Goal: Task Accomplishment & Management: Manage account settings

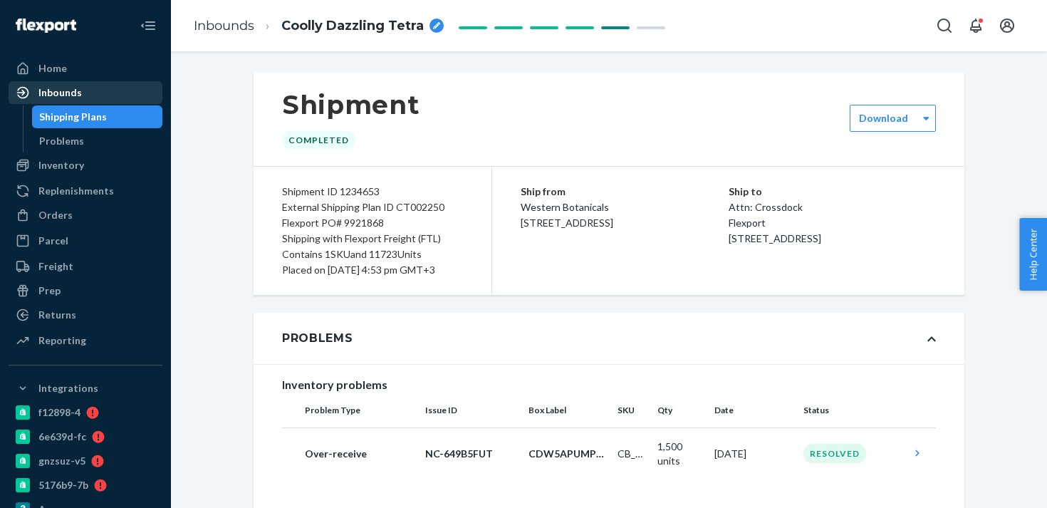
click at [137, 94] on div "Inbounds" at bounding box center [85, 93] width 151 height 20
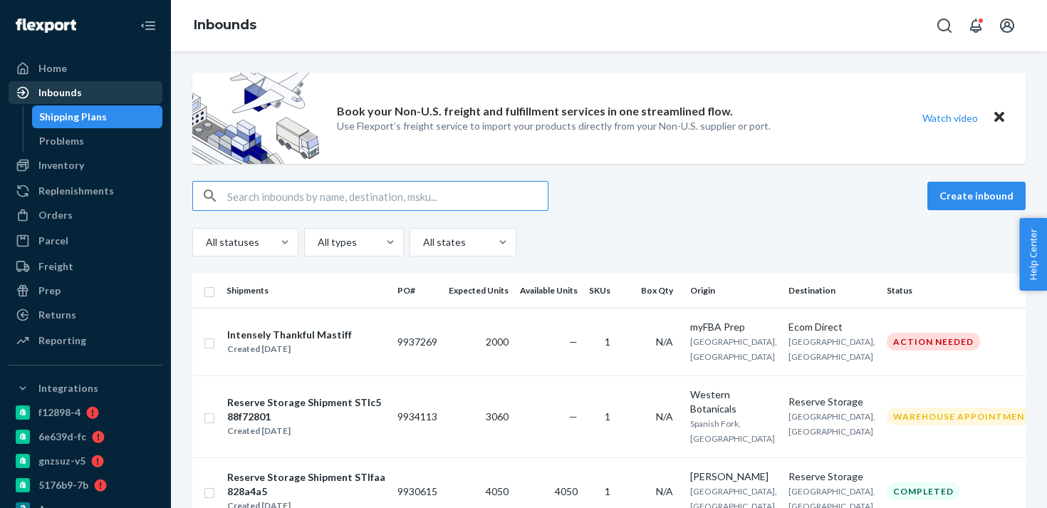
click at [123, 90] on div "Inbounds" at bounding box center [85, 93] width 151 height 20
click at [75, 96] on div "Inbounds" at bounding box center [59, 92] width 43 height 14
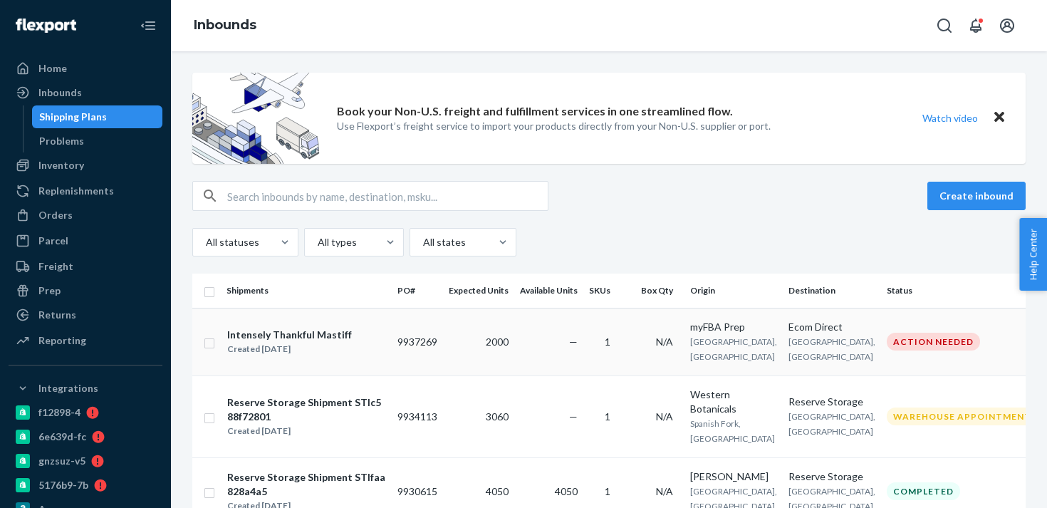
scroll to position [33, 0]
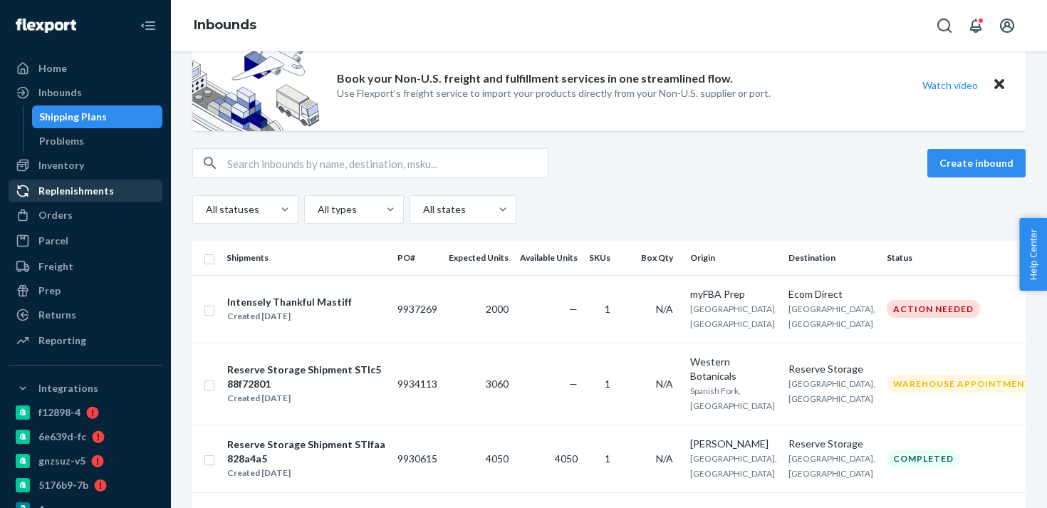
click at [95, 197] on div "Replenishments" at bounding box center [76, 191] width 76 height 14
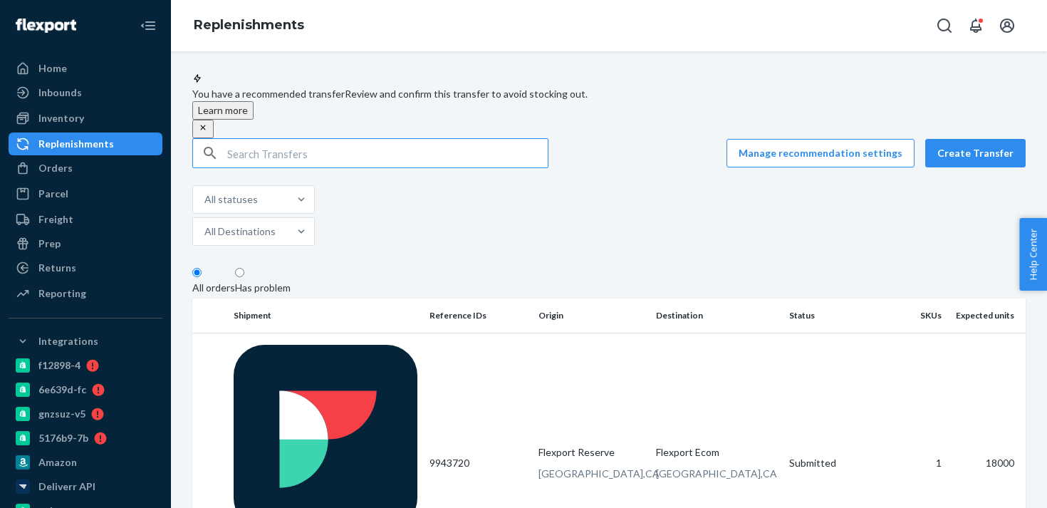
click at [270, 161] on input "text" at bounding box center [387, 153] width 321 height 28
type input "9943720"
click at [988, 165] on button "Create Transfer" at bounding box center [975, 153] width 100 height 28
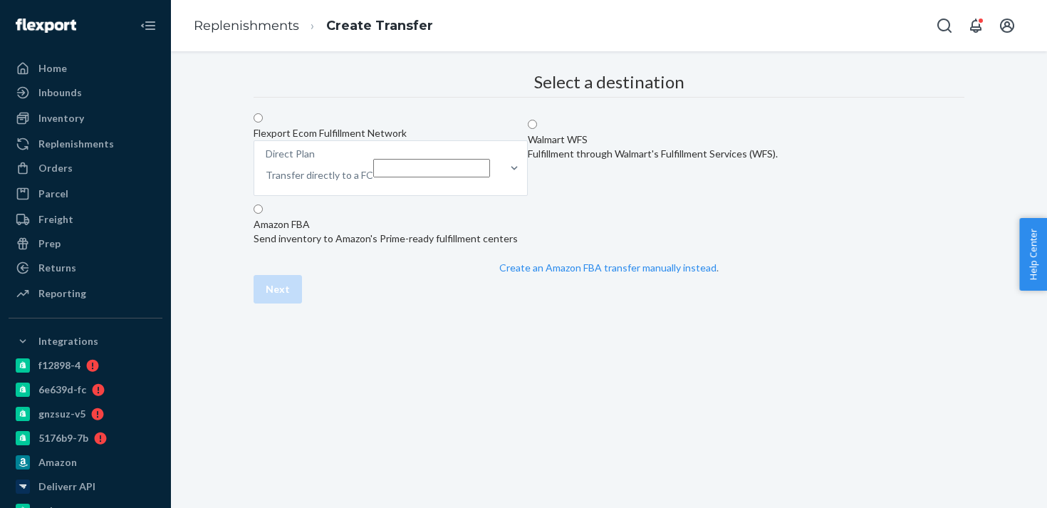
click at [263, 125] on span at bounding box center [263, 119] width 0 height 12
click at [263, 123] on input "Flexport Ecom Fulfillment Network Direct Plan Transfer directly to a FC" at bounding box center [258, 117] width 9 height 9
radio input "true"
click at [527, 195] on div at bounding box center [514, 168] width 26 height 54
click at [490, 177] on input "Direct Plan Transfer directly to a FC" at bounding box center [431, 168] width 117 height 19
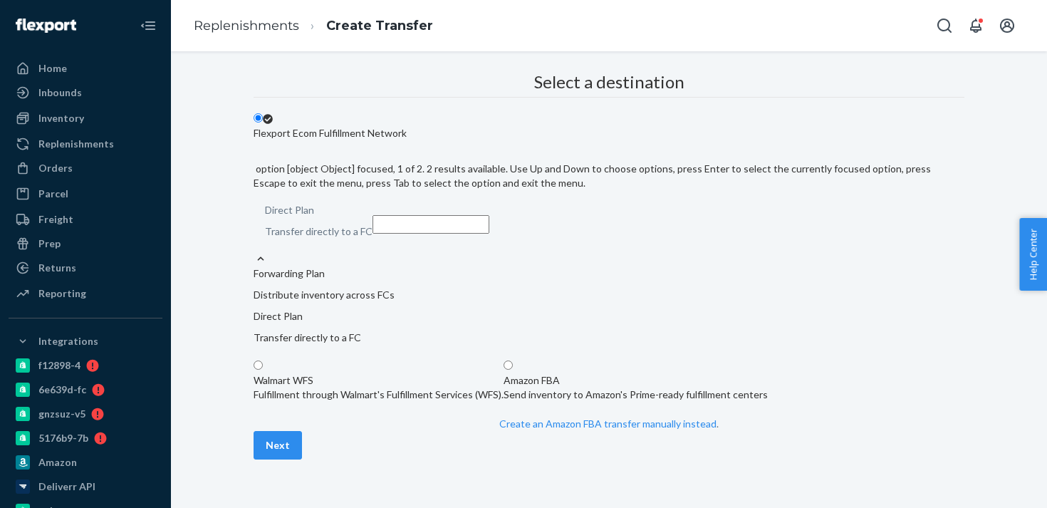
click at [649, 288] on p "Distribute inventory across FCs" at bounding box center [609, 295] width 711 height 14
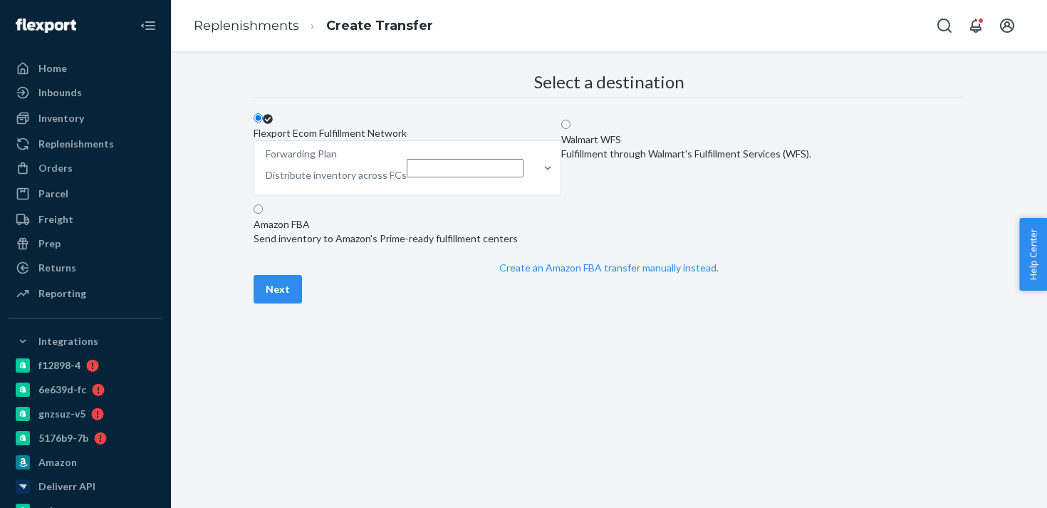
scroll to position [43, 0]
click at [302, 303] on button "Next" at bounding box center [278, 289] width 48 height 28
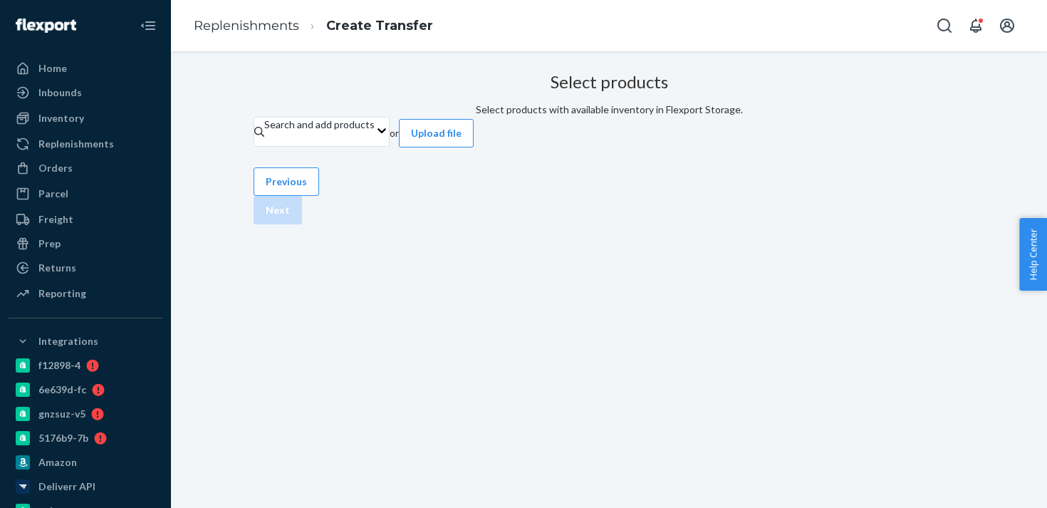
scroll to position [27, 0]
click at [375, 132] on div "Search and add products" at bounding box center [319, 125] width 110 height 14
click at [266, 146] on input "Search and add products" at bounding box center [264, 139] width 1 height 14
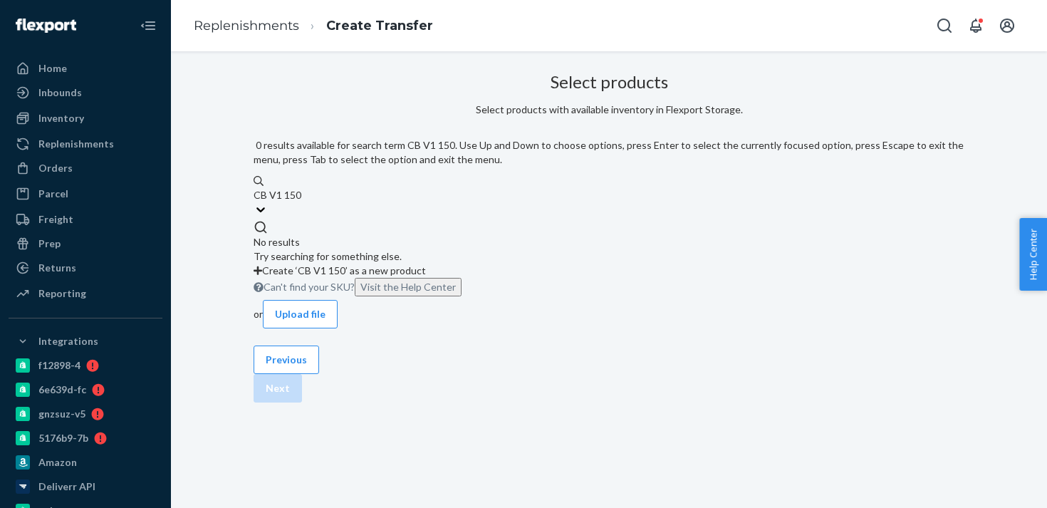
type input "CB V1 150"
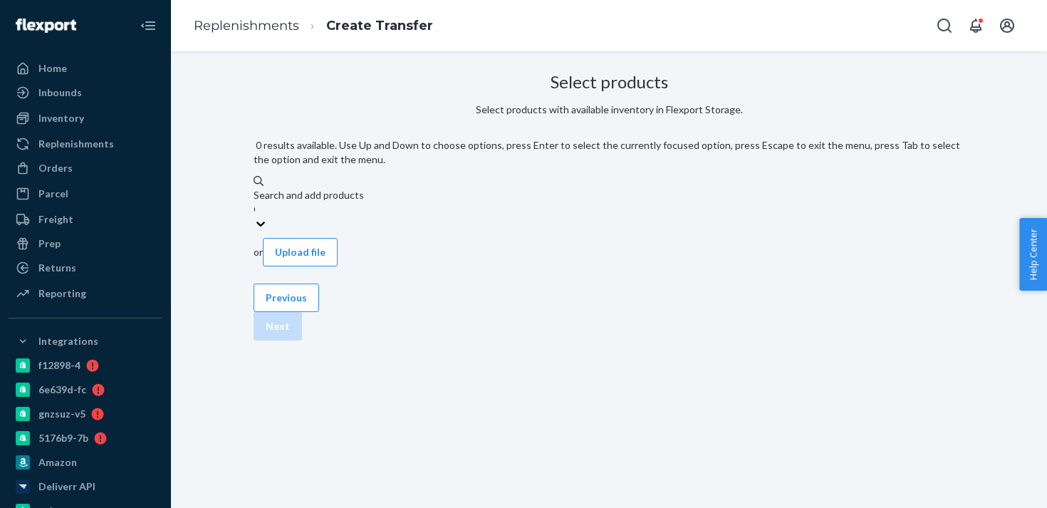
click at [459, 188] on div "Search and add products" at bounding box center [609, 195] width 711 height 14
click at [255, 202] on input "CB V1 150" at bounding box center [254, 209] width 1 height 14
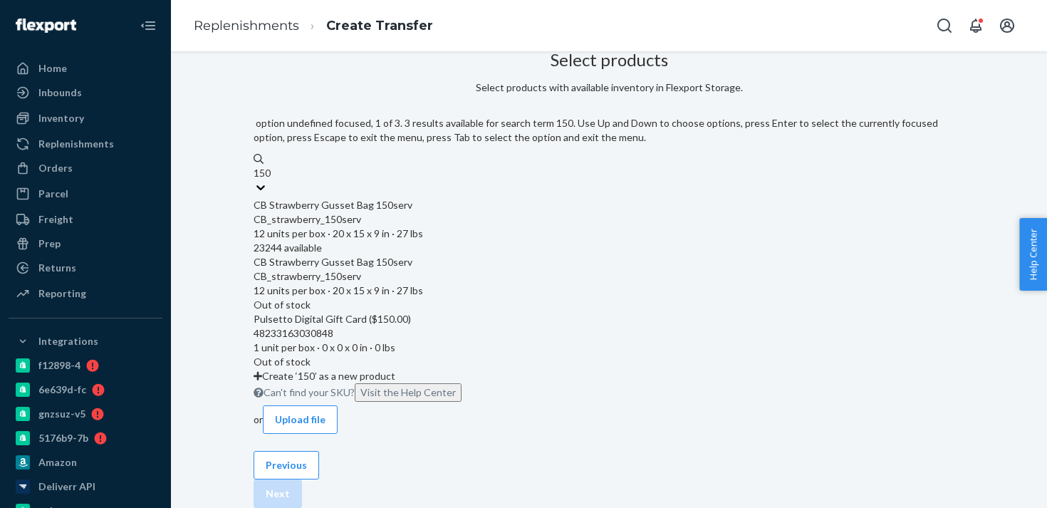
type input "150"
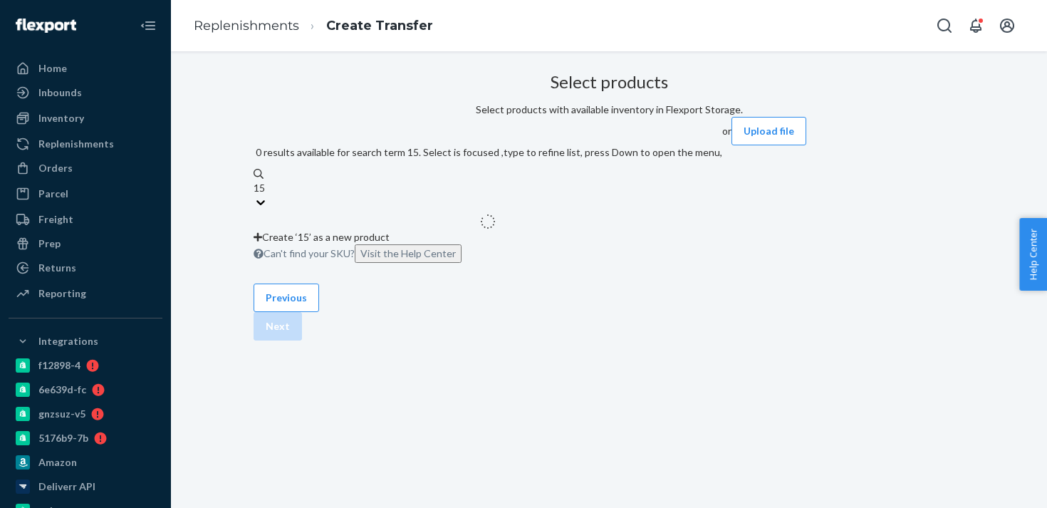
type input "150"
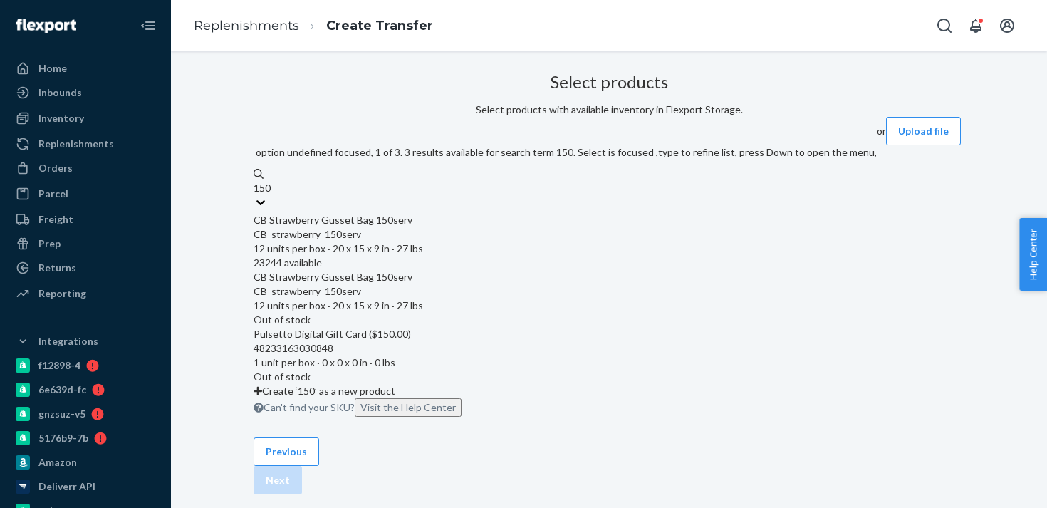
click at [494, 227] on div "CB_strawberry_150serv 12 units per box · 20 x 15 x 9 in · 27 lbs" at bounding box center [565, 241] width 623 height 28
click at [272, 195] on input "150" at bounding box center [263, 188] width 19 height 14
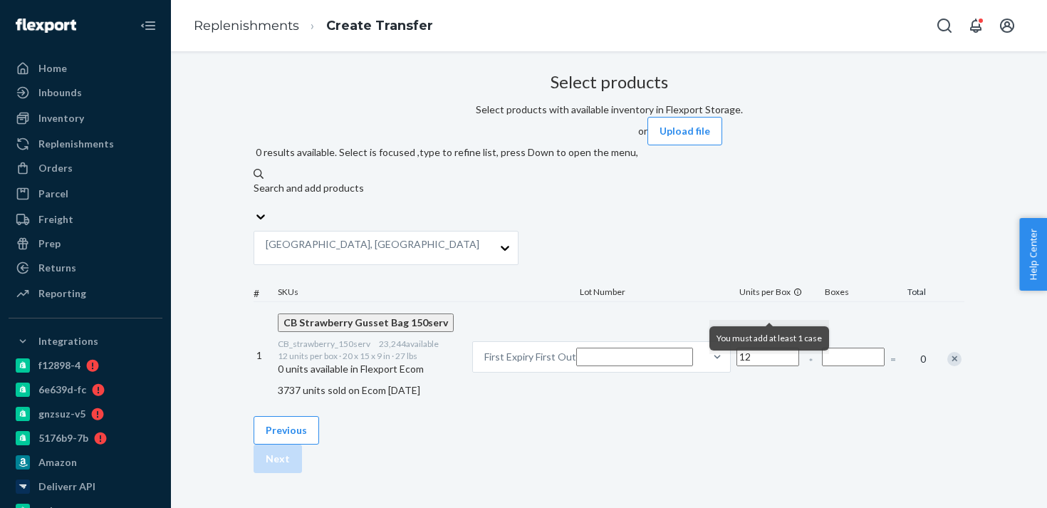
click at [822, 348] on input "Number of boxes" at bounding box center [853, 357] width 63 height 19
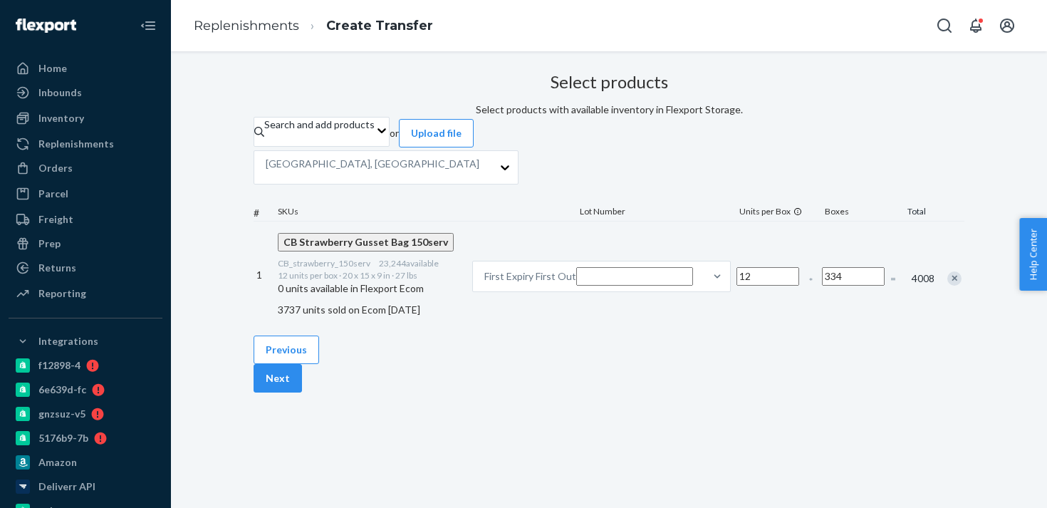
type input "334"
click at [737, 286] on input "12" at bounding box center [768, 276] width 63 height 19
click at [704, 284] on div at bounding box center [717, 276] width 26 height 14
click at [634, 286] on input "First Expiry First Out" at bounding box center [634, 276] width 117 height 19
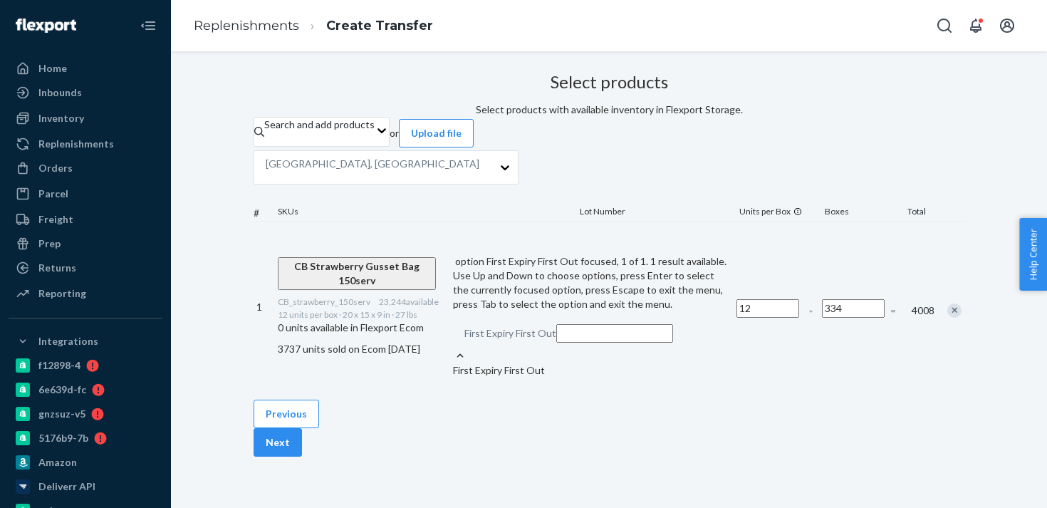
click at [544, 387] on div "Select products Select products with available inventory in Flexport Storage. S…" at bounding box center [609, 233] width 711 height 333
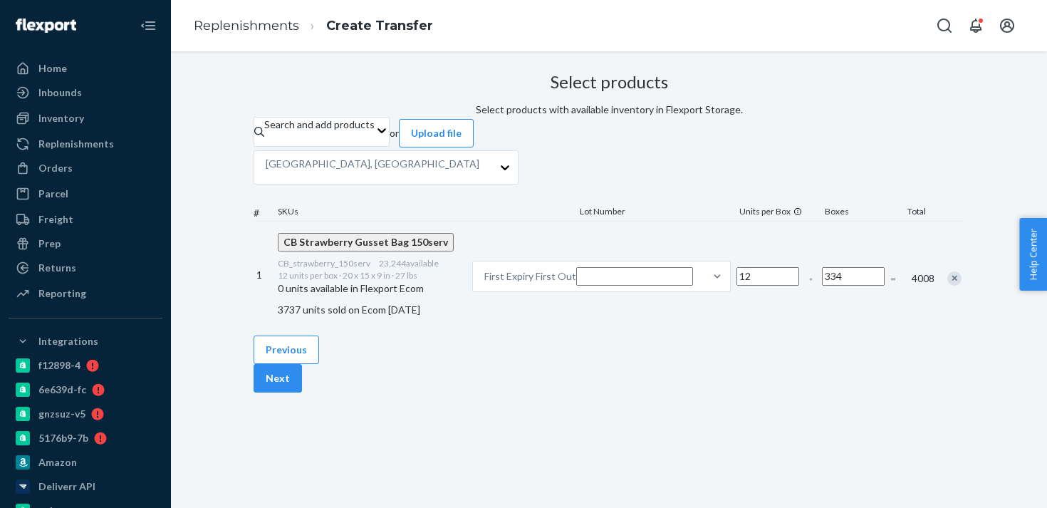
scroll to position [0, 0]
click at [302, 392] on button "Next" at bounding box center [278, 378] width 48 height 28
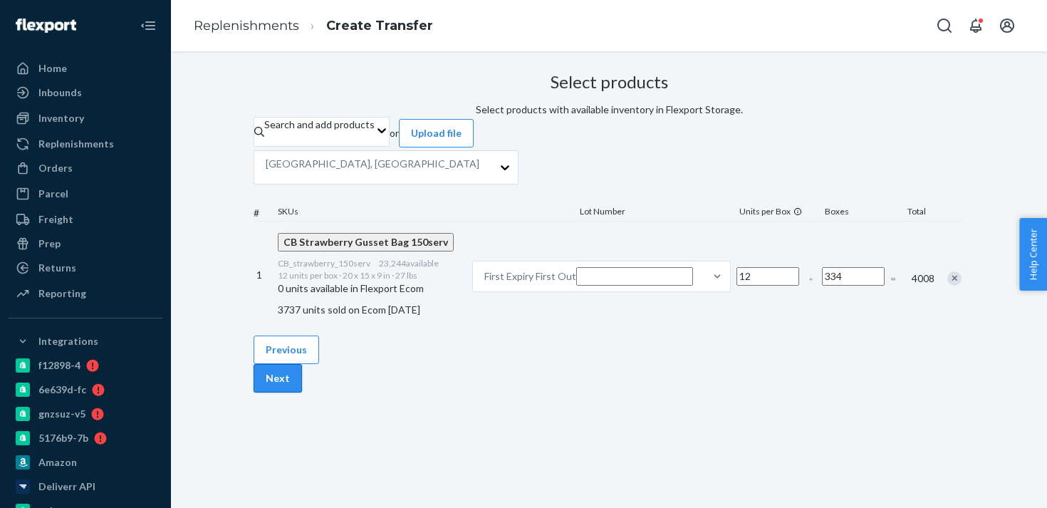
click at [302, 392] on button "Next" at bounding box center [278, 378] width 48 height 28
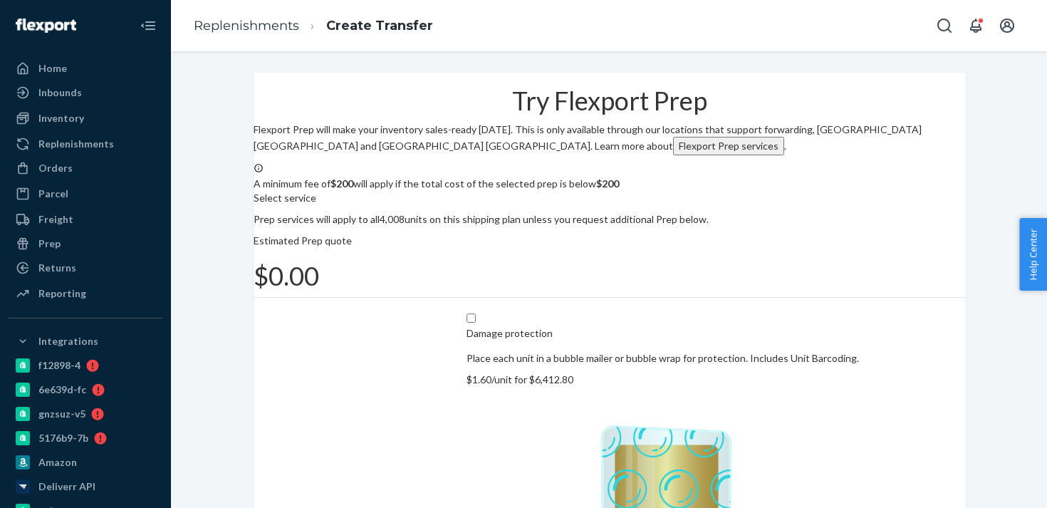
scroll to position [92, 0]
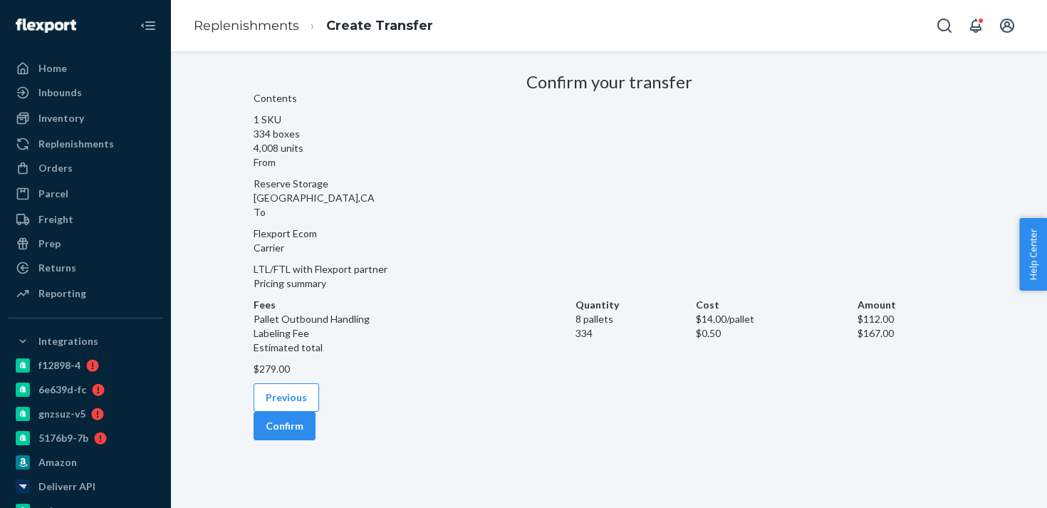
scroll to position [27, 0]
click at [316, 440] on button "Confirm" at bounding box center [285, 426] width 62 height 28
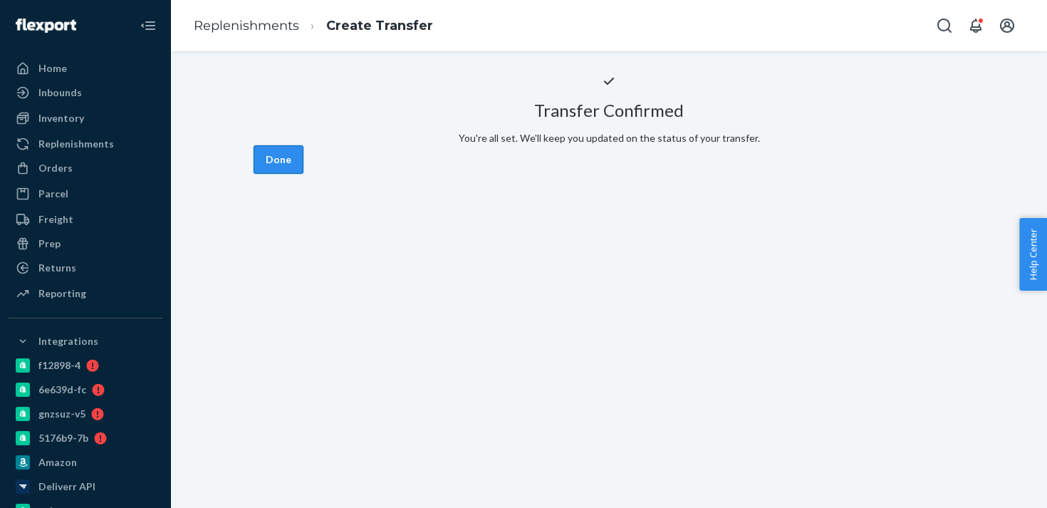
click at [303, 174] on button "Done" at bounding box center [279, 159] width 50 height 28
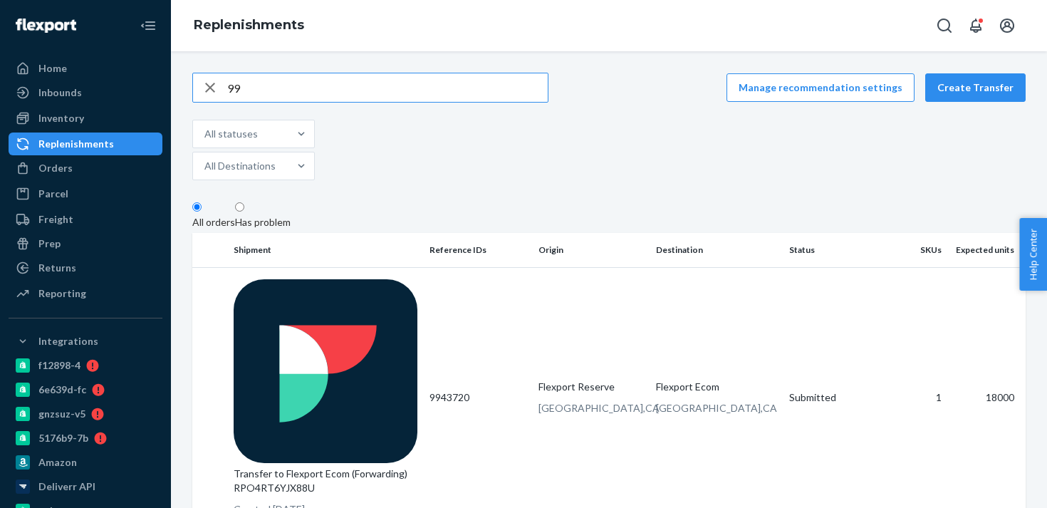
type input "9"
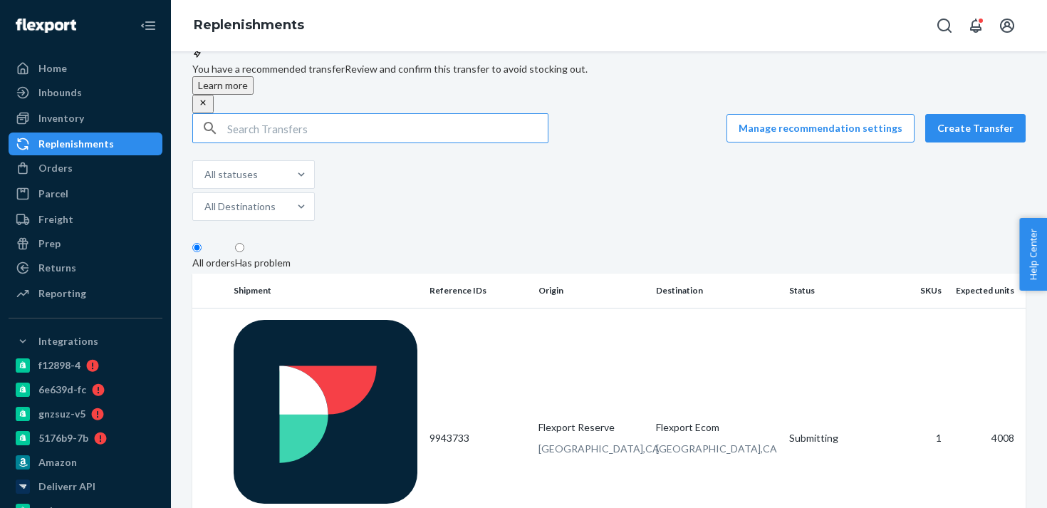
scroll to position [31, 0]
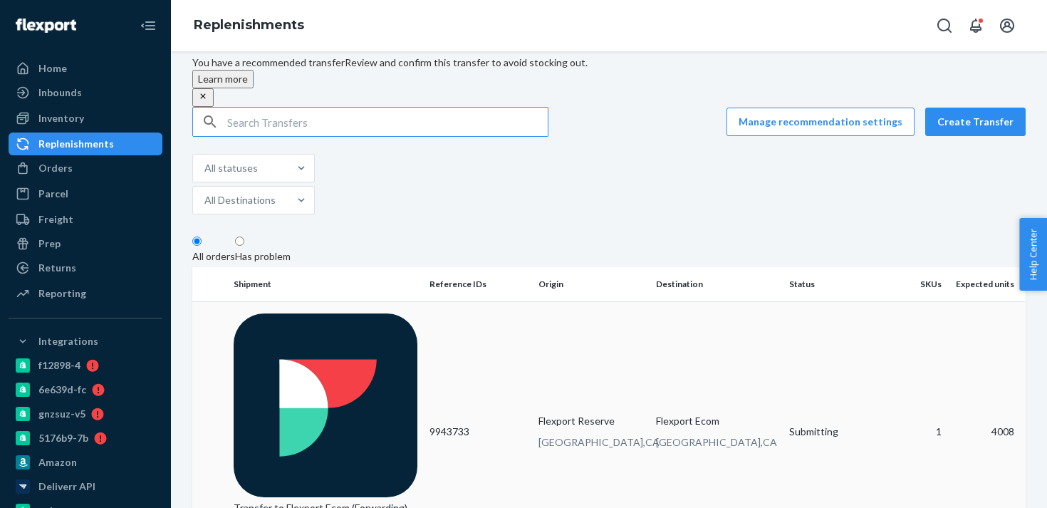
click at [499, 314] on td "9943733" at bounding box center [479, 431] width 110 height 261
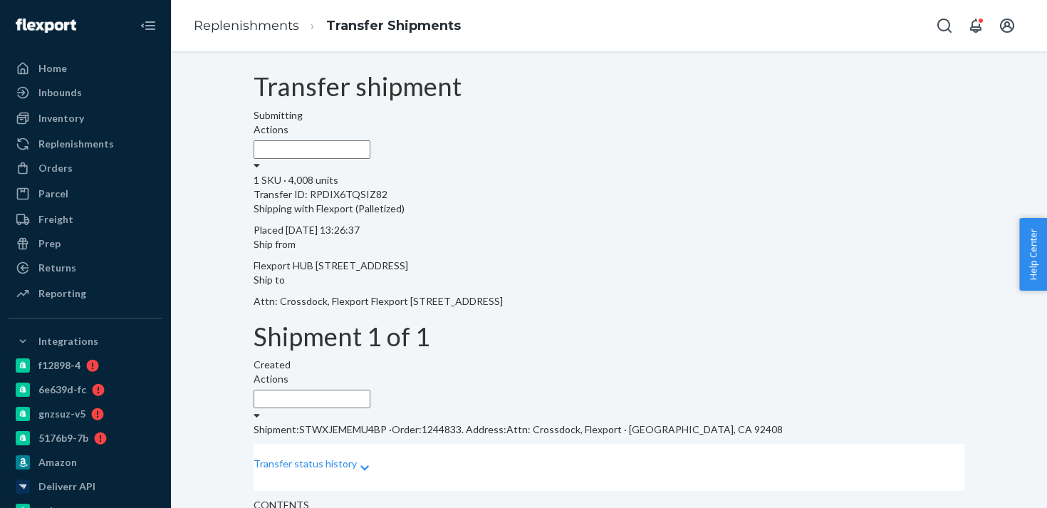
click at [909, 123] on div "Actions" at bounding box center [609, 141] width 711 height 36
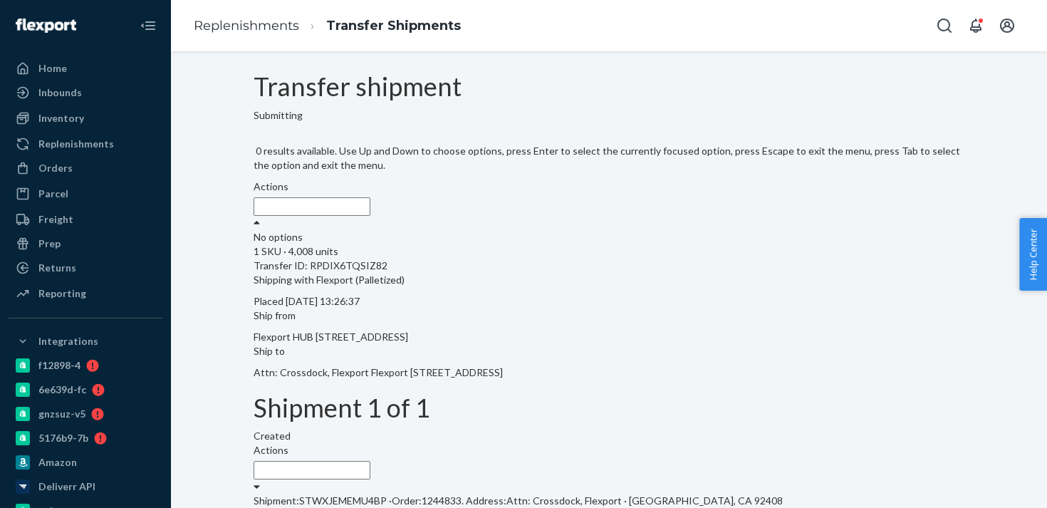
click at [288, 443] on label "Actions" at bounding box center [271, 450] width 35 height 14
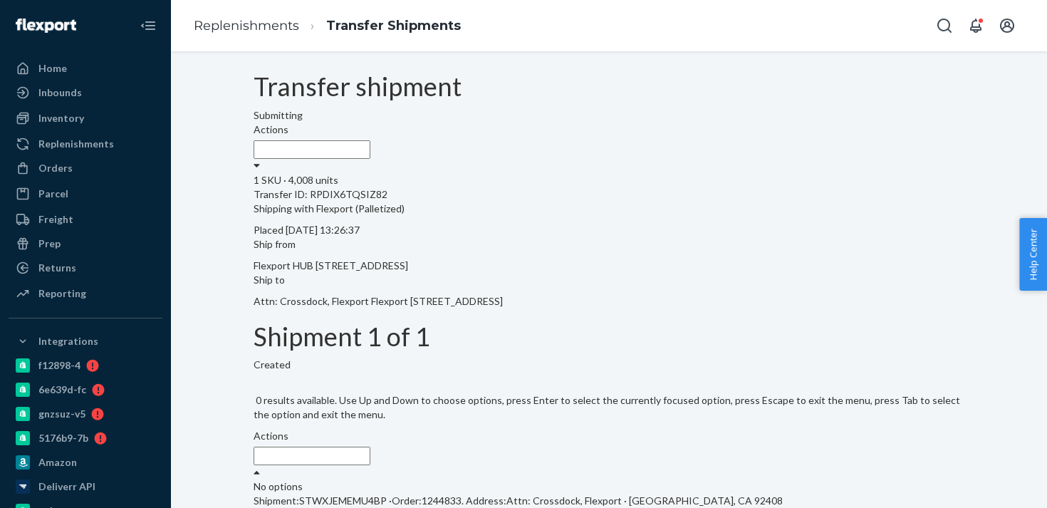
click at [701, 343] on div "Shipment 1 of 1 Created 0 results available. Use Up and Down to choose options,…" at bounding box center [609, 409] width 711 height 172
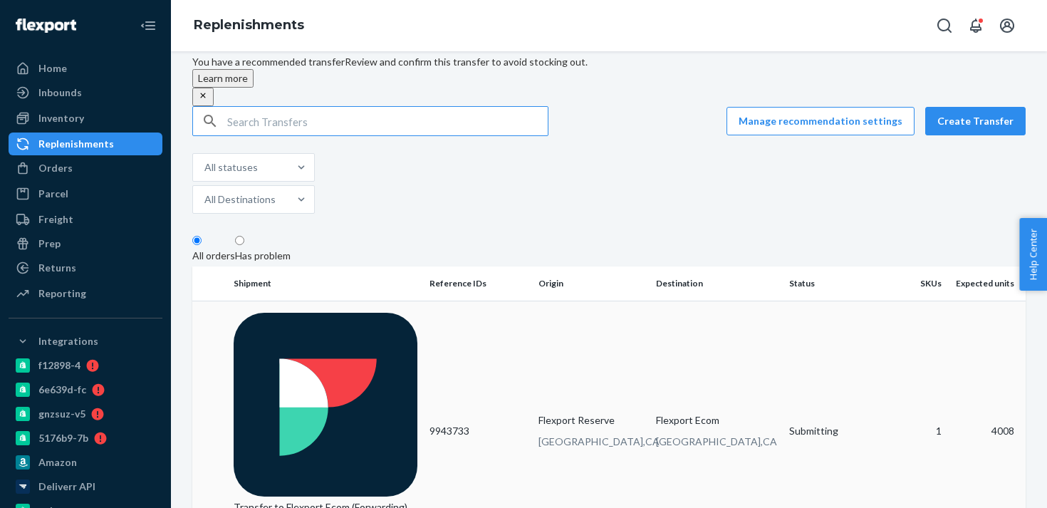
scroll to position [28, 0]
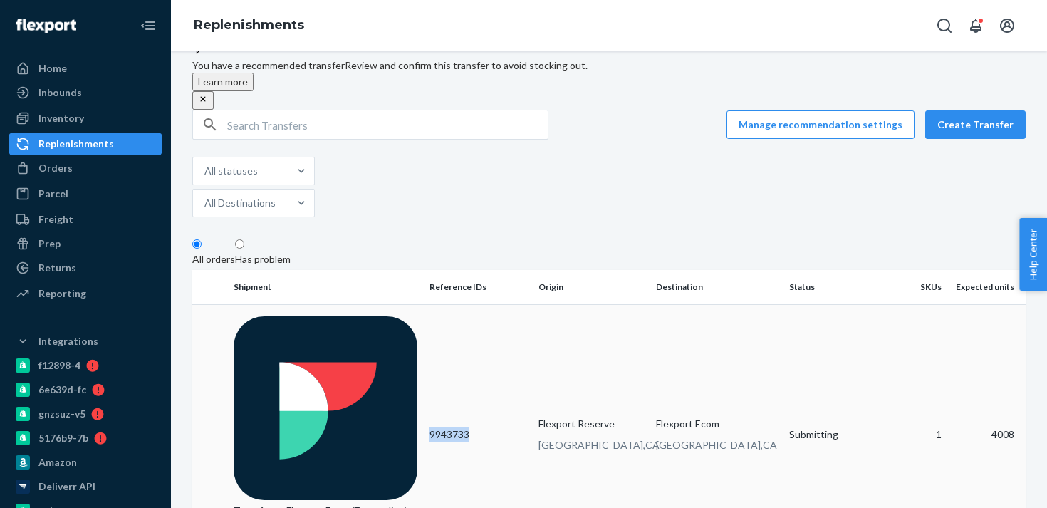
drag, startPoint x: 473, startPoint y: 318, endPoint x: 428, endPoint y: 316, distance: 45.0
click at [428, 316] on td "9943733" at bounding box center [479, 434] width 110 height 261
copy td "9943733"
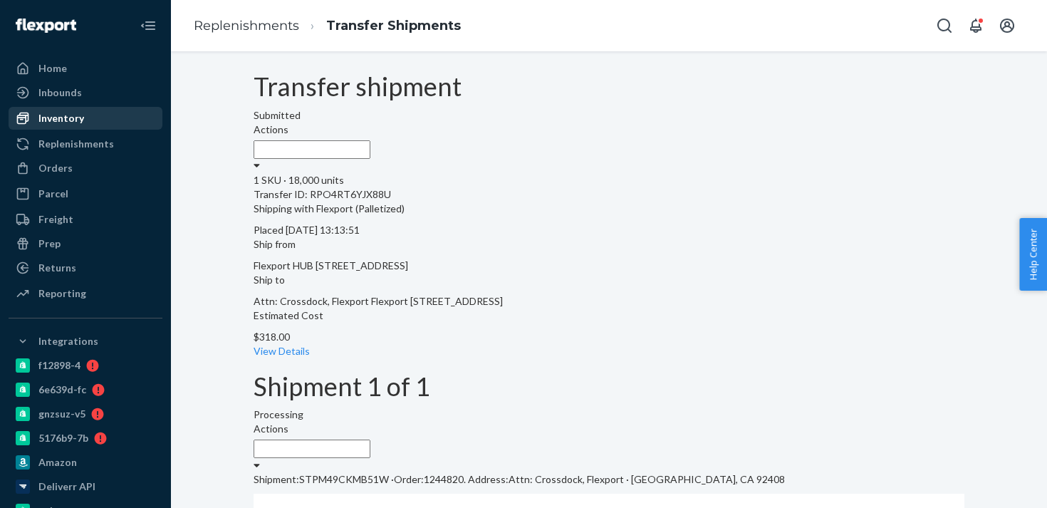
click at [99, 123] on div "Inventory" at bounding box center [85, 118] width 151 height 20
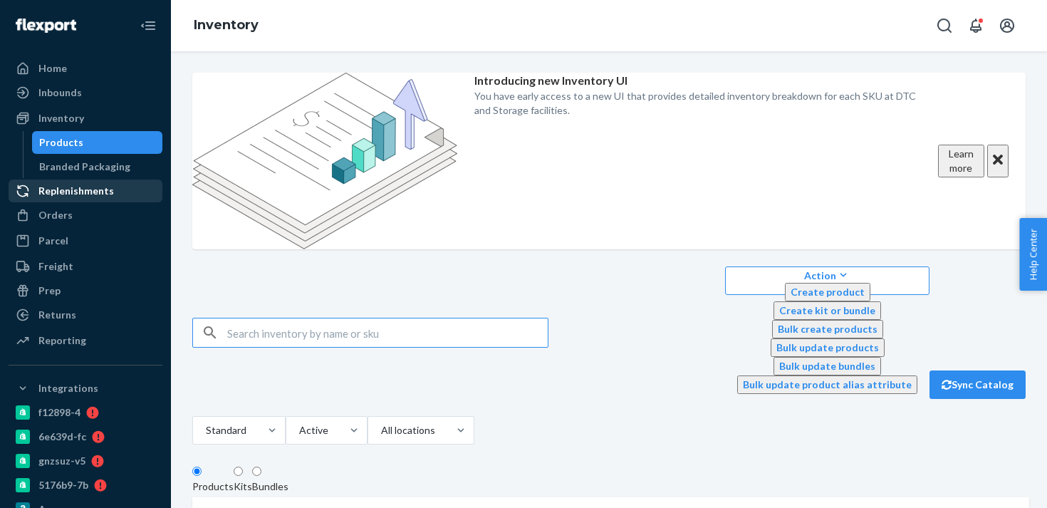
click at [78, 189] on div "Replenishments" at bounding box center [76, 191] width 76 height 14
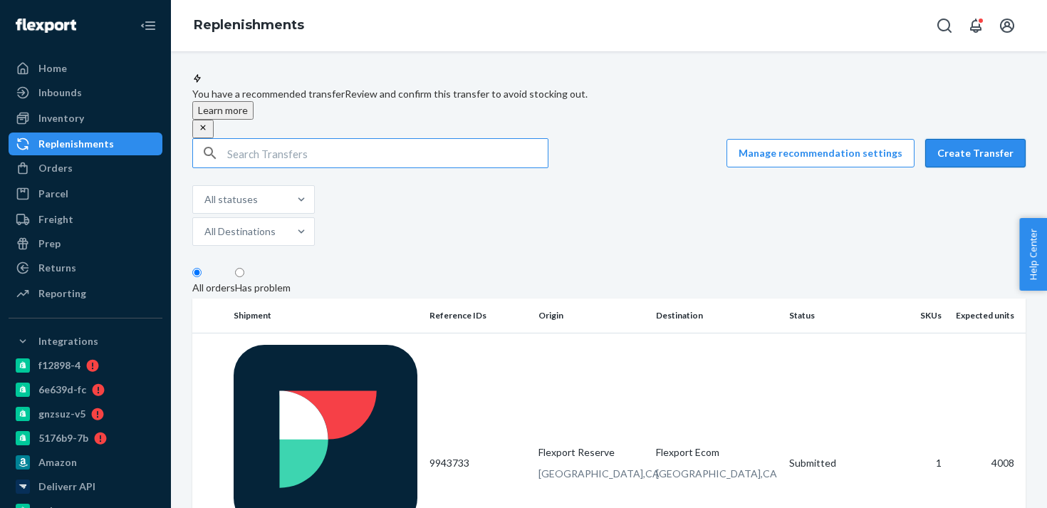
click at [968, 162] on button "Create Transfer" at bounding box center [975, 153] width 100 height 28
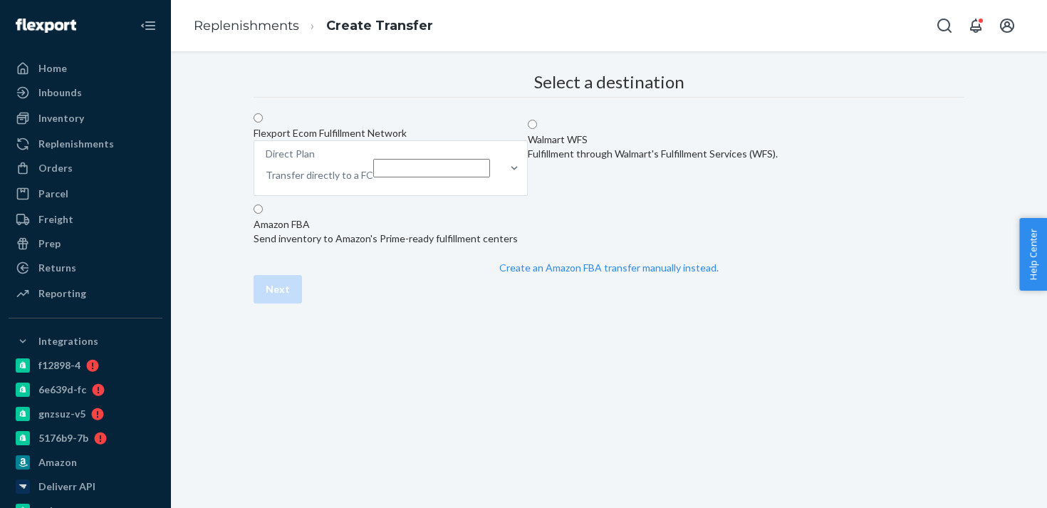
click at [491, 191] on label "Flexport Ecom Fulfillment Network Direct Plan Transfer directly to a FC" at bounding box center [391, 156] width 274 height 88
click at [263, 123] on input "Flexport Ecom Fulfillment Network Direct Plan Transfer directly to a FC" at bounding box center [258, 117] width 9 height 9
radio input "true"
click at [373, 182] on p "Transfer directly to a FC" at bounding box center [320, 175] width 108 height 14
click at [490, 177] on input "Direct Plan Transfer directly to a FC" at bounding box center [431, 168] width 117 height 19
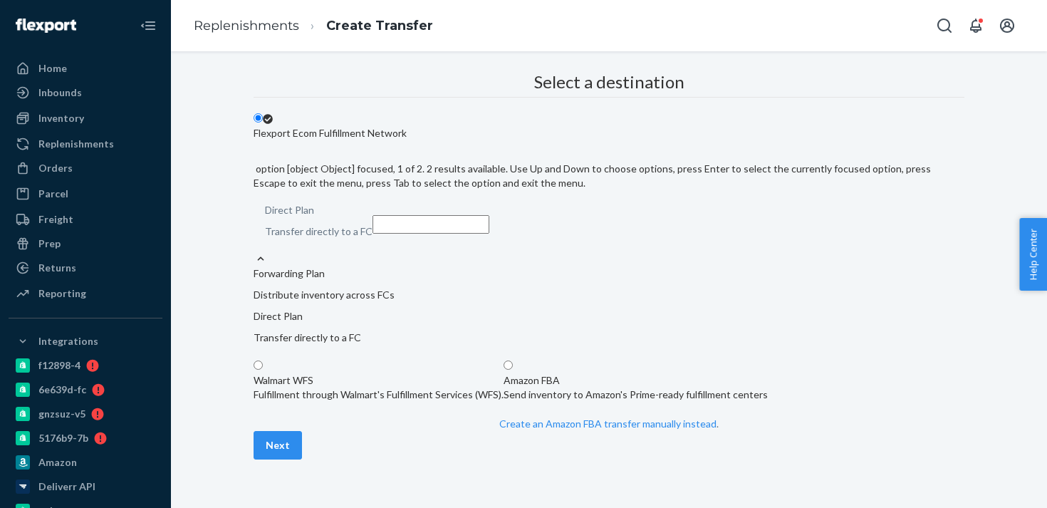
click at [598, 288] on p "Distribute inventory across FCs" at bounding box center [609, 295] width 711 height 14
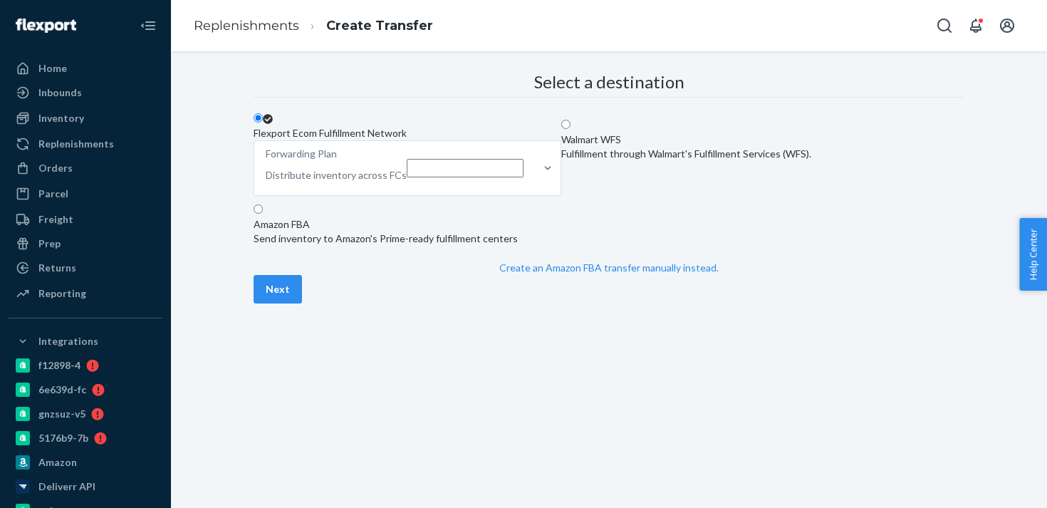
scroll to position [38, 0]
click at [302, 303] on button "Next" at bounding box center [278, 289] width 48 height 28
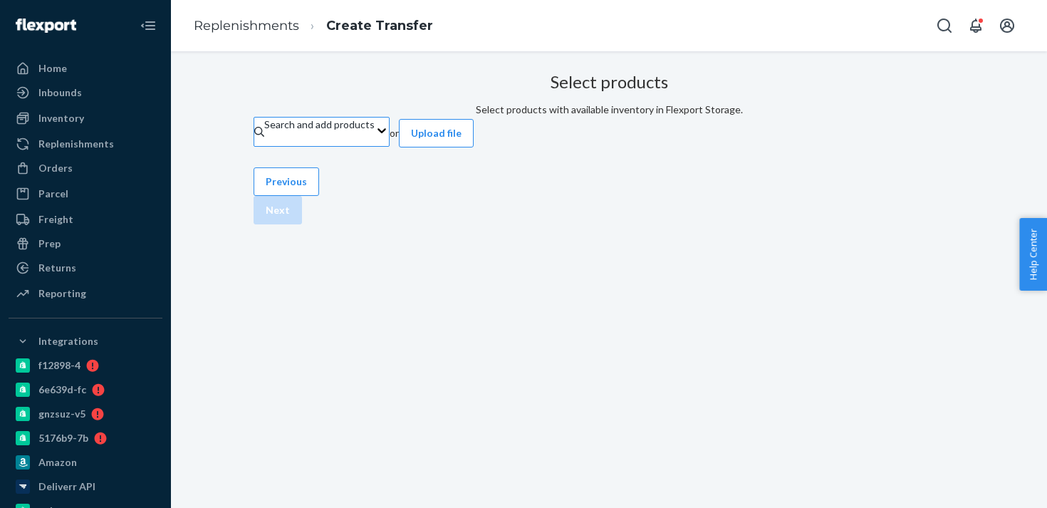
click at [375, 146] on div "Search and add products" at bounding box center [319, 132] width 110 height 28
click at [266, 146] on input "Search and add products" at bounding box center [264, 139] width 1 height 14
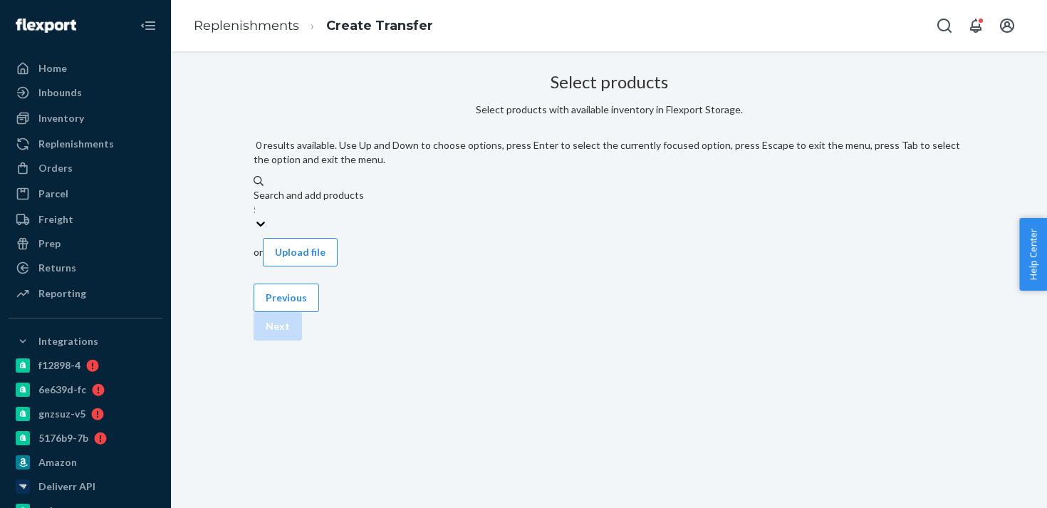
type input "50"
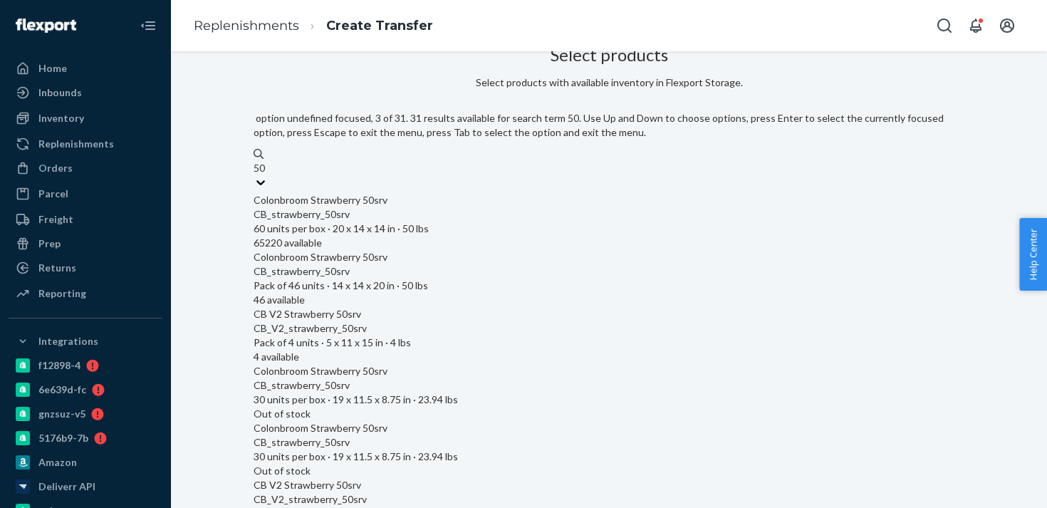
click at [514, 321] on div "CB_V2_strawberry_50srv" at bounding box center [609, 328] width 711 height 14
click at [266, 175] on input "50" at bounding box center [260, 168] width 13 height 14
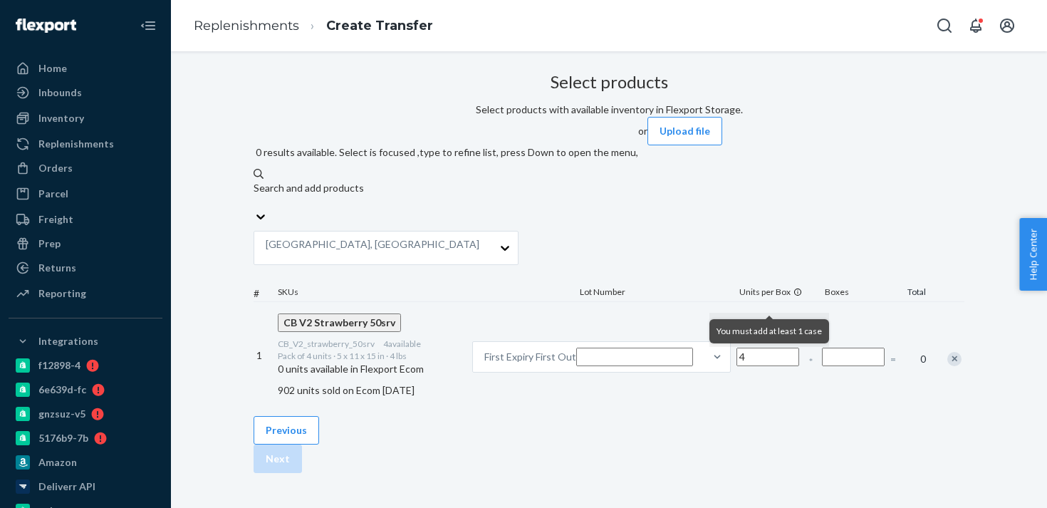
click at [822, 348] on input "Number of boxes" at bounding box center [853, 357] width 63 height 19
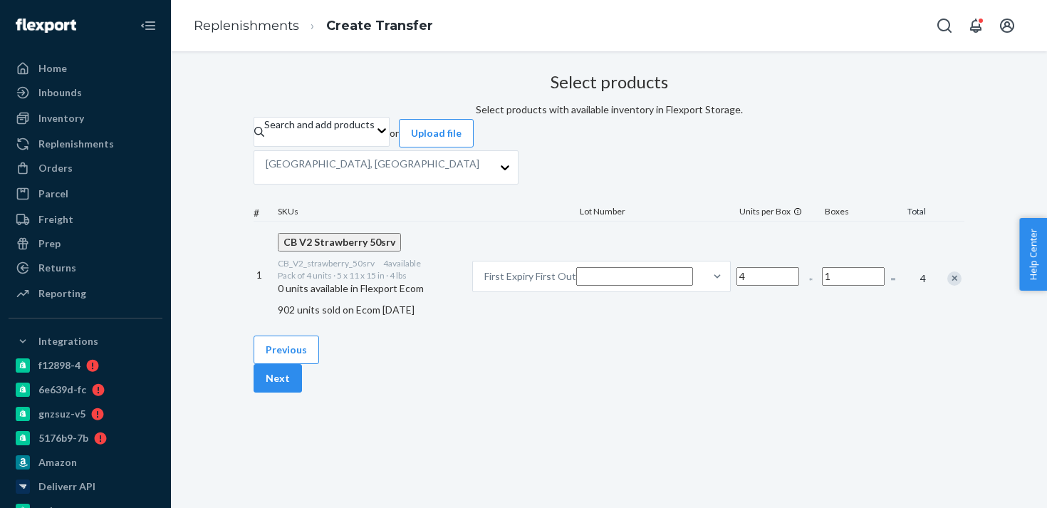
scroll to position [0, 0]
type input "1"
click at [530, 234] on div "Search and add products 50 or Upload file Phillipsburg, NJ # SKUs Lot Number Un…" at bounding box center [609, 226] width 711 height 218
click at [492, 184] on div "Phillipsburg, NJ" at bounding box center [373, 167] width 238 height 33
click at [481, 175] on input "Phillipsburg, NJ" at bounding box center [479, 167] width 1 height 14
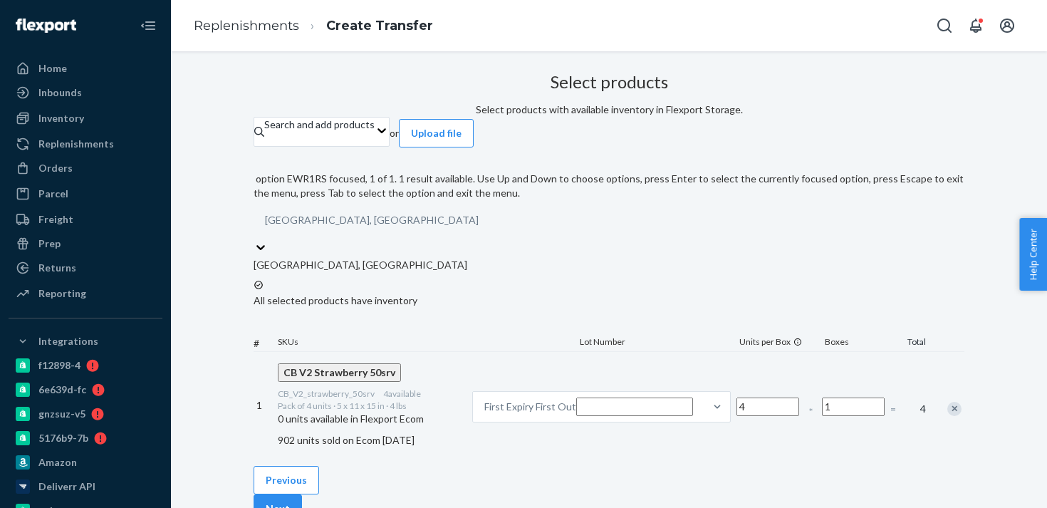
click at [269, 254] on div "Select products Select products with available inventory in Flexport Storage. S…" at bounding box center [609, 266] width 711 height 399
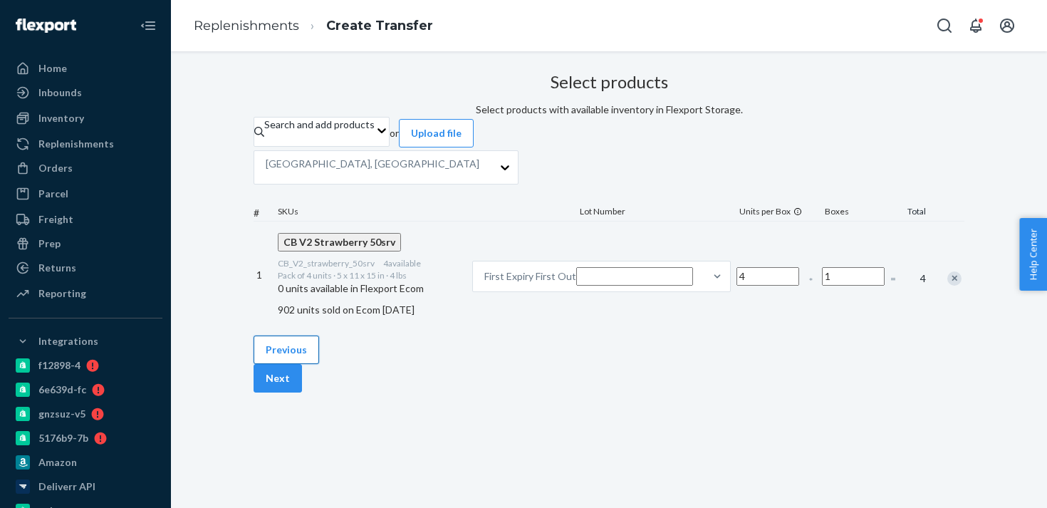
click at [319, 364] on button "Previous" at bounding box center [287, 349] width 66 height 28
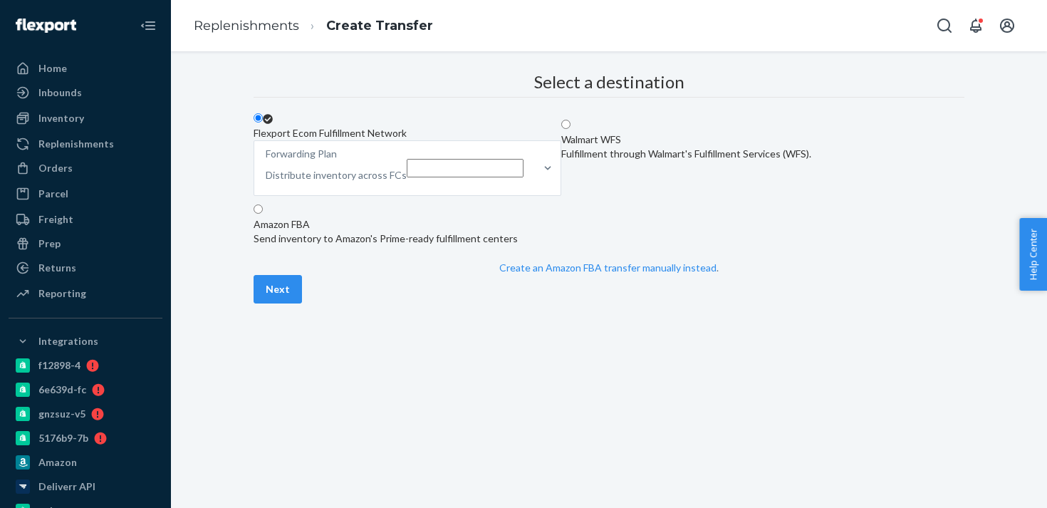
scroll to position [58, 0]
click at [302, 303] on button "Next" at bounding box center [278, 289] width 48 height 28
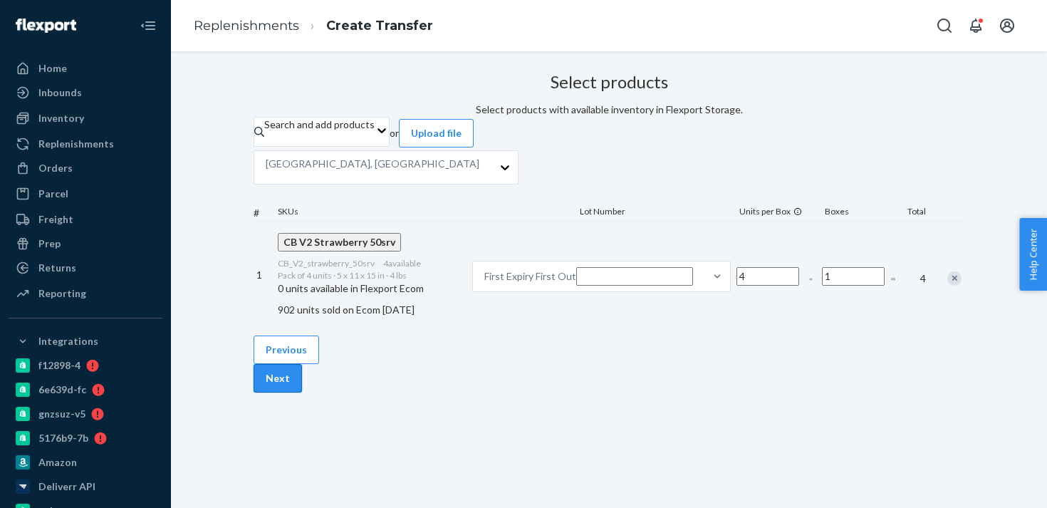
click at [302, 392] on button "Next" at bounding box center [278, 378] width 48 height 28
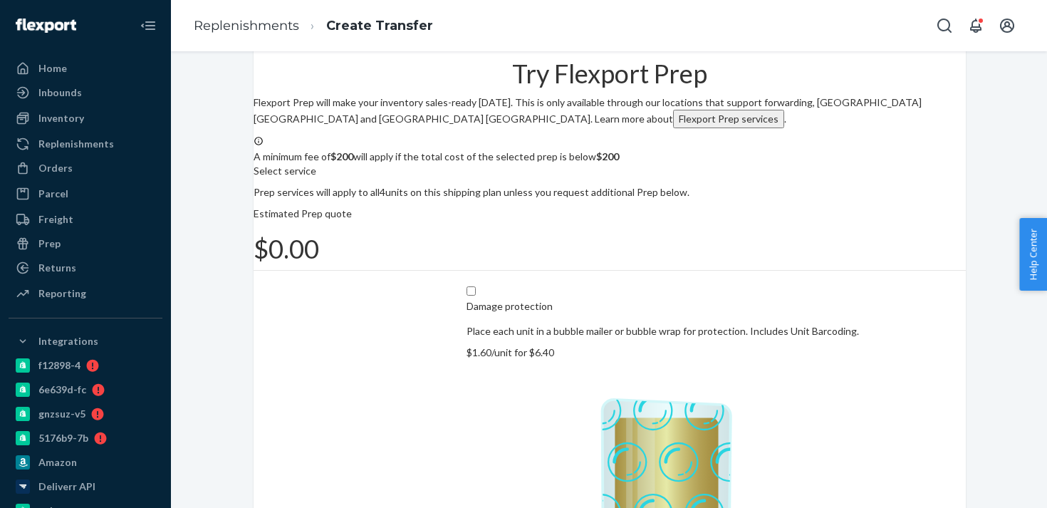
scroll to position [92, 0]
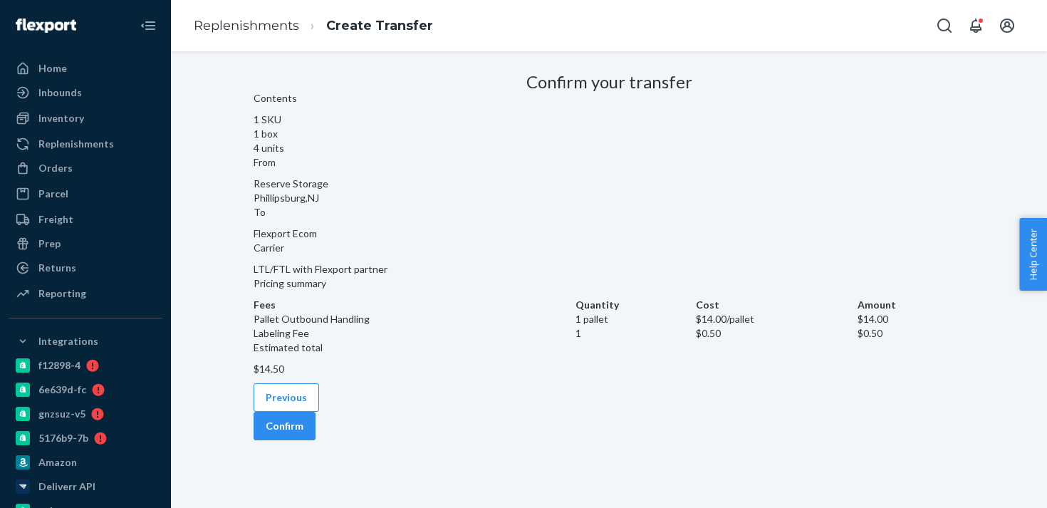
scroll to position [0, 0]
click at [316, 440] on button "Confirm" at bounding box center [285, 426] width 62 height 28
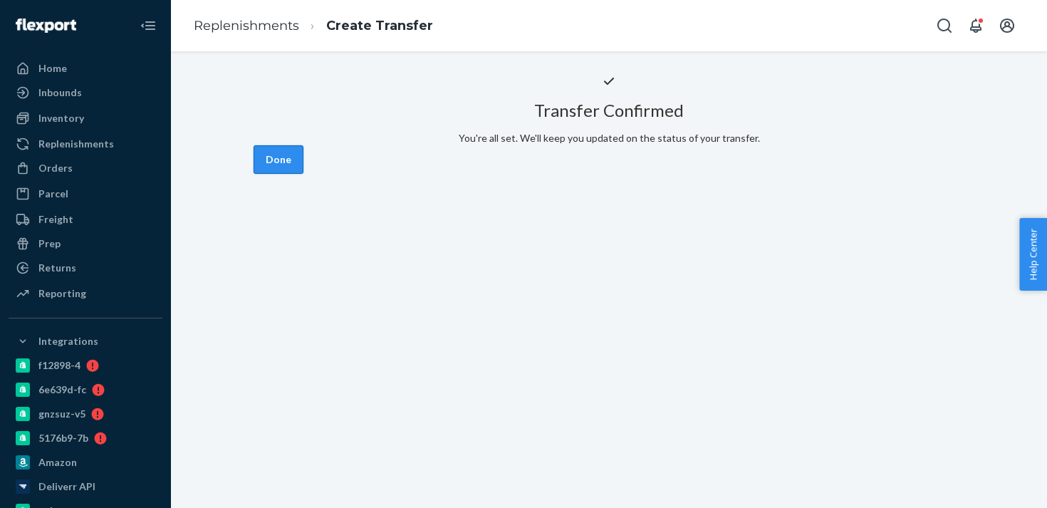
click at [303, 174] on button "Done" at bounding box center [279, 159] width 50 height 28
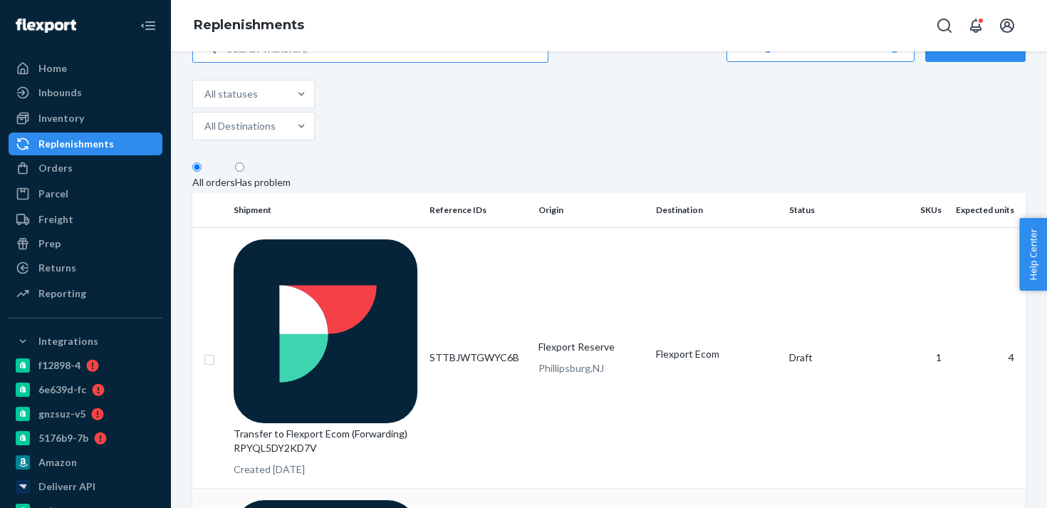
scroll to position [106, 0]
click at [504, 255] on td "STTBJWTGWYC6B" at bounding box center [479, 357] width 110 height 261
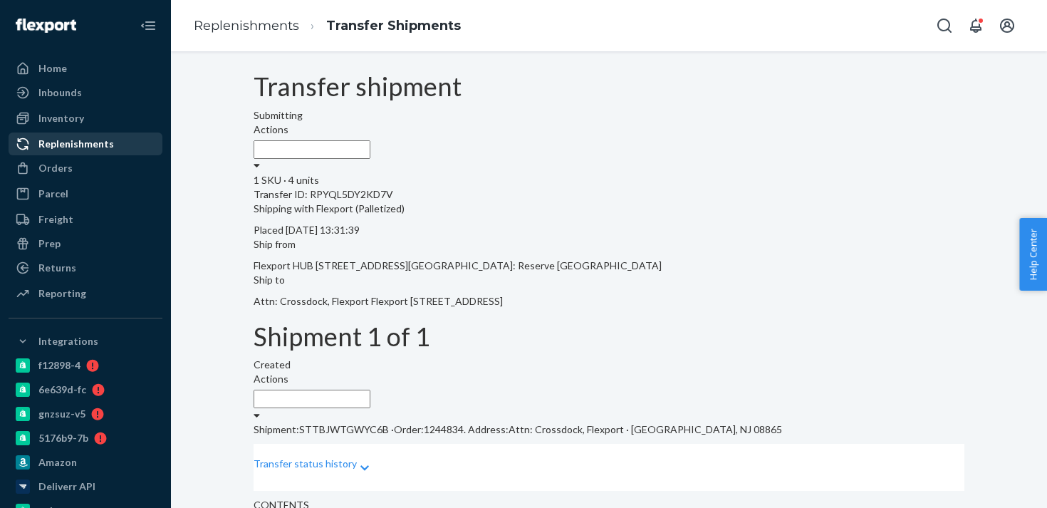
click at [93, 142] on div "Replenishments" at bounding box center [76, 144] width 76 height 14
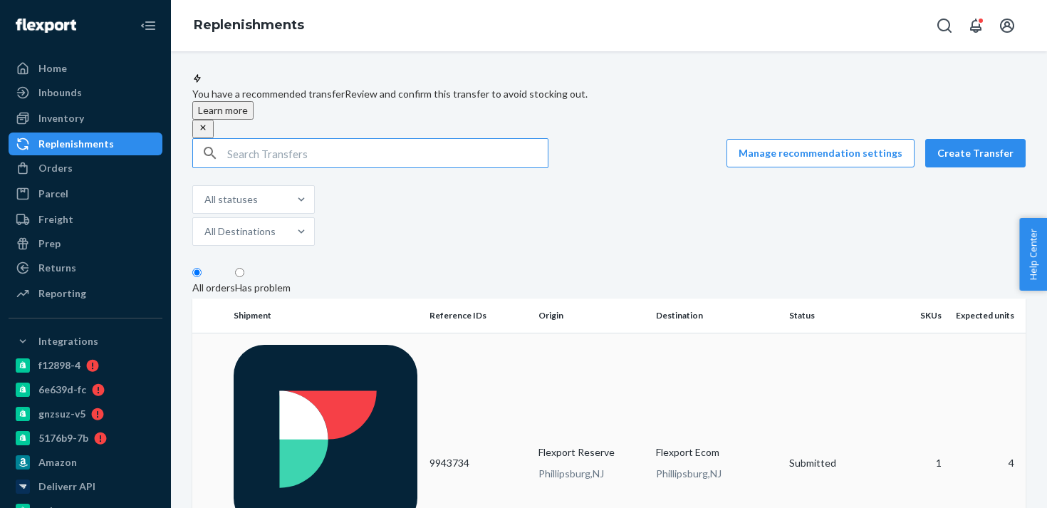
click at [447, 343] on td "9943734" at bounding box center [479, 463] width 110 height 261
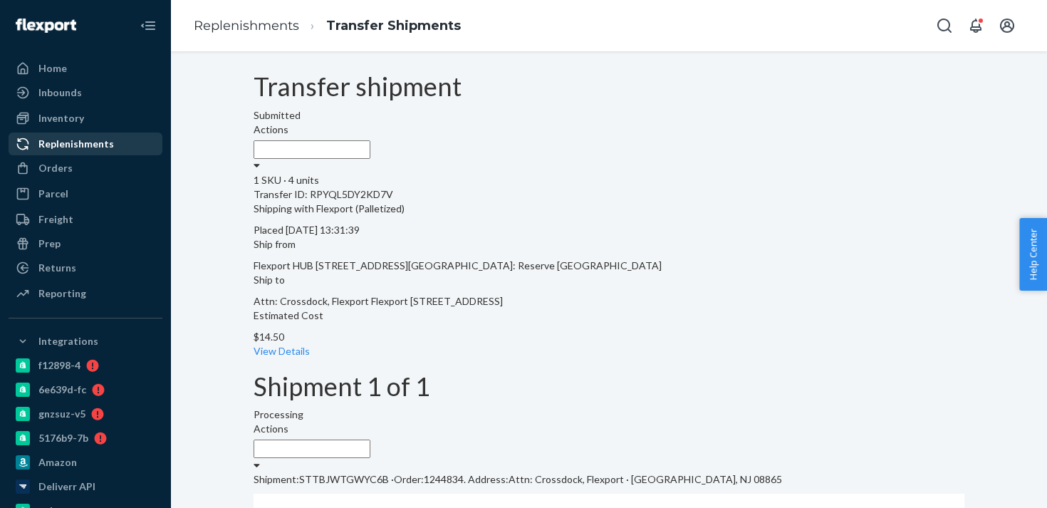
click at [105, 150] on div "Replenishments" at bounding box center [76, 144] width 76 height 14
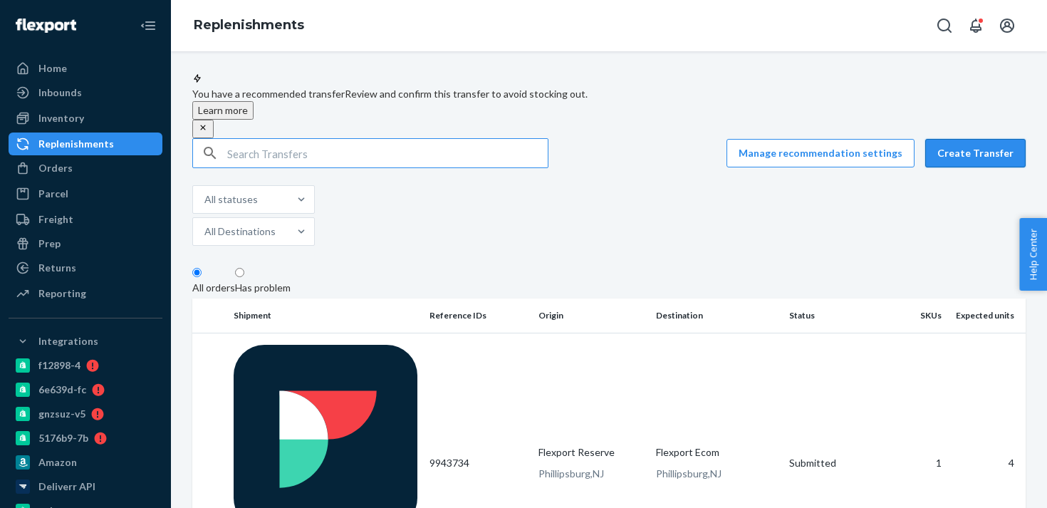
click at [1002, 155] on button "Create Transfer" at bounding box center [975, 153] width 100 height 28
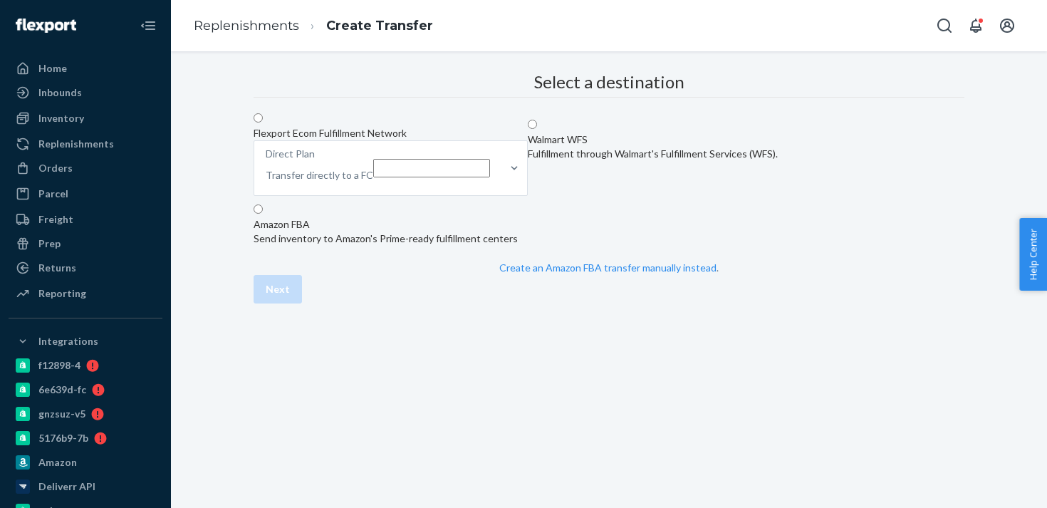
click at [263, 125] on span at bounding box center [263, 119] width 0 height 12
click at [263, 123] on input "Flexport Ecom Fulfillment Network Direct Plan Transfer directly to a FC" at bounding box center [258, 117] width 9 height 9
radio input "true"
click at [373, 182] on p "Transfer directly to a FC" at bounding box center [320, 175] width 108 height 14
click at [490, 177] on input "Direct Plan Transfer directly to a FC" at bounding box center [431, 168] width 117 height 19
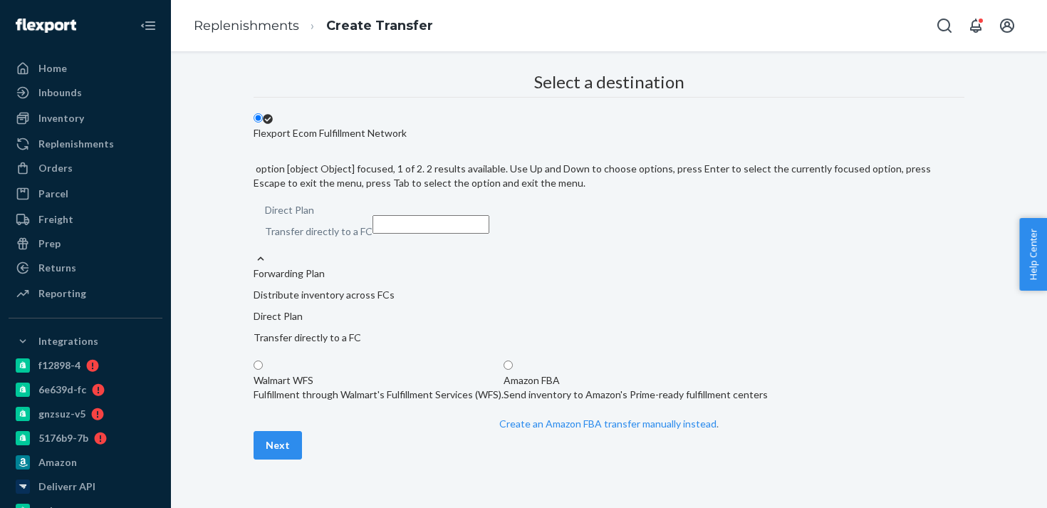
click at [601, 266] on p "Forwarding Plan" at bounding box center [609, 273] width 711 height 14
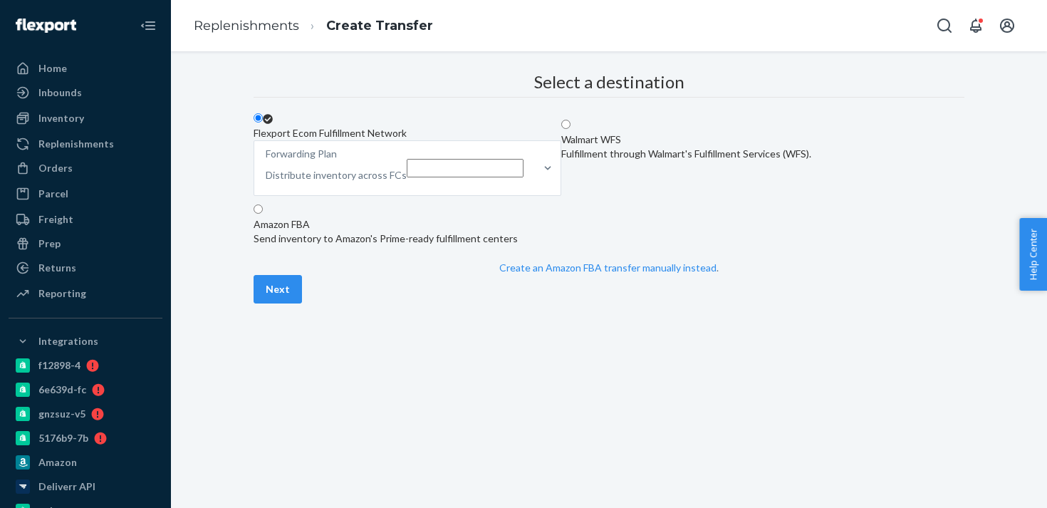
scroll to position [23, 0]
click at [302, 303] on button "Next" at bounding box center [278, 289] width 48 height 28
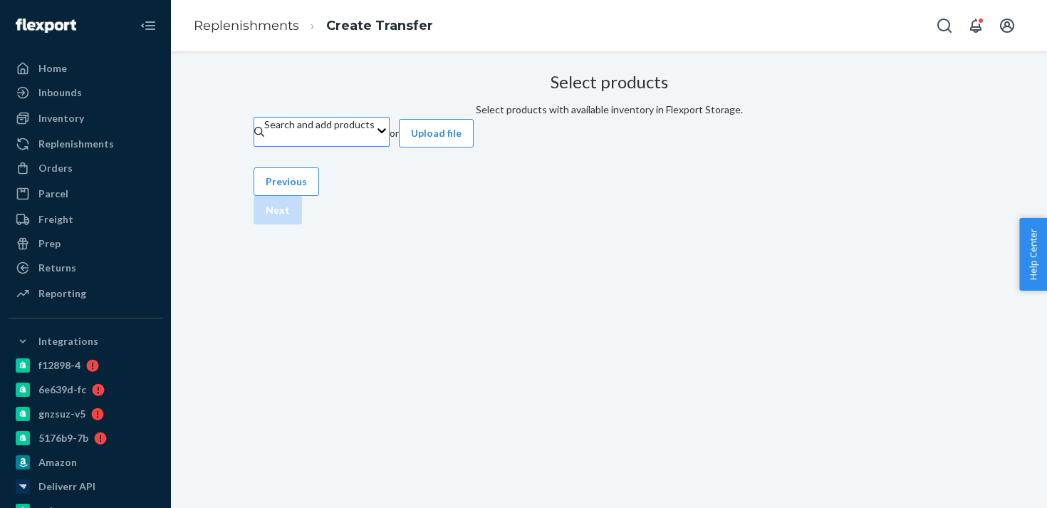
click at [375, 132] on div "Search and add products" at bounding box center [319, 125] width 110 height 14
click at [266, 146] on input "Search and add products" at bounding box center [264, 139] width 1 height 14
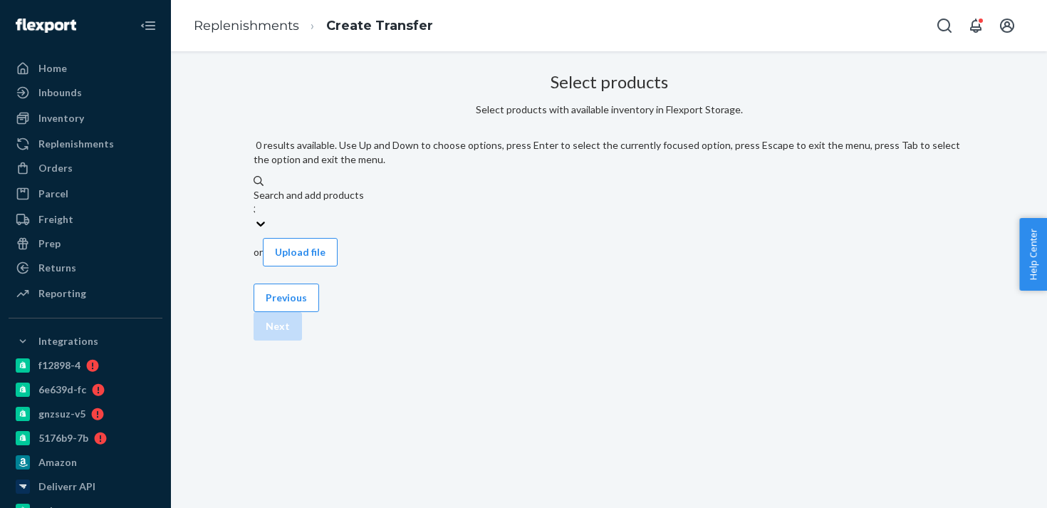
type input "30"
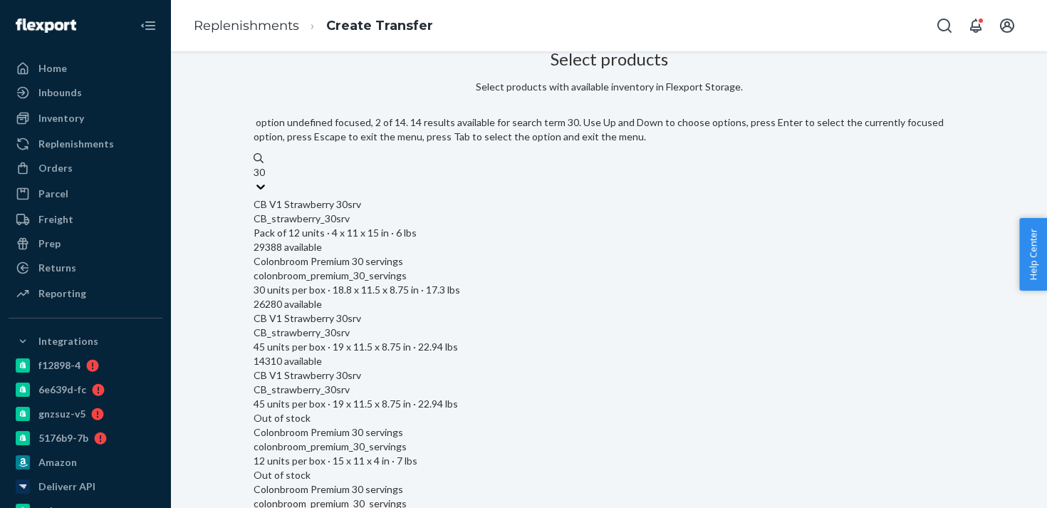
click at [498, 269] on span "colonbroom_premium_30_servings 30 units per box · 18.8 x 11.5 x 8.75 in · 17.3 …" at bounding box center [609, 282] width 711 height 27
click at [266, 180] on input "30" at bounding box center [260, 172] width 13 height 14
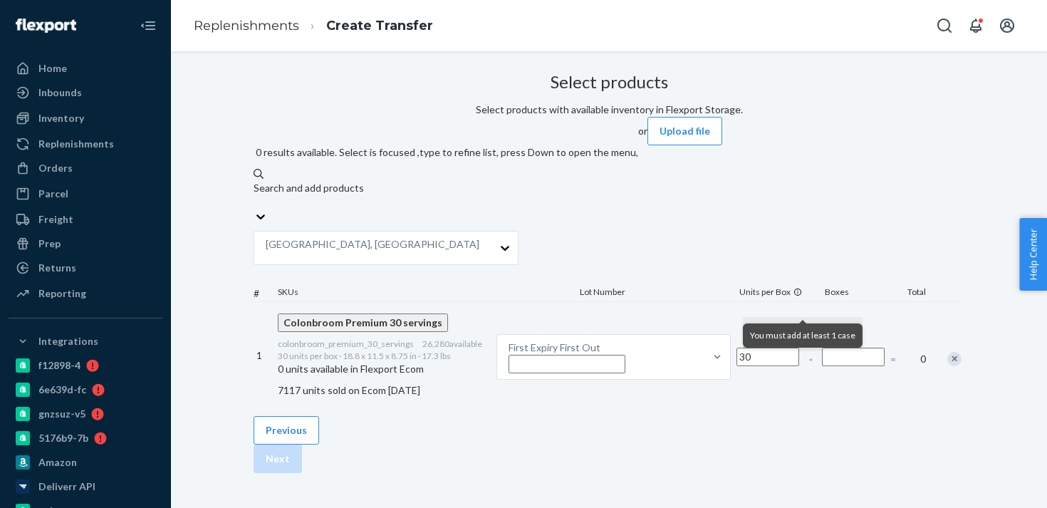
click at [828, 348] on input "Number of boxes" at bounding box center [853, 357] width 63 height 19
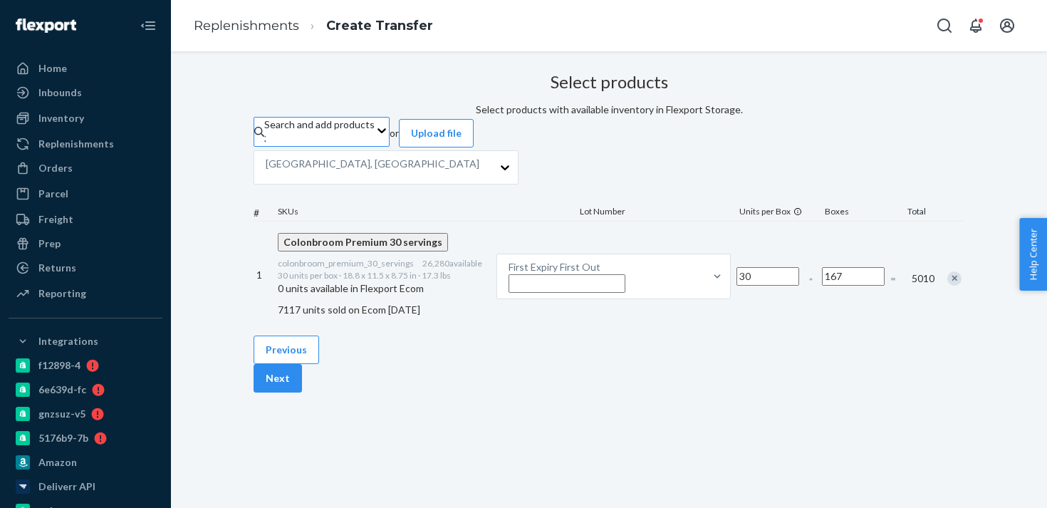
type input "167"
click at [492, 184] on div "San Bernardino, CA" at bounding box center [373, 167] width 238 height 33
click at [481, 175] on input "San Bernardino, CA" at bounding box center [479, 167] width 1 height 14
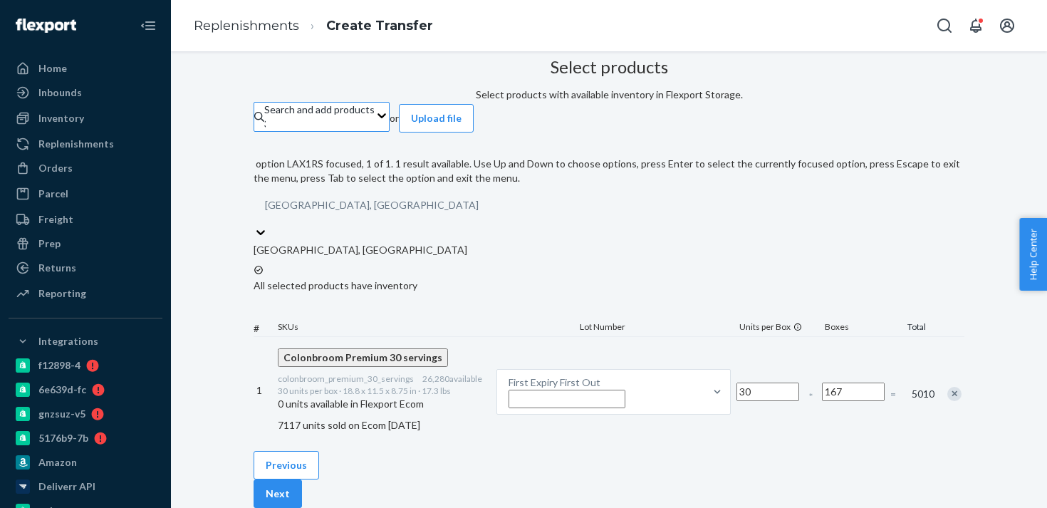
click at [237, 228] on div "Select products Select products with available inventory in Flexport Storage. S…" at bounding box center [609, 280] width 855 height 456
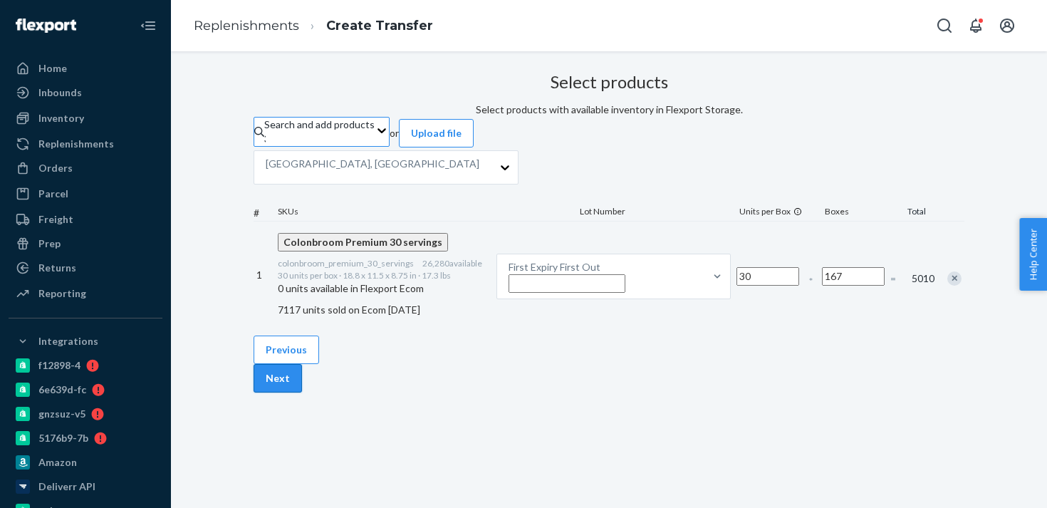
click at [302, 392] on button "Next" at bounding box center [278, 378] width 48 height 28
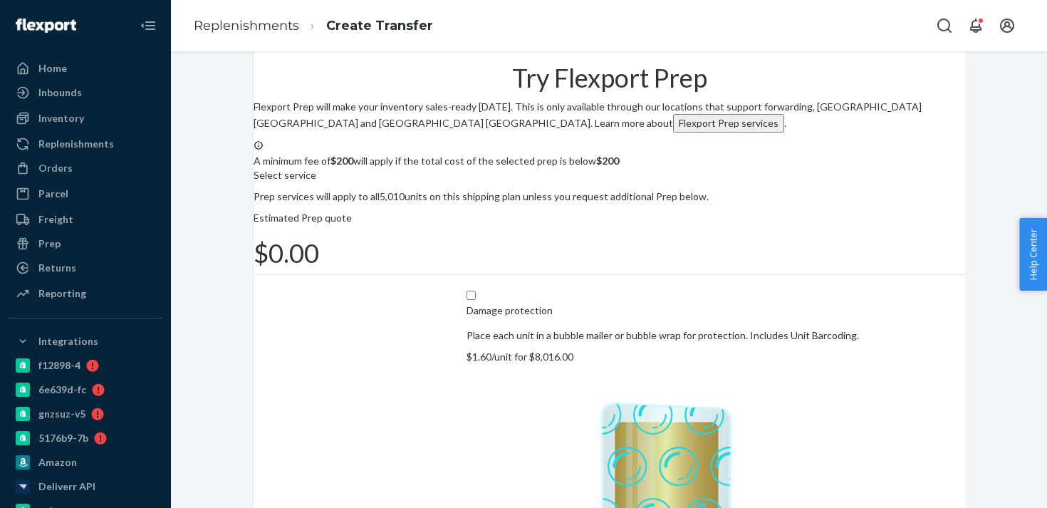
scroll to position [218, 0]
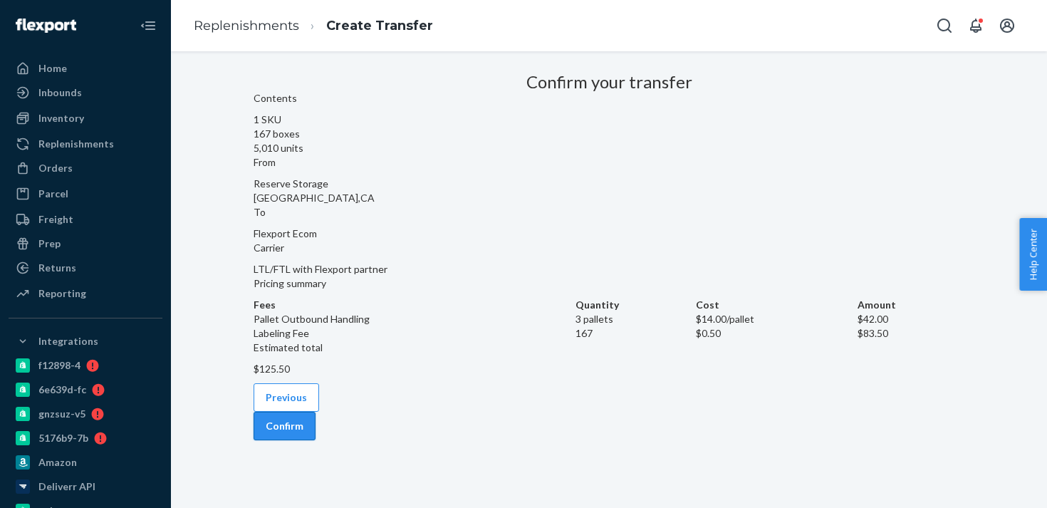
click at [316, 440] on button "Confirm" at bounding box center [285, 426] width 62 height 28
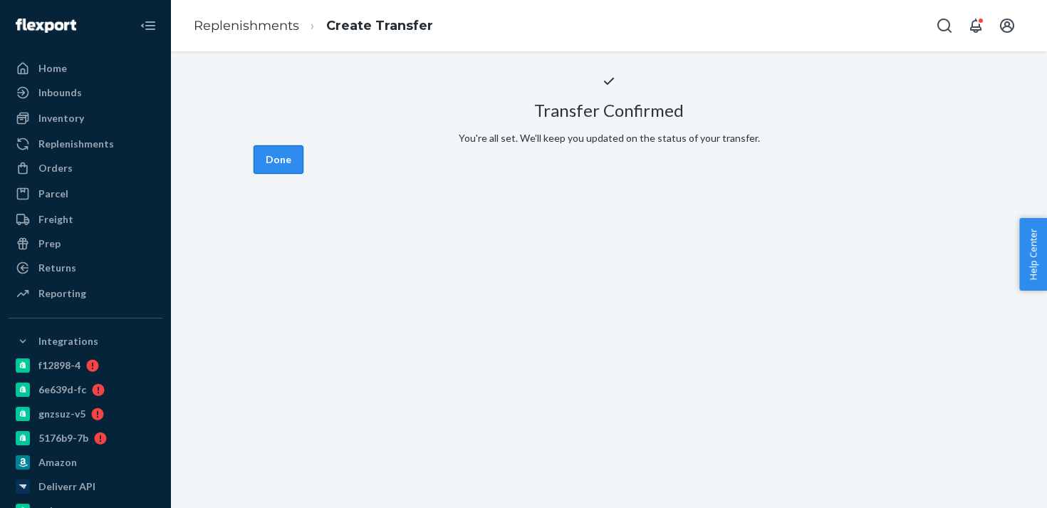
click at [303, 174] on button "Done" at bounding box center [279, 159] width 50 height 28
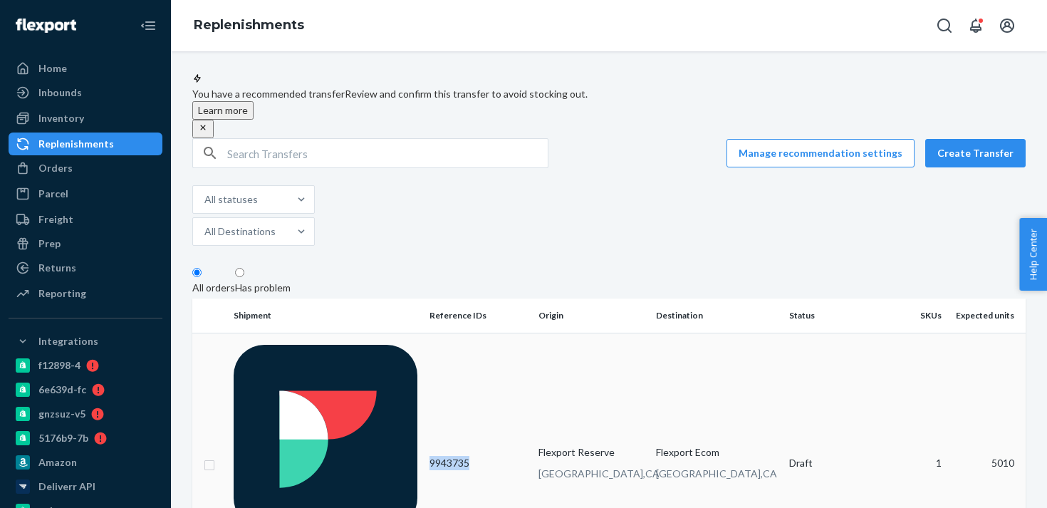
drag, startPoint x: 473, startPoint y: 344, endPoint x: 430, endPoint y: 347, distance: 43.5
click at [430, 347] on td "9943735" at bounding box center [479, 463] width 110 height 261
copy td "9943735"
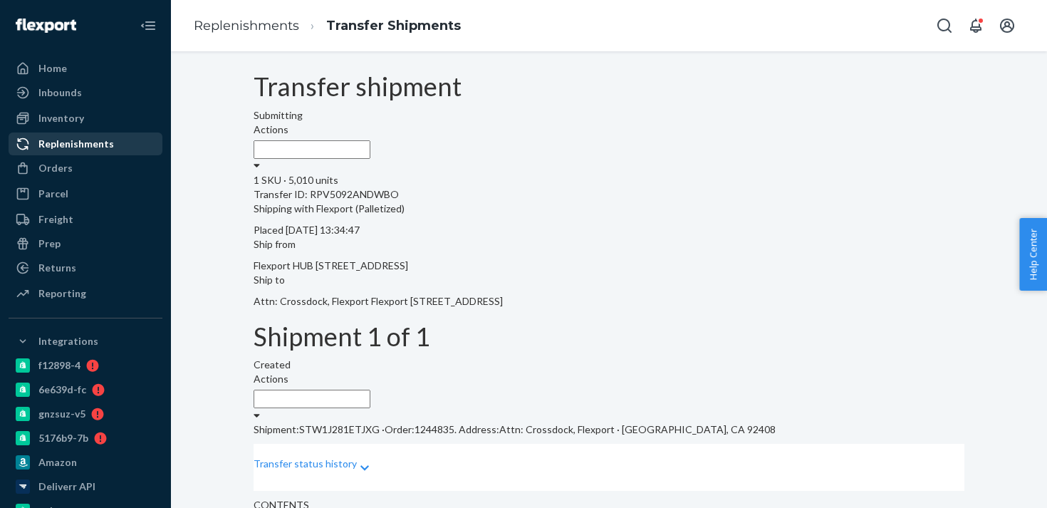
click at [98, 145] on div "Replenishments" at bounding box center [76, 144] width 76 height 14
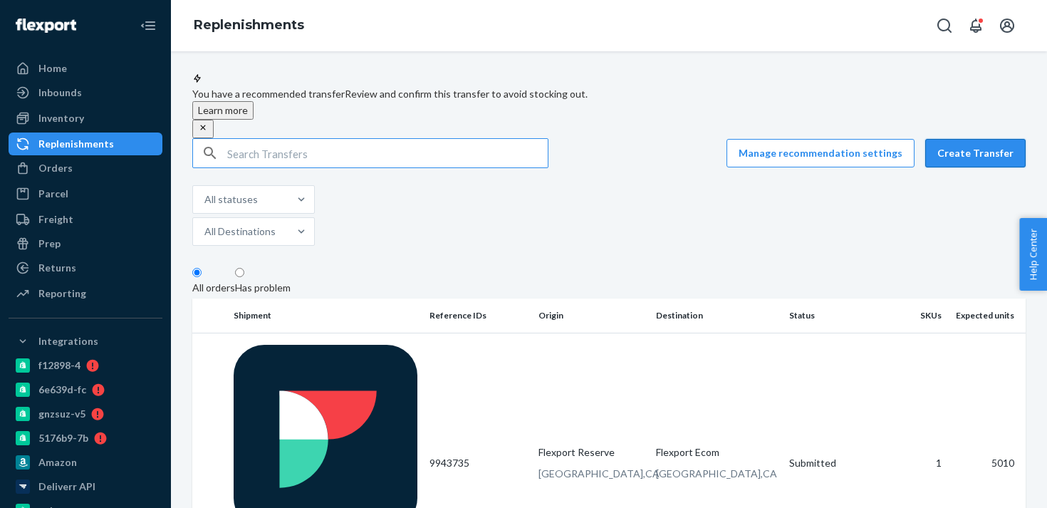
click at [1012, 151] on button "Create Transfer" at bounding box center [975, 153] width 100 height 28
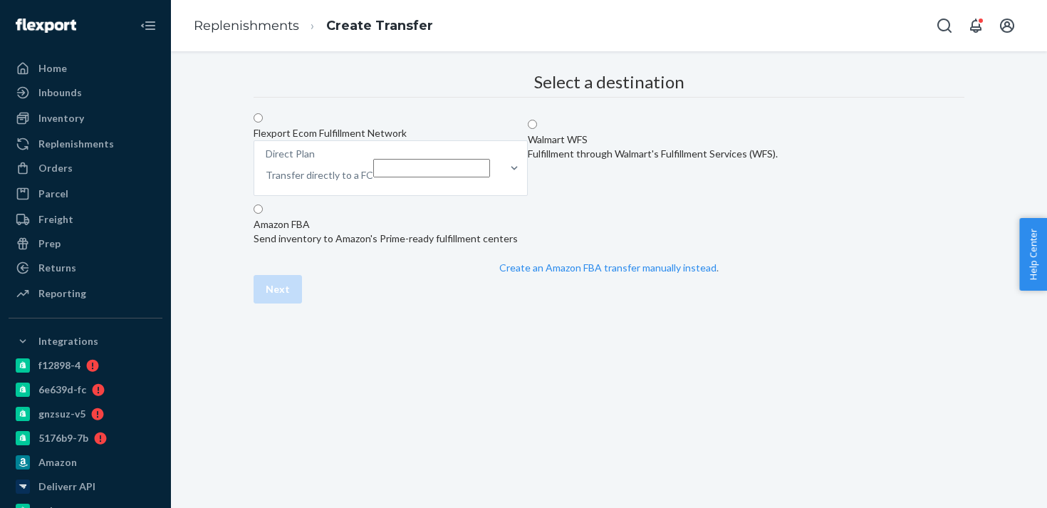
click at [485, 199] on label "Flexport Ecom Fulfillment Network Direct Plan Transfer directly to a FC" at bounding box center [391, 156] width 274 height 88
click at [263, 123] on input "Flexport Ecom Fulfillment Network Direct Plan Transfer directly to a FC" at bounding box center [258, 117] width 9 height 9
radio input "true"
click at [501, 195] on div "Direct Plan Transfer directly to a FC" at bounding box center [377, 168] width 247 height 54
click at [490, 177] on input "Direct Plan Transfer directly to a FC" at bounding box center [431, 168] width 117 height 19
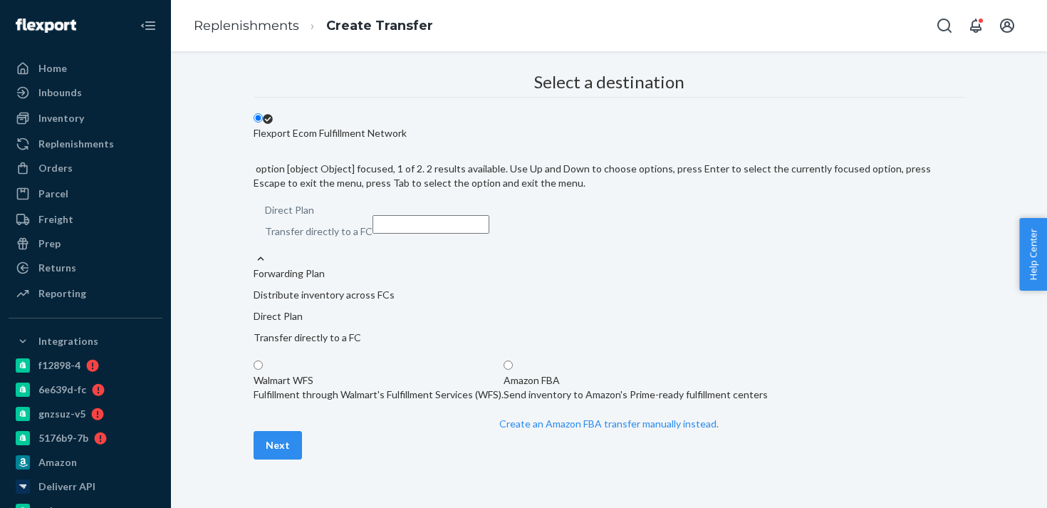
click at [626, 288] on p "Distribute inventory across FCs" at bounding box center [609, 295] width 711 height 14
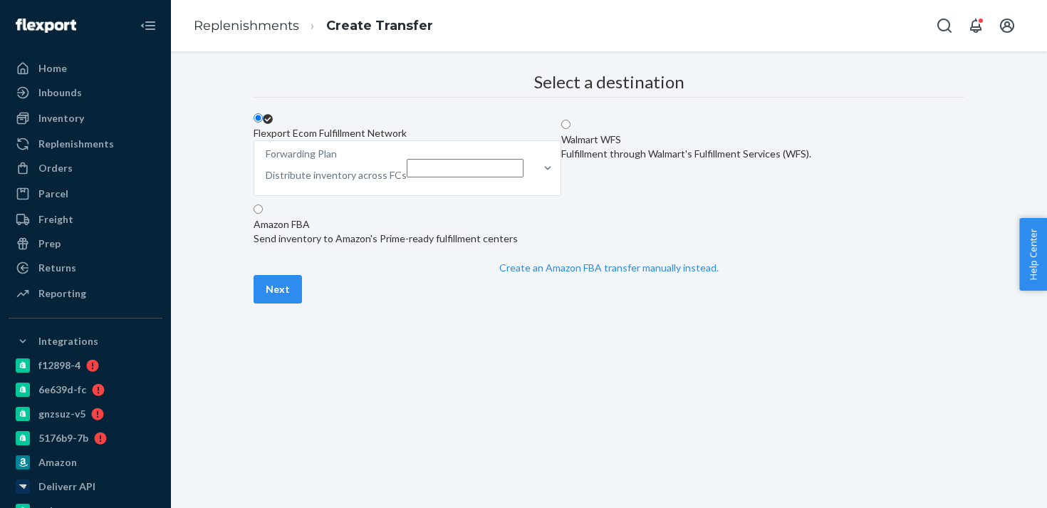
scroll to position [62, 0]
click at [302, 303] on button "Next" at bounding box center [278, 289] width 48 height 28
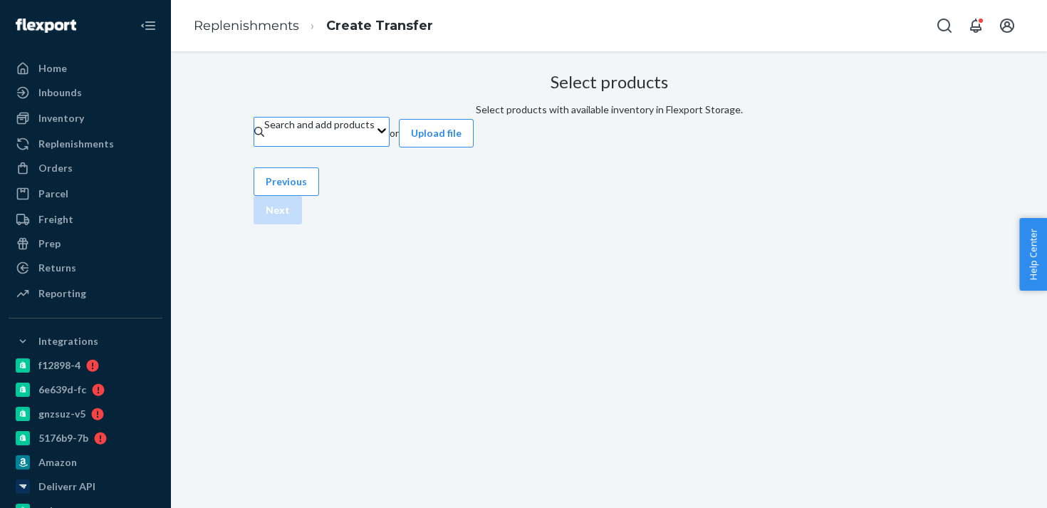
click at [375, 146] on div "Search and add products" at bounding box center [319, 132] width 110 height 28
click at [266, 146] on input "Search and add products" at bounding box center [264, 139] width 1 height 14
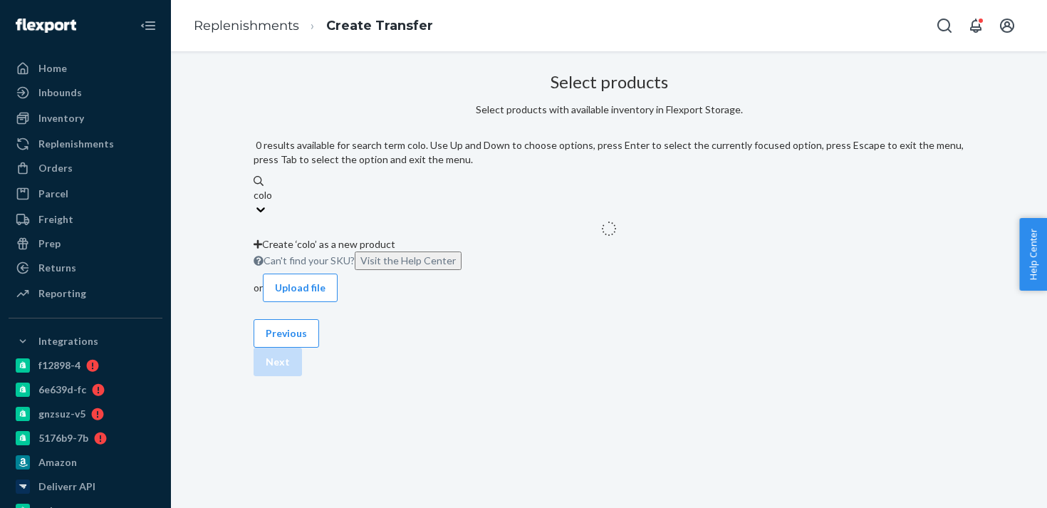
type input "colon"
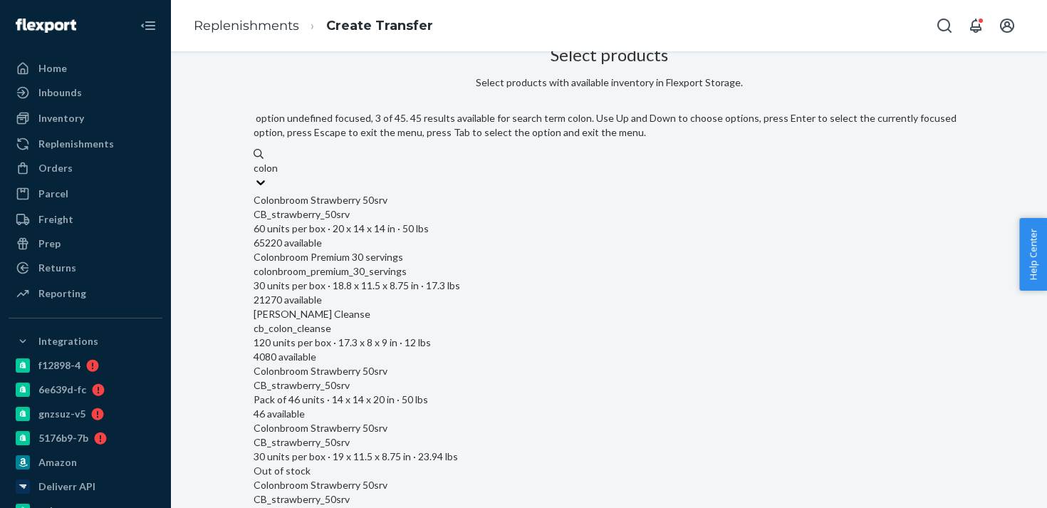
click at [468, 307] on div "CB Colon Cleanse" at bounding box center [609, 314] width 711 height 14
click at [279, 175] on input "colon" at bounding box center [266, 168] width 25 height 14
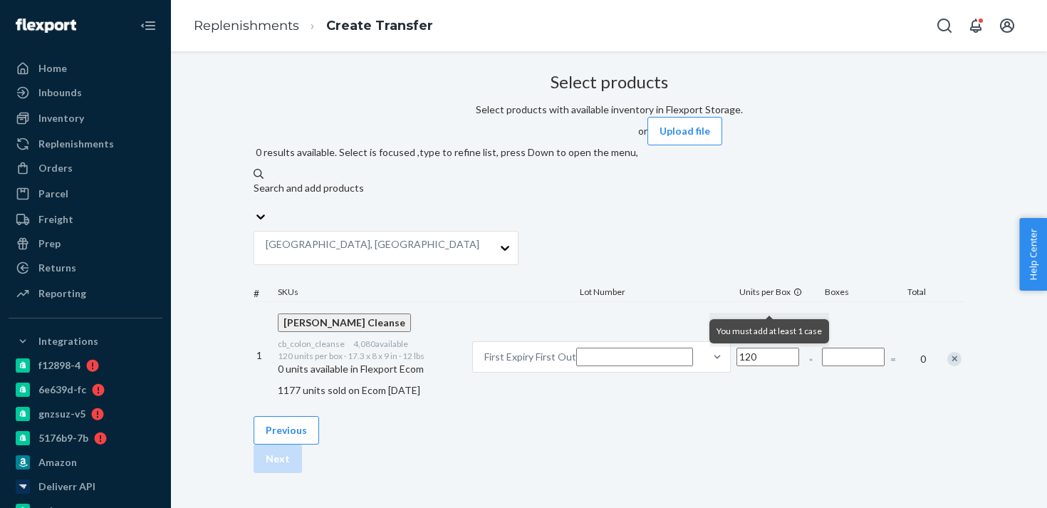
click at [822, 348] on input "Number of boxes" at bounding box center [853, 357] width 63 height 19
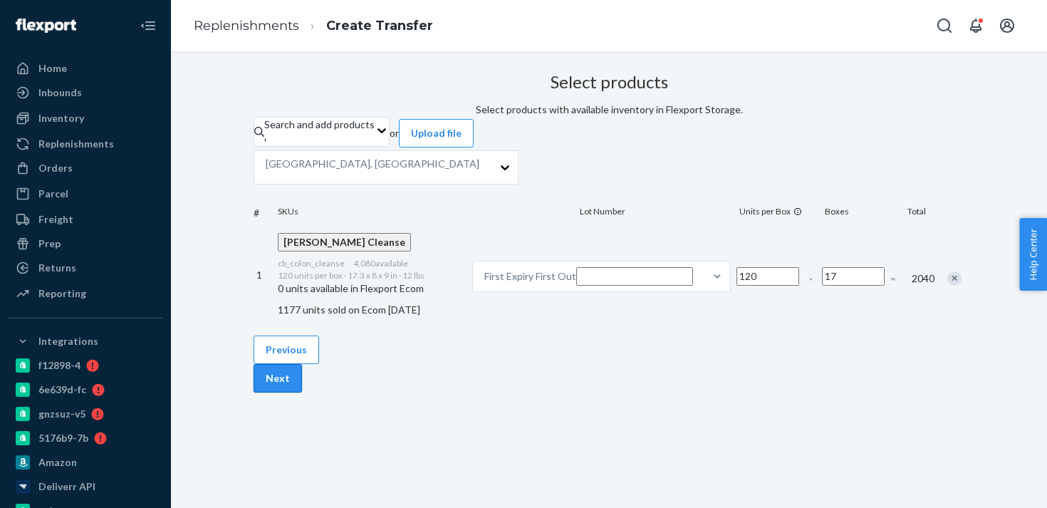
type input "17"
click at [302, 392] on button "Next" at bounding box center [278, 378] width 48 height 28
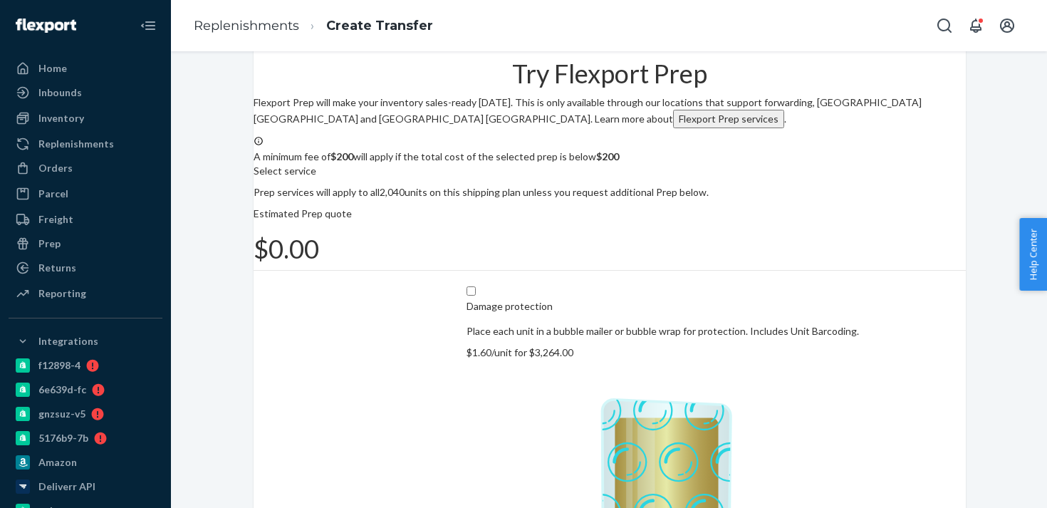
scroll to position [92, 0]
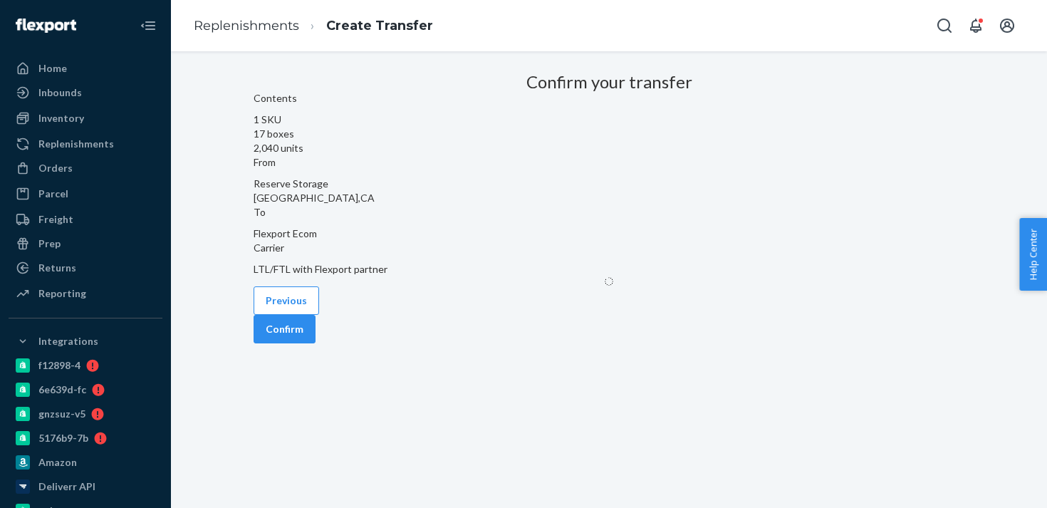
scroll to position [27, 0]
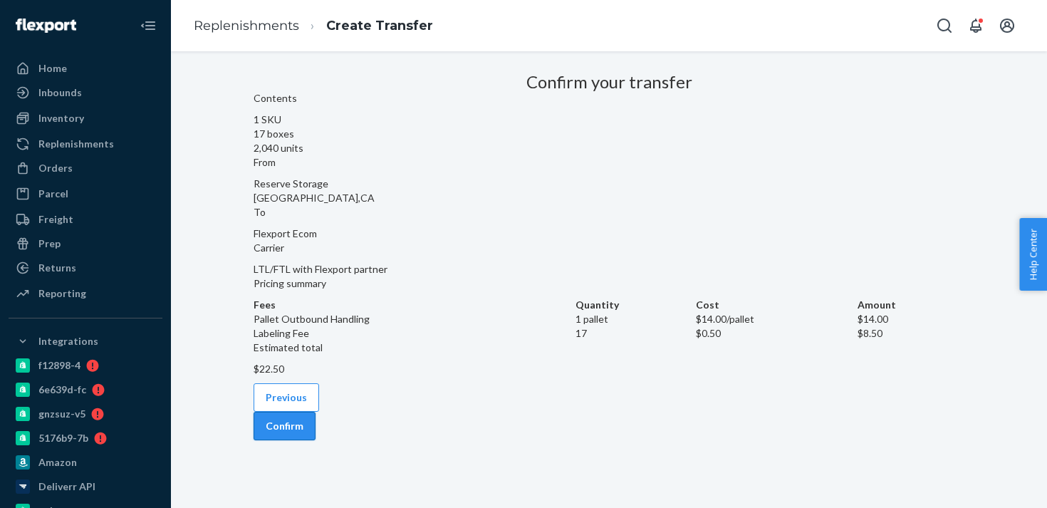
click at [316, 438] on button "Confirm" at bounding box center [285, 426] width 62 height 28
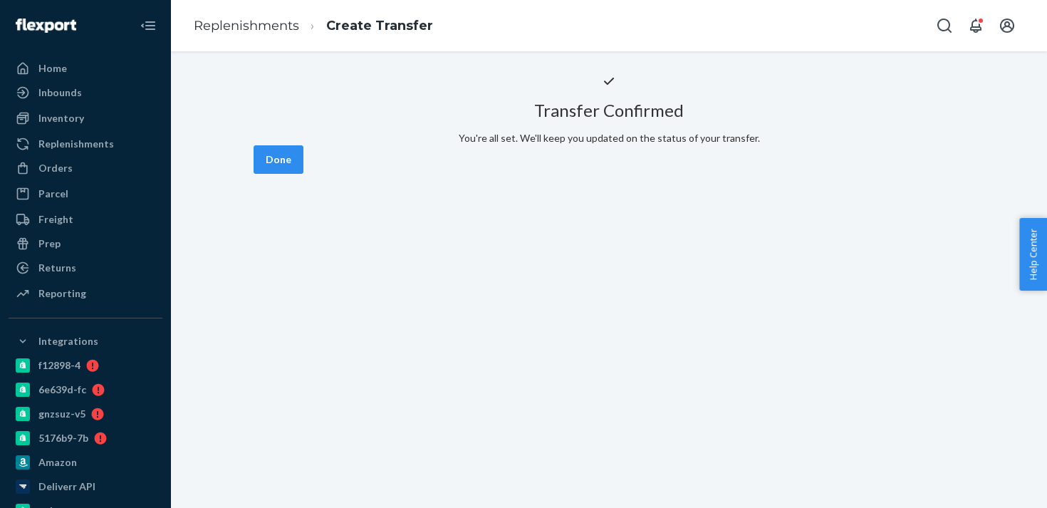
scroll to position [0, 0]
click at [303, 174] on button "Done" at bounding box center [279, 159] width 50 height 28
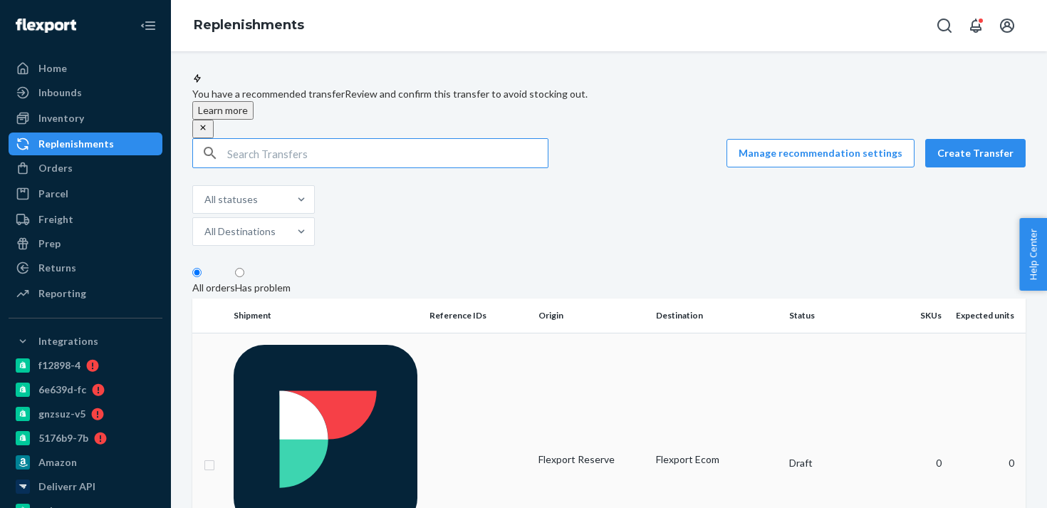
click at [469, 347] on td at bounding box center [479, 463] width 110 height 261
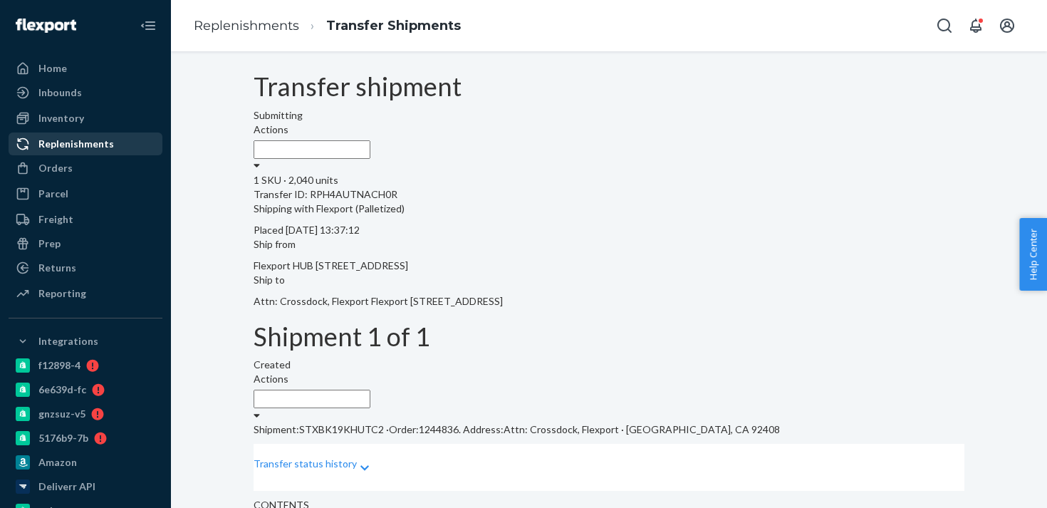
click at [103, 145] on div "Replenishments" at bounding box center [76, 144] width 76 height 14
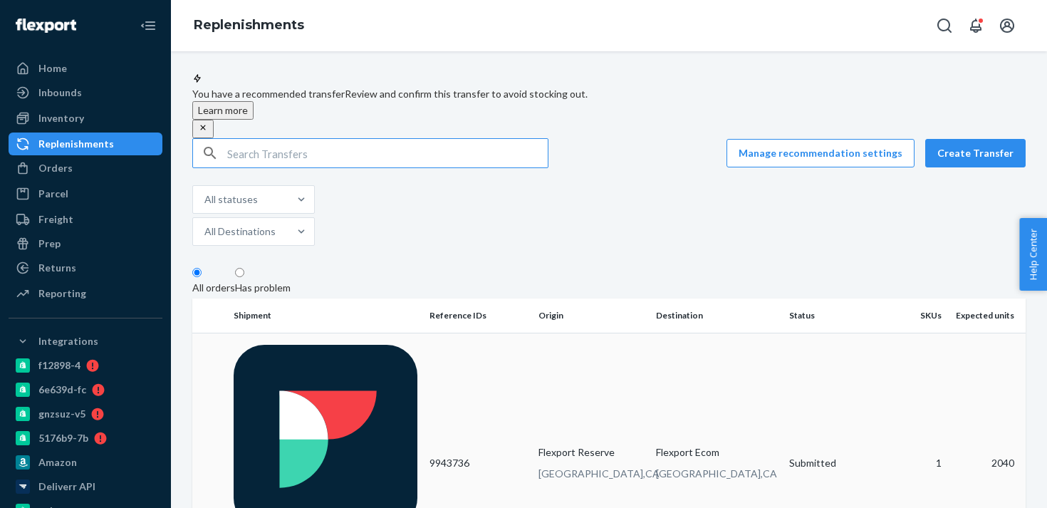
click at [454, 347] on td "9943736" at bounding box center [479, 463] width 110 height 261
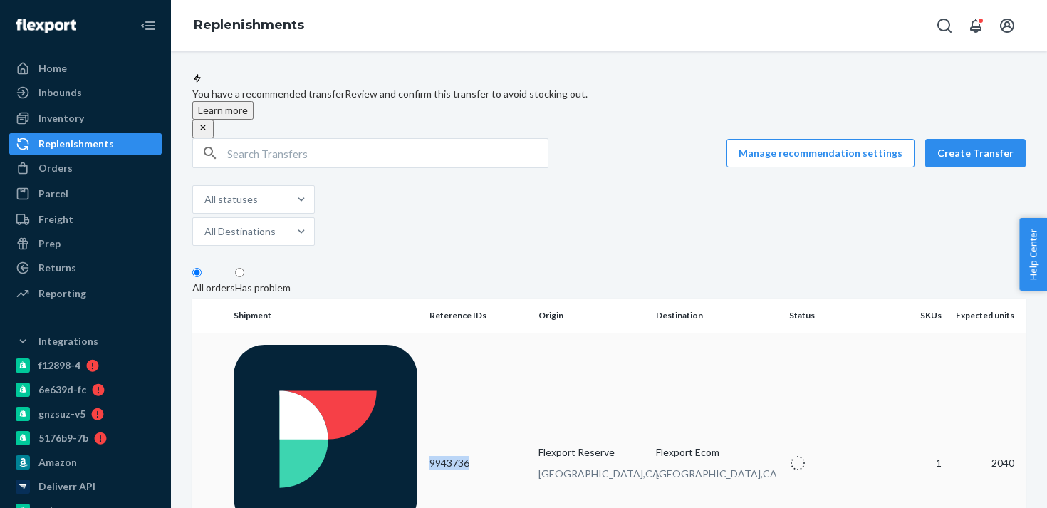
copy td "9943736"
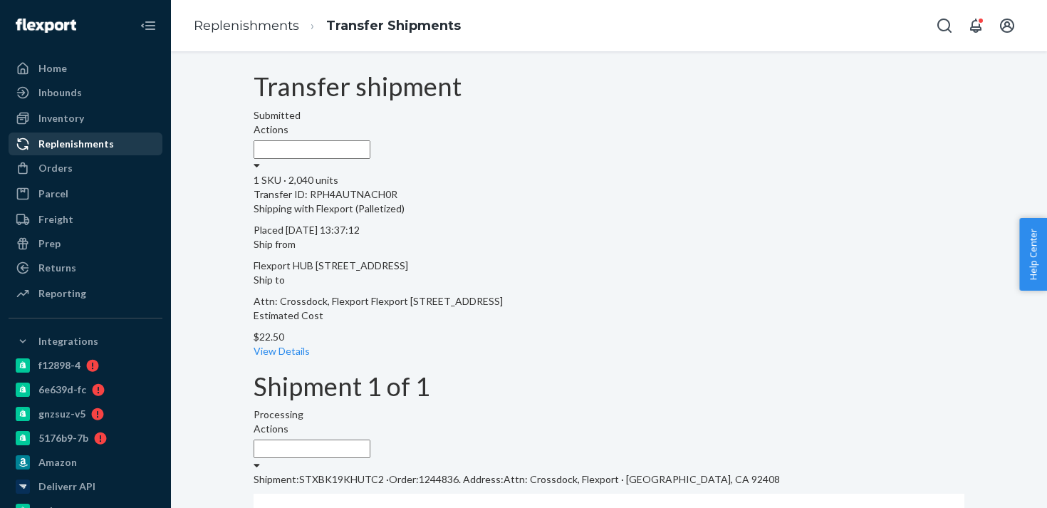
click at [88, 137] on div "Replenishments" at bounding box center [76, 144] width 76 height 14
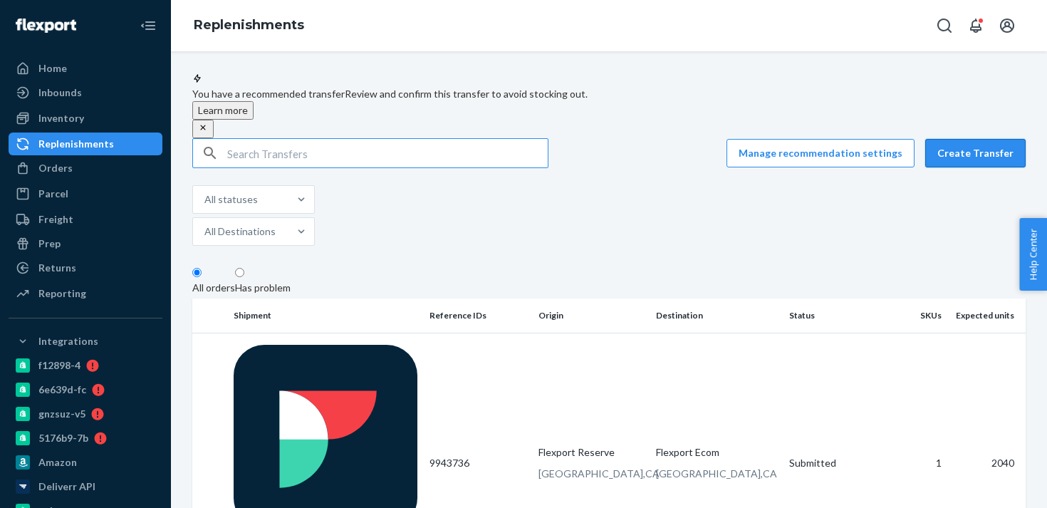
click at [997, 166] on button "Create Transfer" at bounding box center [975, 153] width 100 height 28
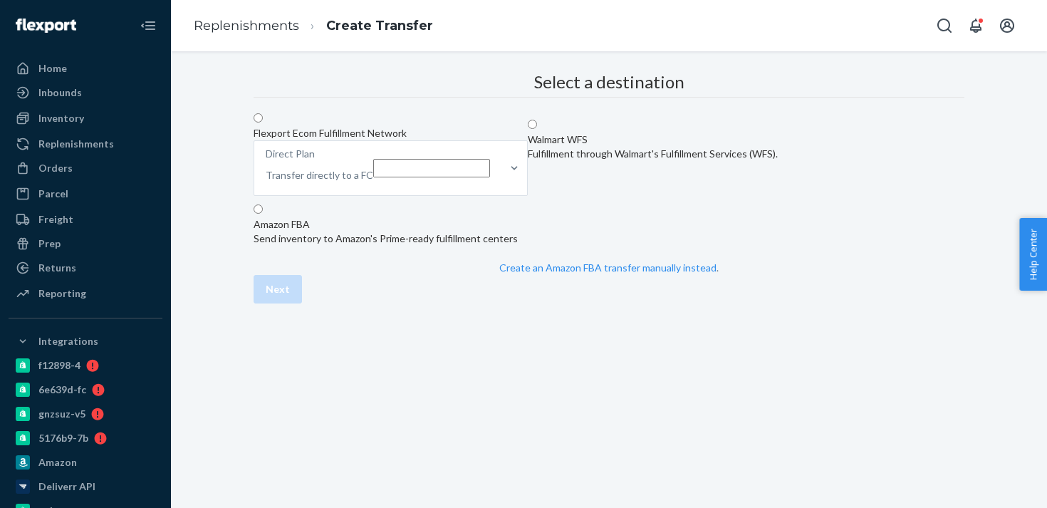
click at [512, 194] on div "Flexport Ecom Fulfillment Network Direct Plan Transfer directly to a FC" at bounding box center [391, 162] width 274 height 73
click at [263, 123] on input "Flexport Ecom Fulfillment Network Direct Plan Transfer directly to a FC" at bounding box center [258, 117] width 9 height 9
radio input "true"
click at [373, 182] on p "Transfer directly to a FC" at bounding box center [320, 175] width 108 height 14
click at [490, 177] on input "Direct Plan Transfer directly to a FC" at bounding box center [431, 168] width 117 height 19
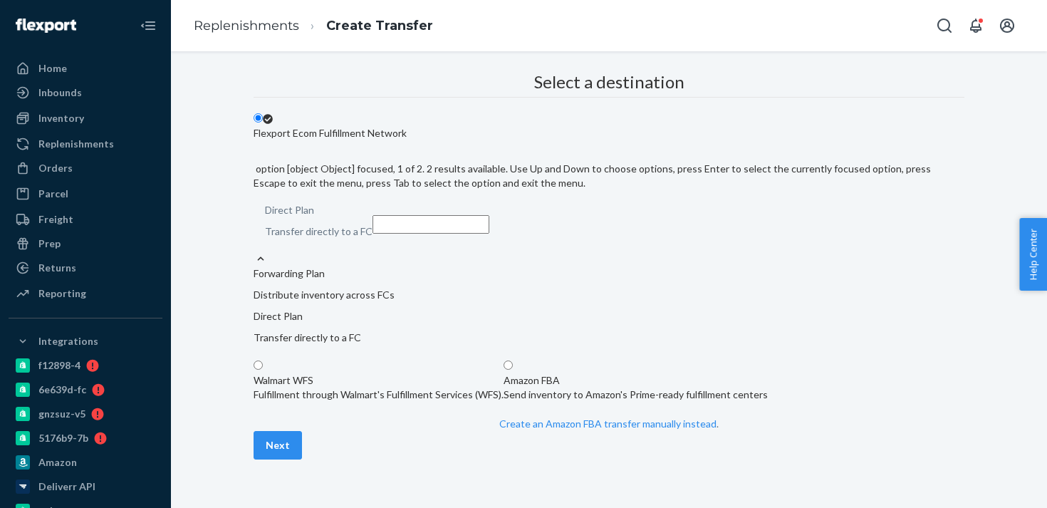
click at [604, 267] on div "Forwarding Plan Distribute inventory across FCs" at bounding box center [609, 284] width 711 height 36
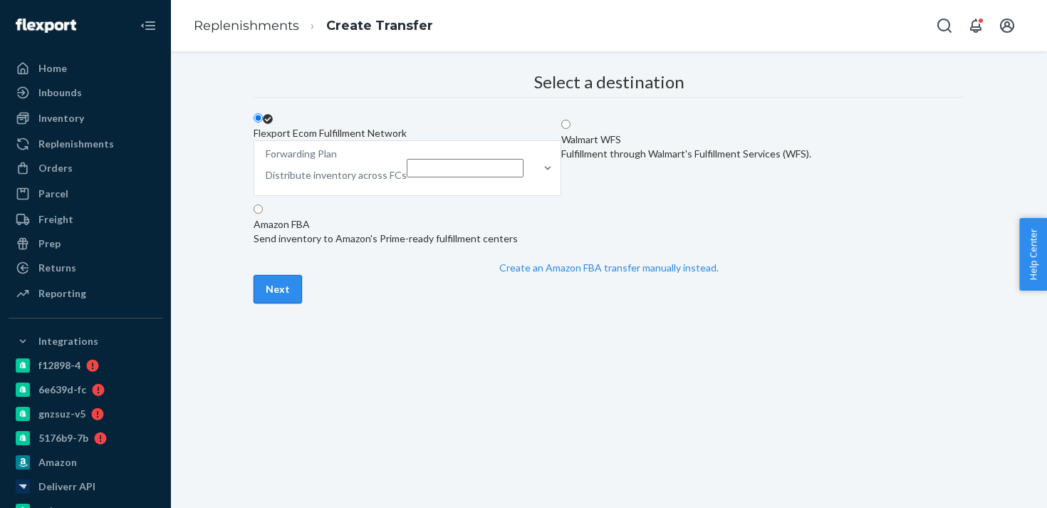
click at [302, 303] on button "Next" at bounding box center [278, 289] width 48 height 28
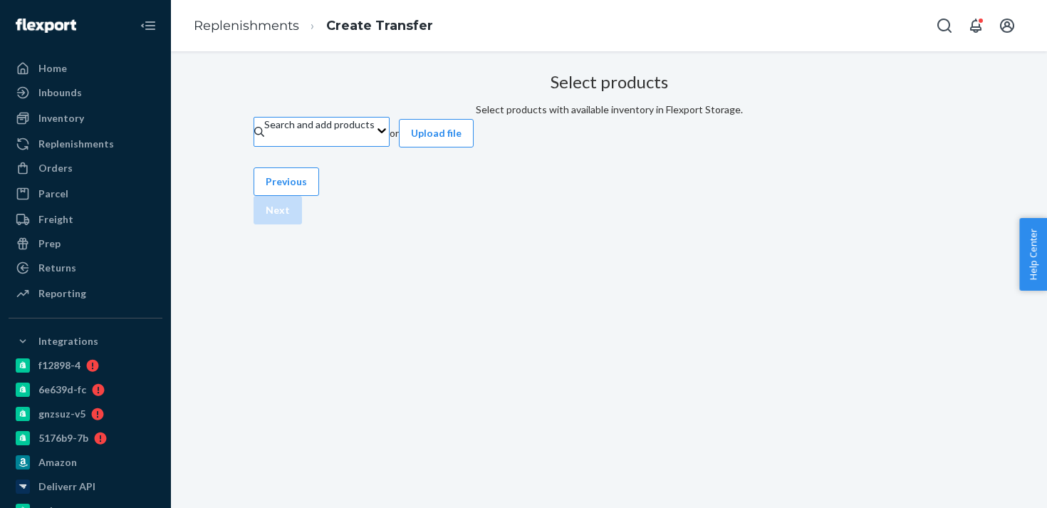
click at [375, 140] on div "Search and add products" at bounding box center [319, 132] width 110 height 28
click at [266, 140] on input "Search and add products" at bounding box center [264, 139] width 1 height 14
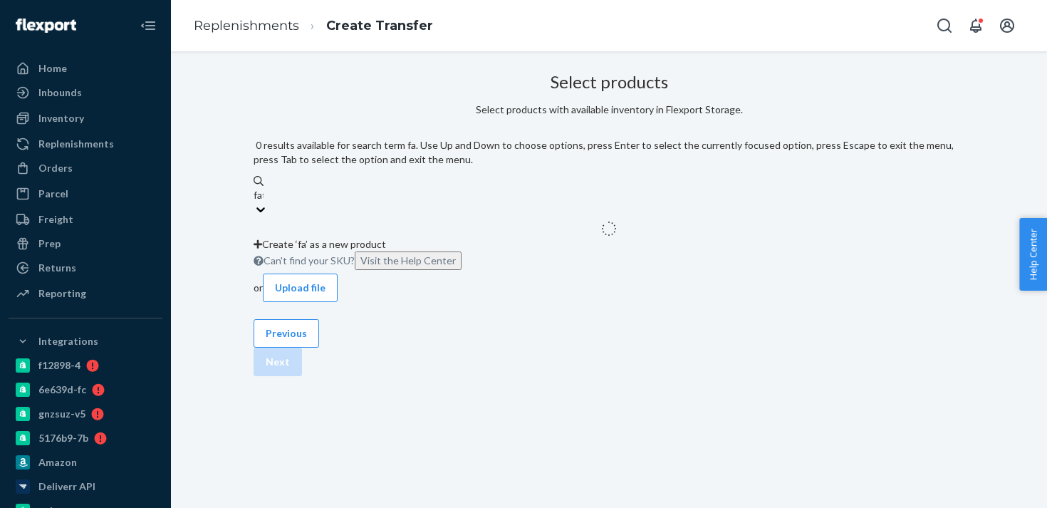
type input "fat"
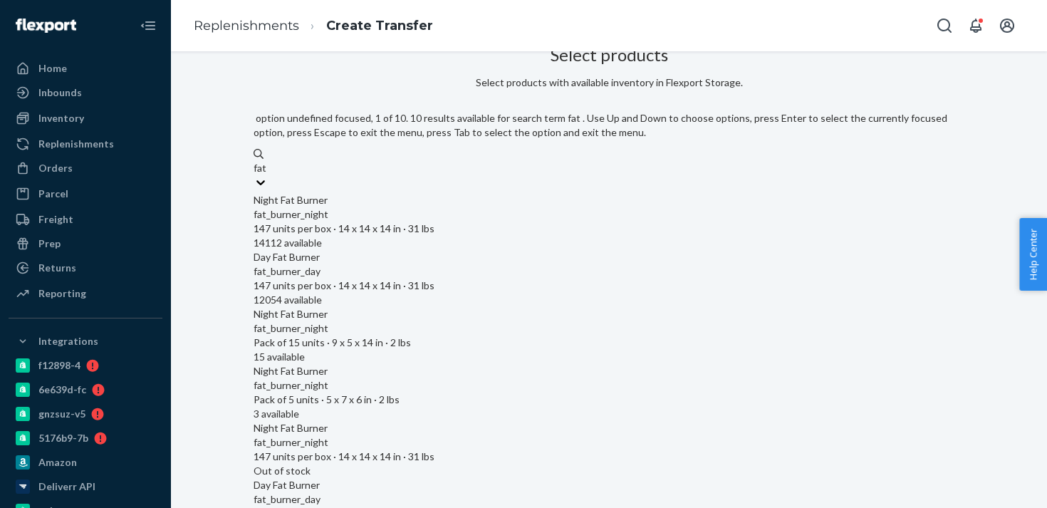
click at [509, 207] on div "fat_burner_night" at bounding box center [609, 214] width 711 height 14
click at [269, 175] on input "fat" at bounding box center [262, 168] width 16 height 14
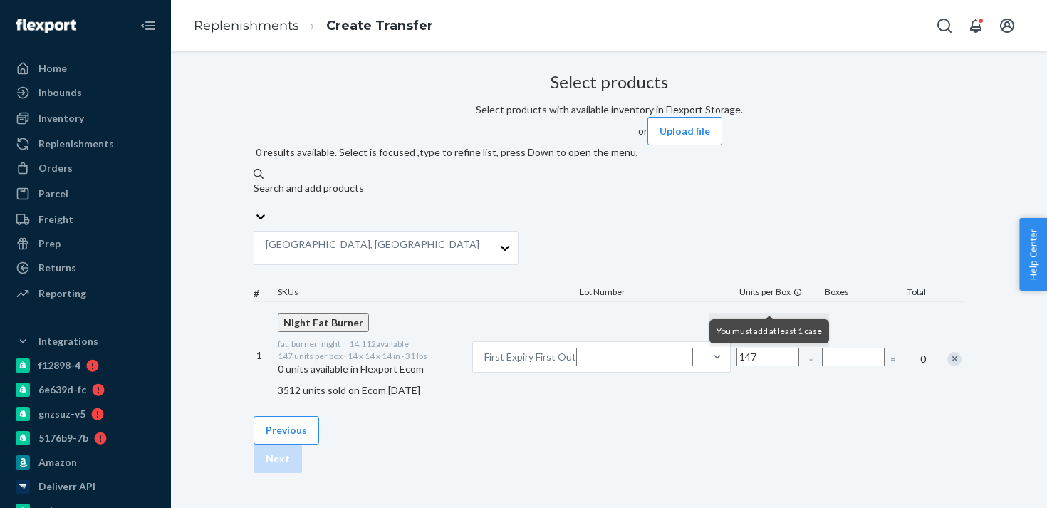
click at [492, 181] on div "Search and add products fat" at bounding box center [446, 195] width 385 height 28
click at [255, 195] on input "fat" at bounding box center [254, 202] width 1 height 14
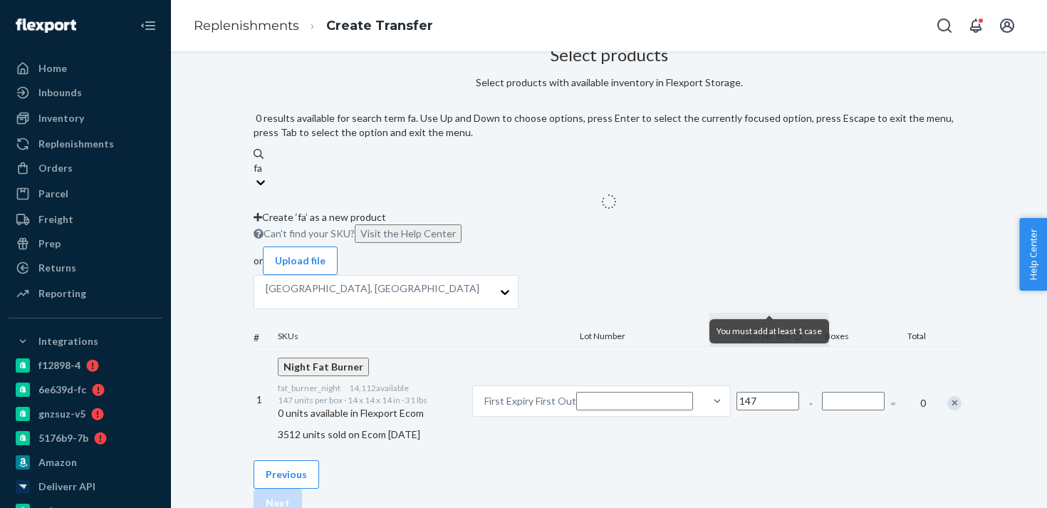
type input "fat"
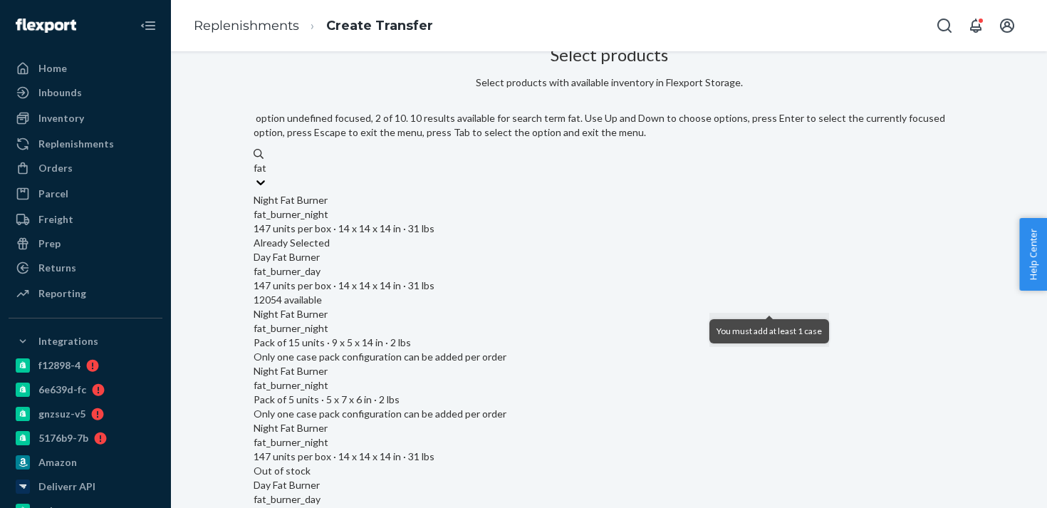
click at [496, 264] on div "fat_burner_day" at bounding box center [609, 271] width 711 height 14
click at [267, 175] on input "fat" at bounding box center [261, 168] width 14 height 14
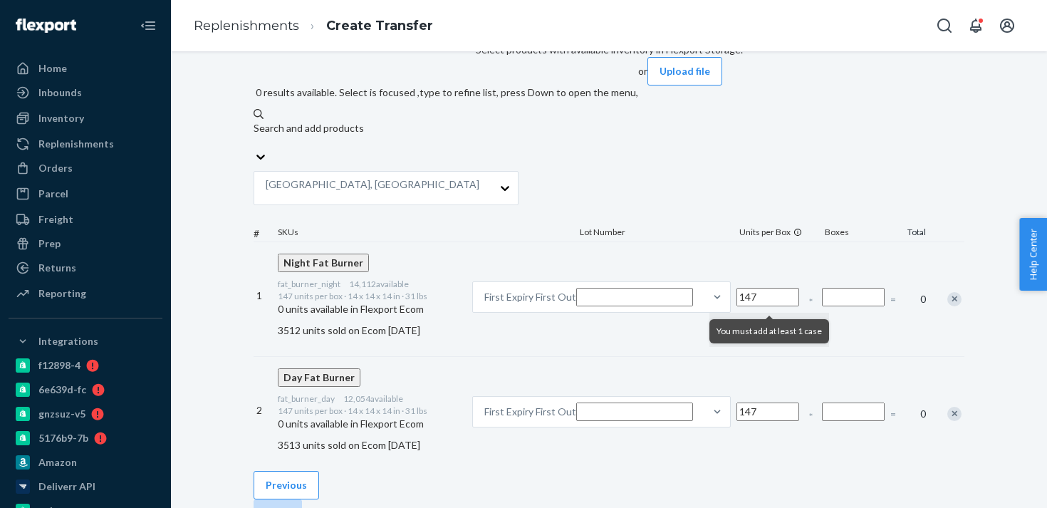
scroll to position [82, 0]
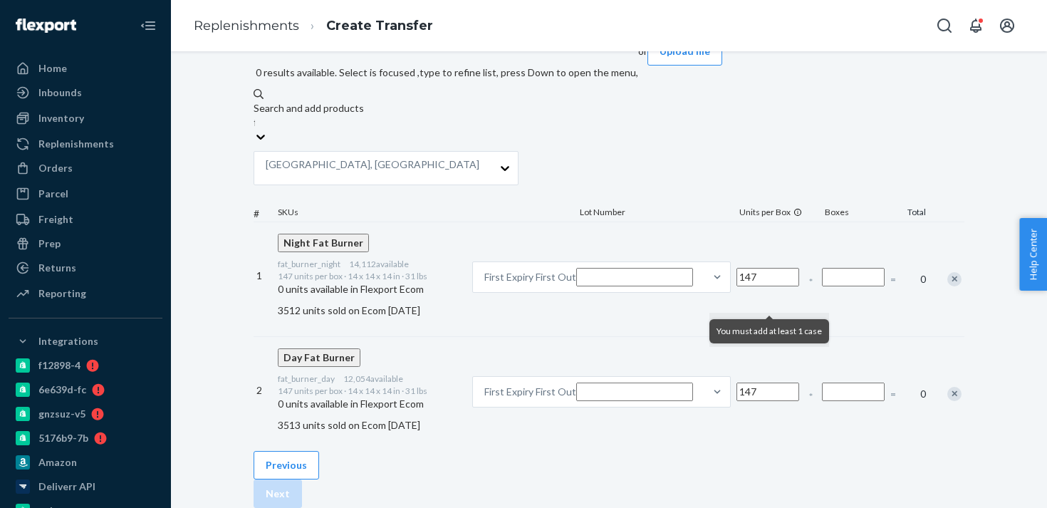
click at [822, 268] on input "Number of boxes" at bounding box center [853, 277] width 63 height 19
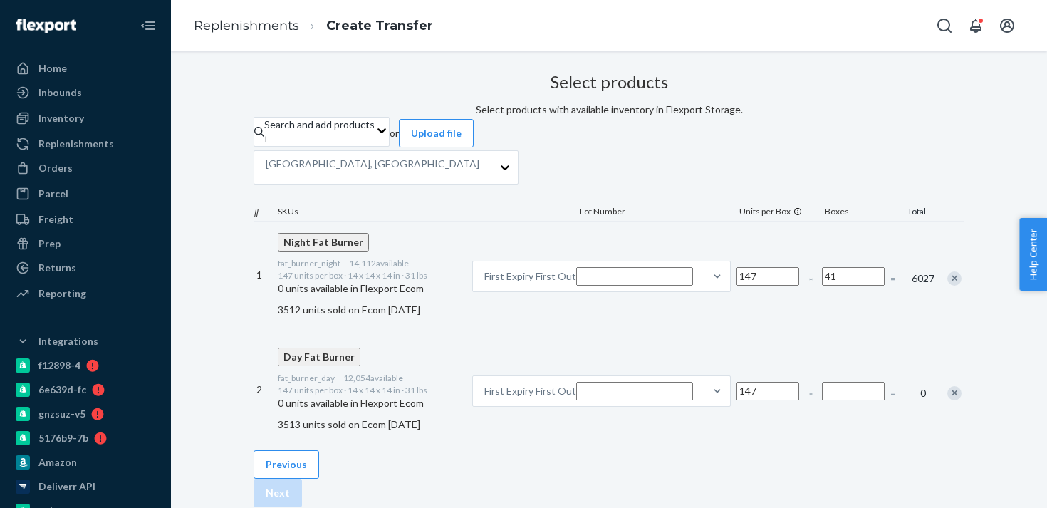
type input "41"
click at [822, 382] on input "Number of boxes" at bounding box center [853, 391] width 63 height 19
type input "41"
click at [928, 299] on div "Select products Select products with available inventory in Flexport Storage. S…" at bounding box center [609, 258] width 711 height 383
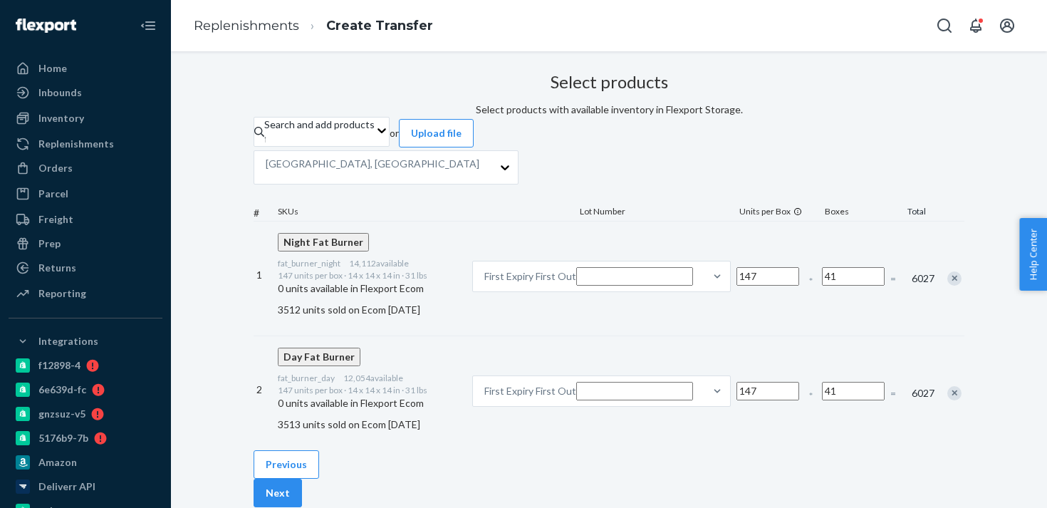
scroll to position [0, 0]
click at [518, 175] on div at bounding box center [505, 167] width 26 height 14
click at [481, 175] on input "San Bernardino, CA" at bounding box center [479, 167] width 1 height 14
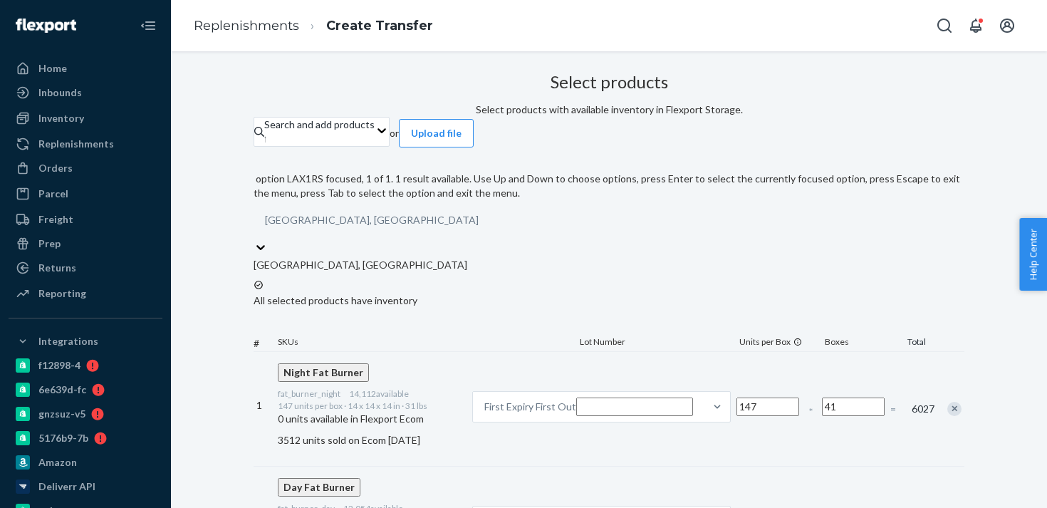
click at [284, 251] on div "Select products Select products with available inventory in Flexport Storage. S…" at bounding box center [609, 324] width 711 height 514
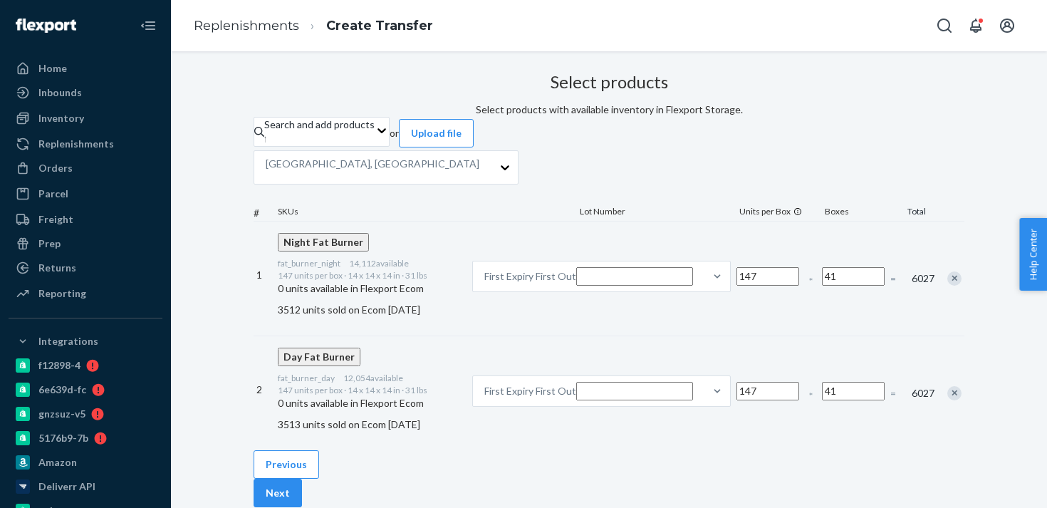
scroll to position [116, 0]
click at [302, 479] on button "Next" at bounding box center [278, 493] width 48 height 28
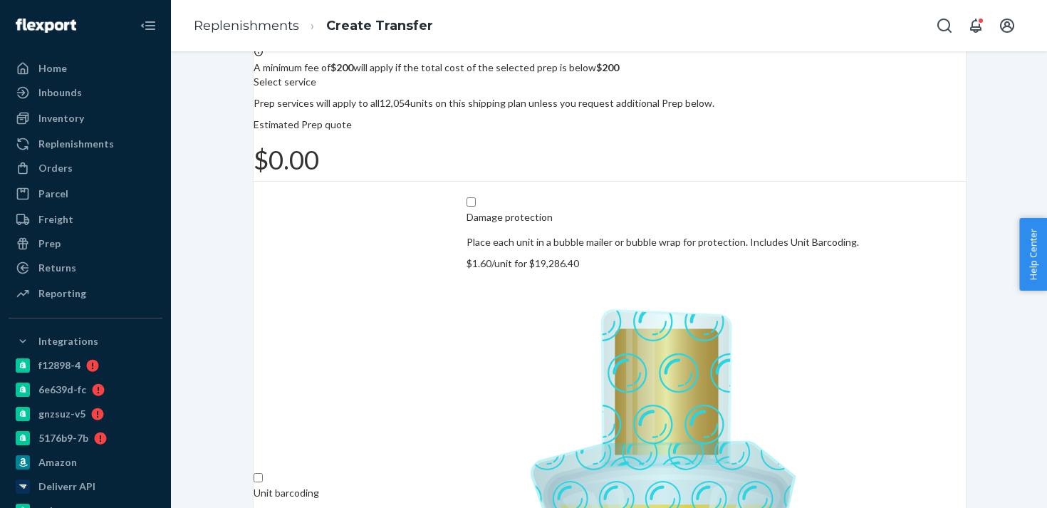
scroll to position [92, 0]
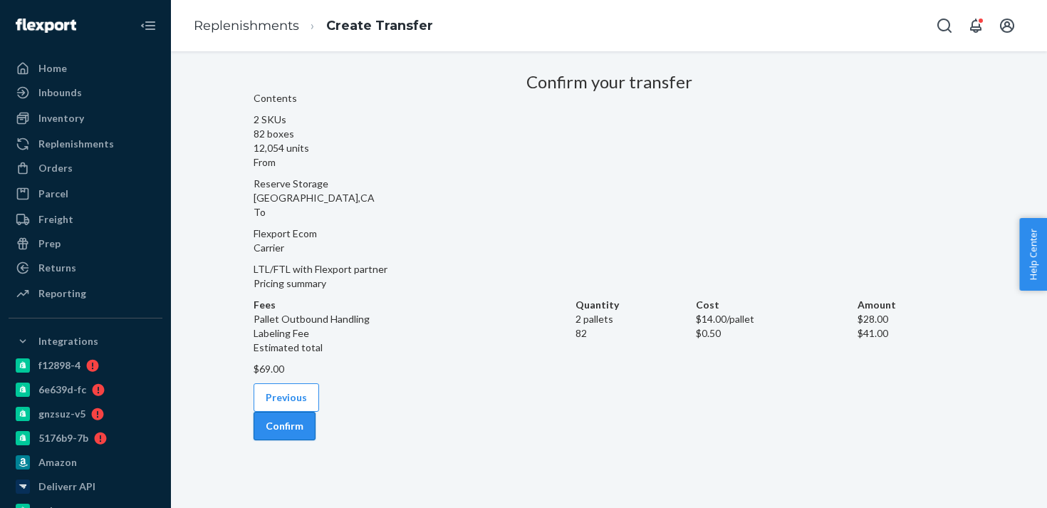
click at [316, 440] on button "Confirm" at bounding box center [285, 426] width 62 height 28
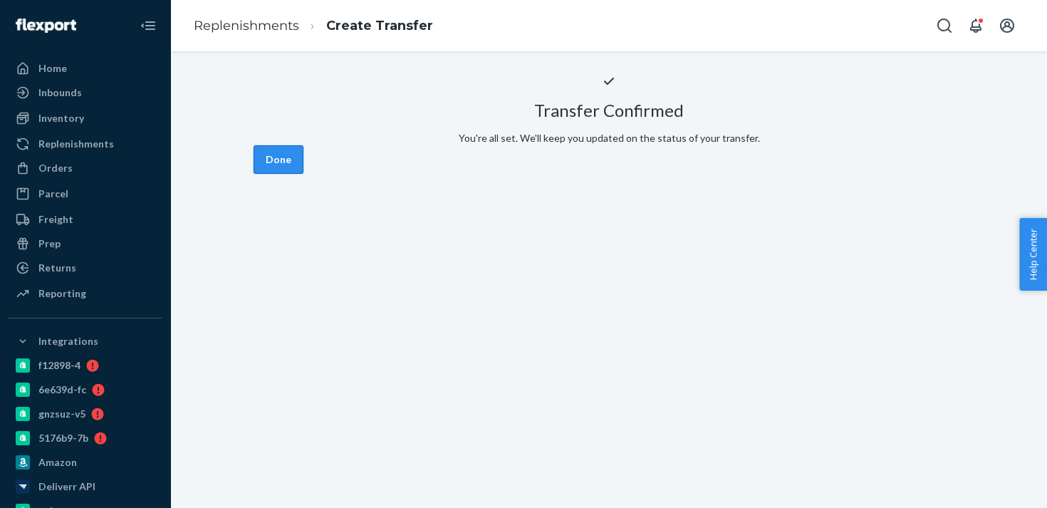
click at [303, 174] on button "Done" at bounding box center [279, 159] width 50 height 28
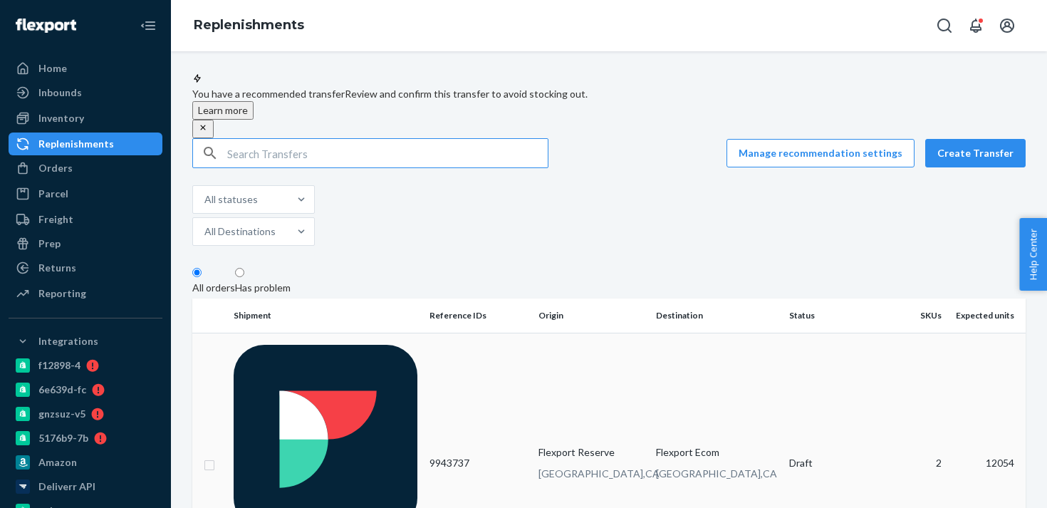
click at [457, 350] on td "9943737" at bounding box center [479, 463] width 110 height 261
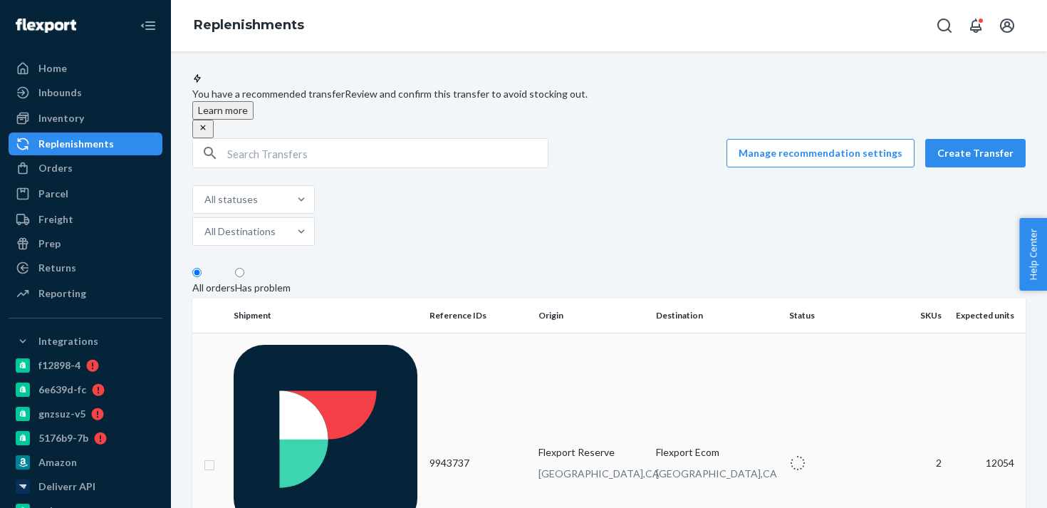
click at [457, 350] on td "9943737" at bounding box center [479, 463] width 110 height 261
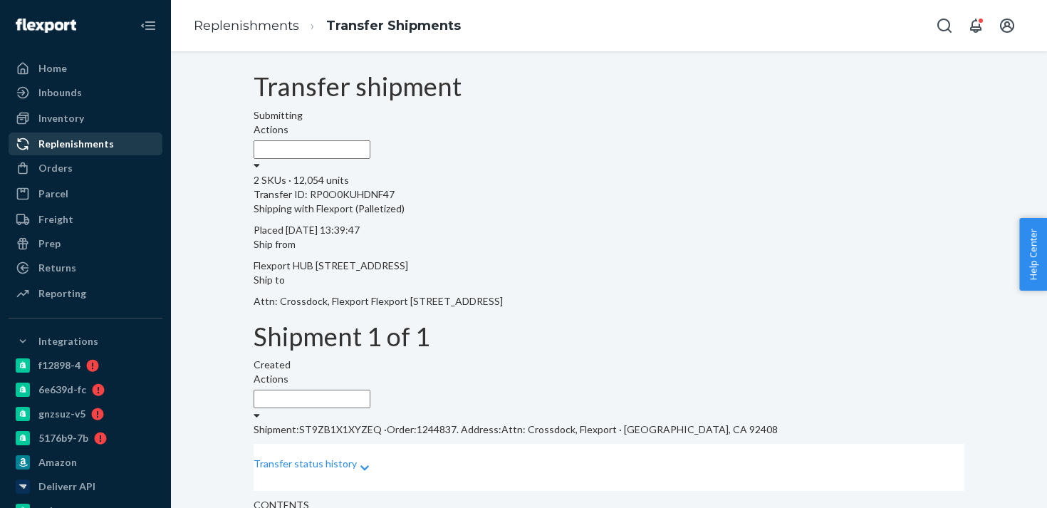
click at [94, 145] on div "Replenishments" at bounding box center [76, 144] width 76 height 14
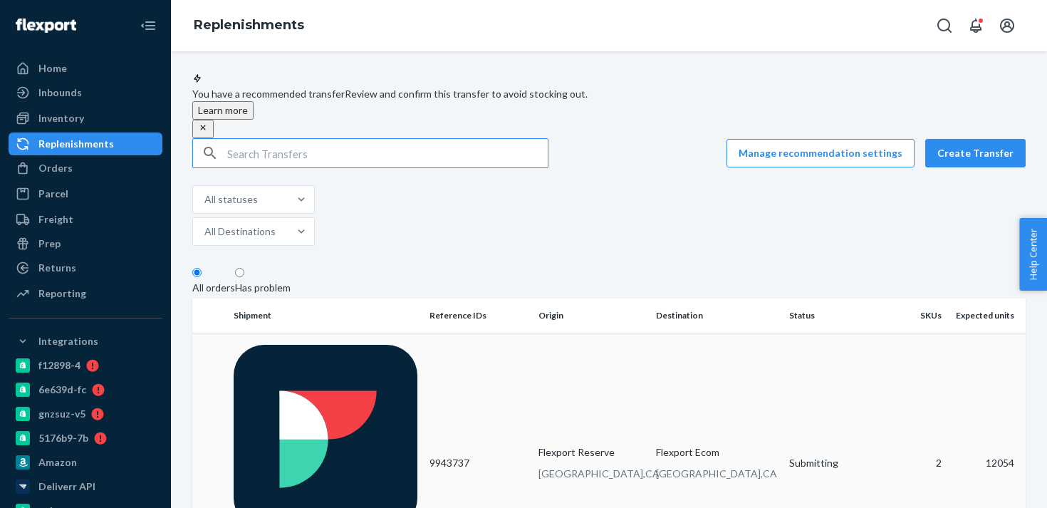
click at [457, 346] on td "9943737" at bounding box center [479, 463] width 110 height 261
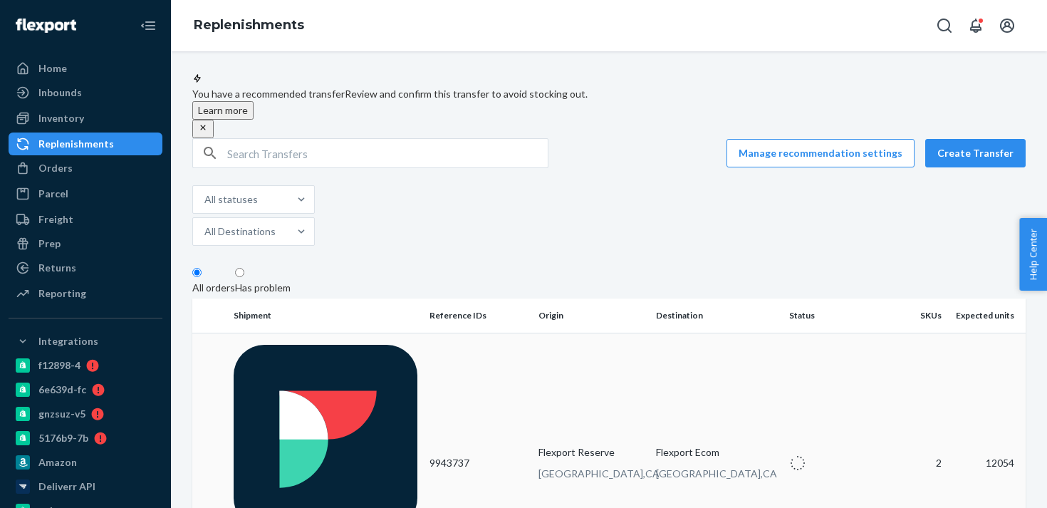
click at [457, 346] on td "9943737" at bounding box center [479, 463] width 110 height 261
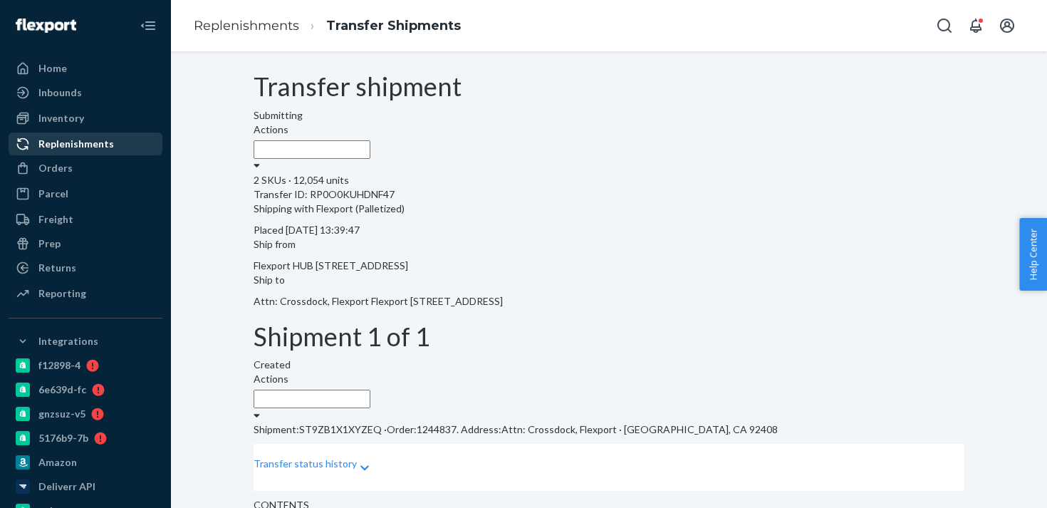
click at [80, 145] on div "Replenishments" at bounding box center [76, 144] width 76 height 14
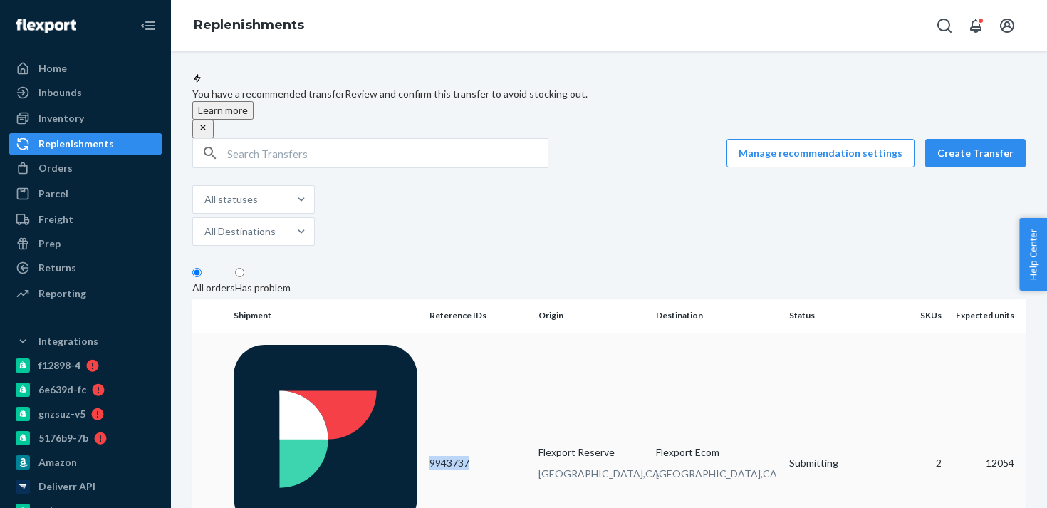
drag, startPoint x: 470, startPoint y: 345, endPoint x: 431, endPoint y: 348, distance: 39.2
click at [431, 348] on td "9943737" at bounding box center [479, 463] width 110 height 261
copy td "9943737"
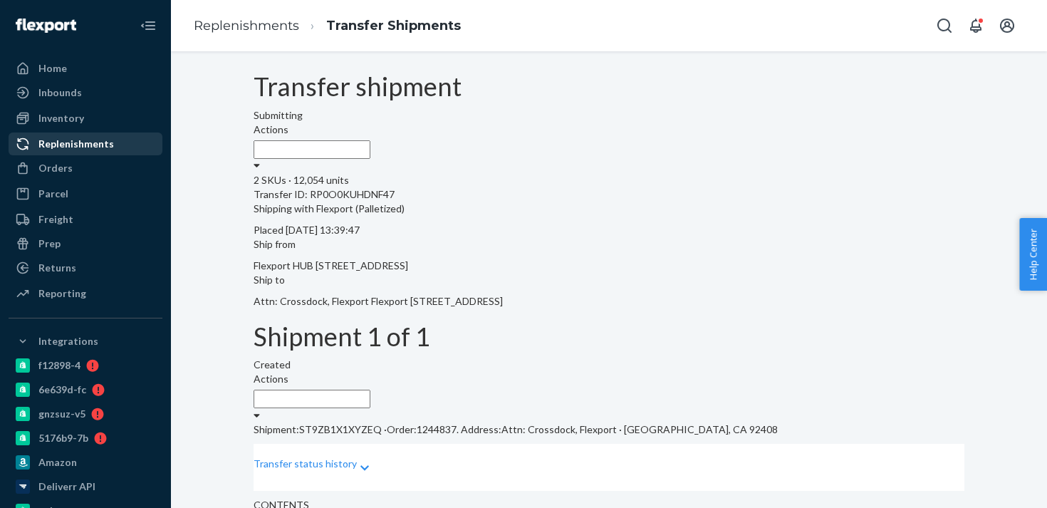
click at [96, 140] on div "Replenishments" at bounding box center [76, 144] width 76 height 14
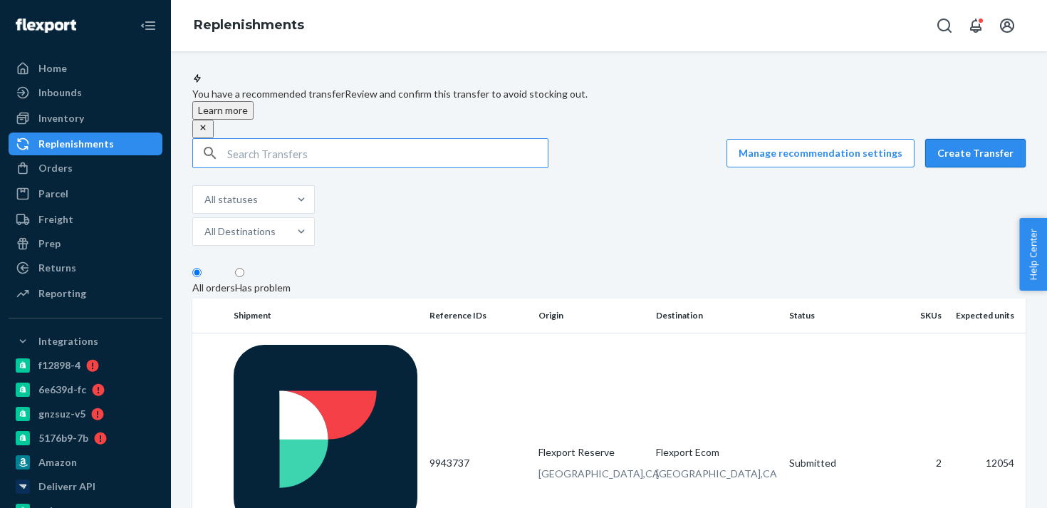
click at [952, 163] on button "Create Transfer" at bounding box center [975, 153] width 100 height 28
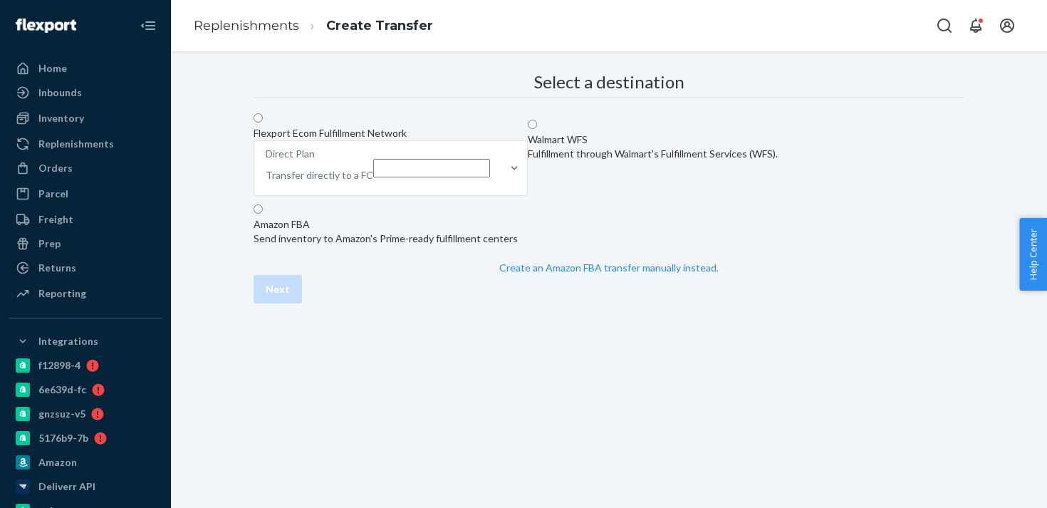
click at [516, 193] on div "Flexport Ecom Fulfillment Network Direct Plan Transfer directly to a FC" at bounding box center [391, 162] width 274 height 73
click at [263, 123] on input "Flexport Ecom Fulfillment Network Direct Plan Transfer directly to a FC" at bounding box center [258, 117] width 9 height 9
radio input "true"
click at [373, 182] on p "Transfer directly to a FC" at bounding box center [320, 175] width 108 height 14
click at [490, 177] on input "Direct Plan Transfer directly to a FC" at bounding box center [431, 168] width 117 height 19
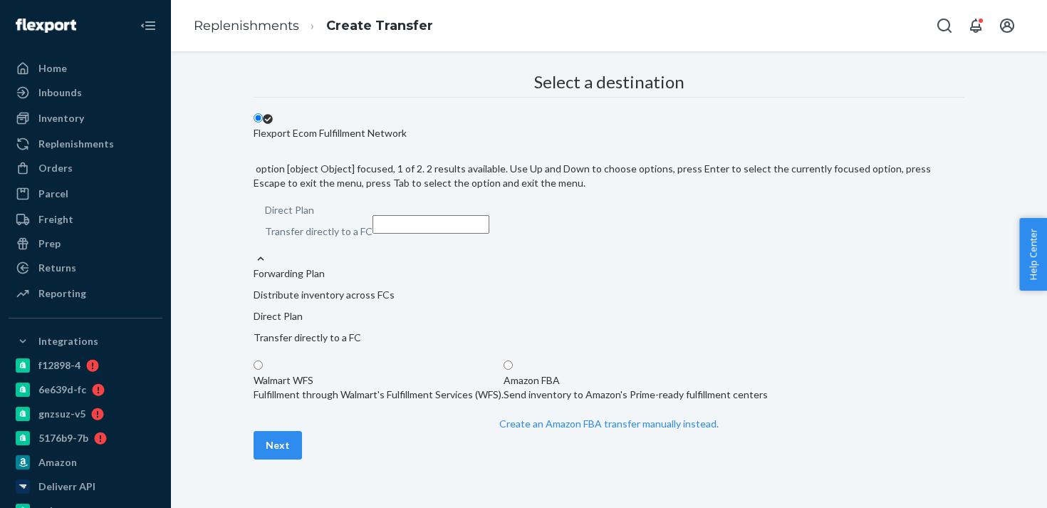
click at [590, 266] on p "Forwarding Plan" at bounding box center [609, 273] width 711 height 14
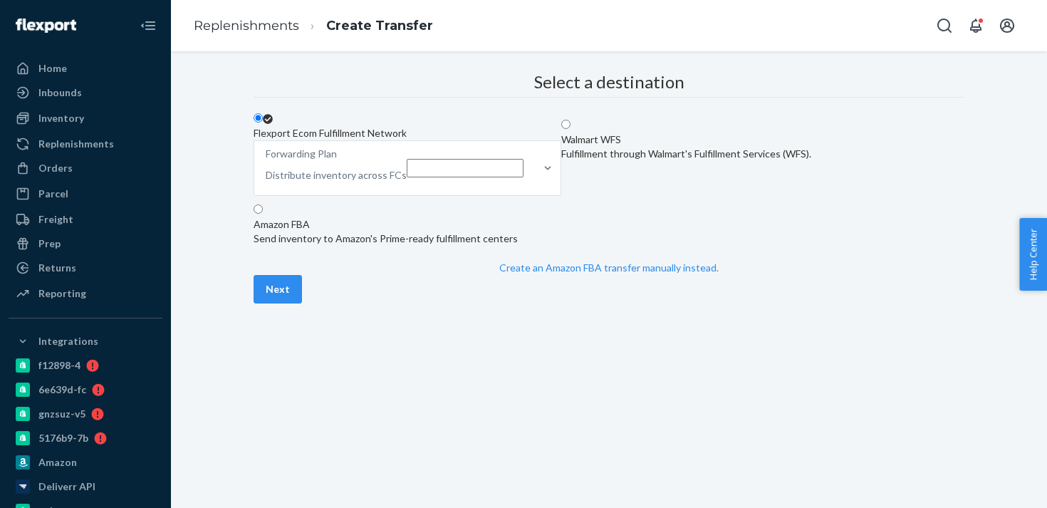
scroll to position [62, 0]
click at [302, 303] on button "Next" at bounding box center [278, 289] width 48 height 28
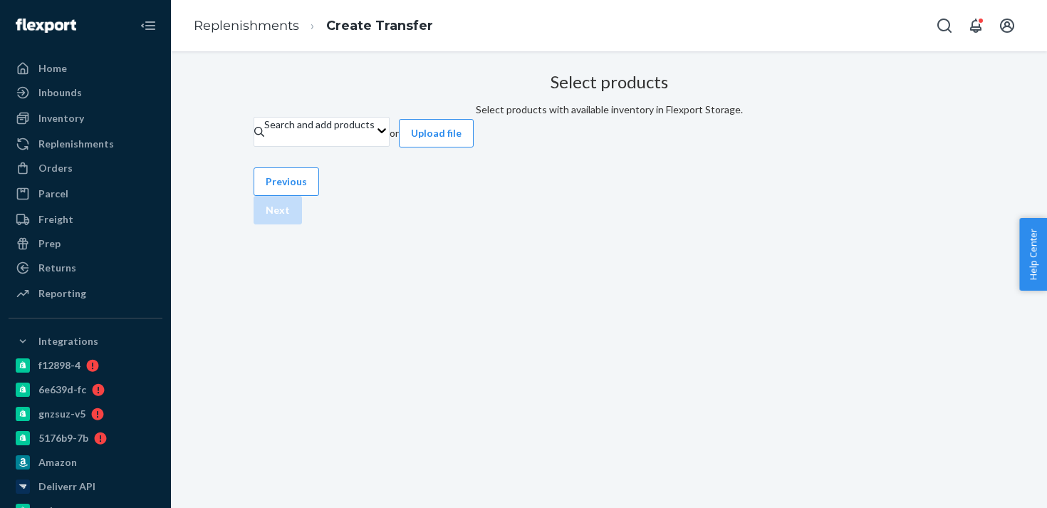
scroll to position [27, 0]
click at [390, 147] on div "Search and add products" at bounding box center [322, 132] width 136 height 30
click at [266, 146] on input "Search and add products" at bounding box center [264, 139] width 1 height 14
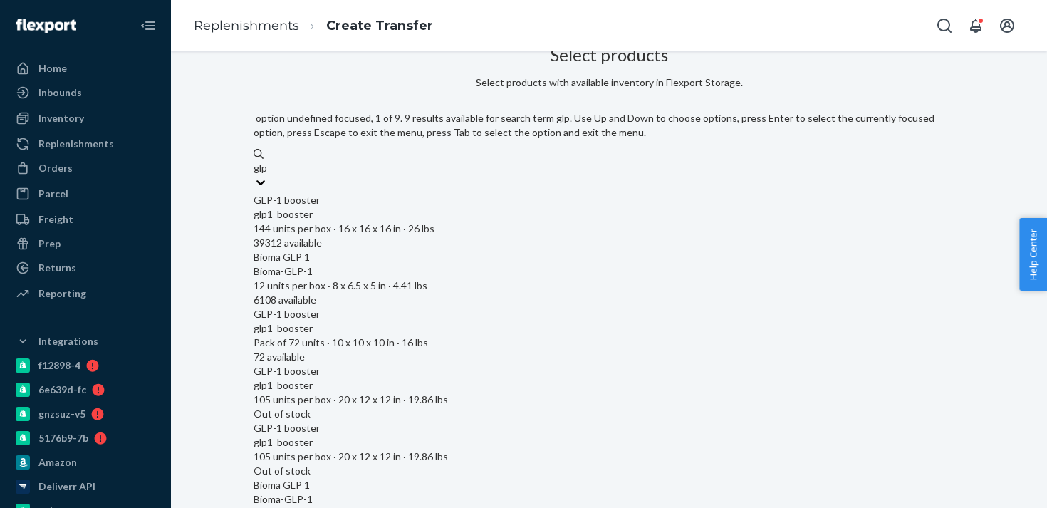
type input "glp"
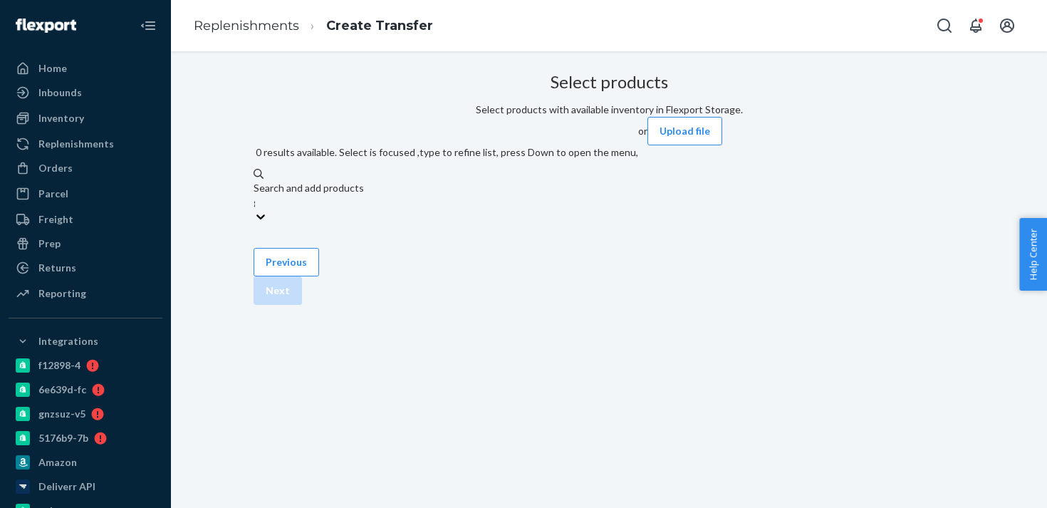
click at [546, 181] on div "Search and add products glp" at bounding box center [446, 195] width 385 height 28
click at [255, 195] on input "glp" at bounding box center [254, 202] width 1 height 14
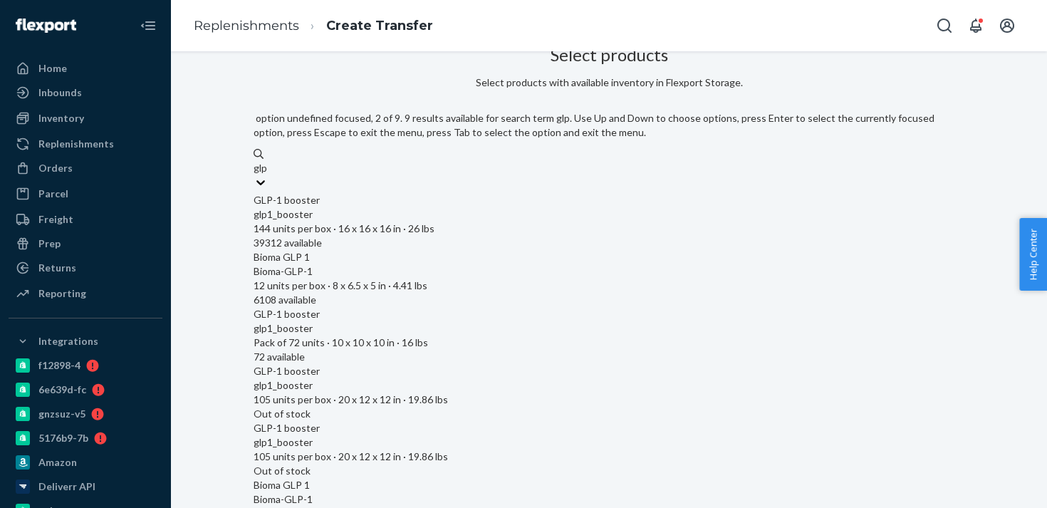
type input "glp"
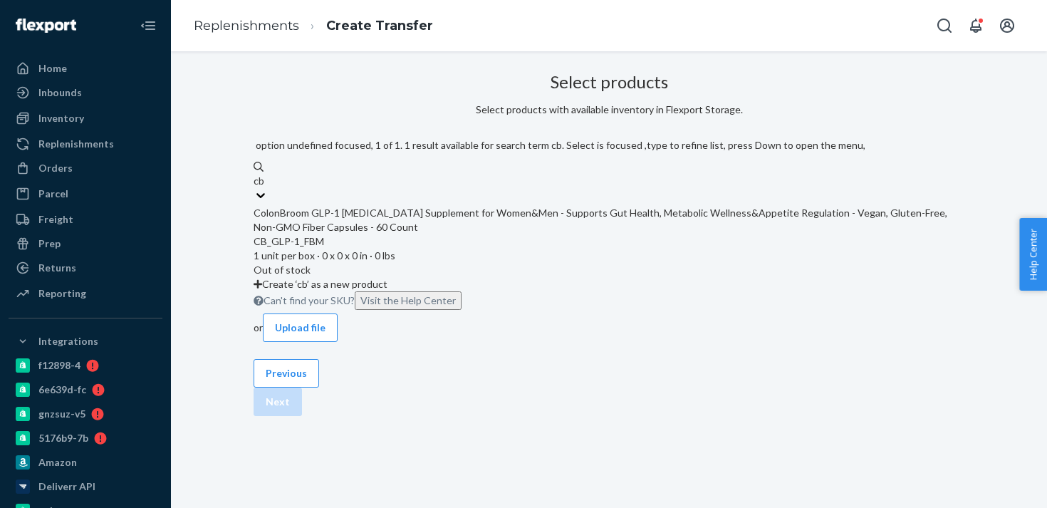
type input "c"
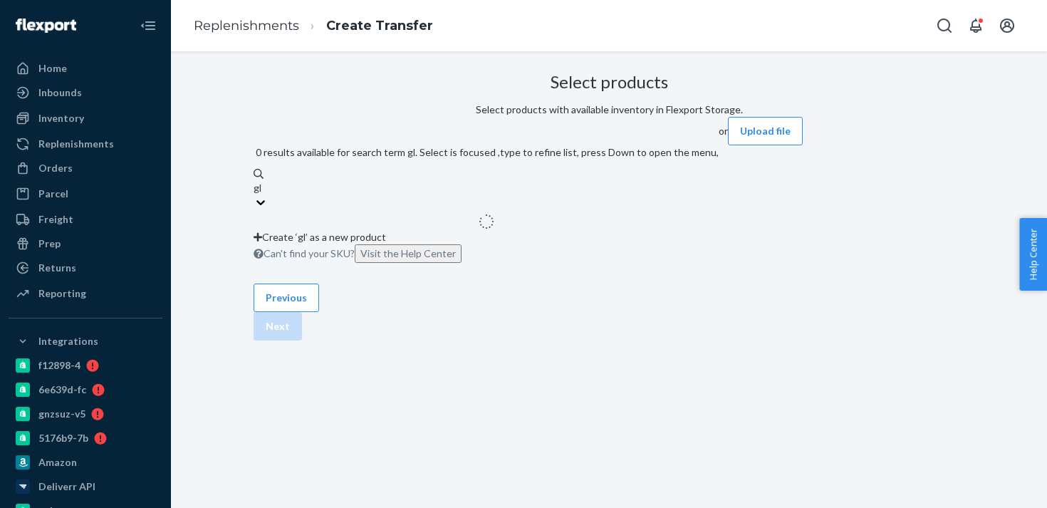
type input "glp"
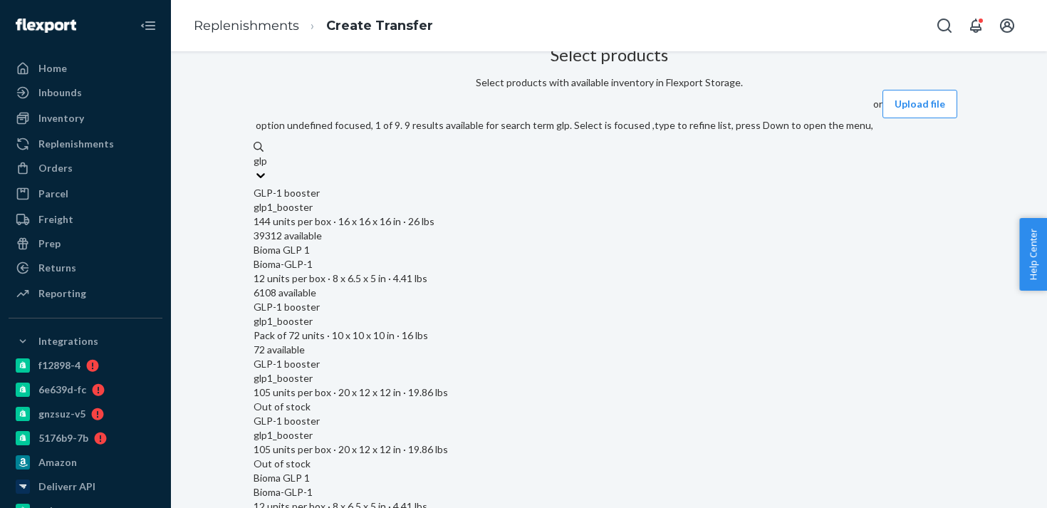
click at [622, 207] on div "glp1_booster 144 units per box · 16 x 16 x 16 in · 26 lbs" at bounding box center [564, 214] width 620 height 28
click at [268, 168] on input "glp" at bounding box center [261, 161] width 14 height 14
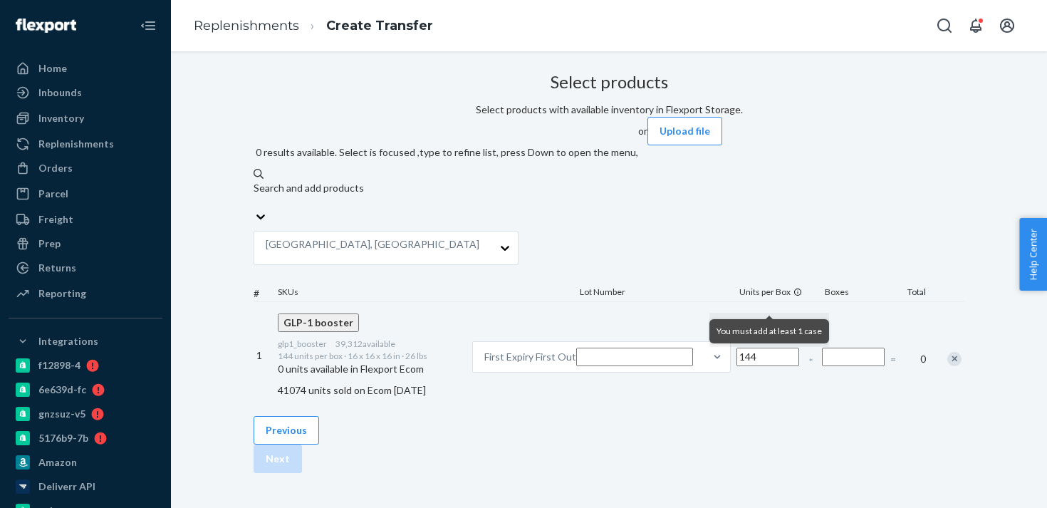
click at [465, 181] on div "Search and add products" at bounding box center [446, 188] width 385 height 14
click at [255, 195] on input "glp" at bounding box center [254, 202] width 1 height 14
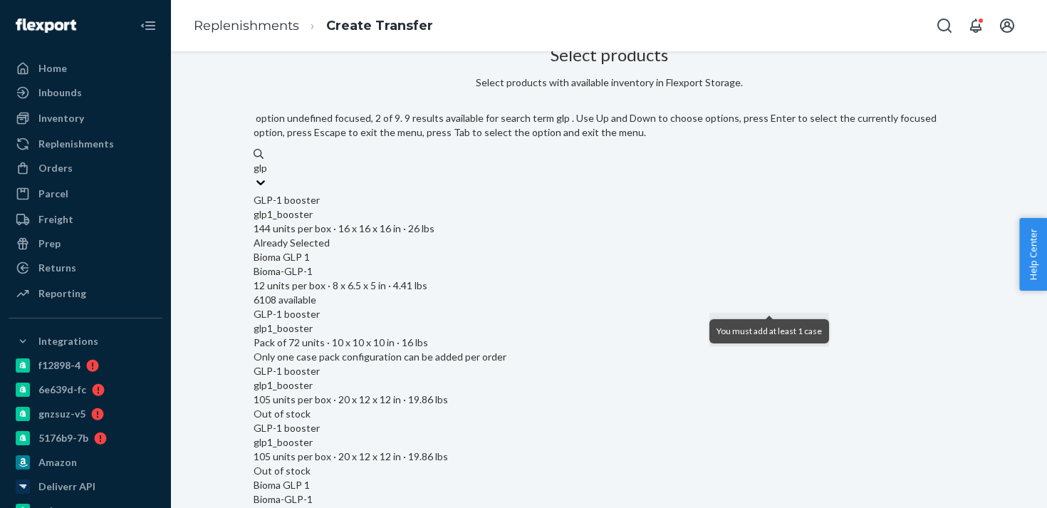
type input "glp"
click at [279, 326] on div "Select products Select products with available inventory in Flexport Storage. o…" at bounding box center [609, 498] width 711 height 916
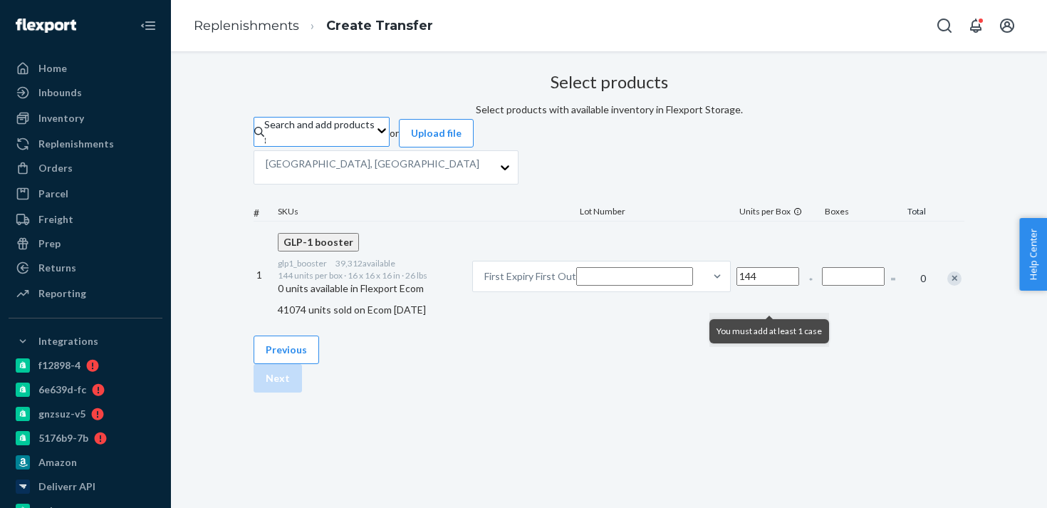
click at [822, 286] on input "Number of boxes" at bounding box center [853, 276] width 63 height 19
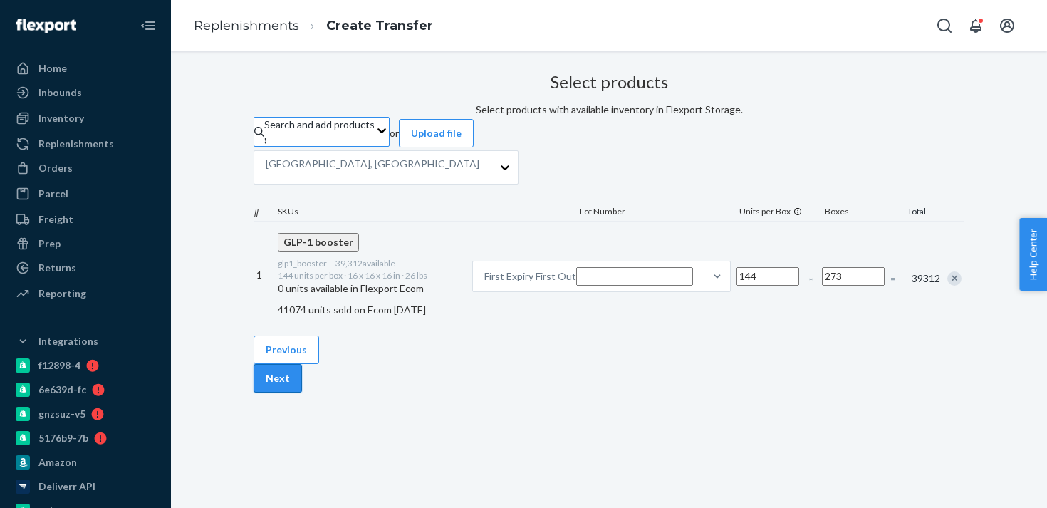
type input "273"
click at [302, 392] on button "Next" at bounding box center [278, 378] width 48 height 28
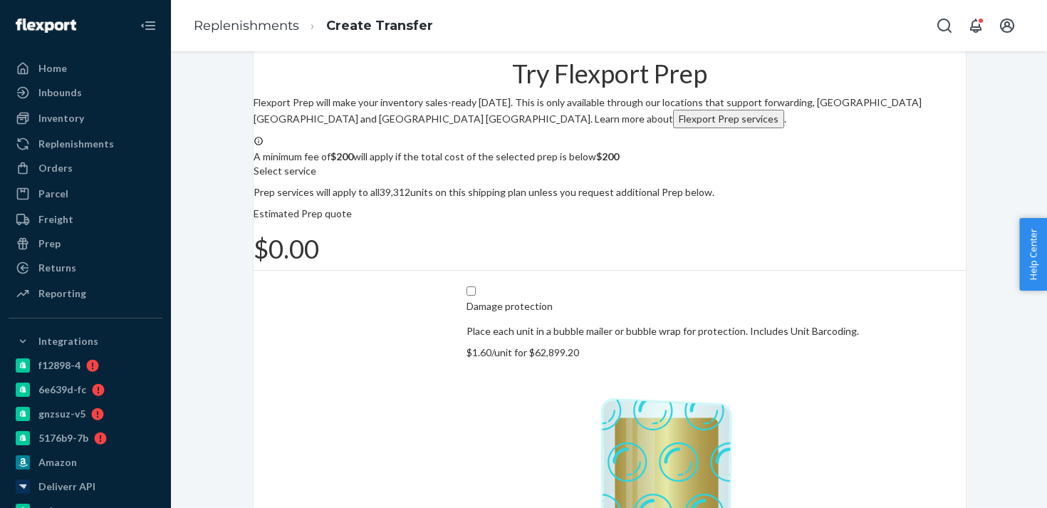
scroll to position [92, 0]
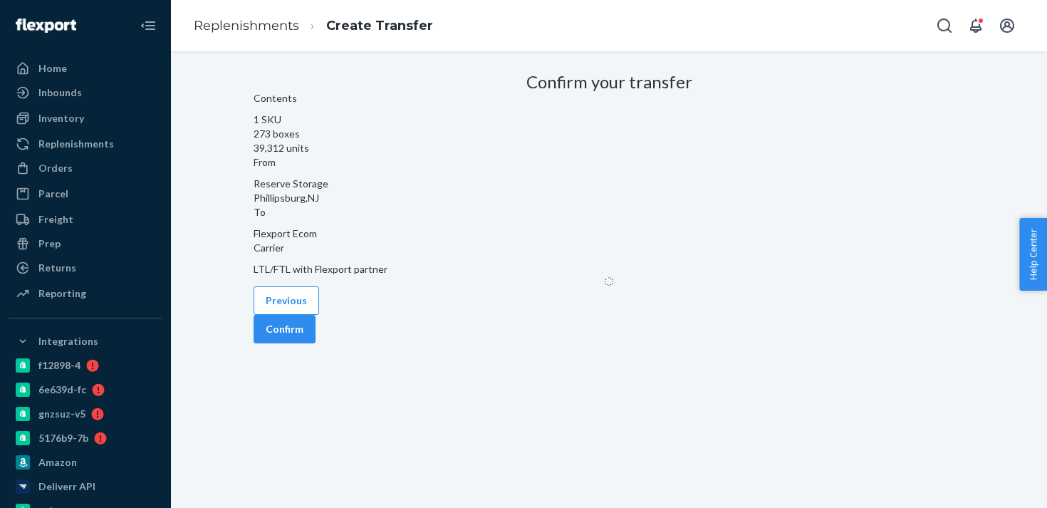
scroll to position [27, 0]
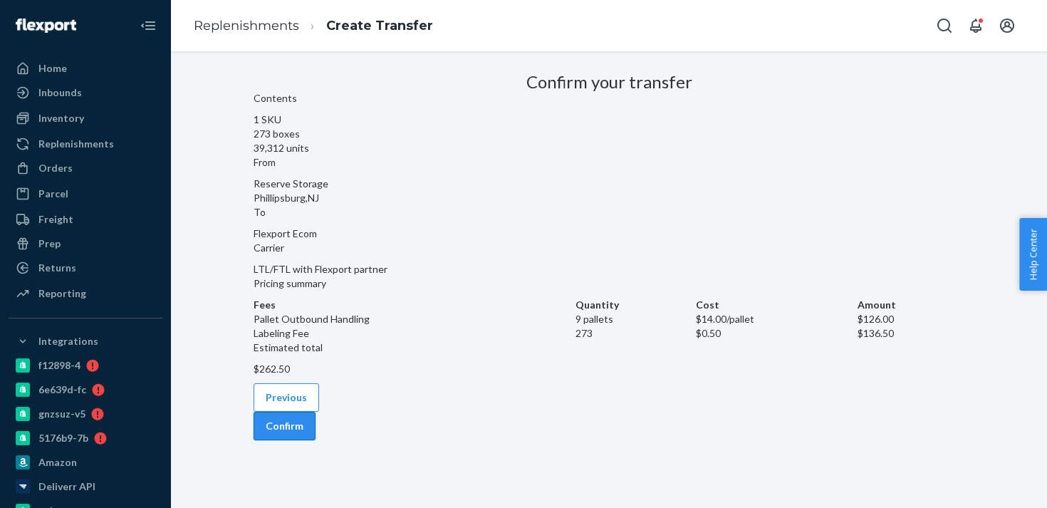
click at [316, 439] on button "Confirm" at bounding box center [285, 426] width 62 height 28
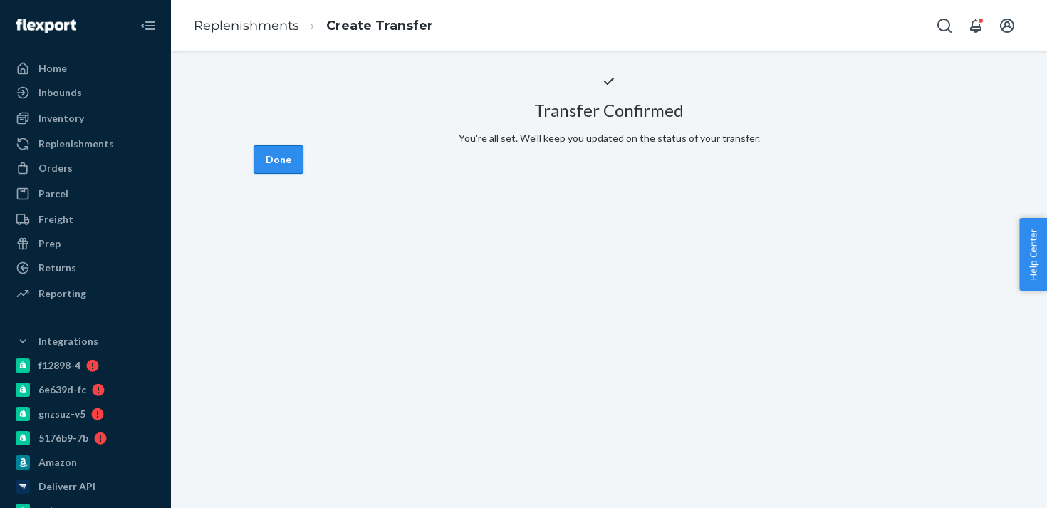
click at [303, 174] on button "Done" at bounding box center [279, 159] width 50 height 28
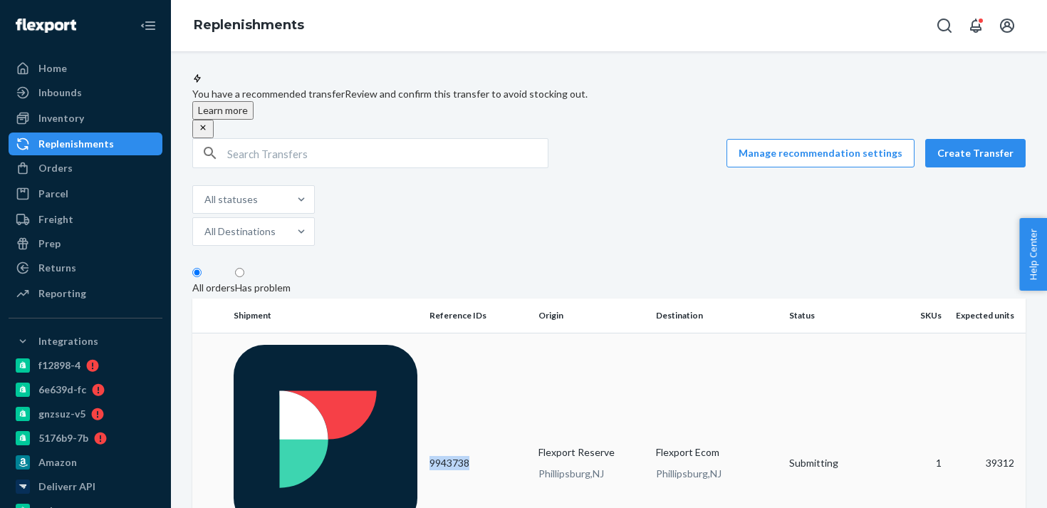
copy td "9943738"
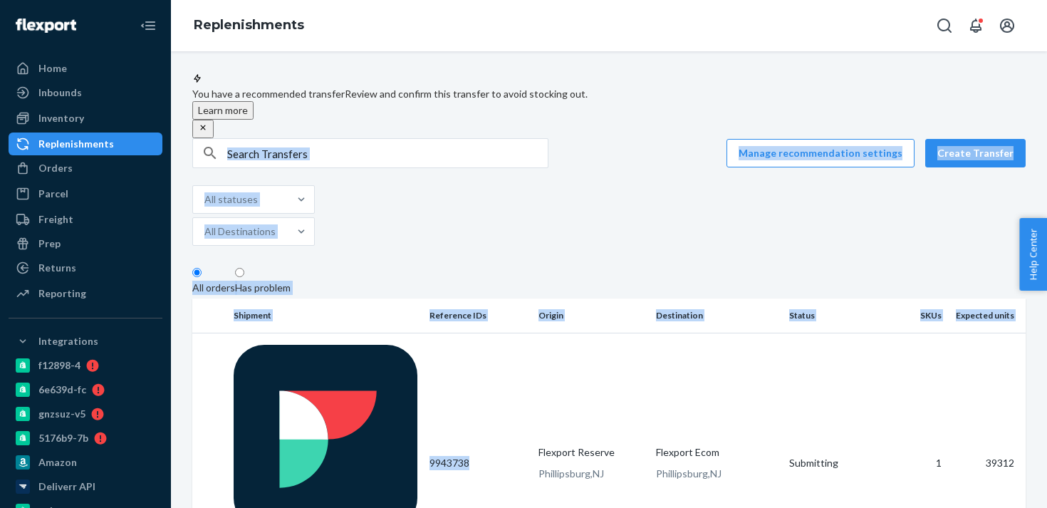
drag, startPoint x: 482, startPoint y: 348, endPoint x: 588, endPoint y: 172, distance: 206.1
click at [588, 168] on div "Manage recommendation settings Create Transfer" at bounding box center [608, 153] width 833 height 30
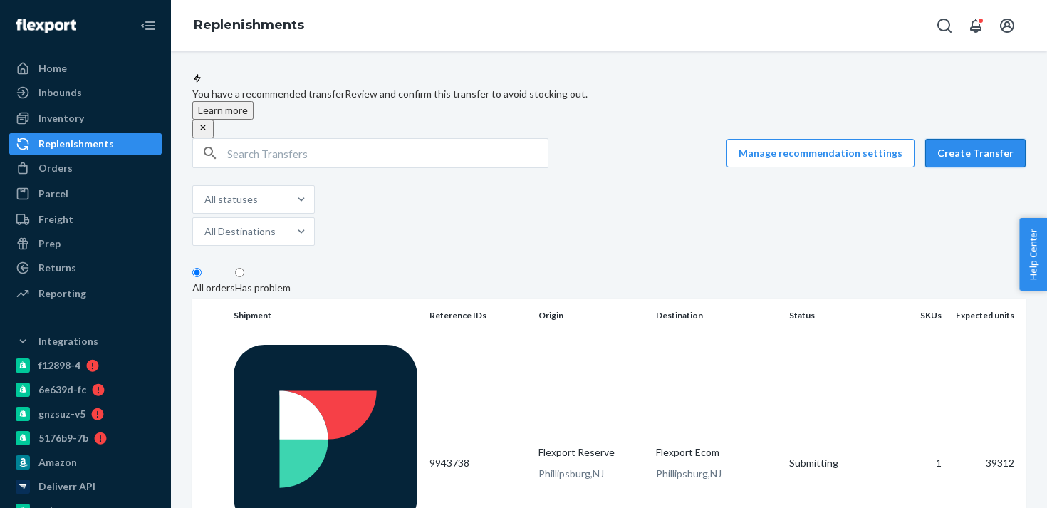
click at [1001, 150] on button "Create Transfer" at bounding box center [975, 153] width 100 height 28
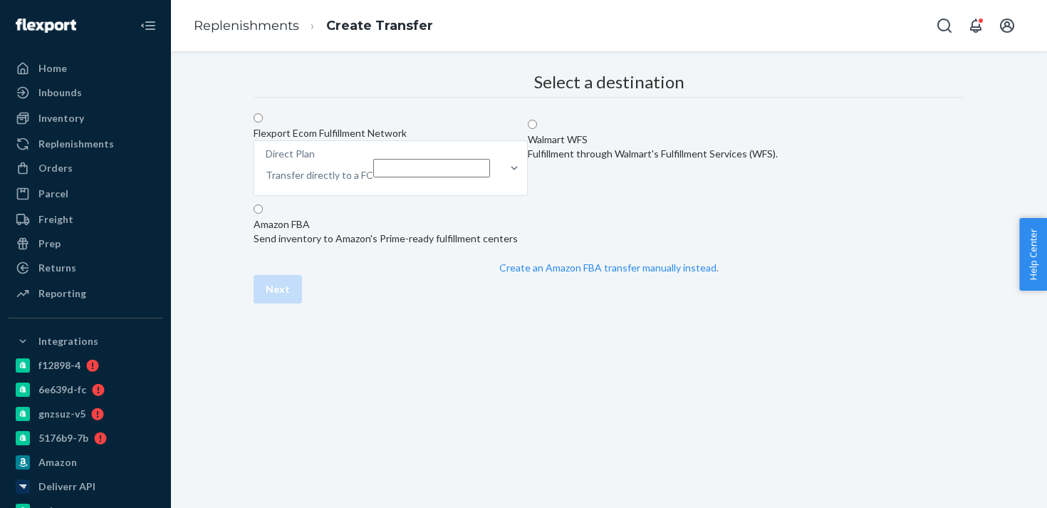
click at [516, 199] on div "Flexport Ecom Fulfillment Network Direct Plan Transfer directly to a FC" at bounding box center [391, 162] width 274 height 73
click at [263, 123] on input "Flexport Ecom Fulfillment Network Direct Plan Transfer directly to a FC" at bounding box center [258, 117] width 9 height 9
radio input "true"
click at [501, 189] on div "Direct Plan Transfer directly to a FC" at bounding box center [377, 168] width 247 height 54
click at [490, 177] on input "Direct Plan Transfer directly to a FC" at bounding box center [431, 168] width 117 height 19
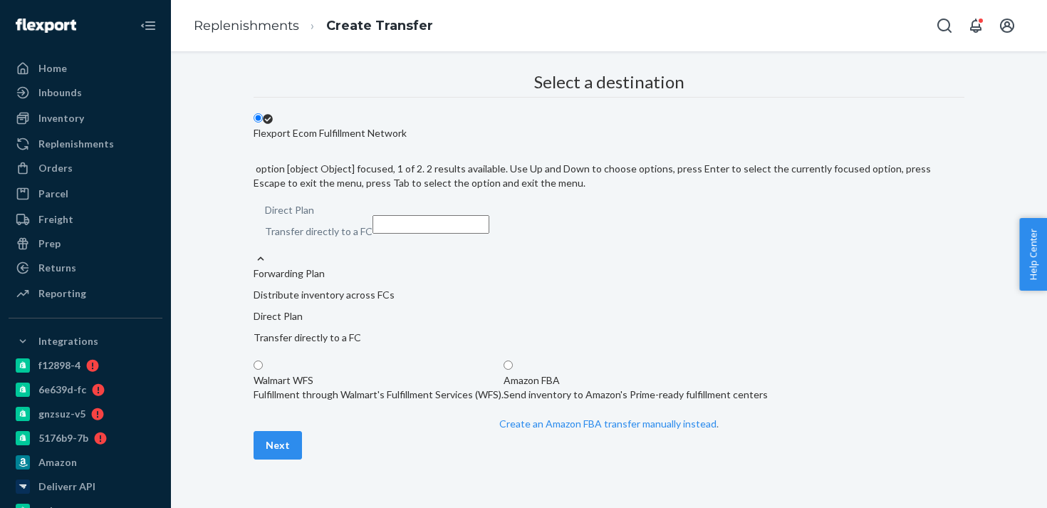
click at [608, 288] on p "Distribute inventory across FCs" at bounding box center [609, 295] width 711 height 14
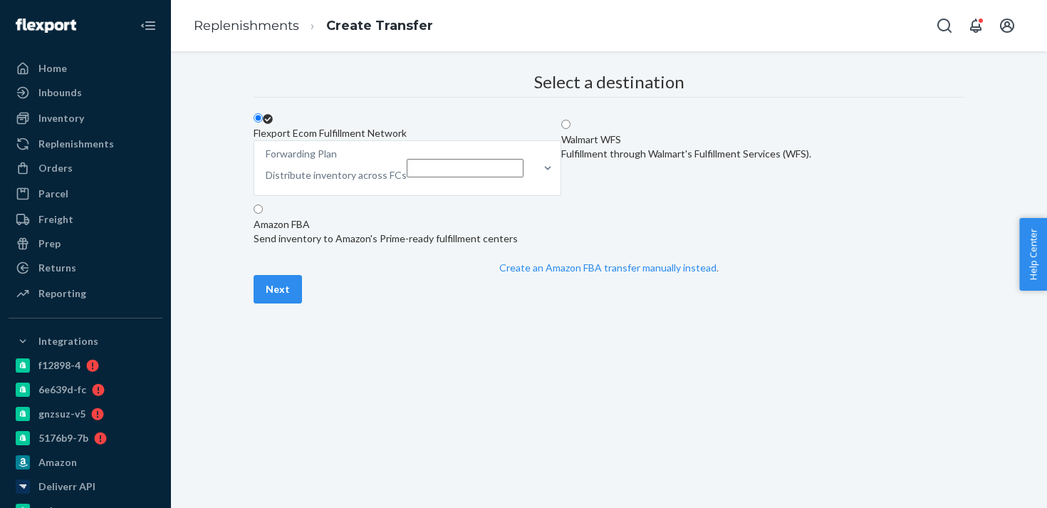
scroll to position [62, 0]
click at [302, 303] on button "Next" at bounding box center [278, 289] width 48 height 28
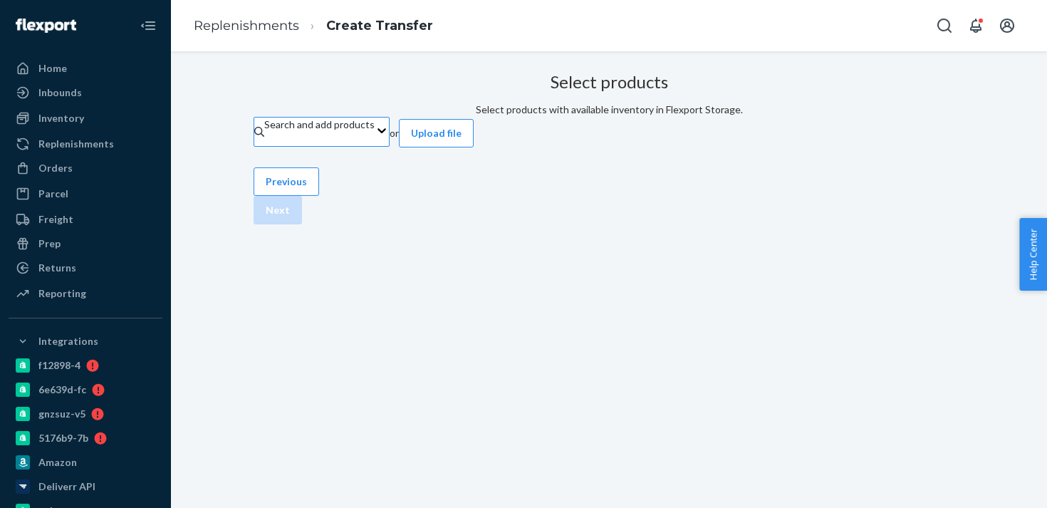
click at [375, 146] on div "Search and add products" at bounding box center [319, 132] width 110 height 28
click at [266, 146] on input "Search and add products" at bounding box center [264, 139] width 1 height 14
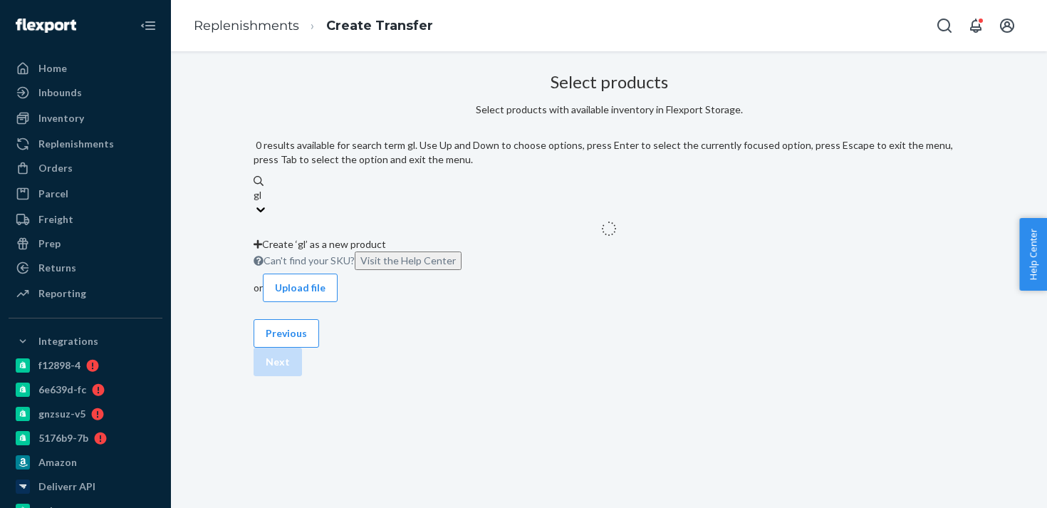
type input "glp"
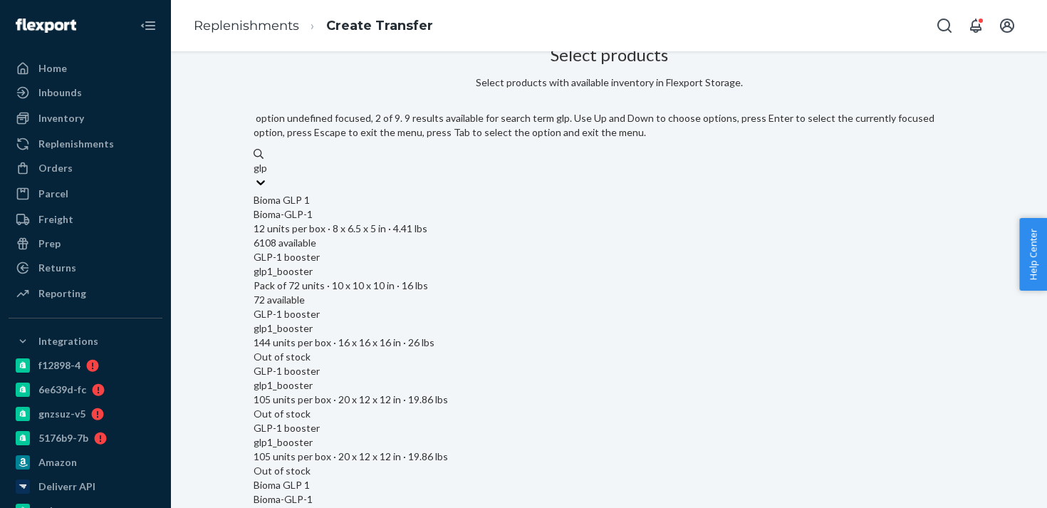
click at [506, 264] on div "glp1_booster Pack of 72 units · 10 x 10 x 10 in · 16 lbs" at bounding box center [609, 278] width 711 height 28
click at [268, 175] on input "glp" at bounding box center [261, 168] width 14 height 14
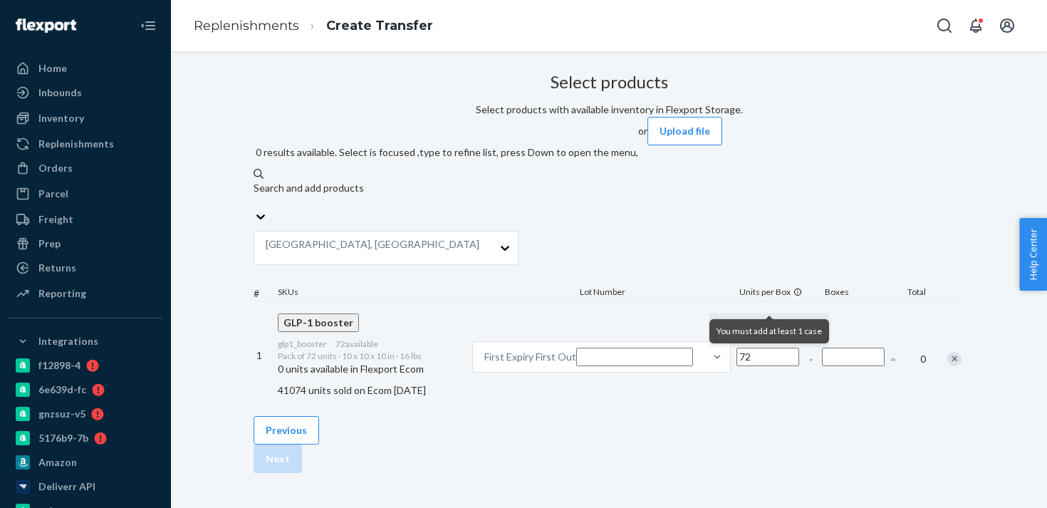
click at [822, 348] on input "Number of boxes" at bounding box center [853, 357] width 63 height 19
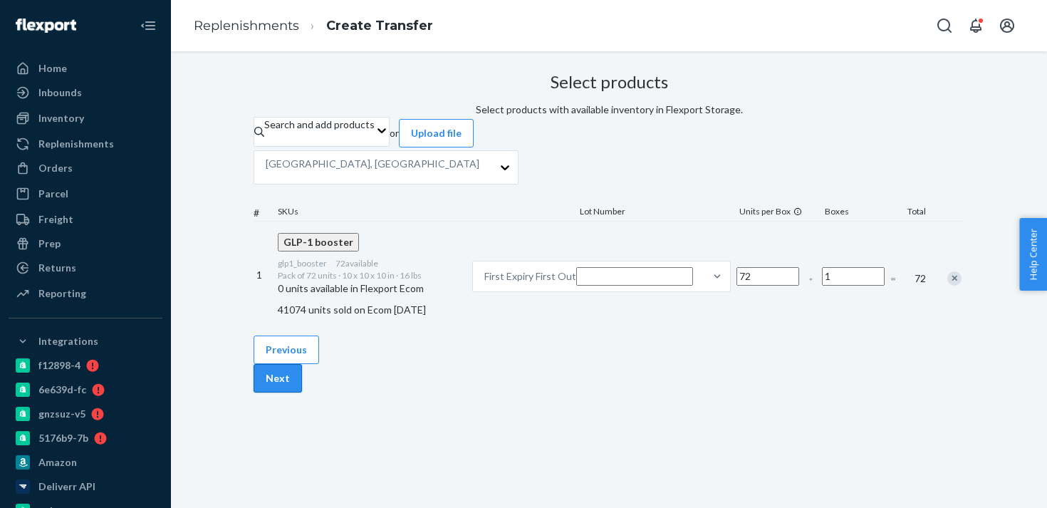
type input "1"
click at [302, 392] on button "Next" at bounding box center [278, 378] width 48 height 28
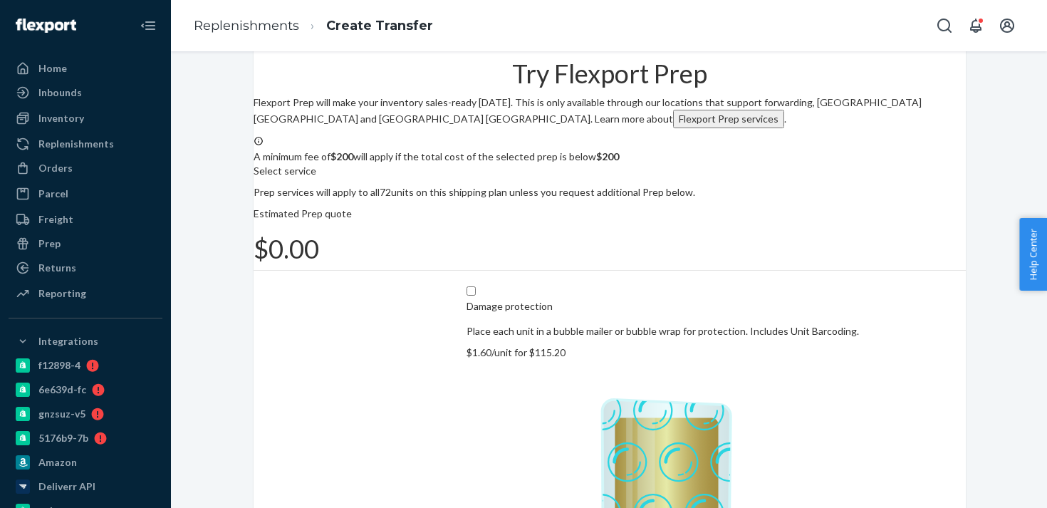
scroll to position [92, 0]
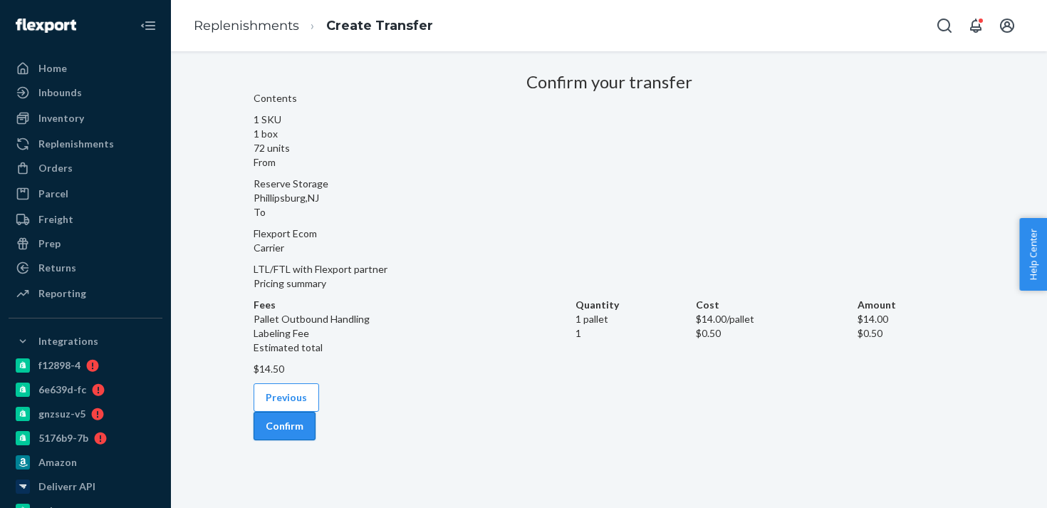
click at [316, 440] on button "Confirm" at bounding box center [285, 426] width 62 height 28
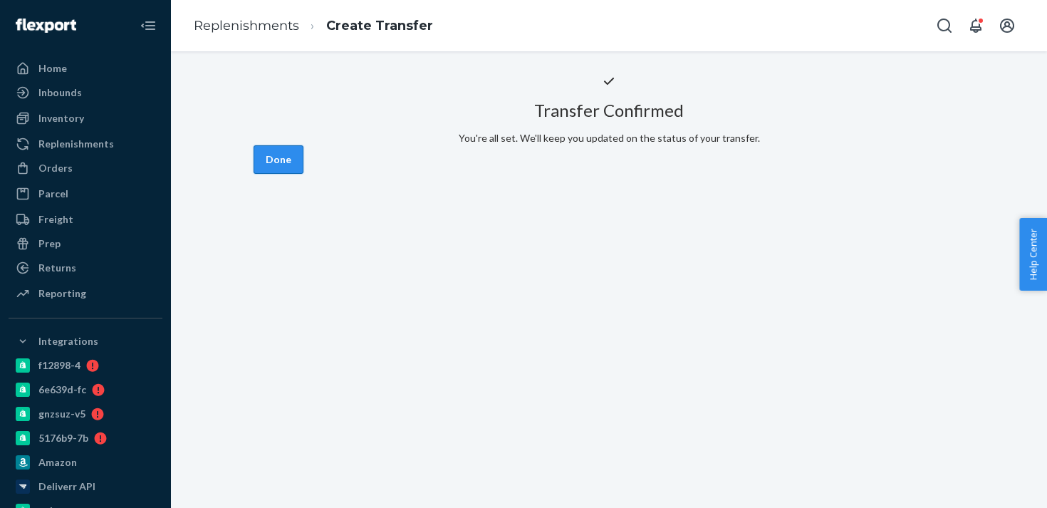
click at [303, 174] on button "Done" at bounding box center [279, 159] width 50 height 28
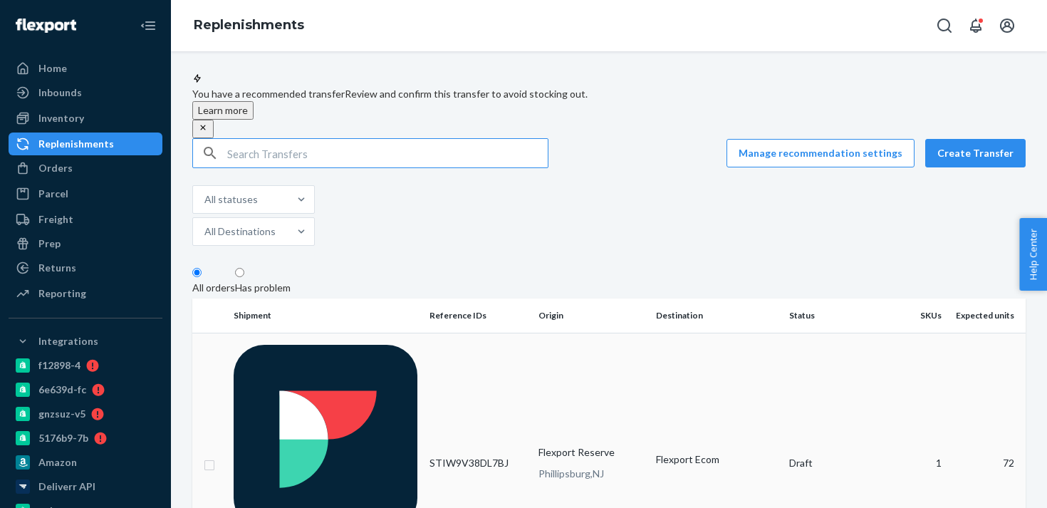
click at [651, 351] on td "Flexport Ecom" at bounding box center [716, 463] width 133 height 261
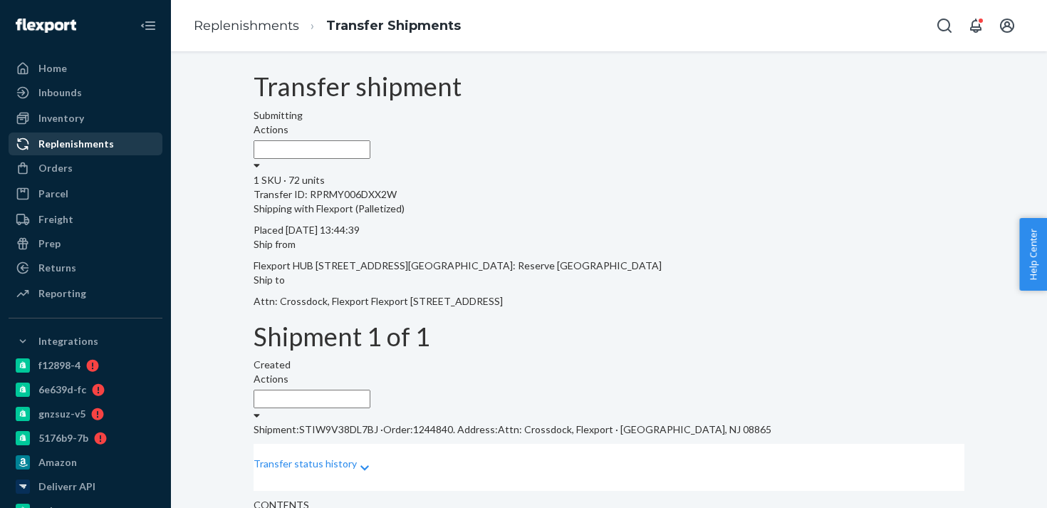
click at [115, 147] on div "Replenishments" at bounding box center [85, 144] width 151 height 20
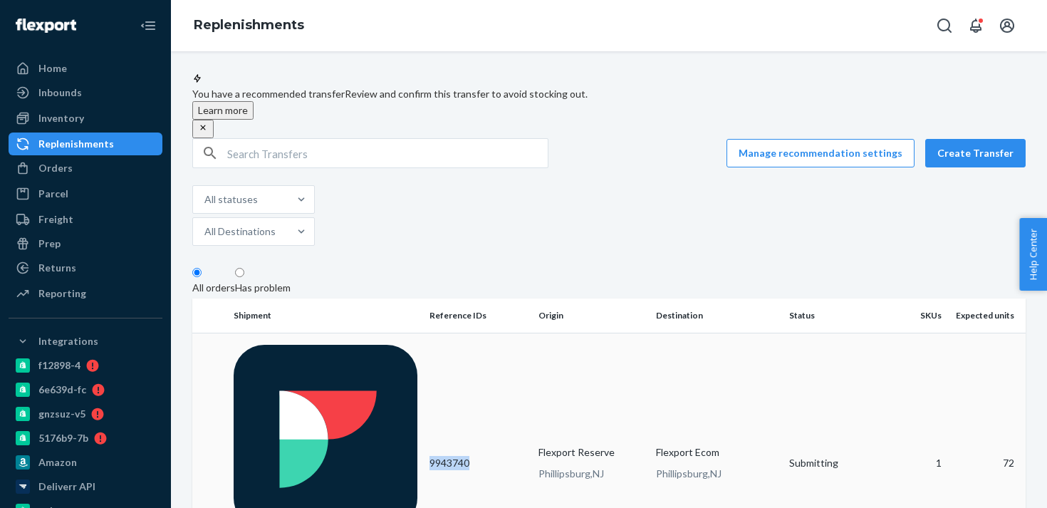
copy td "9943740"
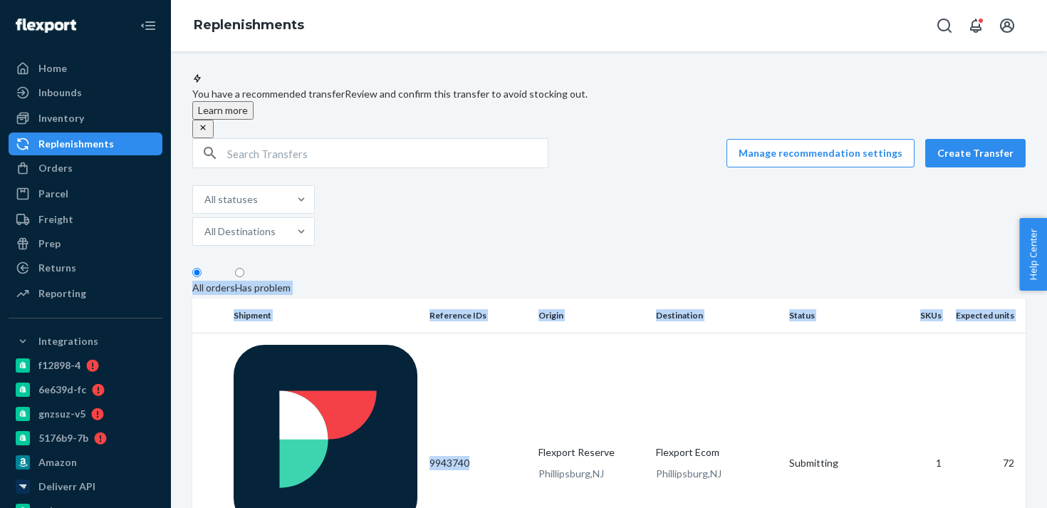
drag, startPoint x: 479, startPoint y: 350, endPoint x: 585, endPoint y: 208, distance: 176.7
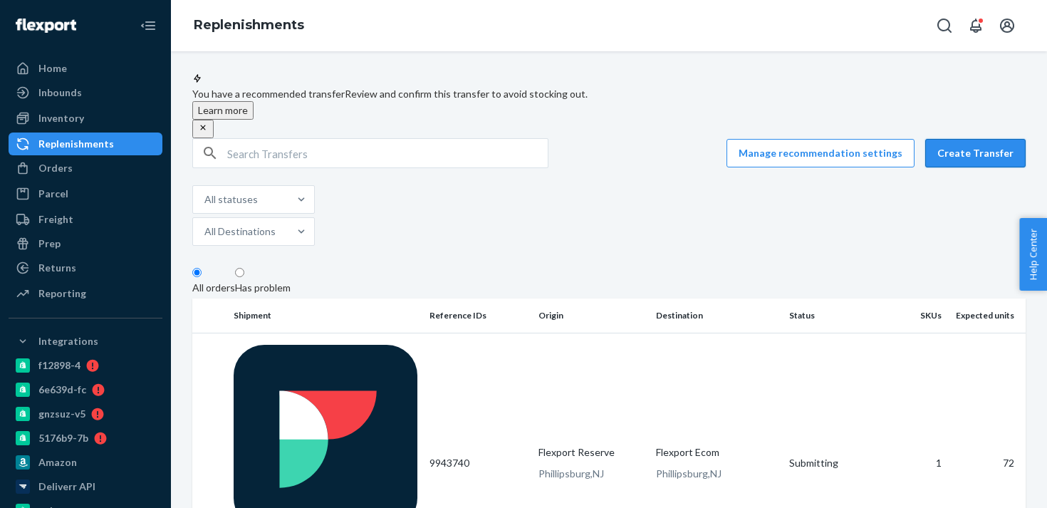
click at [986, 155] on button "Create Transfer" at bounding box center [975, 153] width 100 height 28
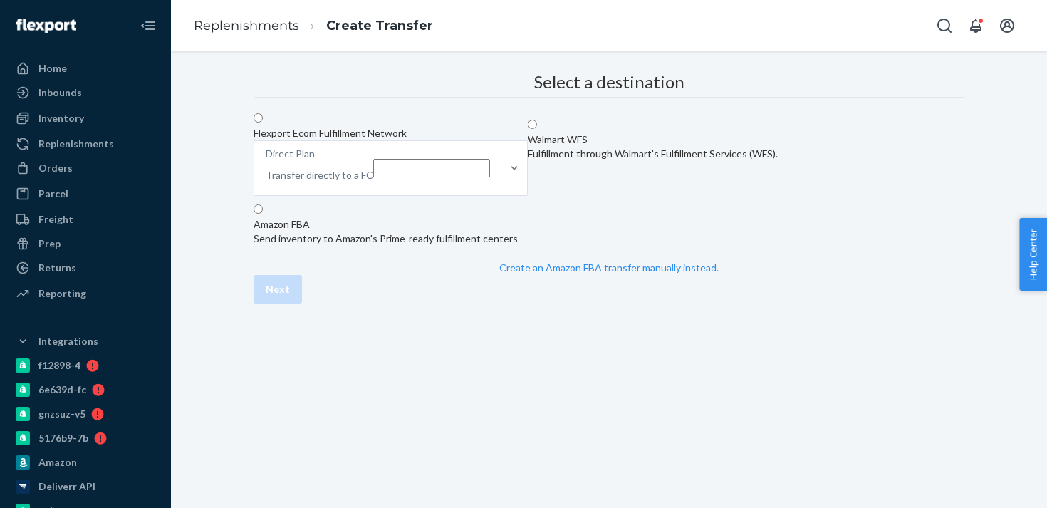
click at [263, 125] on span at bounding box center [263, 119] width 0 height 12
click at [263, 123] on input "Flexport Ecom Fulfillment Network Direct Plan Transfer directly to a FC" at bounding box center [258, 117] width 9 height 9
radio input "true"
click at [373, 161] on p "Direct Plan" at bounding box center [320, 154] width 108 height 14
click at [490, 177] on input "Direct Plan Transfer directly to a FC" at bounding box center [431, 168] width 117 height 19
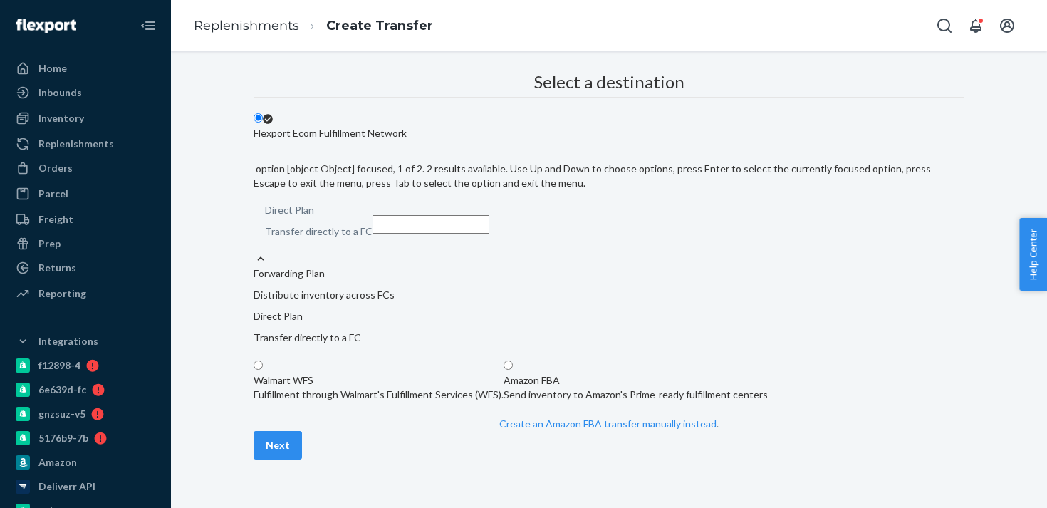
click at [598, 288] on p "Distribute inventory across FCs" at bounding box center [609, 295] width 711 height 14
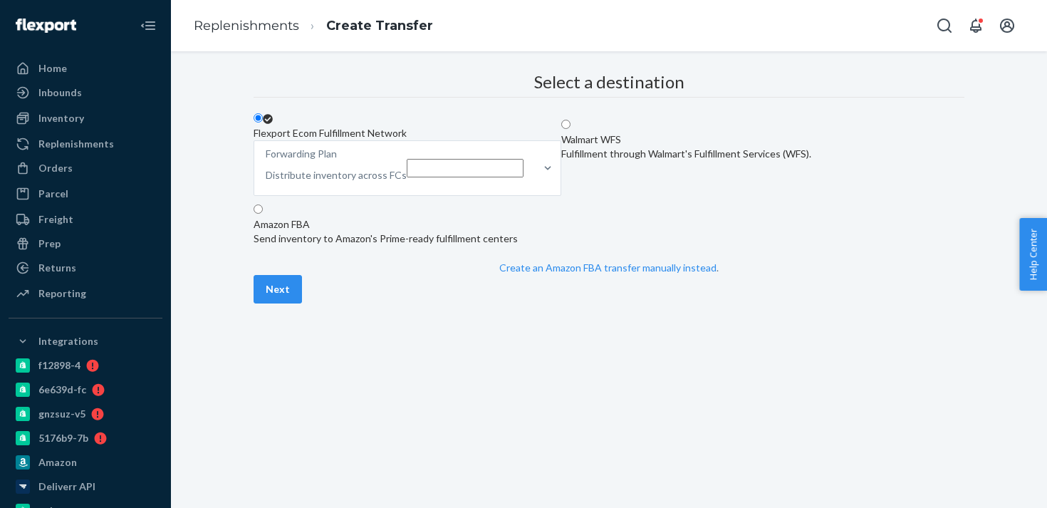
scroll to position [62, 0]
click at [302, 303] on button "Next" at bounding box center [278, 289] width 48 height 28
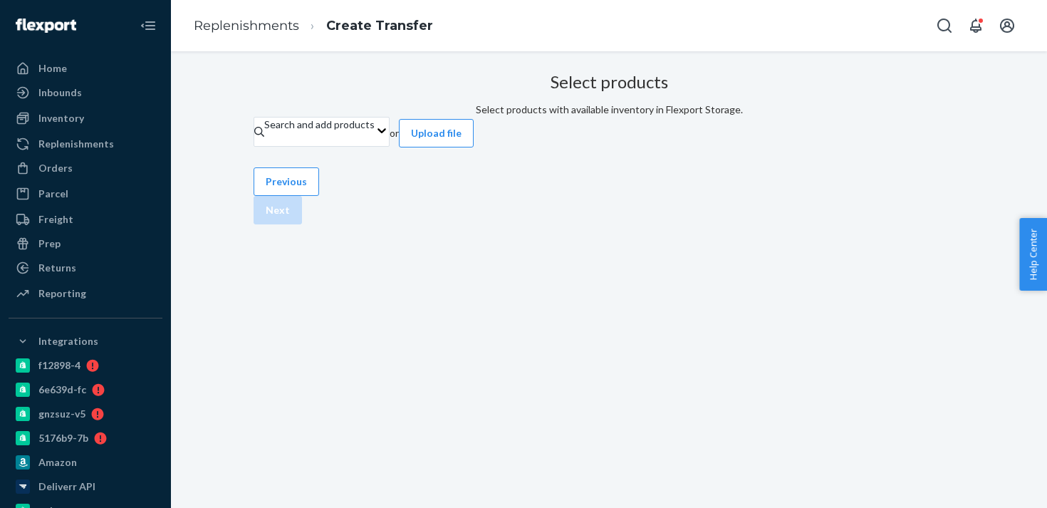
scroll to position [27, 0]
click at [375, 144] on div "Search and add products" at bounding box center [319, 132] width 110 height 28
click at [266, 144] on input "Search and add products" at bounding box center [264, 139] width 1 height 14
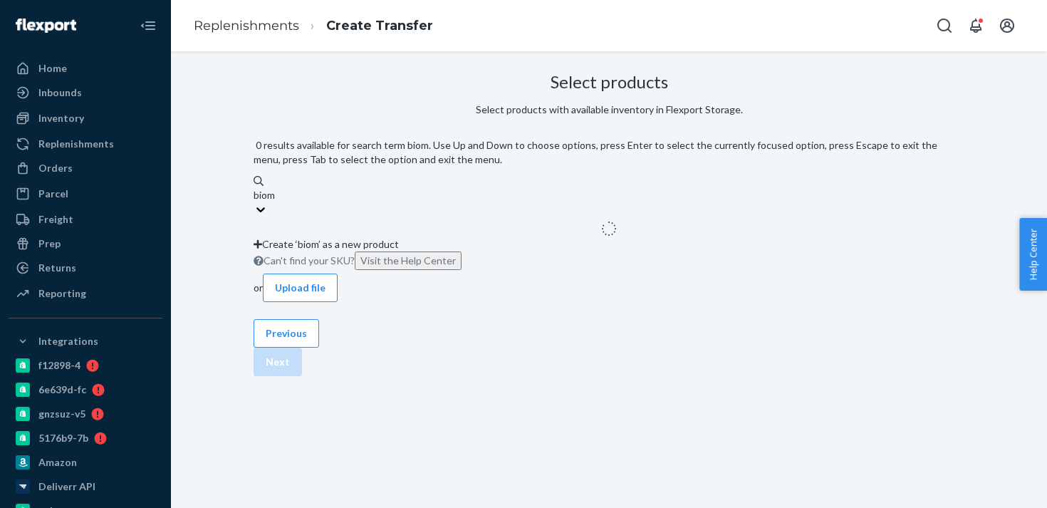
type input "bioma"
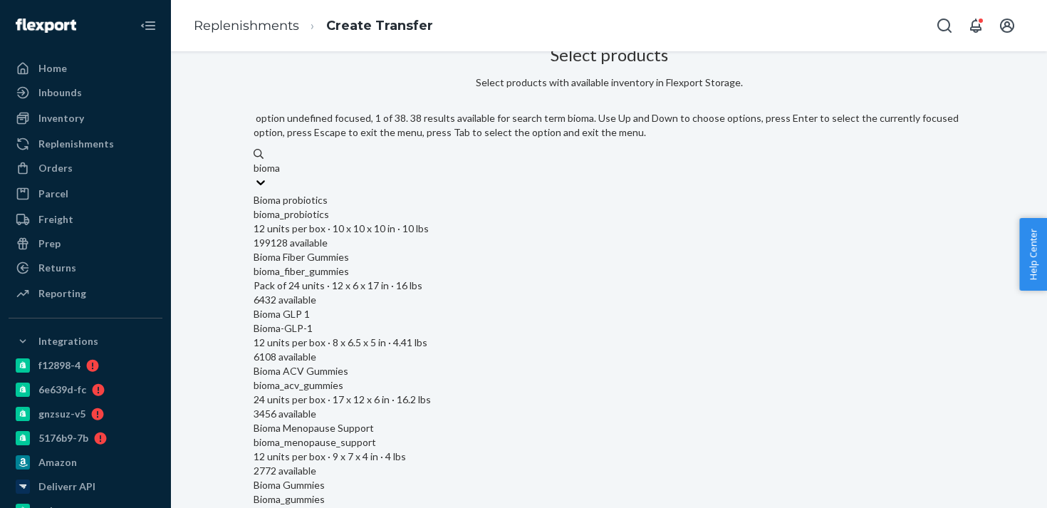
click at [508, 207] on div "bioma_probiotics" at bounding box center [609, 214] width 711 height 14
click at [282, 175] on input "bioma" at bounding box center [268, 168] width 28 height 14
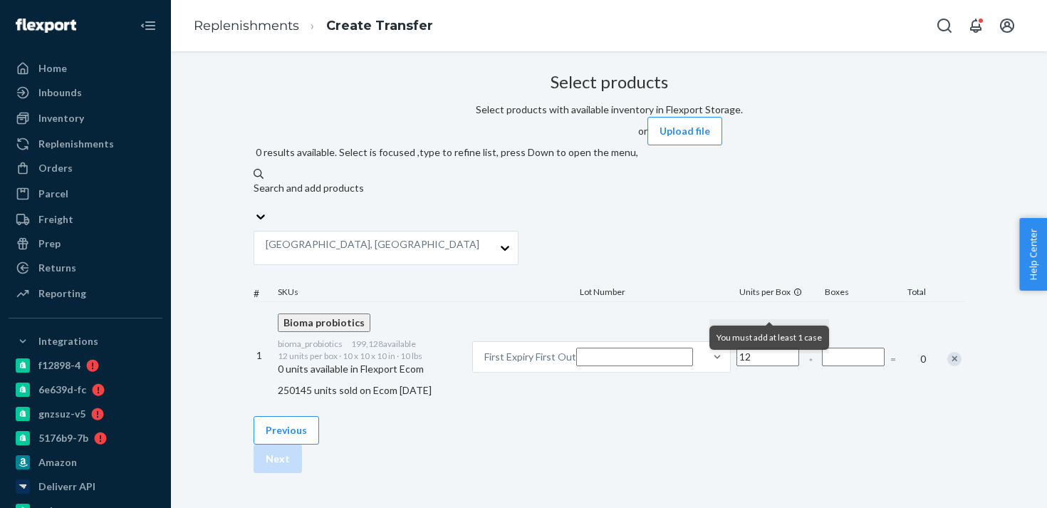
click at [822, 348] on input "Number of boxes" at bounding box center [853, 357] width 63 height 19
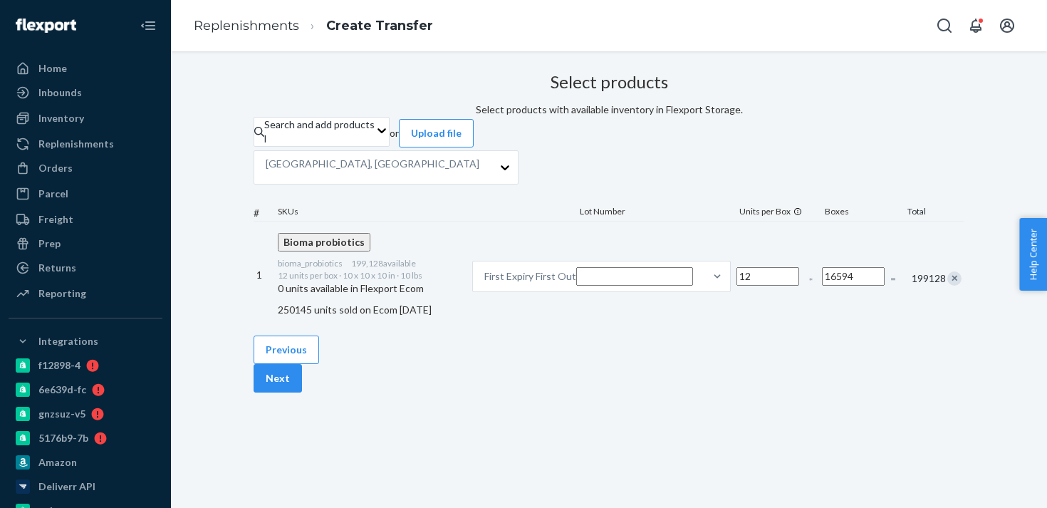
type input "16594"
click at [302, 392] on button "Next" at bounding box center [278, 378] width 48 height 28
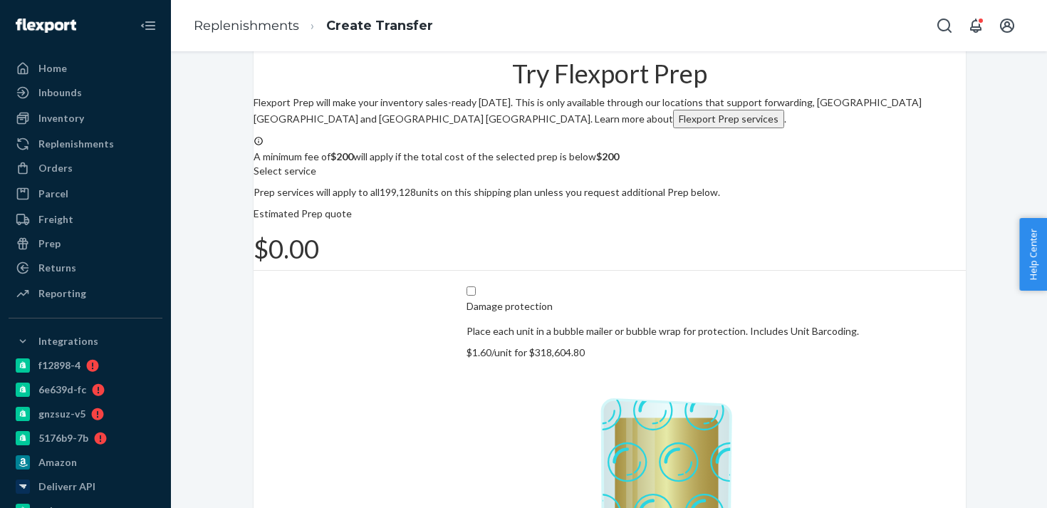
scroll to position [92, 0]
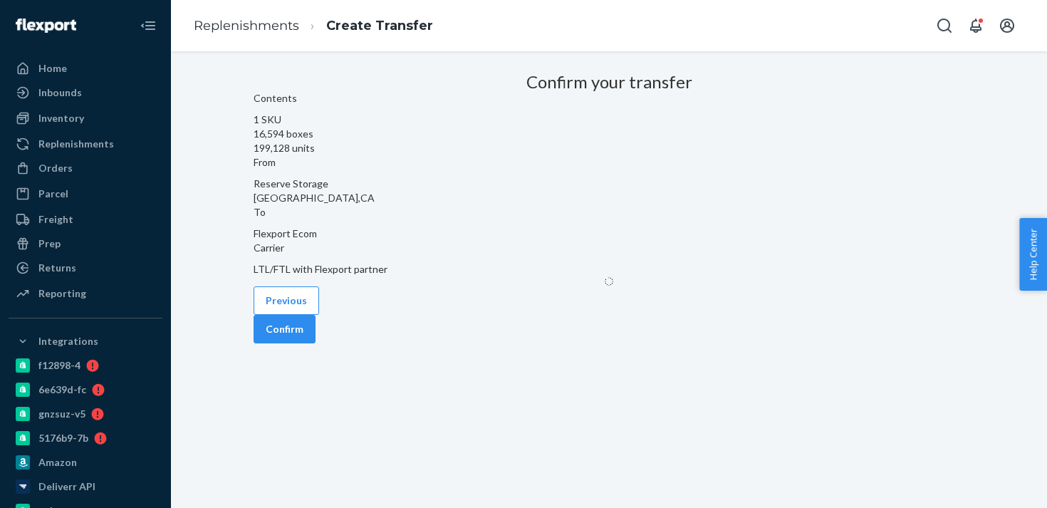
scroll to position [27, 0]
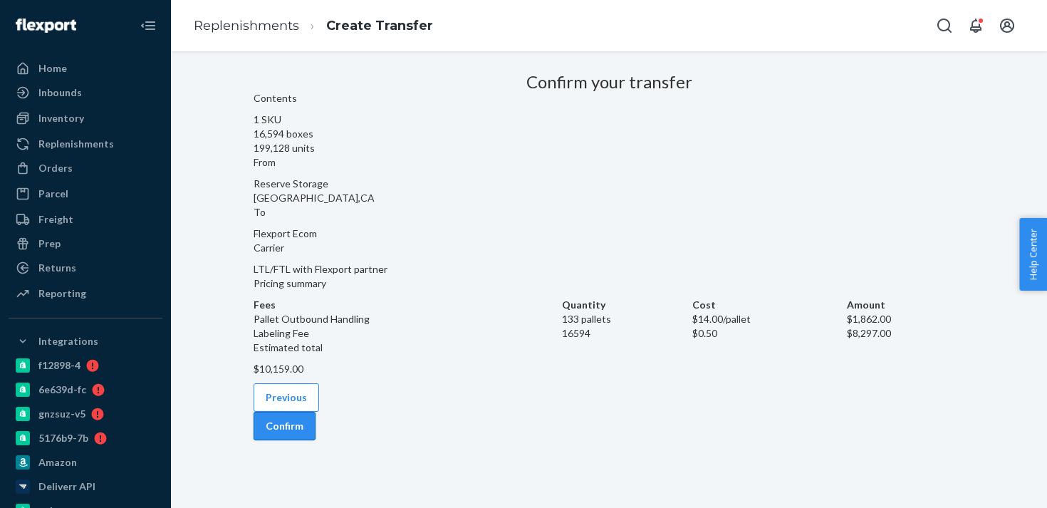
click at [316, 440] on button "Confirm" at bounding box center [285, 426] width 62 height 28
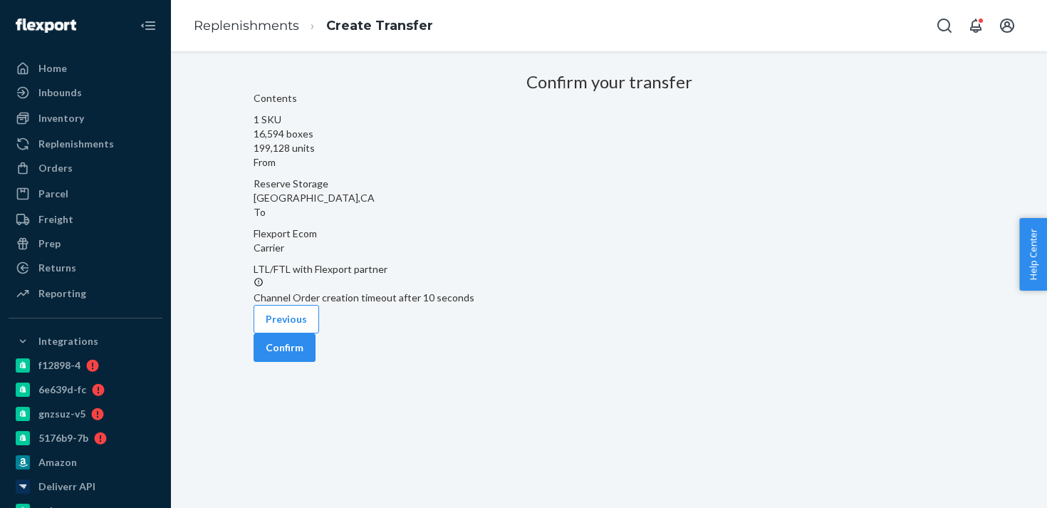
click at [264, 277] on icon at bounding box center [259, 282] width 10 height 10
click at [316, 362] on button "Confirm" at bounding box center [285, 347] width 62 height 28
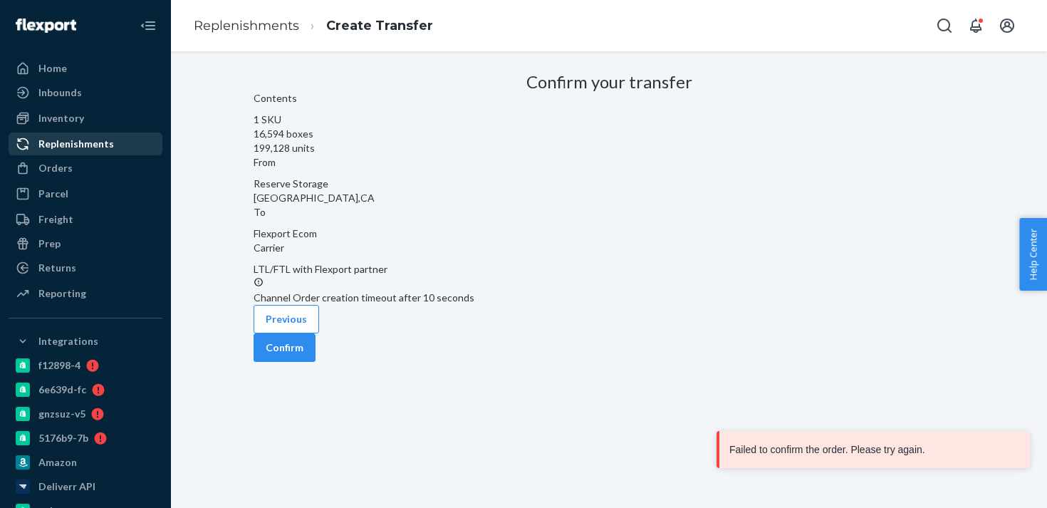
click at [84, 150] on div "Replenishments" at bounding box center [76, 144] width 76 height 14
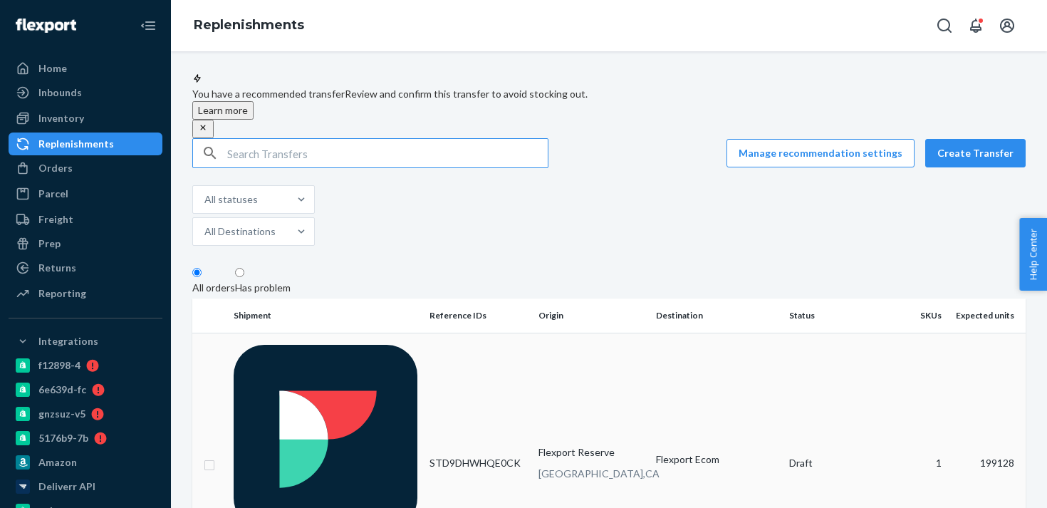
click at [566, 445] on p "Flexport Reserve" at bounding box center [592, 452] width 106 height 14
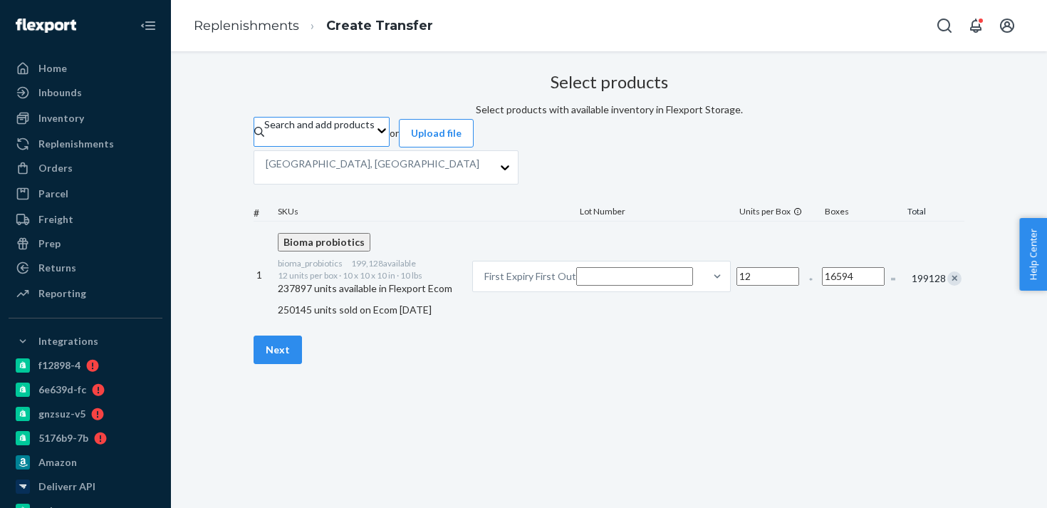
scroll to position [27, 0]
click at [113, 150] on div "Replenishments" at bounding box center [85, 144] width 151 height 20
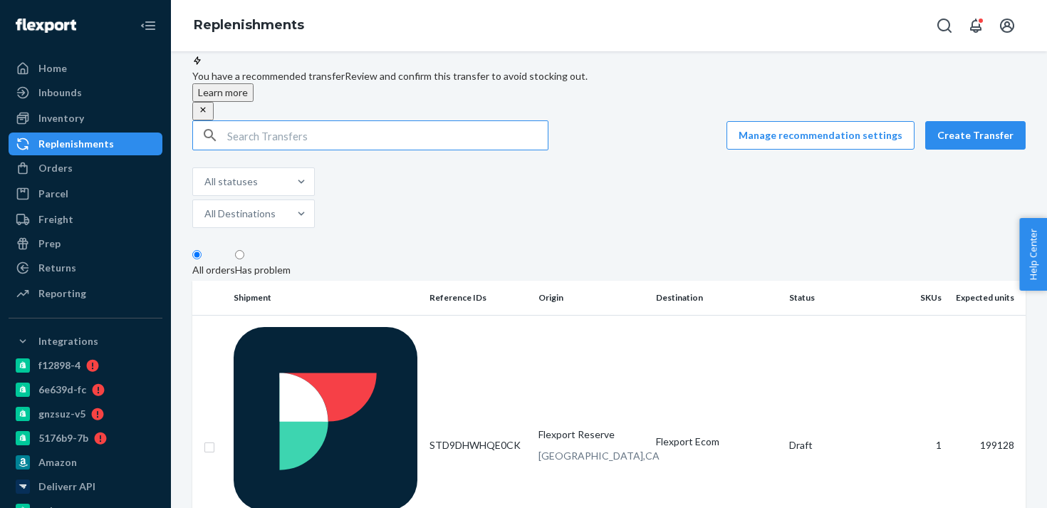
scroll to position [21, 0]
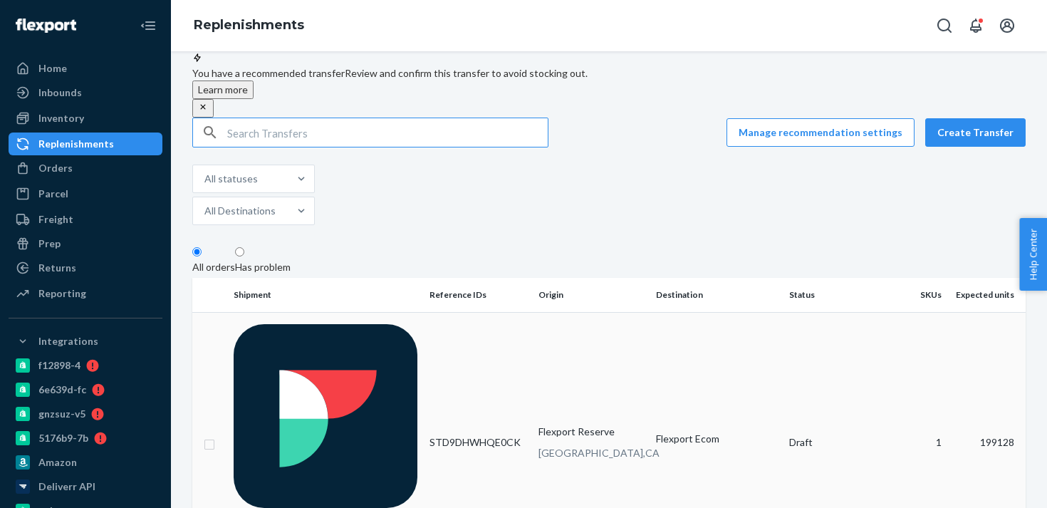
click at [608, 446] on p "San Bernardino , CA" at bounding box center [592, 453] width 106 height 14
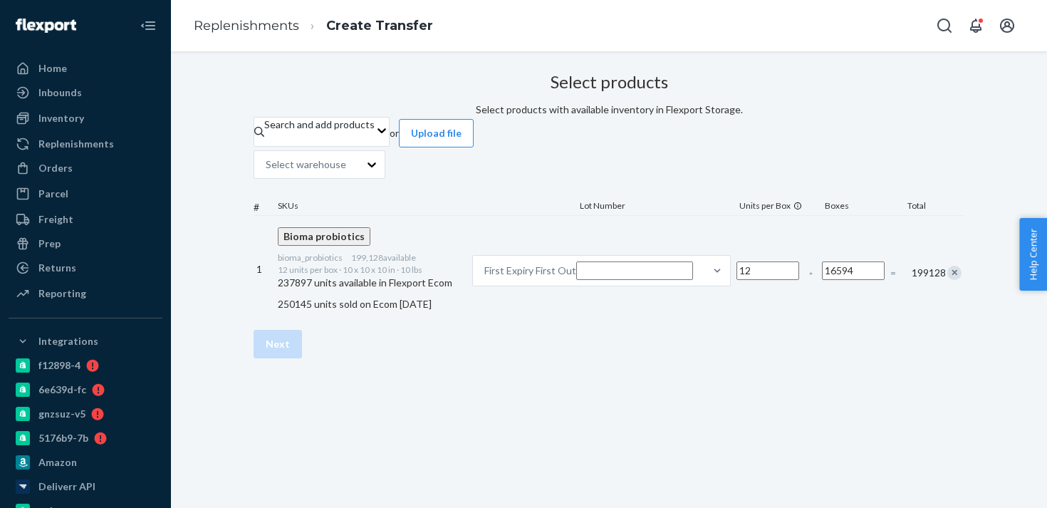
scroll to position [17, 0]
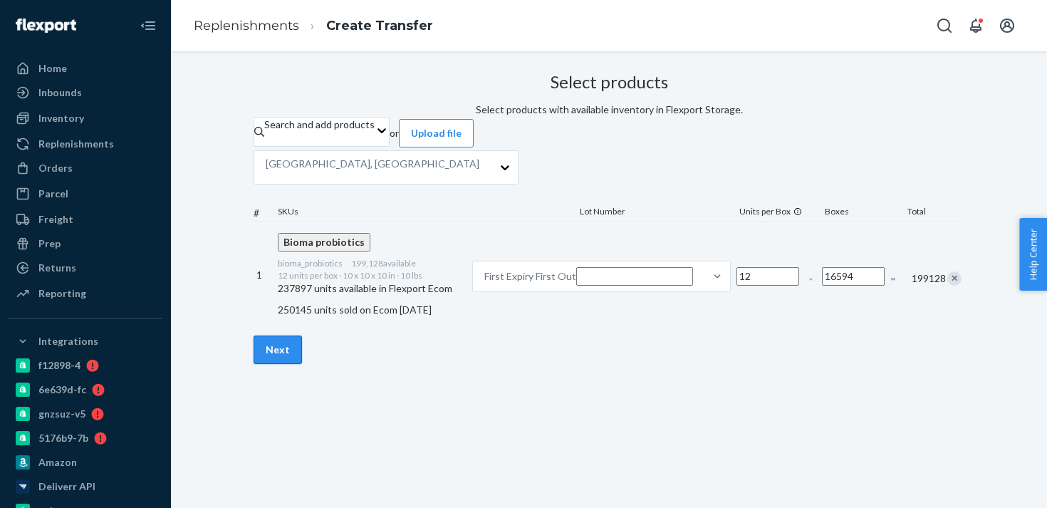
click at [302, 364] on button "Next" at bounding box center [278, 349] width 48 height 28
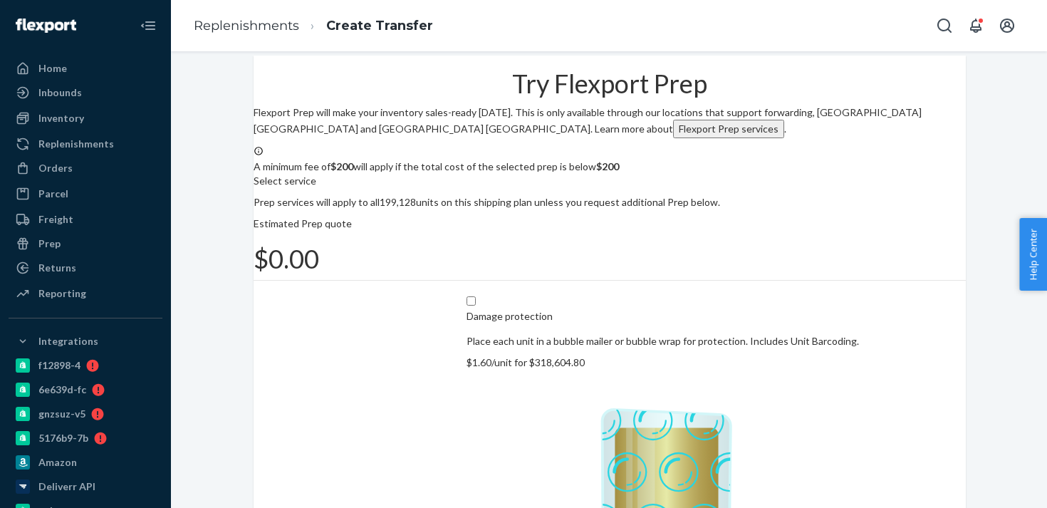
scroll to position [92, 0]
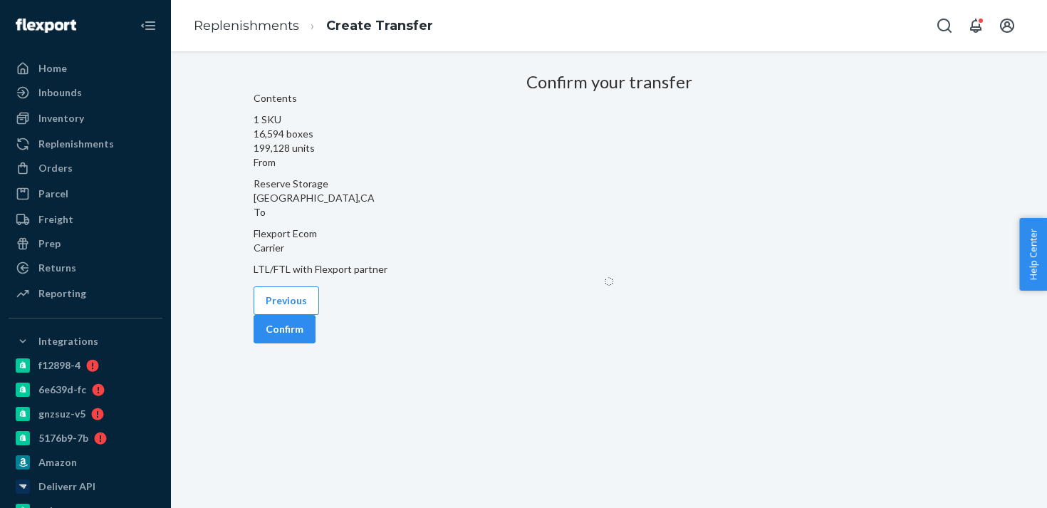
scroll to position [27, 0]
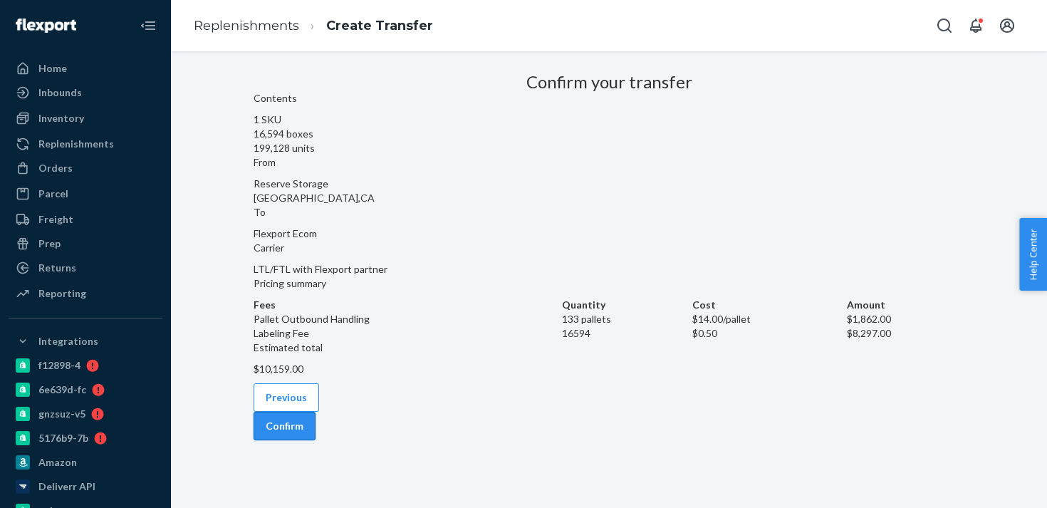
click at [316, 440] on button "Confirm" at bounding box center [285, 426] width 62 height 28
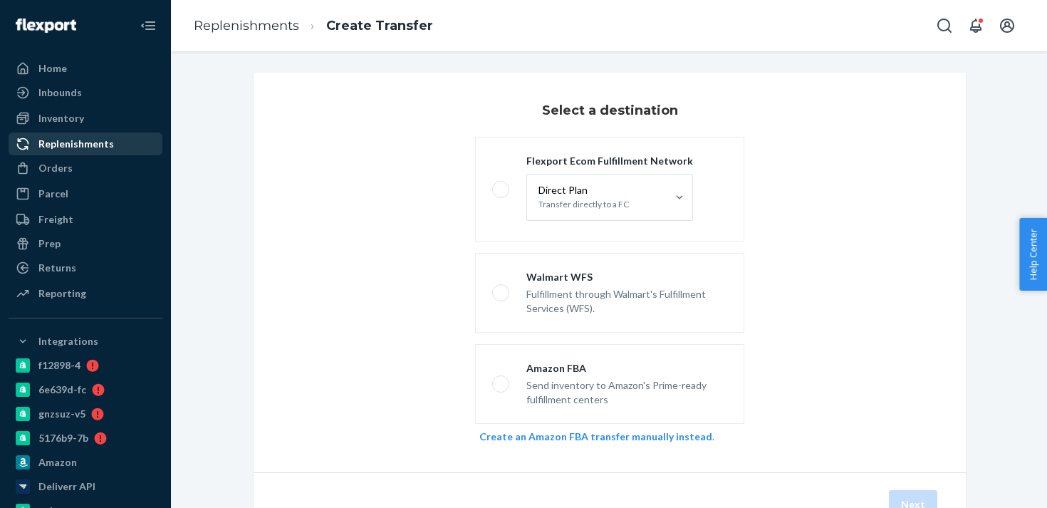
click at [92, 149] on div "Replenishments" at bounding box center [76, 144] width 76 height 14
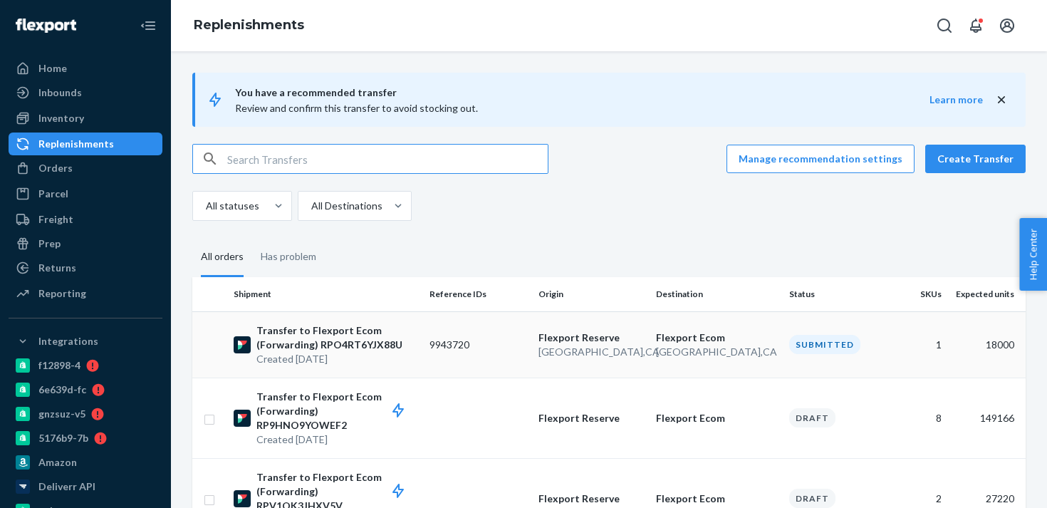
click at [472, 357] on td "9943720" at bounding box center [479, 344] width 110 height 66
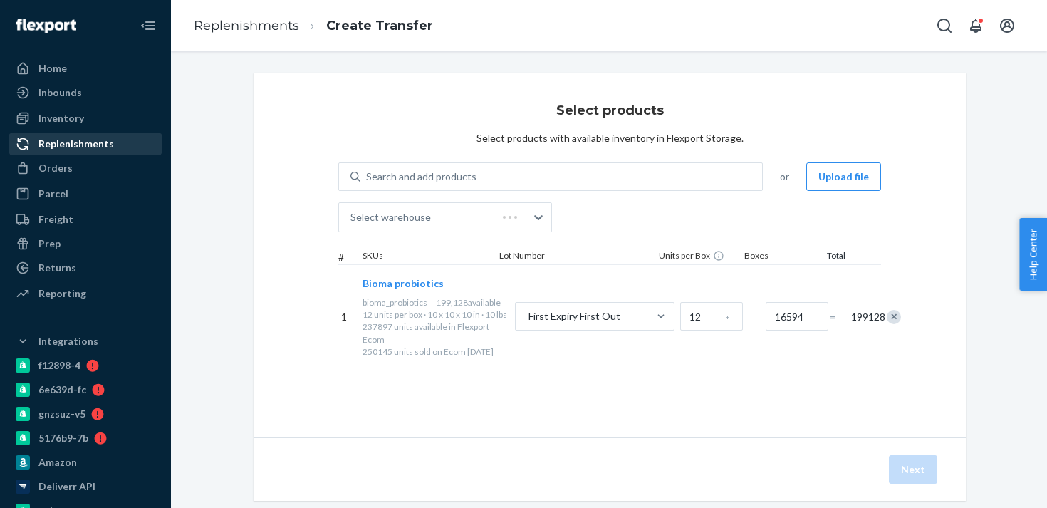
click at [104, 145] on div "Replenishments" at bounding box center [76, 144] width 76 height 14
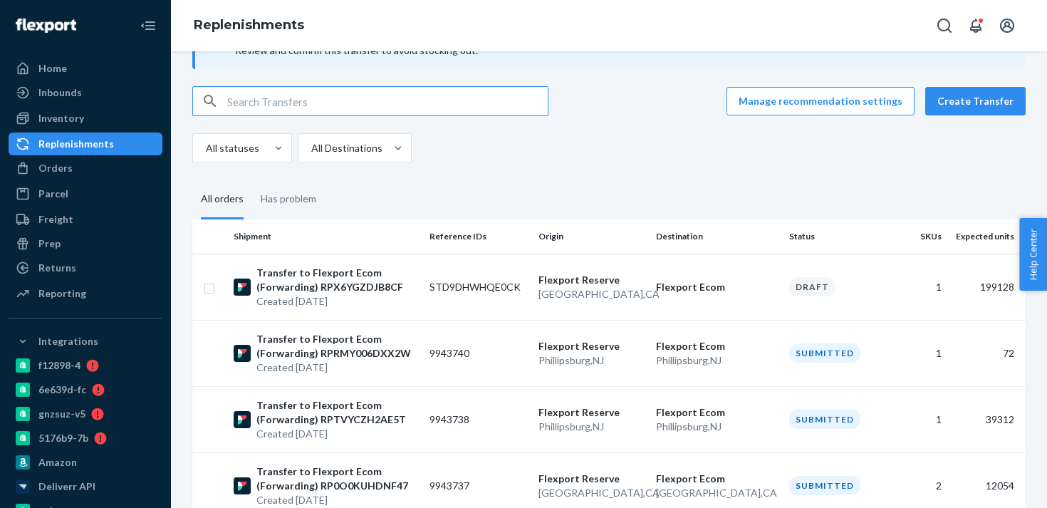
scroll to position [78, 0]
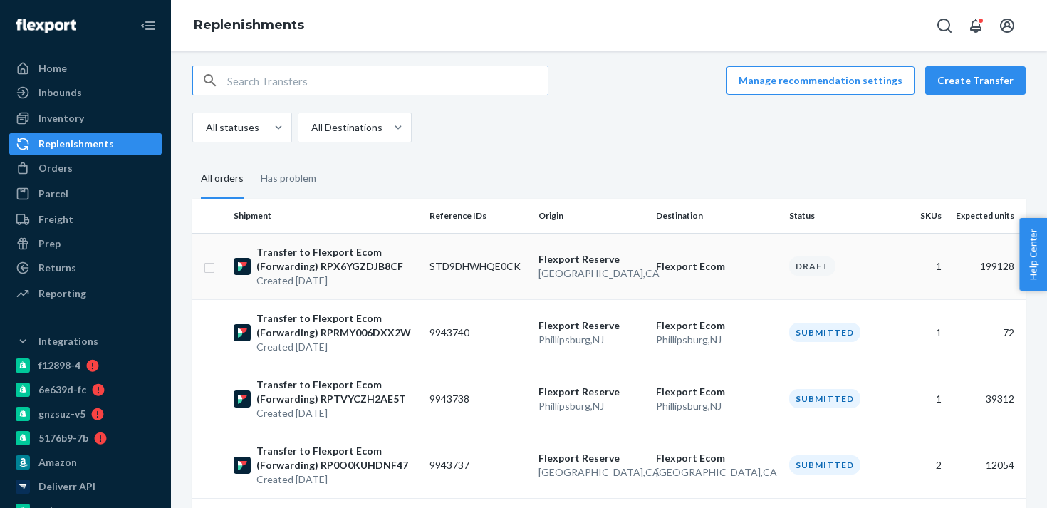
click at [638, 284] on td "Flexport Reserve San Bernardino , CA" at bounding box center [592, 266] width 118 height 66
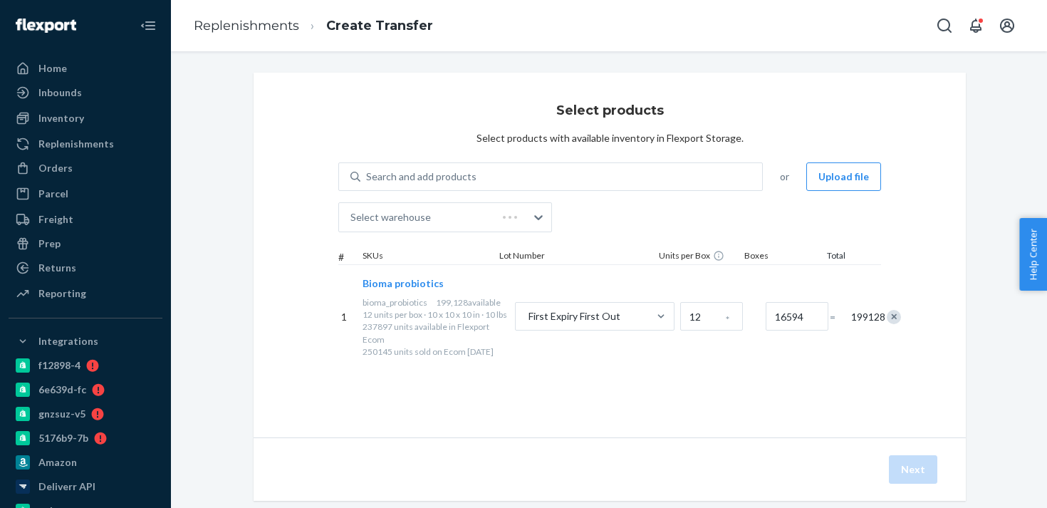
scroll to position [27, 0]
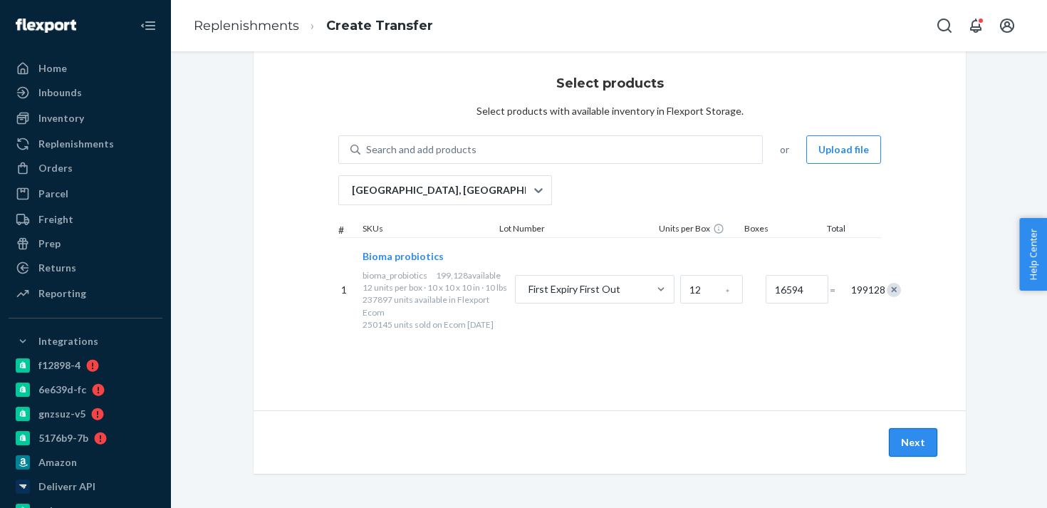
click at [906, 441] on button "Next" at bounding box center [913, 442] width 48 height 28
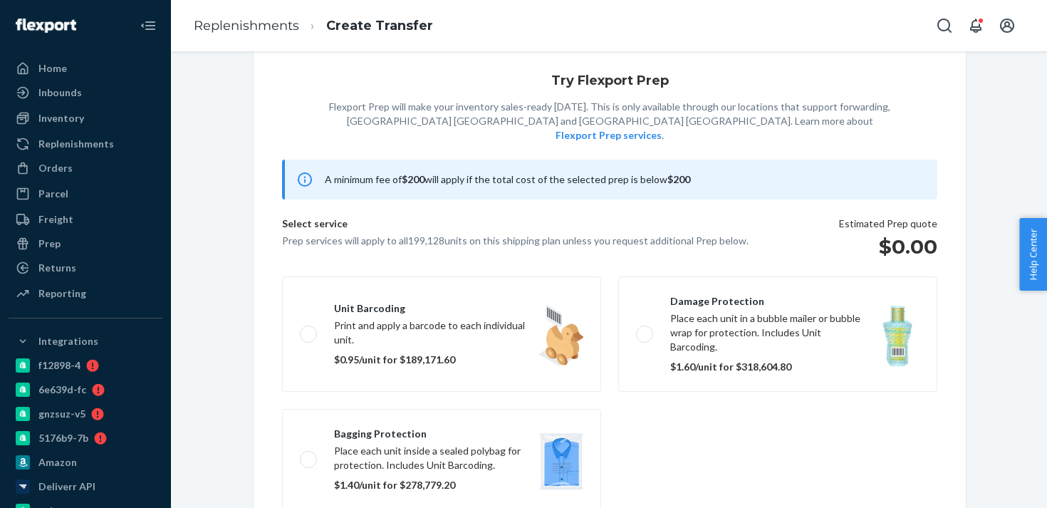
scroll to position [92, 0]
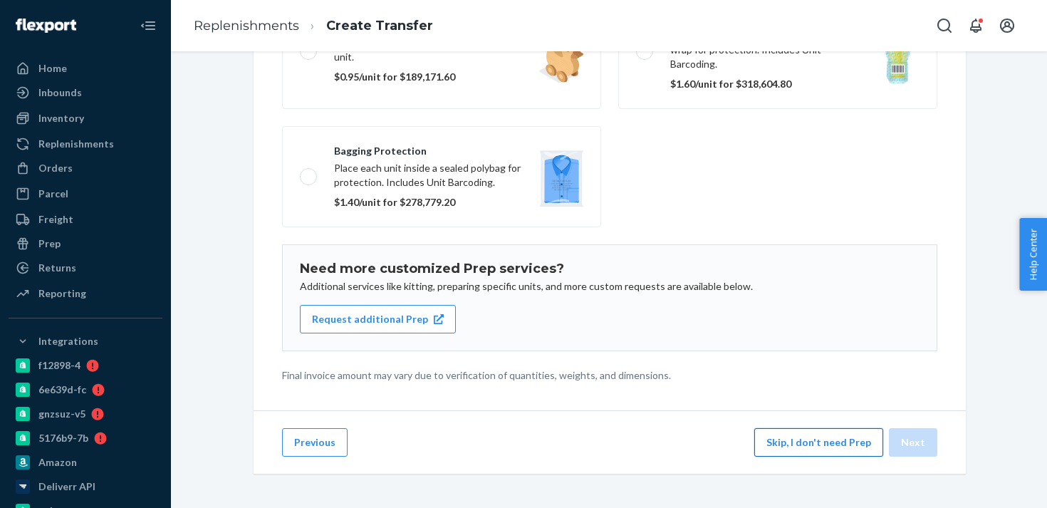
click at [836, 452] on button "Skip, I don't need Prep" at bounding box center [818, 442] width 129 height 28
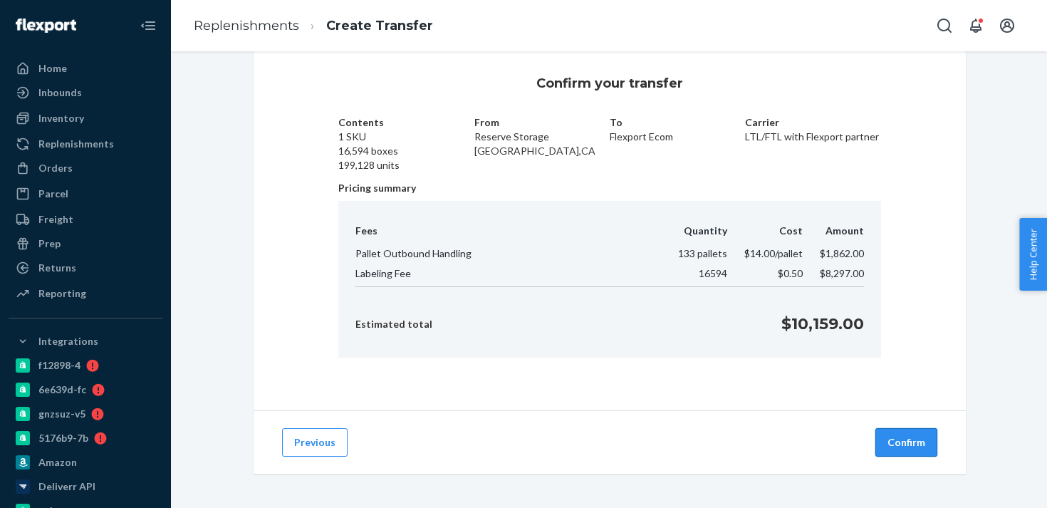
click at [914, 453] on button "Confirm" at bounding box center [906, 442] width 62 height 28
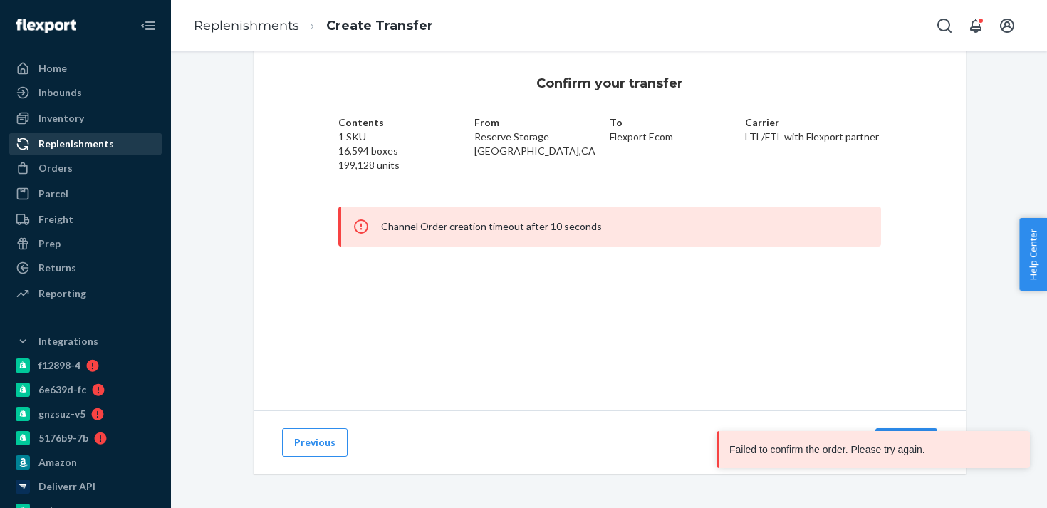
click at [95, 142] on div "Replenishments" at bounding box center [76, 144] width 76 height 14
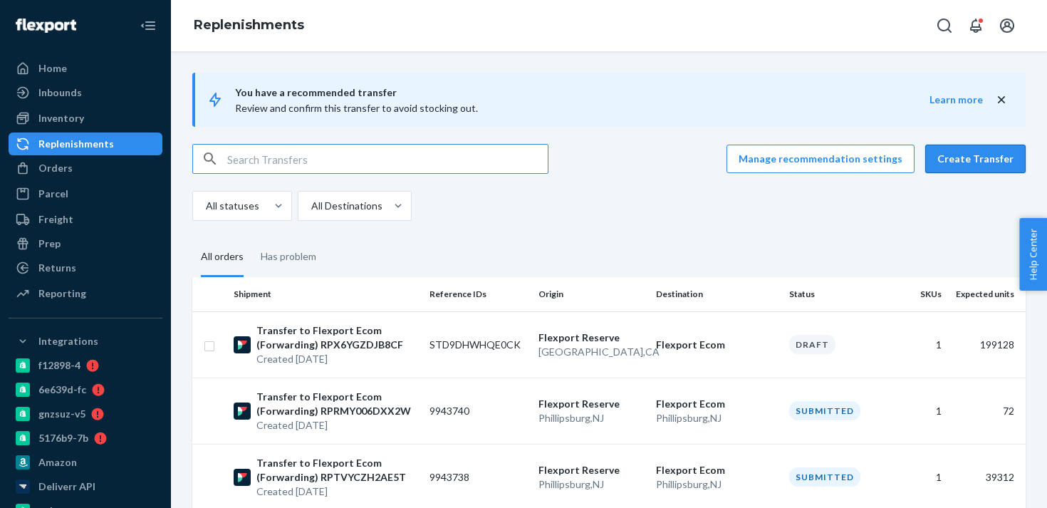
click at [967, 154] on button "Create Transfer" at bounding box center [975, 159] width 100 height 28
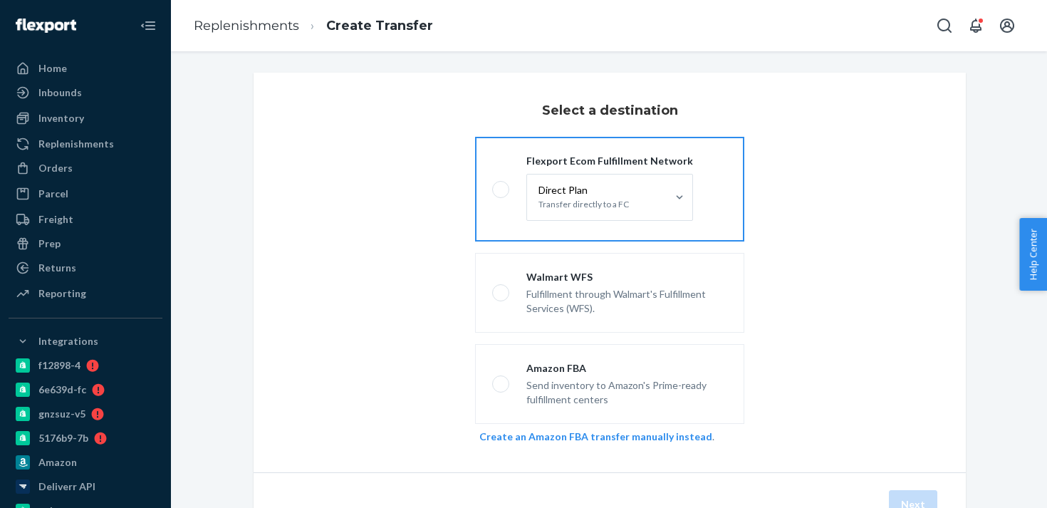
click at [506, 194] on span at bounding box center [500, 189] width 17 height 17
click at [501, 194] on input "Flexport Ecom Fulfillment Network Direct Plan Transfer directly to a FC" at bounding box center [496, 188] width 9 height 9
radio input "true"
click at [604, 202] on p "Transfer directly to a FC" at bounding box center [584, 204] width 90 height 14
click at [558, 197] on input "Direct Plan Transfer directly to a FC" at bounding box center [558, 197] width 0 height 0
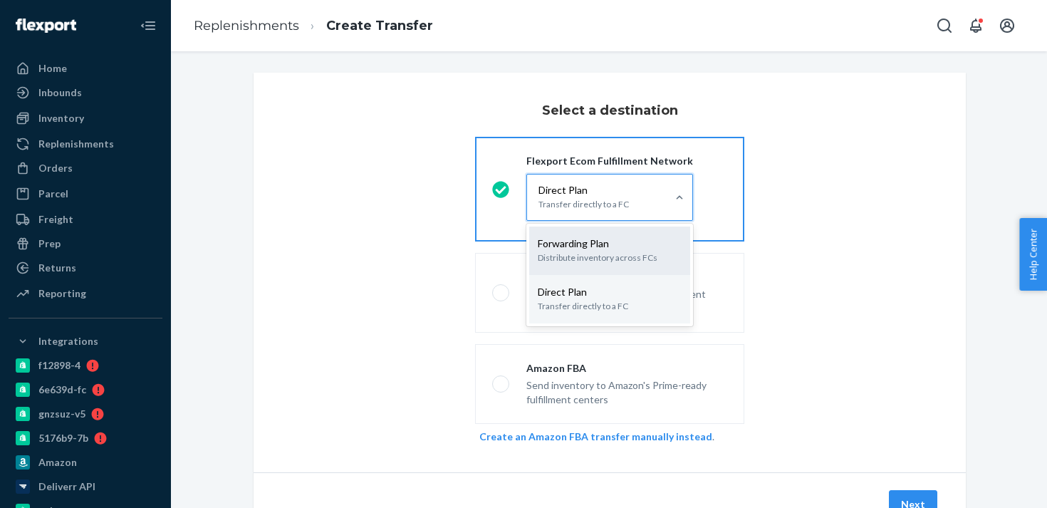
click at [604, 253] on p "Distribute inventory across FCs" at bounding box center [610, 258] width 144 height 14
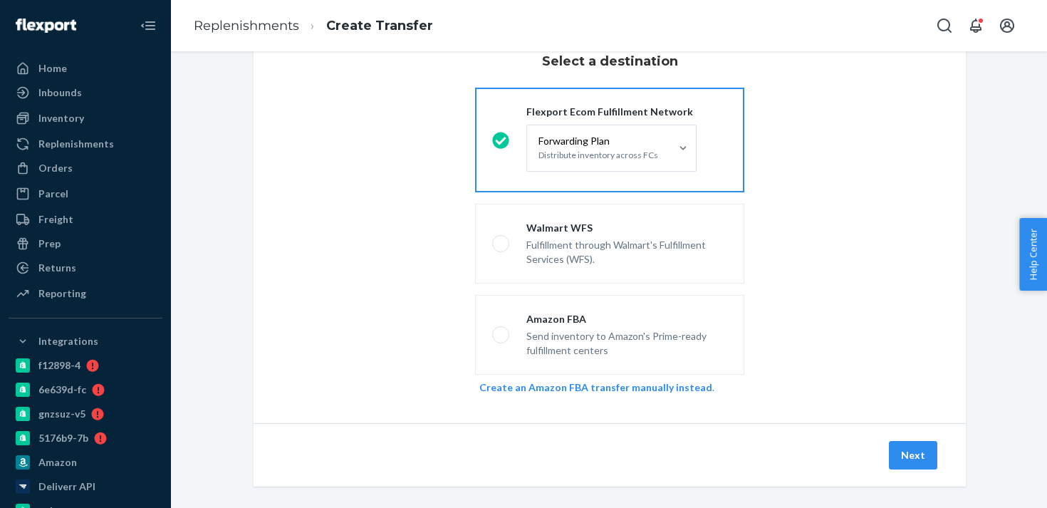
scroll to position [56, 0]
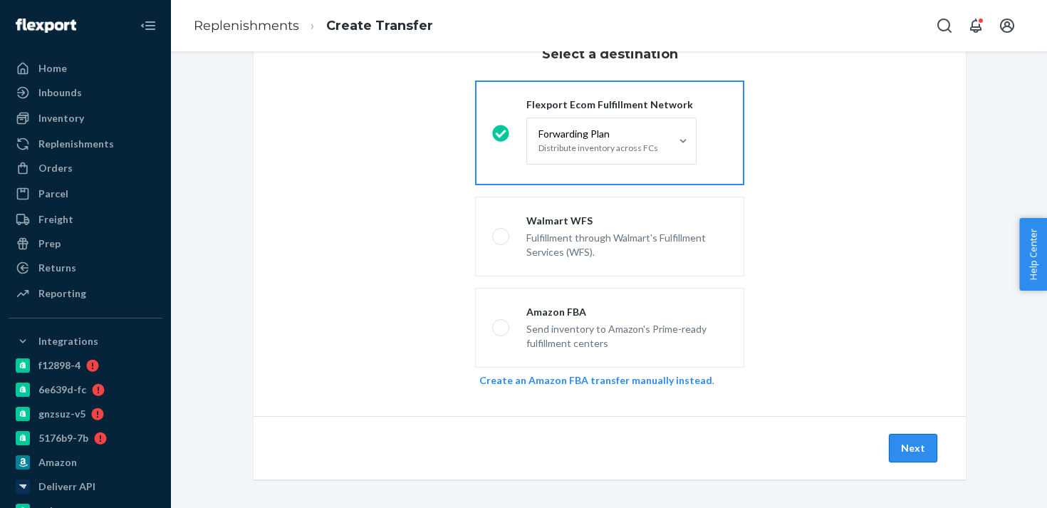
click at [907, 449] on button "Next" at bounding box center [913, 448] width 48 height 28
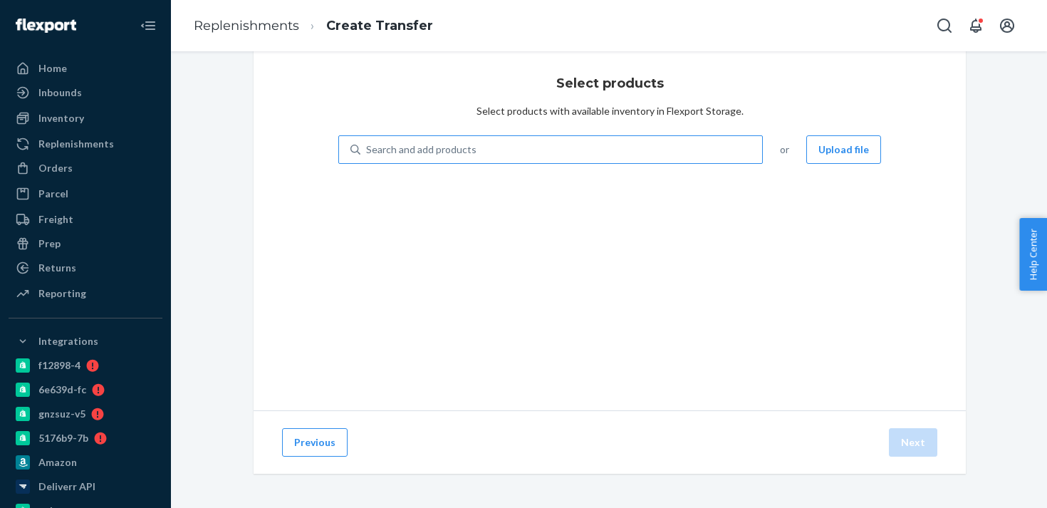
click at [515, 154] on div "Search and add products" at bounding box center [561, 150] width 402 height 26
click at [368, 154] on input "Search and add products" at bounding box center [366, 149] width 1 height 14
type input "g"
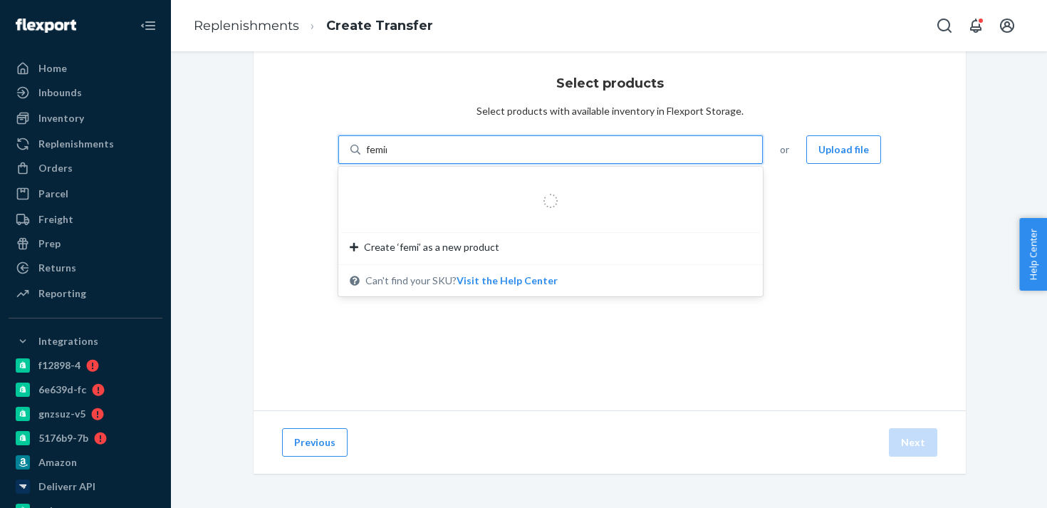
type input "femini"
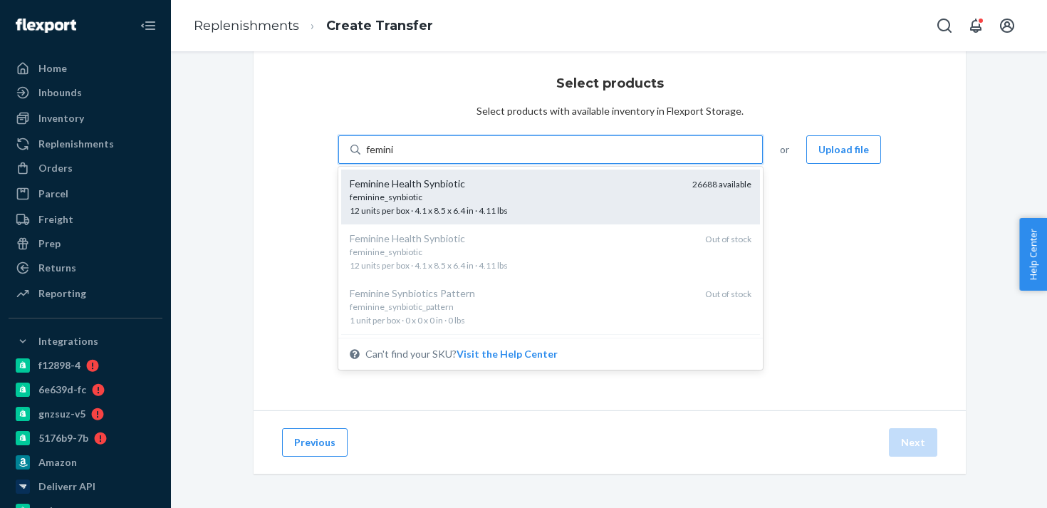
click at [512, 203] on div "feminine_synbiotic 12 units per box · 4.1 x 8.5 x 6.4 in · 4.11 lbs" at bounding box center [515, 204] width 331 height 26
click at [395, 157] on input "femini" at bounding box center [380, 149] width 29 height 14
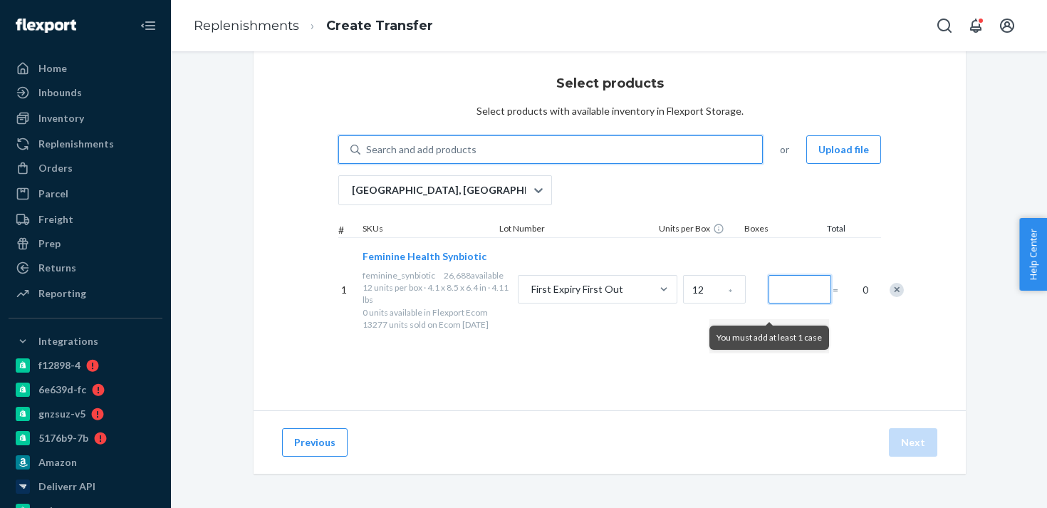
click at [769, 302] on input "Number of boxes" at bounding box center [800, 289] width 63 height 28
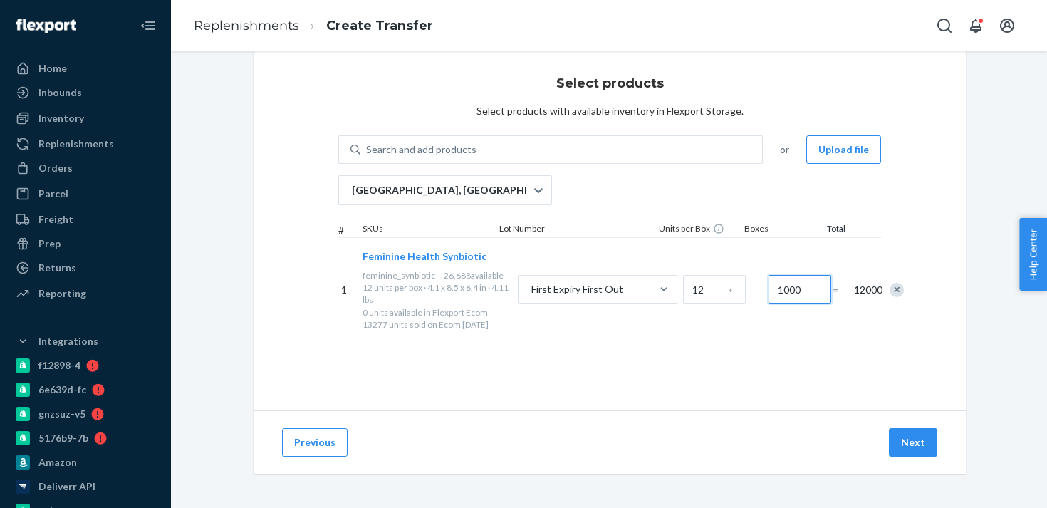
type input "1000"
click at [915, 452] on button "Next" at bounding box center [913, 442] width 48 height 28
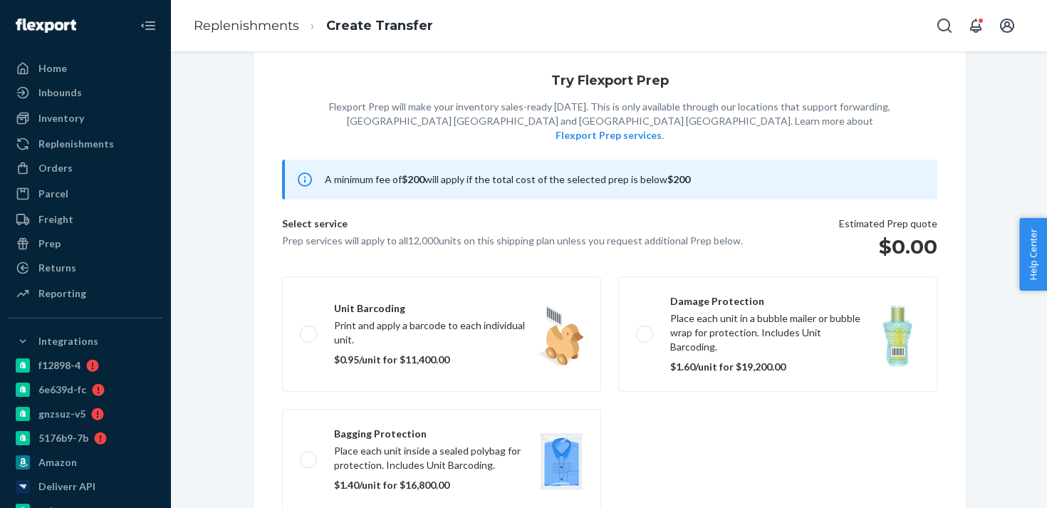
scroll to position [92, 0]
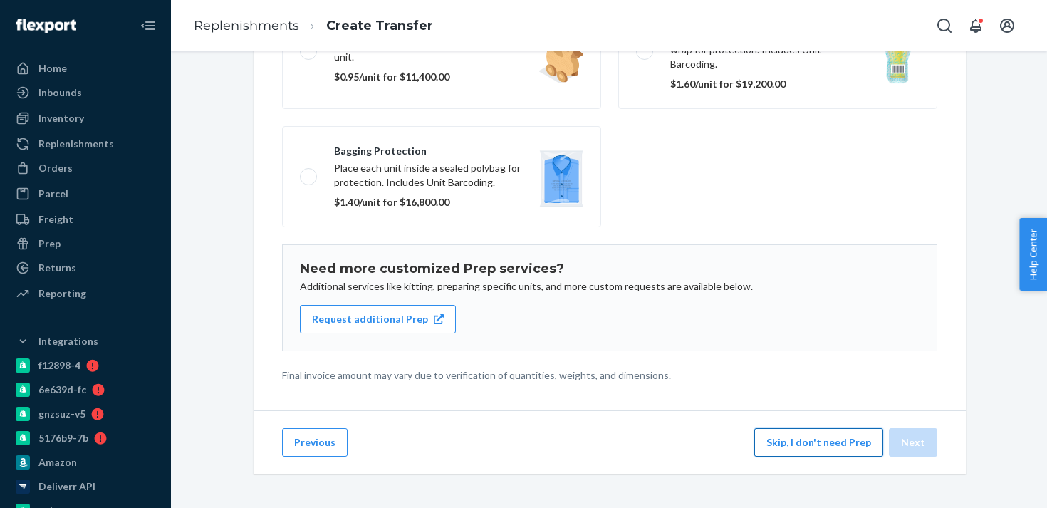
click at [827, 446] on button "Skip, I don't need Prep" at bounding box center [818, 442] width 129 height 28
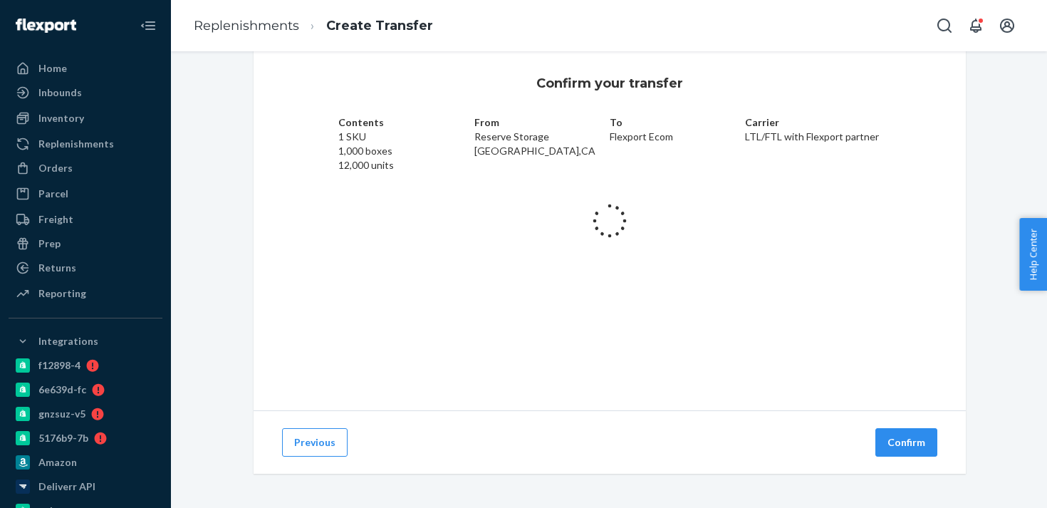
scroll to position [27, 0]
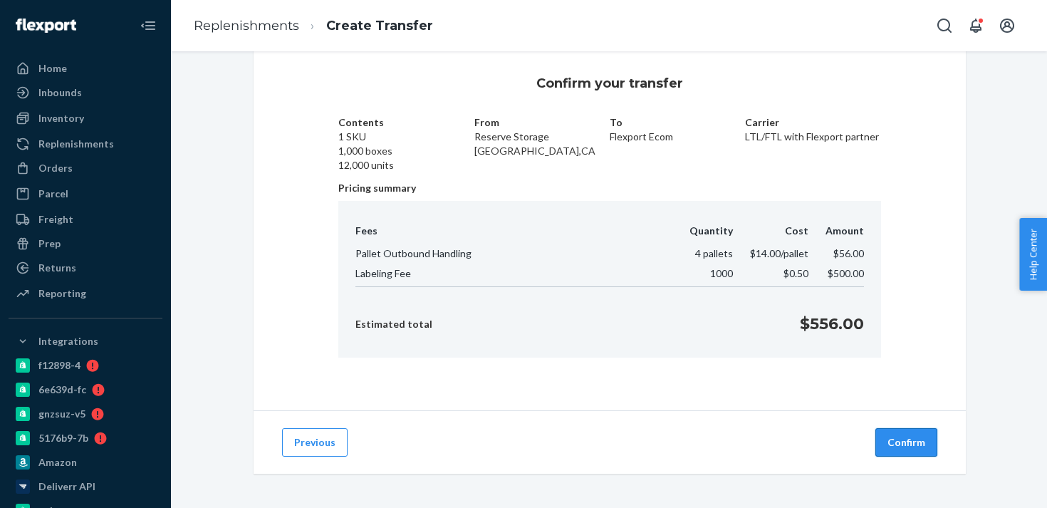
click at [910, 452] on button "Confirm" at bounding box center [906, 442] width 62 height 28
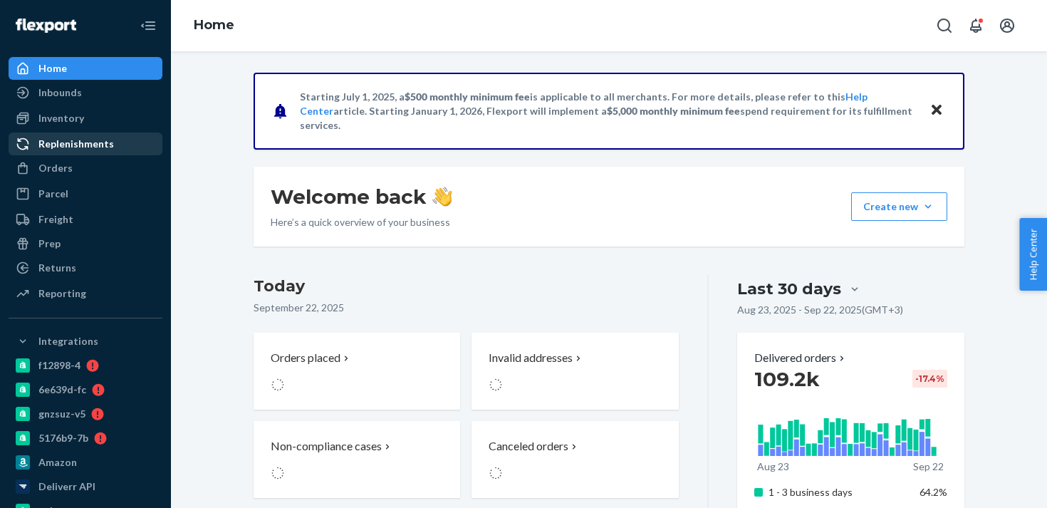
click at [86, 149] on div "Replenishments" at bounding box center [76, 144] width 76 height 14
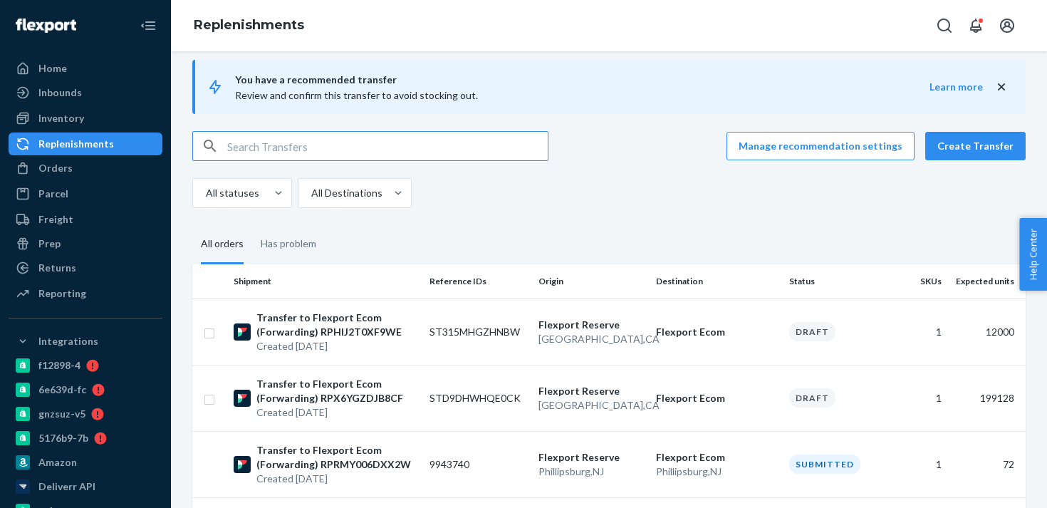
scroll to position [20, 0]
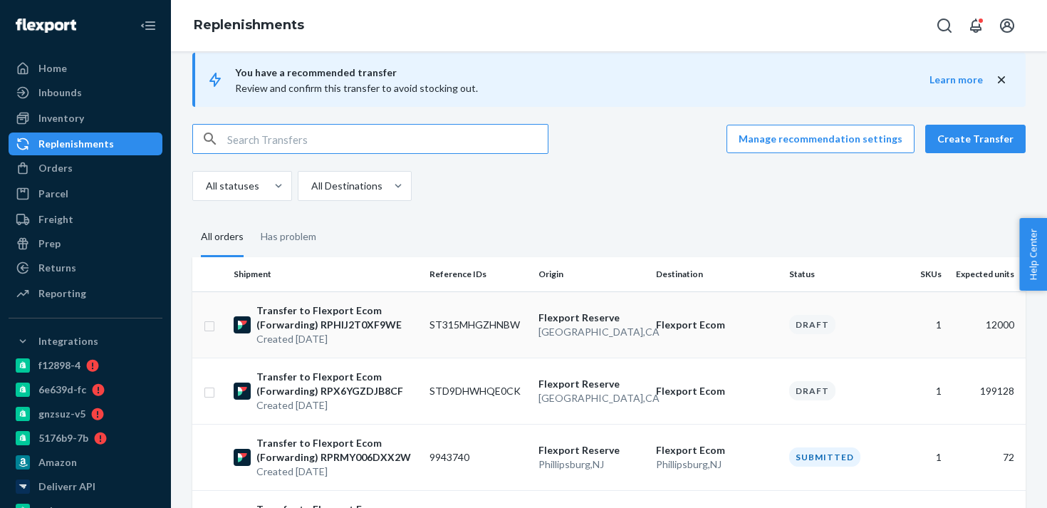
click at [657, 323] on p "Flexport Ecom" at bounding box center [717, 325] width 122 height 14
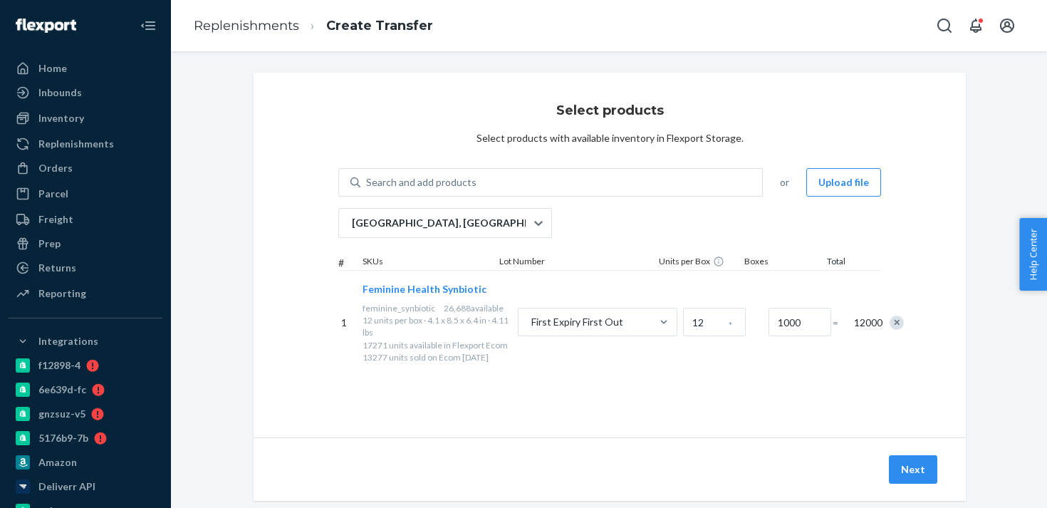
scroll to position [29, 0]
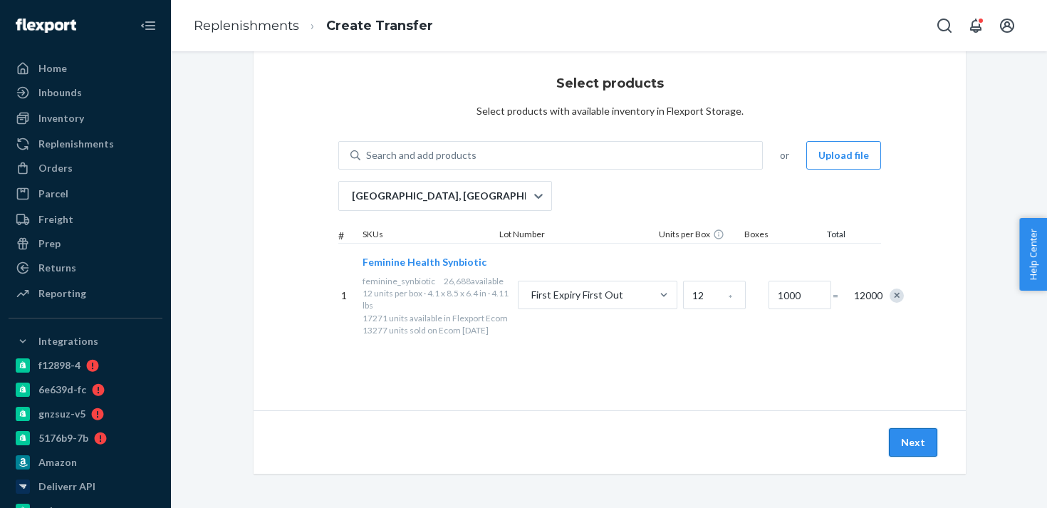
click at [911, 444] on button "Next" at bounding box center [913, 442] width 48 height 28
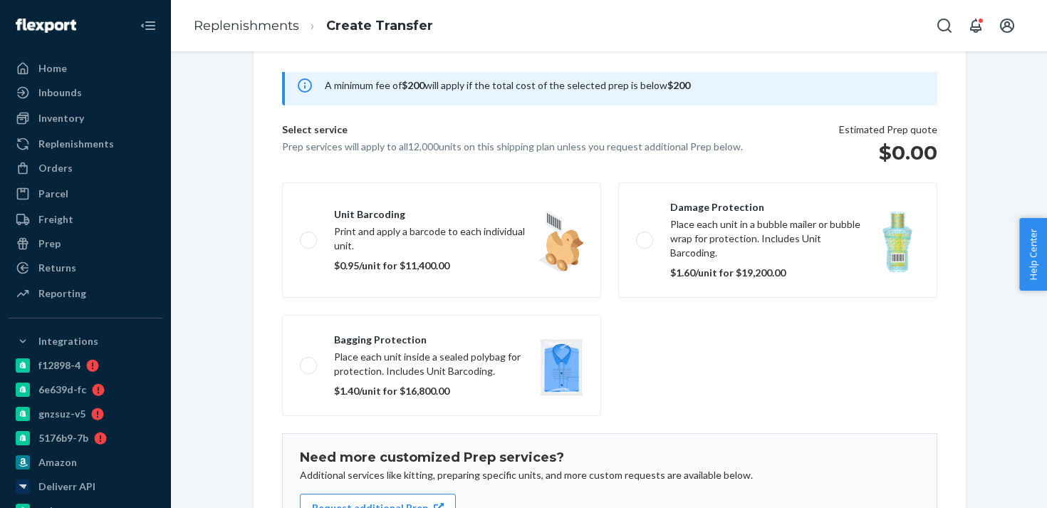
scroll to position [218, 0]
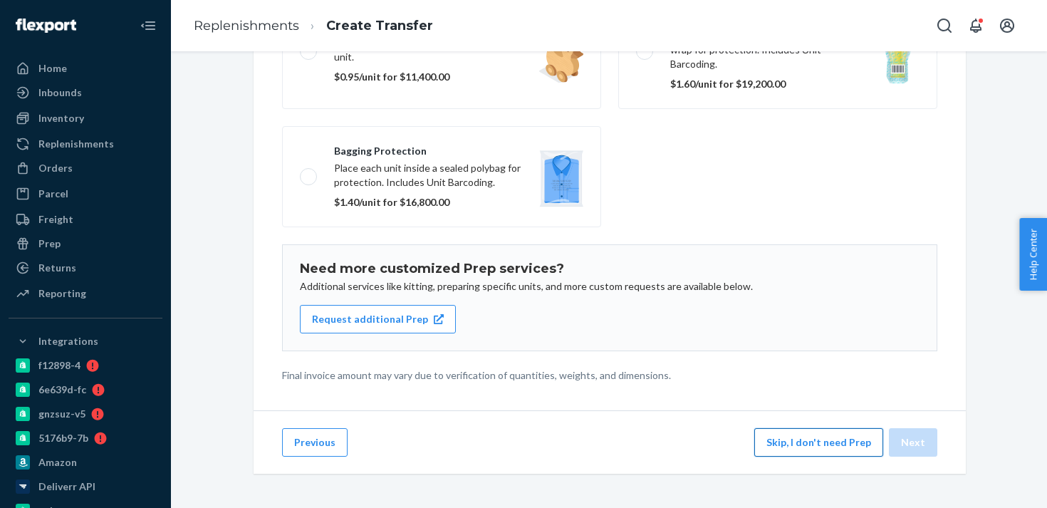
click at [848, 449] on button "Skip, I don't need Prep" at bounding box center [818, 442] width 129 height 28
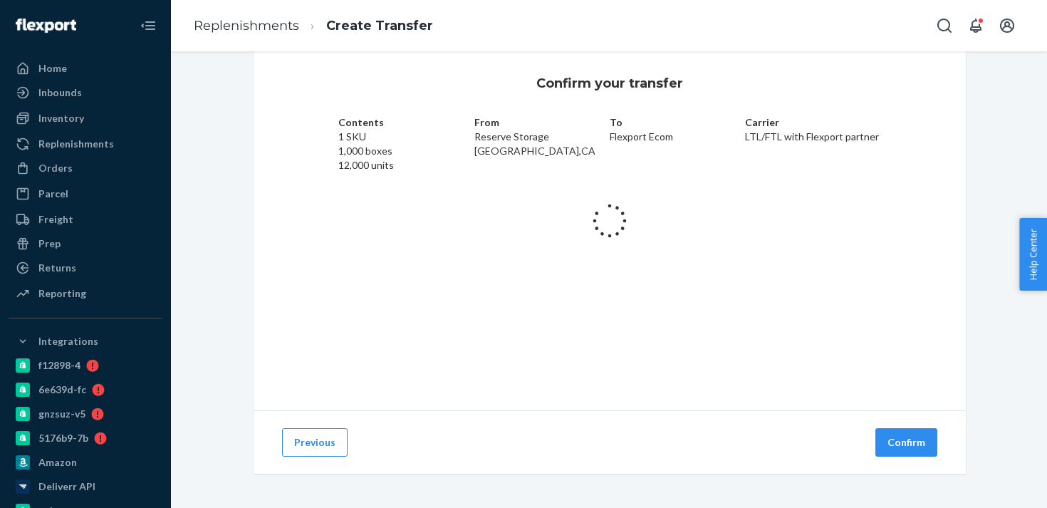
scroll to position [27, 0]
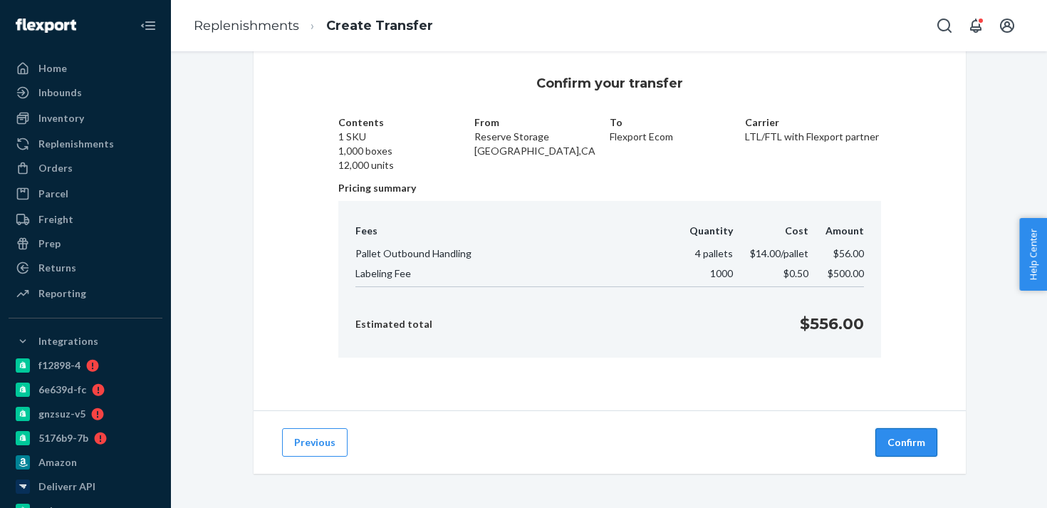
click at [889, 442] on button "Confirm" at bounding box center [906, 442] width 62 height 28
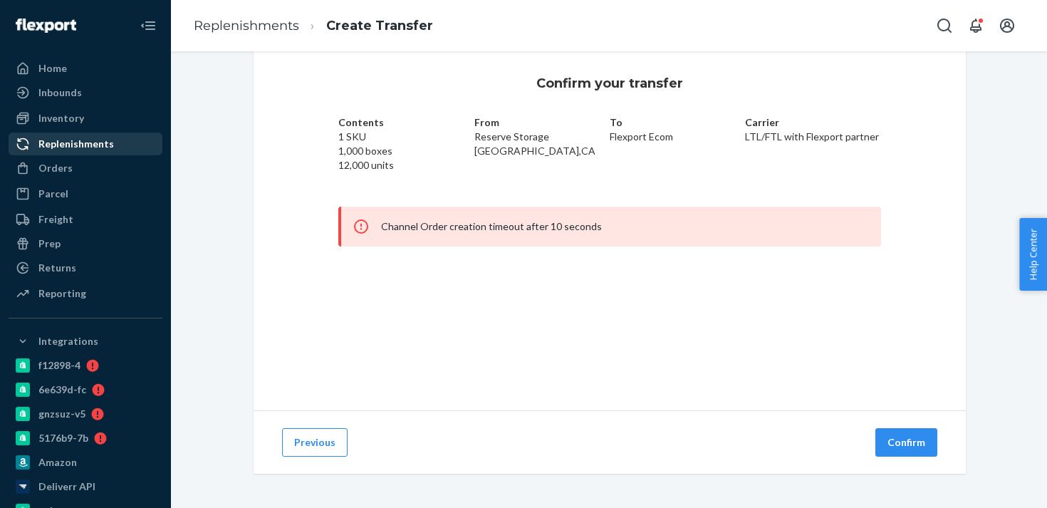
click at [90, 136] on div "Replenishments" at bounding box center [85, 144] width 151 height 20
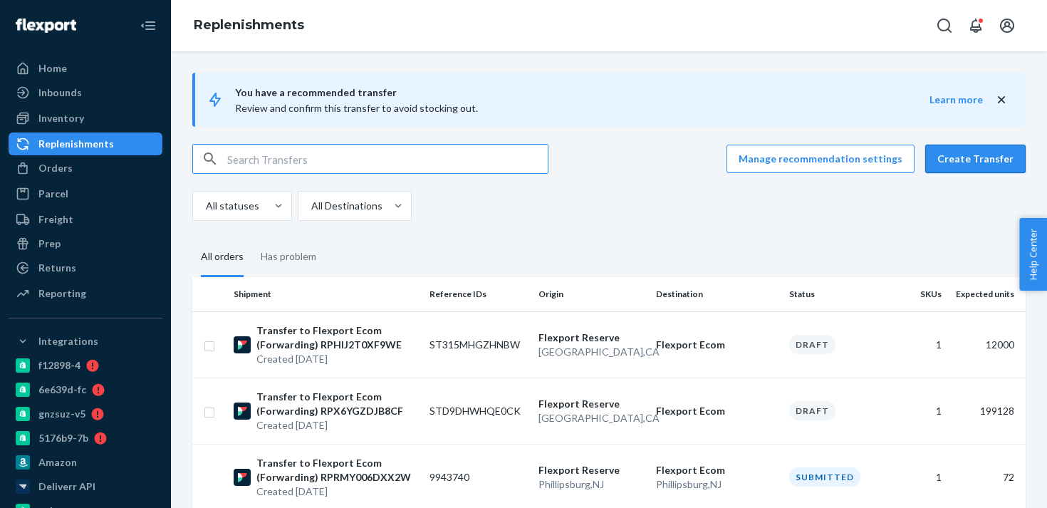
click at [957, 146] on button "Create Transfer" at bounding box center [975, 159] width 100 height 28
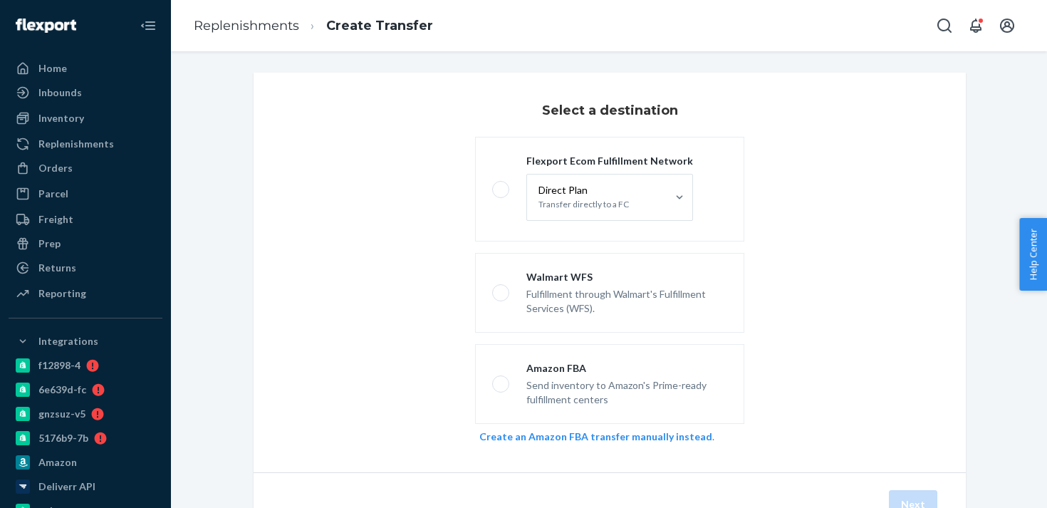
click at [474, 201] on fieldset "Flexport Ecom Fulfillment Network Direct Plan Transfer directly to a FC Walmart…" at bounding box center [610, 280] width 286 height 298
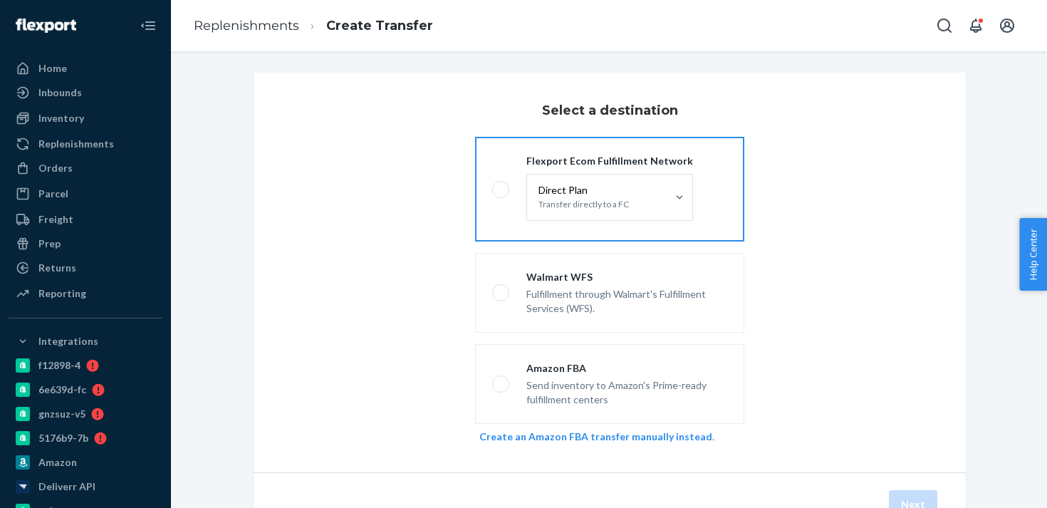
click at [519, 201] on div "Flexport Ecom Fulfillment Network Direct Plan Transfer directly to a FC" at bounding box center [601, 189] width 184 height 71
click at [501, 194] on input "Flexport Ecom Fulfillment Network Direct Plan Transfer directly to a FC" at bounding box center [496, 188] width 9 height 9
radio input "true"
click at [628, 199] on div "Direct Plan Transfer directly to a FC" at bounding box center [597, 198] width 140 height 46
click at [558, 197] on input "Direct Plan Transfer directly to a FC" at bounding box center [558, 197] width 0 height 0
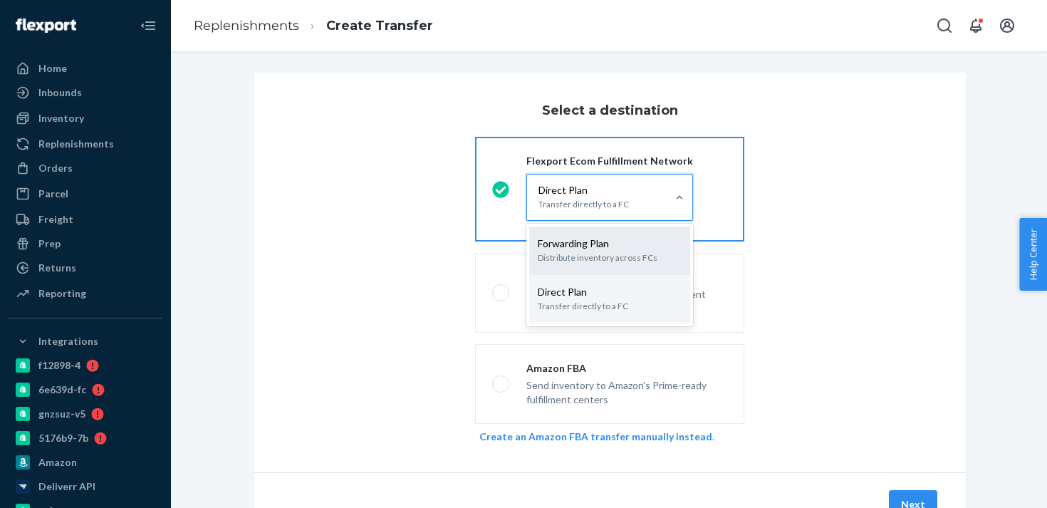
click at [600, 256] on p "Distribute inventory across FCs" at bounding box center [610, 258] width 144 height 14
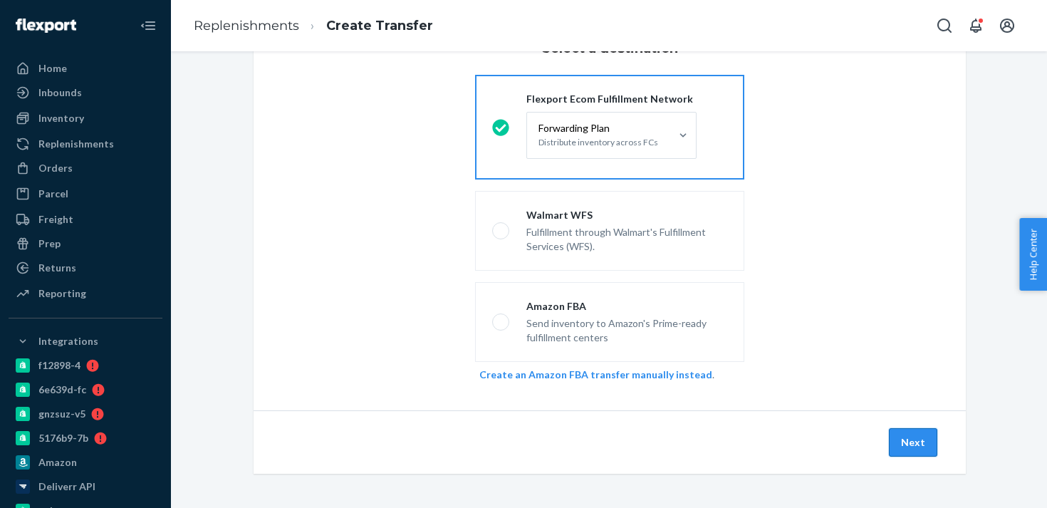
click at [917, 446] on button "Next" at bounding box center [913, 442] width 48 height 28
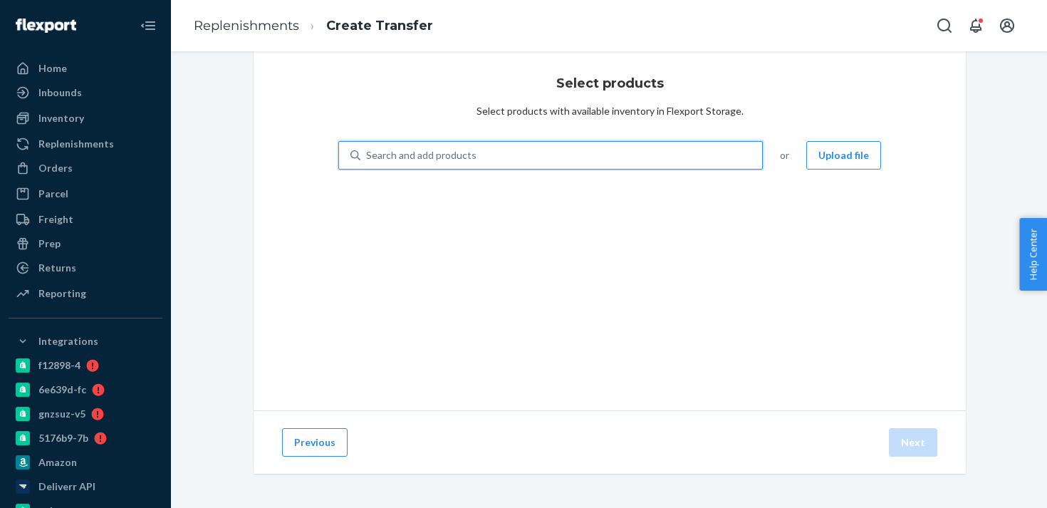
click at [482, 161] on div "Search and add products" at bounding box center [561, 155] width 402 height 26
click at [368, 161] on input "0 results available. Use Up and Down to choose options, press Enter to select t…" at bounding box center [366, 155] width 1 height 14
type input "bioma gu"
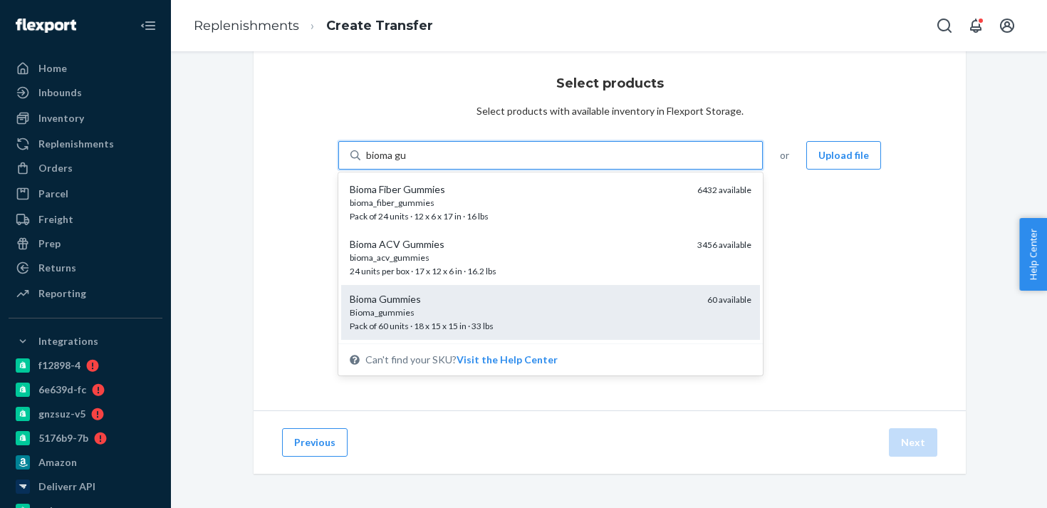
click at [506, 306] on div "Bioma_gummies" at bounding box center [523, 312] width 346 height 12
click at [407, 162] on input "bioma gu" at bounding box center [386, 155] width 41 height 14
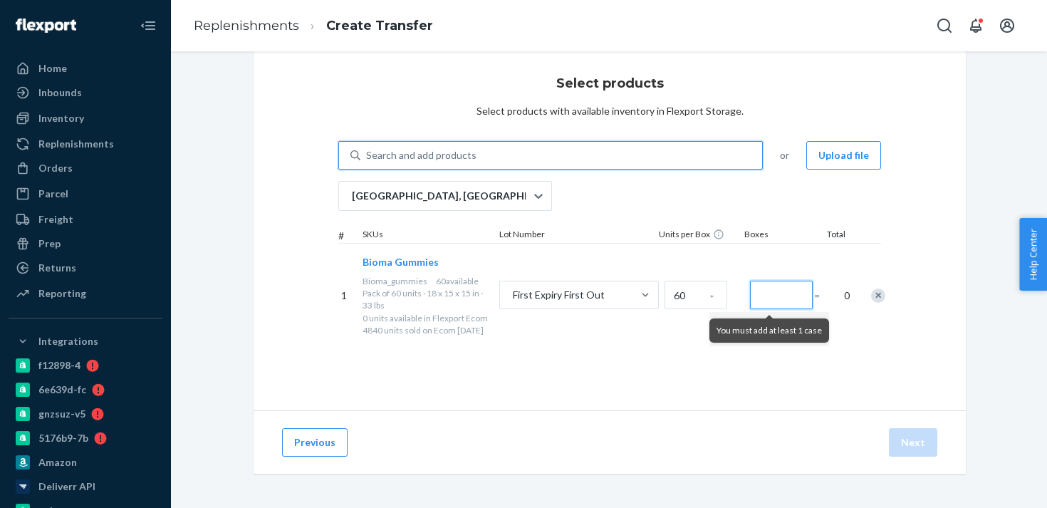
click at [789, 293] on input "Number of boxes" at bounding box center [781, 295] width 63 height 28
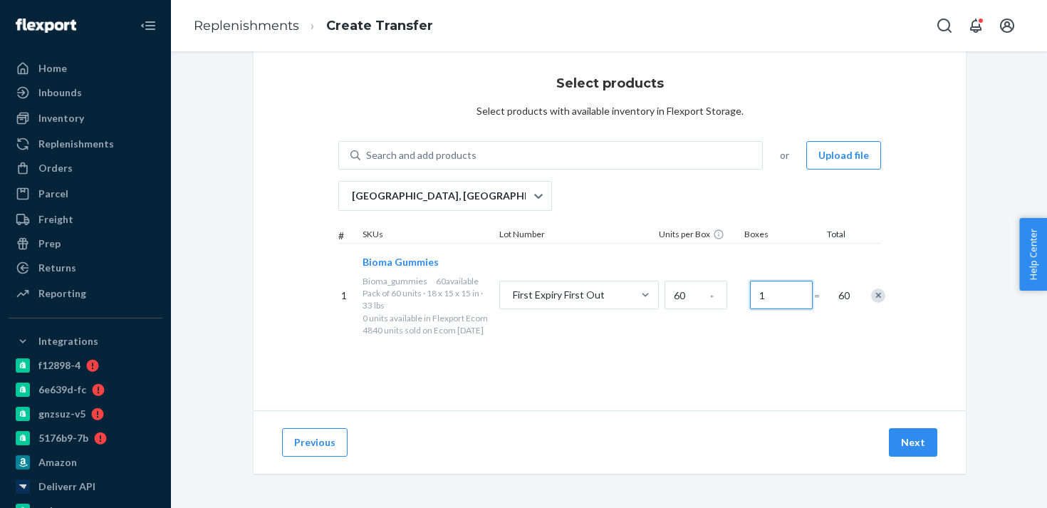
type input "1"
click at [911, 443] on button "Next" at bounding box center [913, 442] width 48 height 28
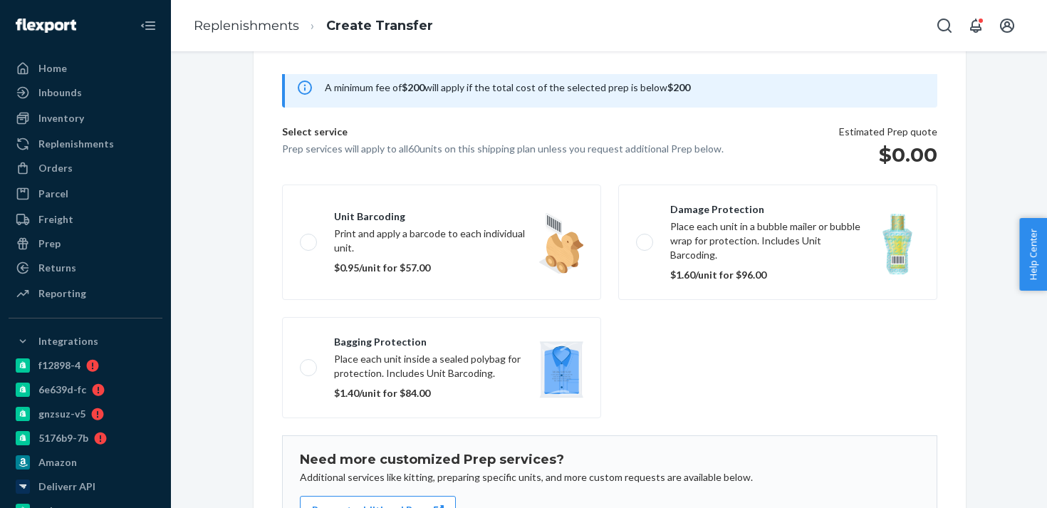
scroll to position [218, 0]
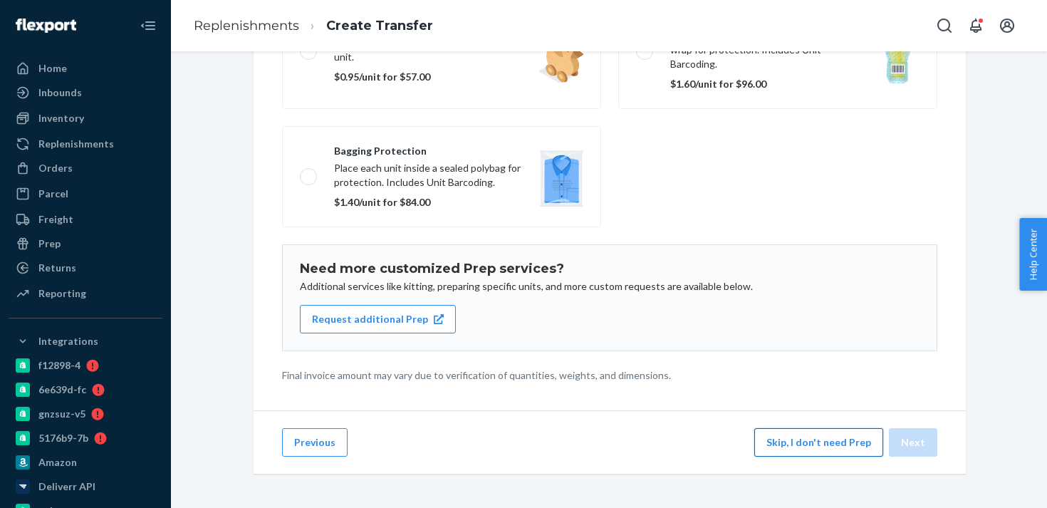
click at [803, 441] on button "Skip, I don't need Prep" at bounding box center [818, 442] width 129 height 28
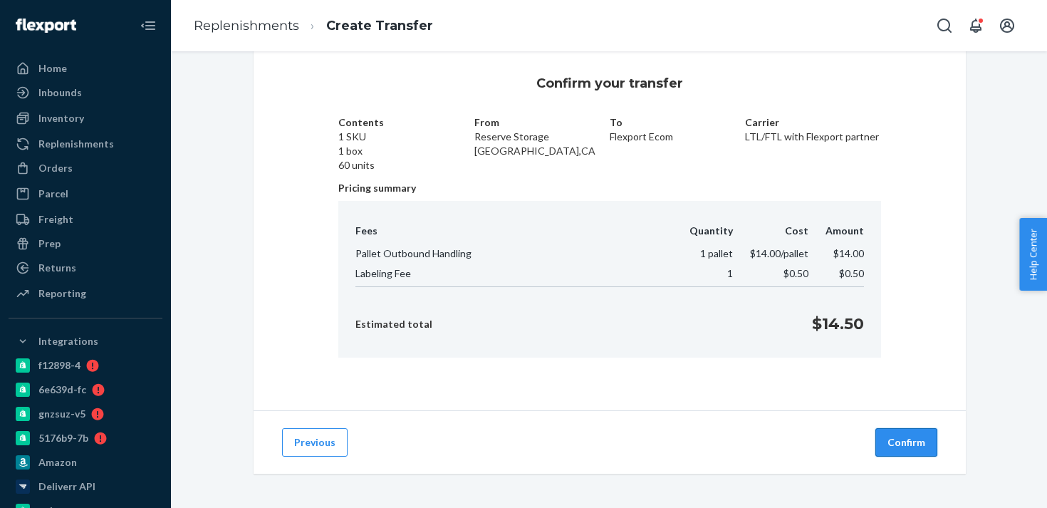
click at [908, 444] on button "Confirm" at bounding box center [906, 442] width 62 height 28
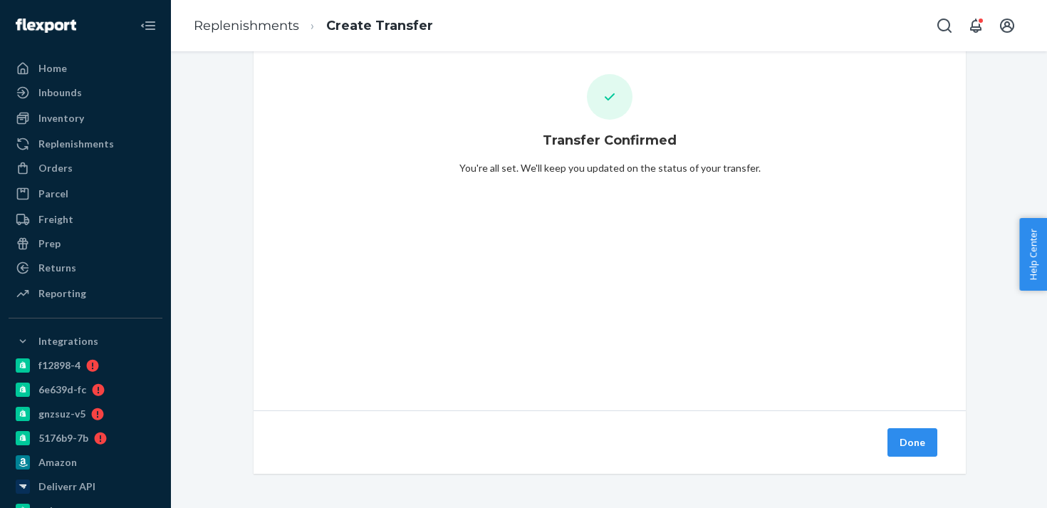
click at [908, 444] on button "Done" at bounding box center [913, 442] width 50 height 28
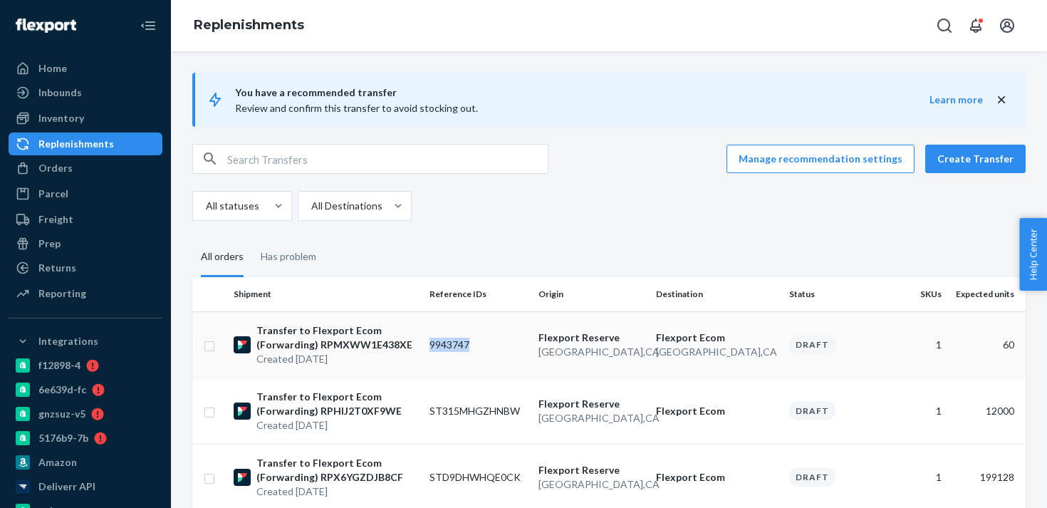
copy td "9943747"
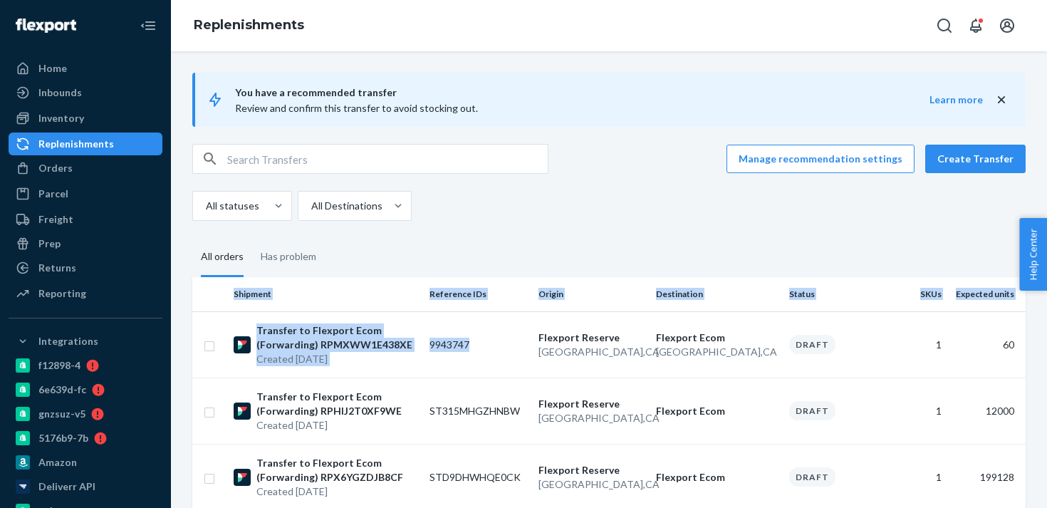
drag, startPoint x: 474, startPoint y: 345, endPoint x: 395, endPoint y: 261, distance: 114.9
click at [395, 261] on fieldset "All orders Has problem" at bounding box center [608, 257] width 833 height 39
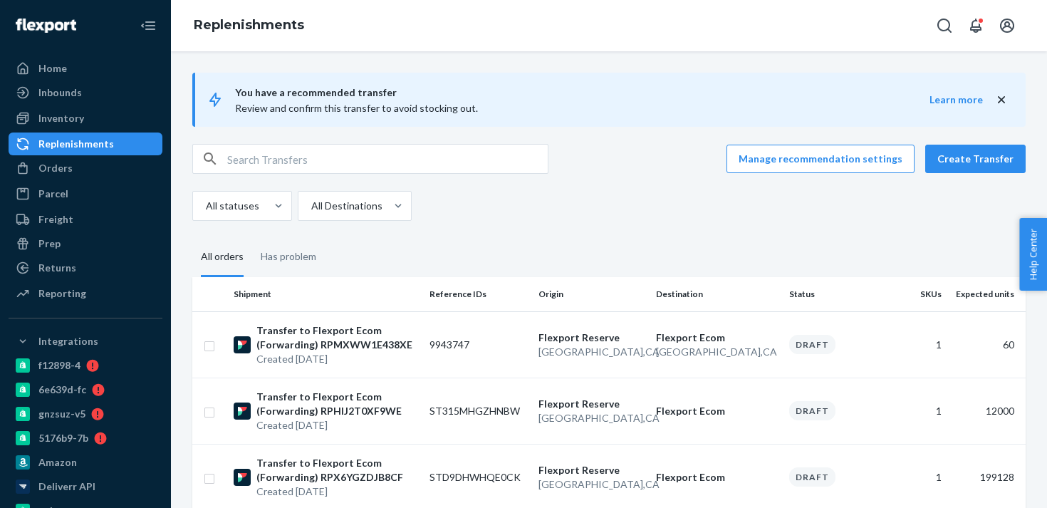
scroll to position [45, 0]
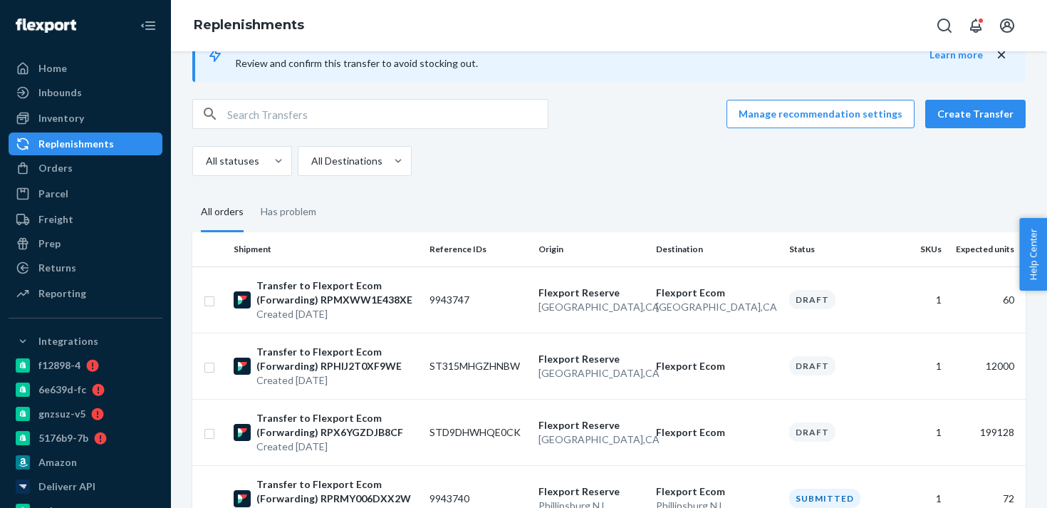
click at [107, 142] on div "Replenishments" at bounding box center [76, 144] width 76 height 14
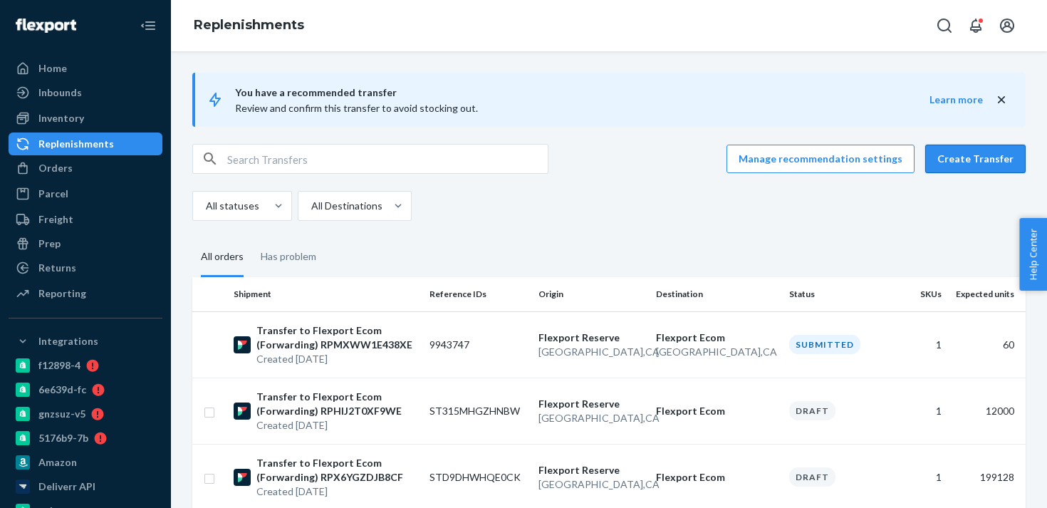
click at [986, 170] on button "Create Transfer" at bounding box center [975, 159] width 100 height 28
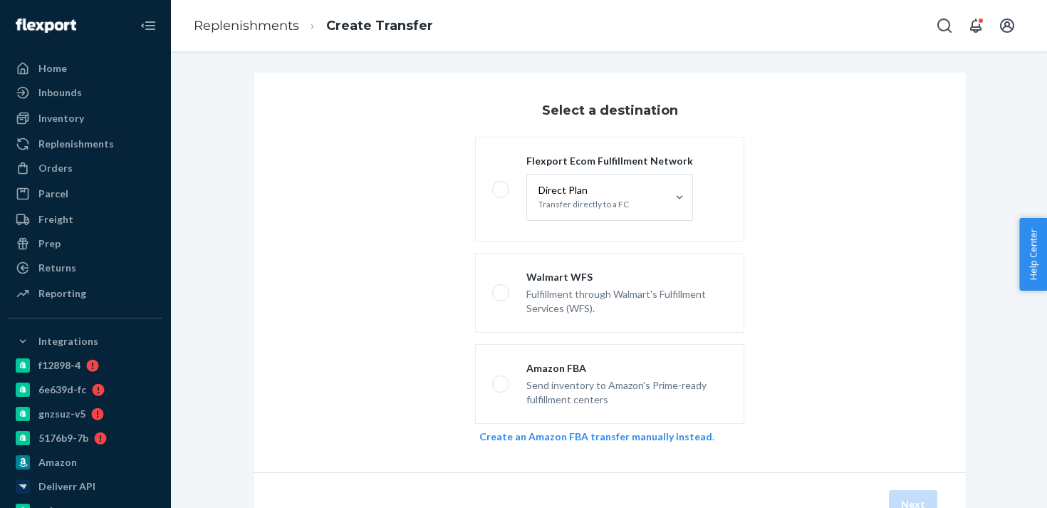
click at [474, 225] on fieldset "Flexport Ecom Fulfillment Network Direct Plan Transfer directly to a FC Walmart…" at bounding box center [610, 280] width 286 height 298
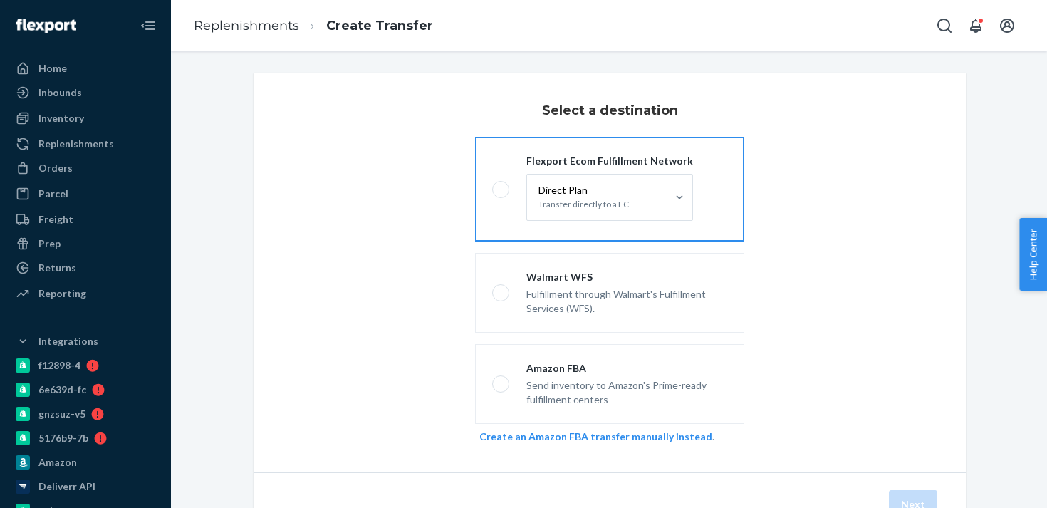
click at [484, 212] on label "Flexport Ecom Fulfillment Network Direct Plan Transfer directly to a FC" at bounding box center [609, 189] width 269 height 105
click at [492, 194] on input "Flexport Ecom Fulfillment Network Direct Plan Transfer directly to a FC" at bounding box center [496, 188] width 9 height 9
radio input "true"
click at [624, 183] on p "Direct Plan" at bounding box center [584, 190] width 90 height 14
click at [558, 197] on input "Direct Plan Transfer directly to a FC" at bounding box center [558, 197] width 0 height 0
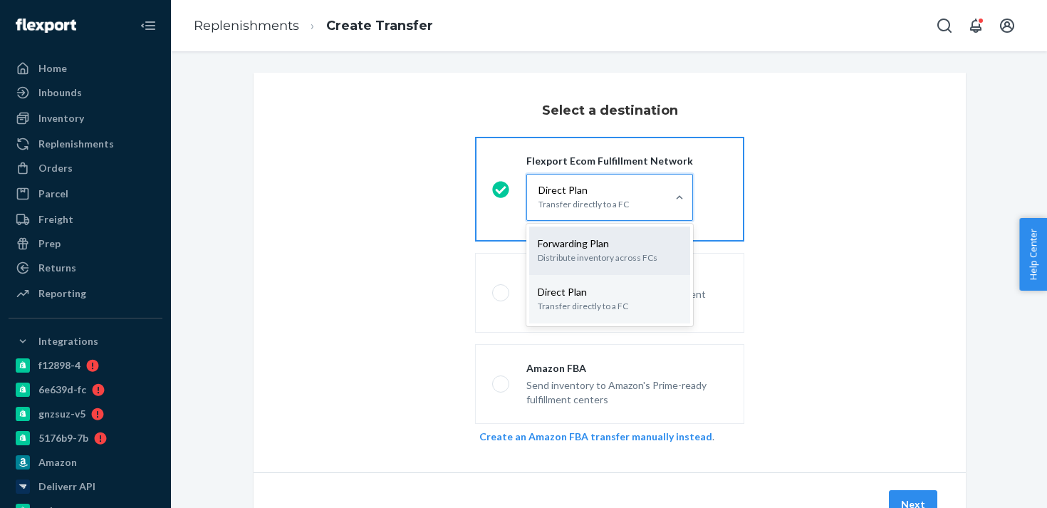
click at [607, 256] on p "Distribute inventory across FCs" at bounding box center [610, 258] width 144 height 14
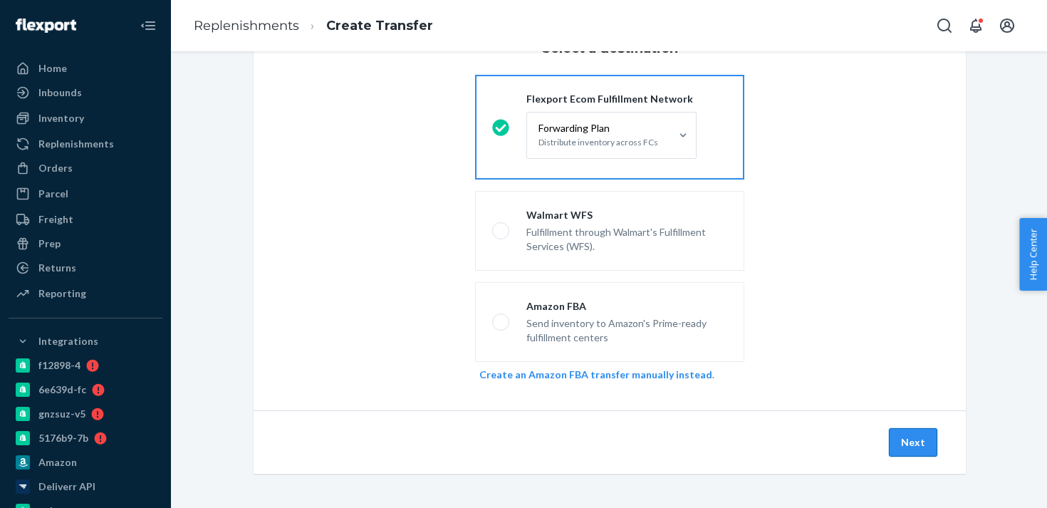
click at [913, 434] on button "Next" at bounding box center [913, 442] width 48 height 28
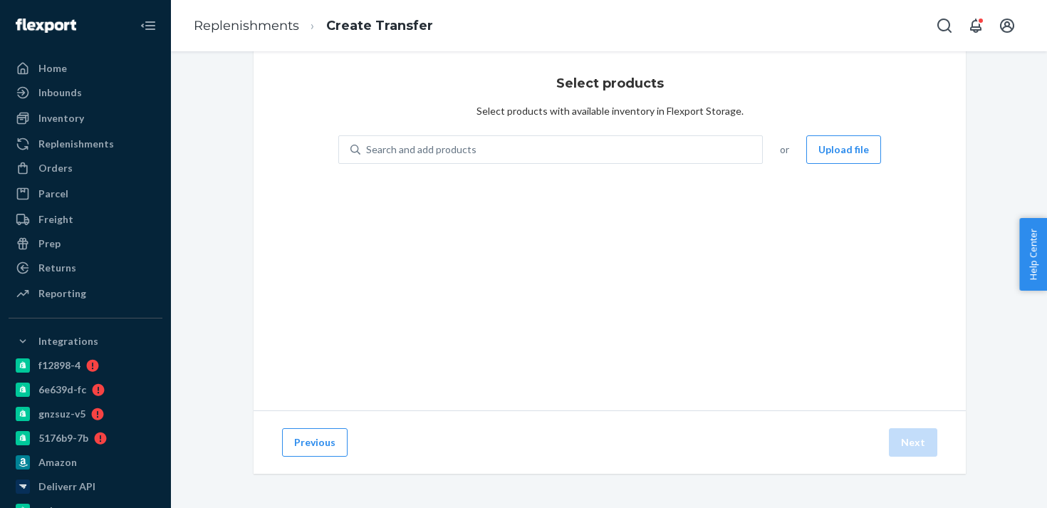
scroll to position [27, 0]
click at [506, 152] on div "Search and add products" at bounding box center [561, 150] width 402 height 26
click at [368, 152] on input "Search and add products" at bounding box center [366, 149] width 1 height 14
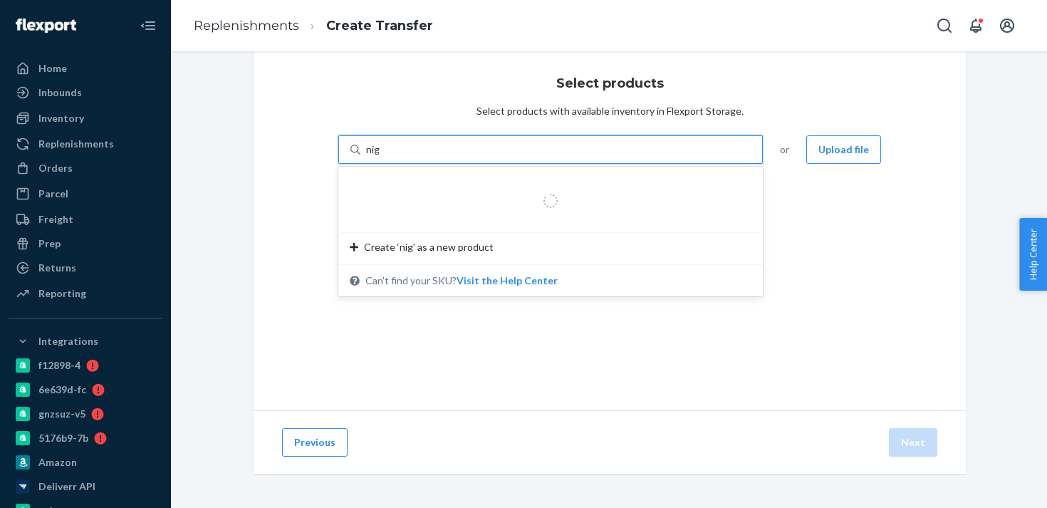
type input "nigh"
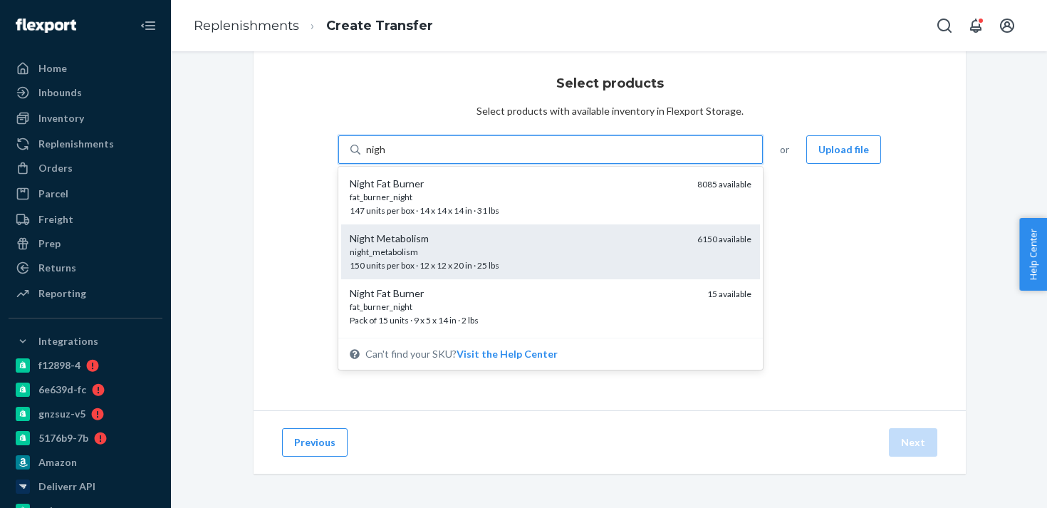
click at [485, 241] on div "Night Metabolism" at bounding box center [518, 239] width 336 height 14
click at [386, 157] on input "nigh" at bounding box center [376, 149] width 20 height 14
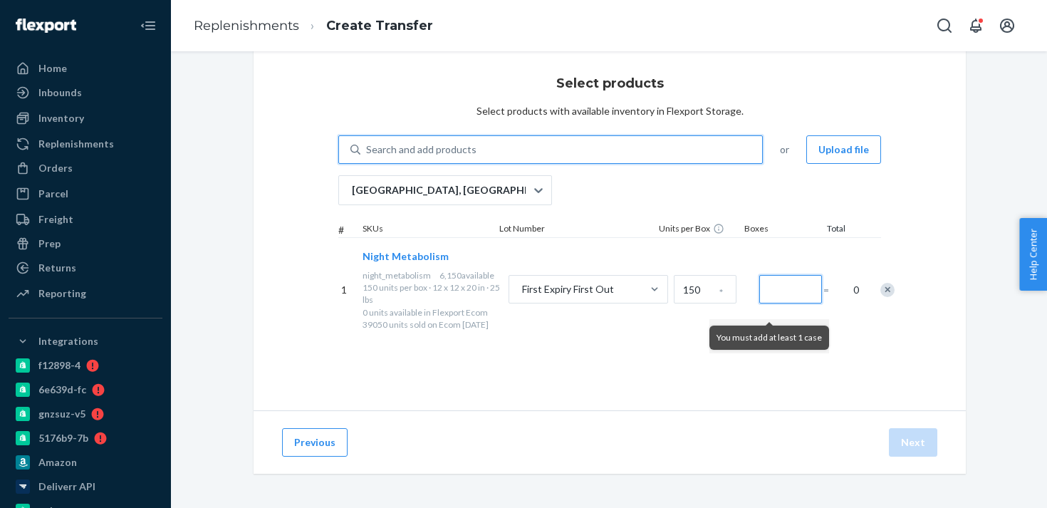
click at [786, 303] on input "Number of boxes" at bounding box center [790, 289] width 63 height 28
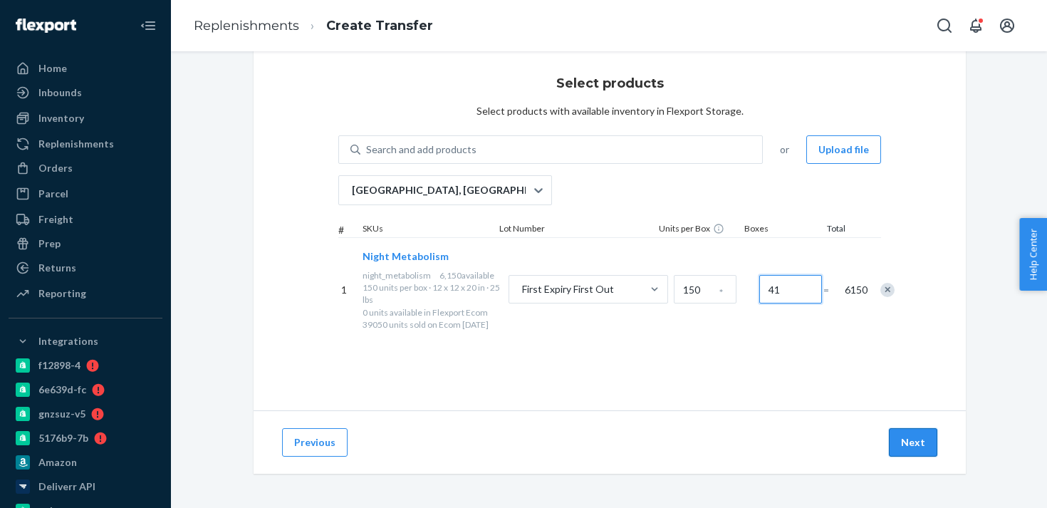
type input "41"
click at [900, 450] on button "Next" at bounding box center [913, 442] width 48 height 28
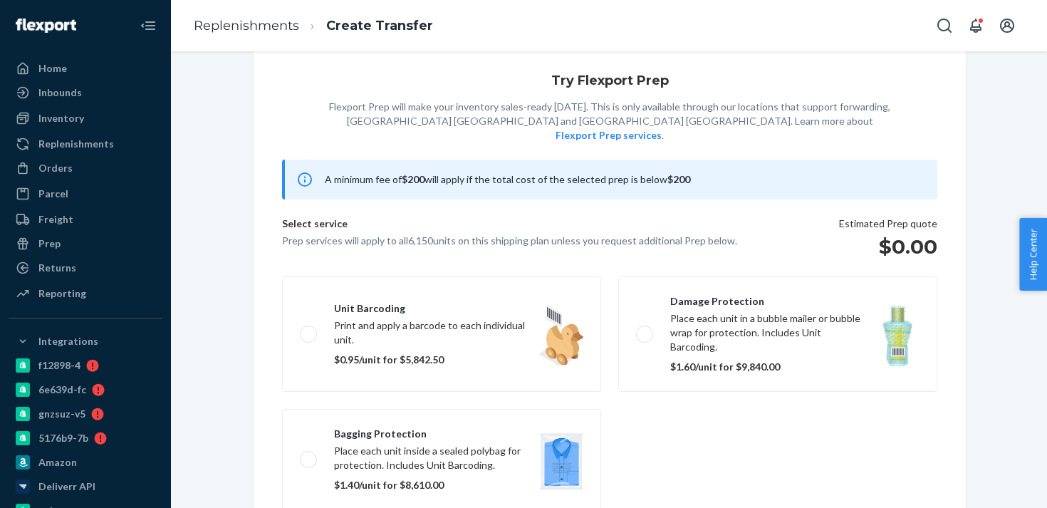
scroll to position [92, 0]
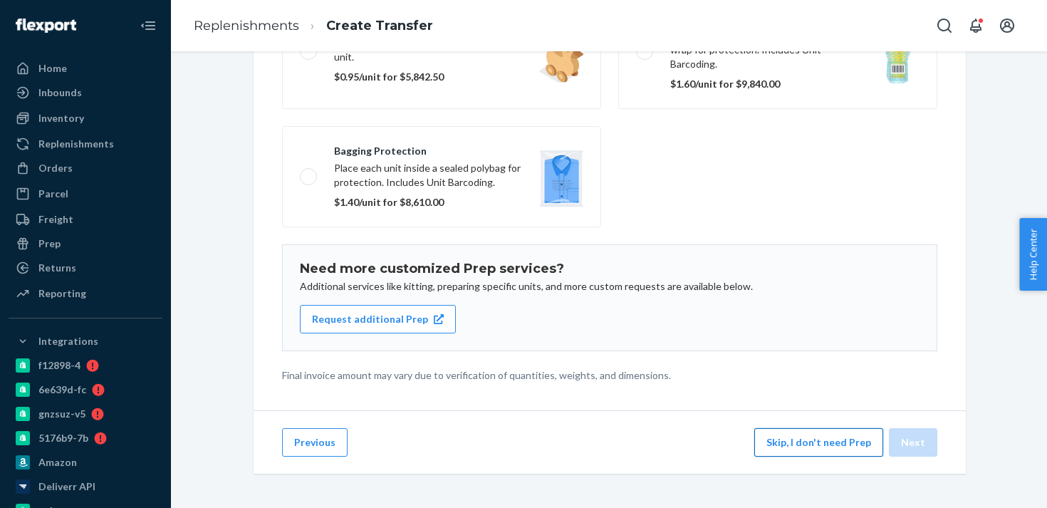
click at [816, 450] on button "Skip, I don't need Prep" at bounding box center [818, 442] width 129 height 28
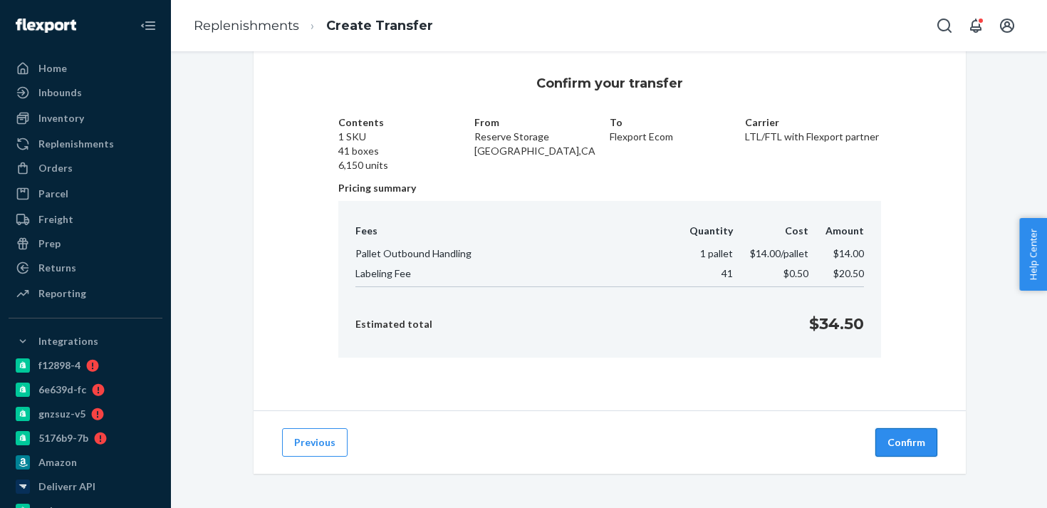
click at [919, 443] on button "Confirm" at bounding box center [906, 442] width 62 height 28
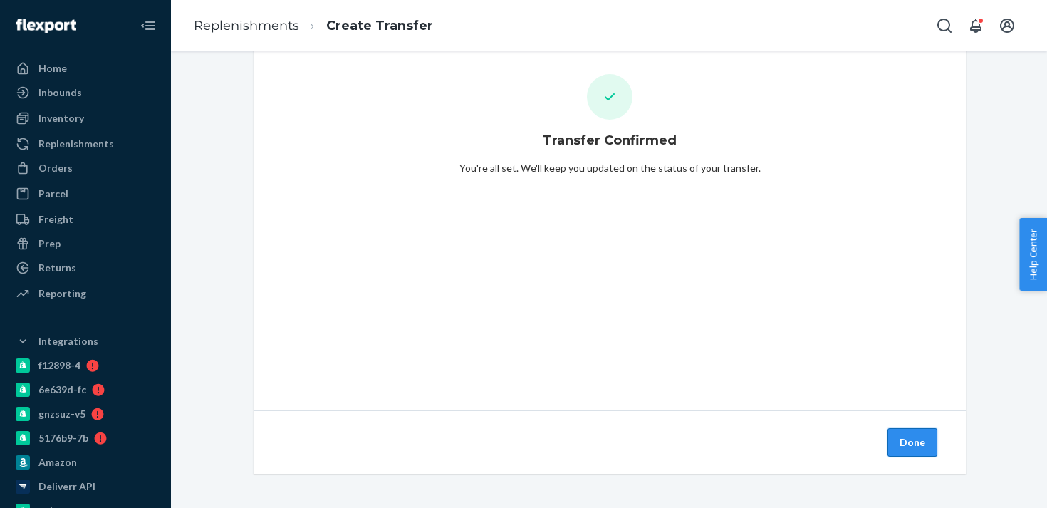
click at [917, 445] on button "Done" at bounding box center [913, 442] width 50 height 28
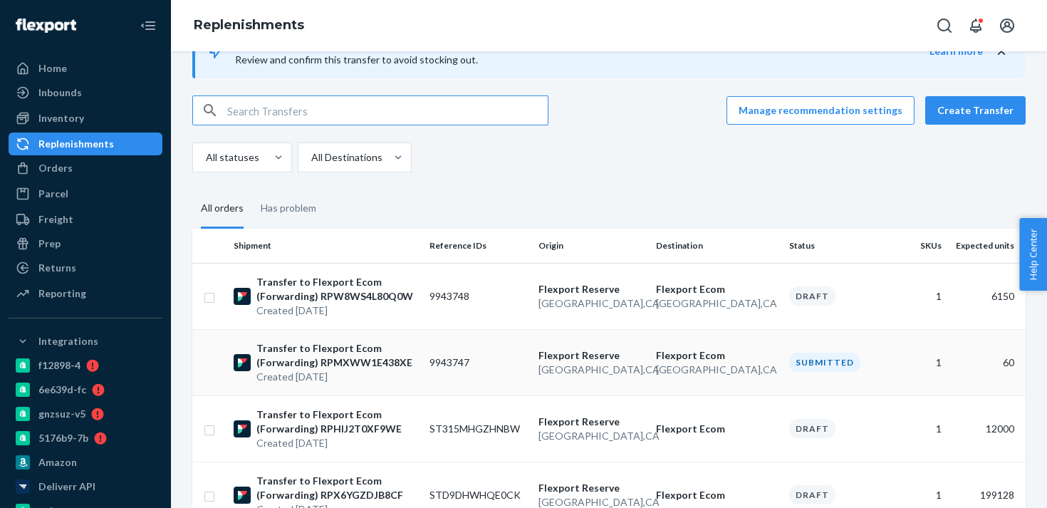
scroll to position [48, 0]
copy td "9943748"
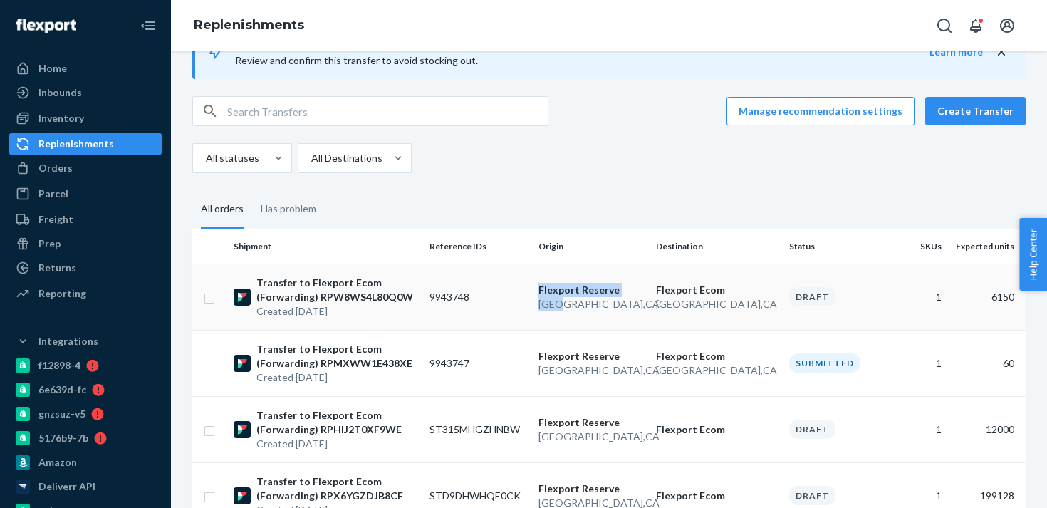
drag, startPoint x: 480, startPoint y: 297, endPoint x: 557, endPoint y: 307, distance: 77.6
click at [557, 307] on tr "Transfer to Flexport Ecom (Forwarding) RPW8WS4L80Q0W Created [DATE] 9943748 [GE…" at bounding box center [608, 297] width 833 height 66
click at [648, 232] on th "Origin" at bounding box center [592, 246] width 118 height 34
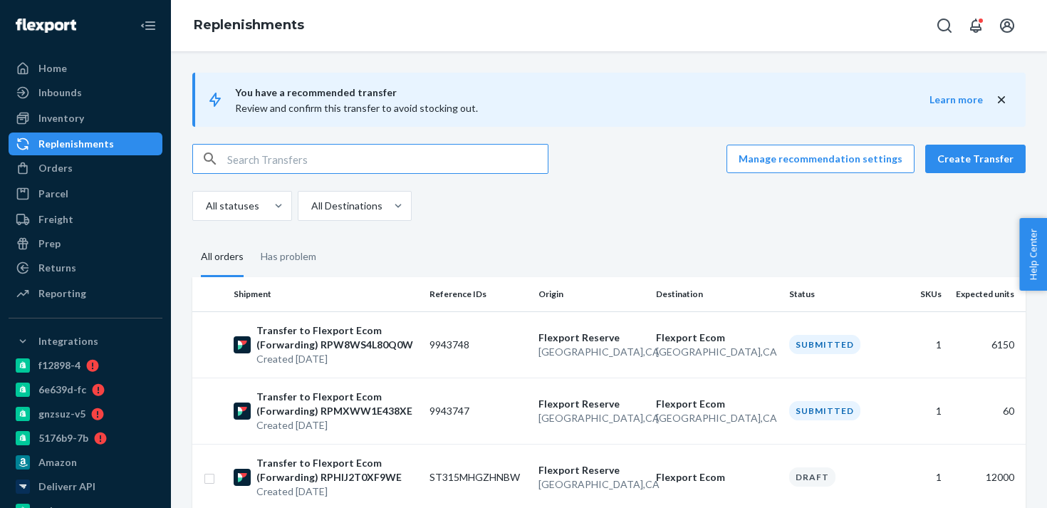
scroll to position [66, 0]
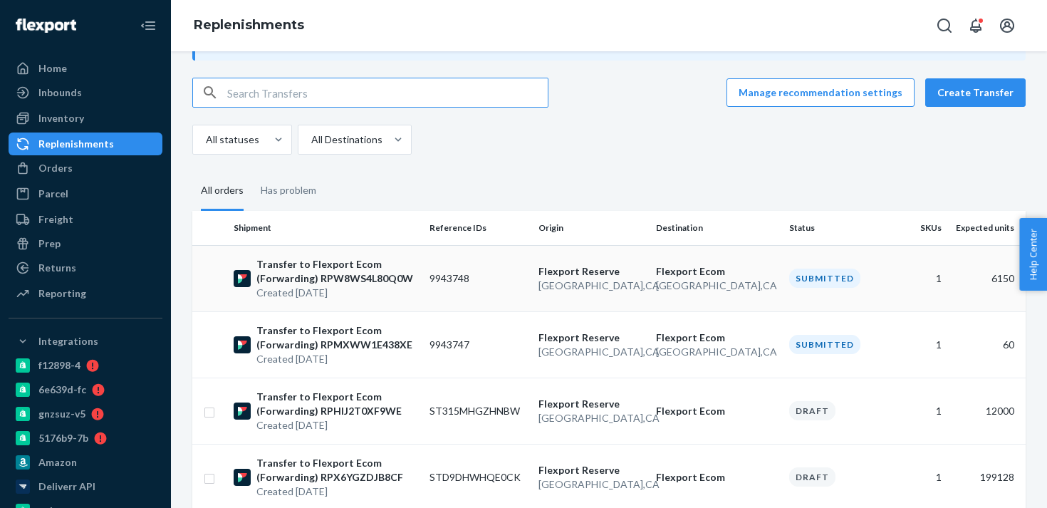
click at [518, 293] on td "9943748" at bounding box center [479, 278] width 110 height 66
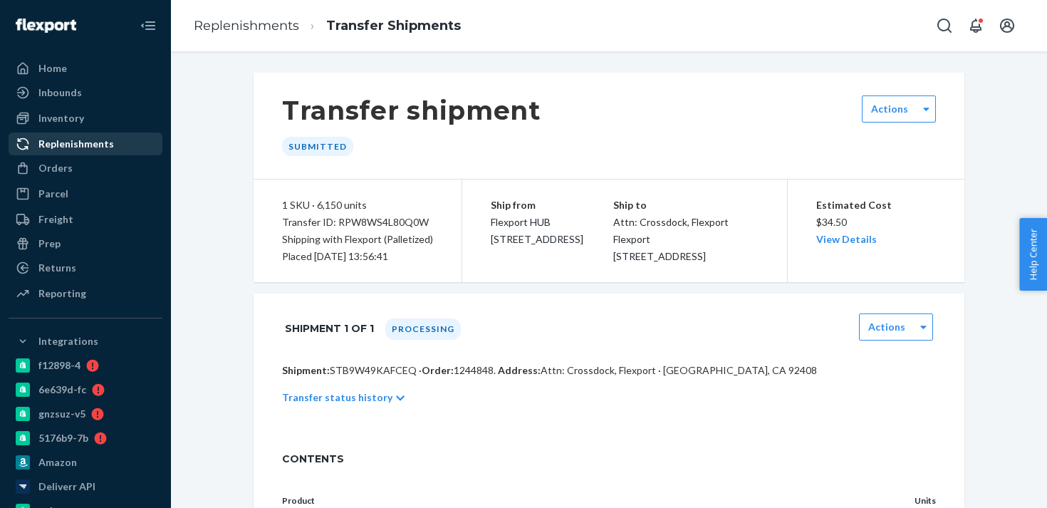
click at [98, 147] on div "Replenishments" at bounding box center [76, 144] width 76 height 14
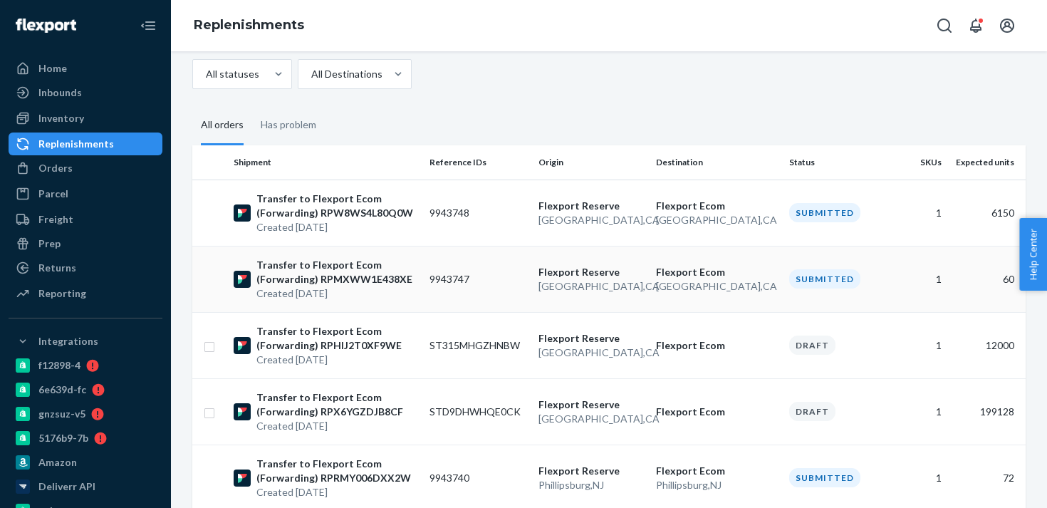
scroll to position [135, 0]
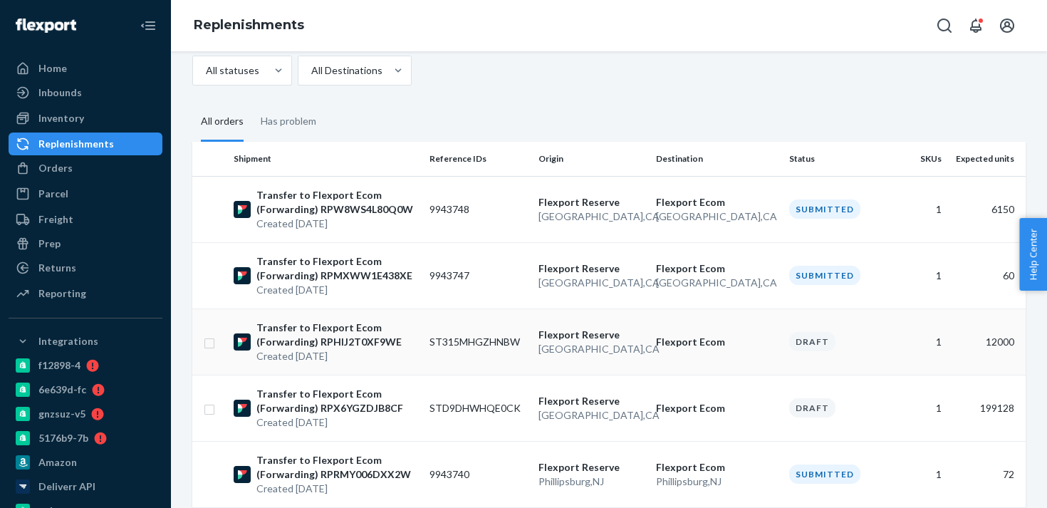
click at [439, 353] on td "ST315MHGZHNBW" at bounding box center [479, 341] width 110 height 66
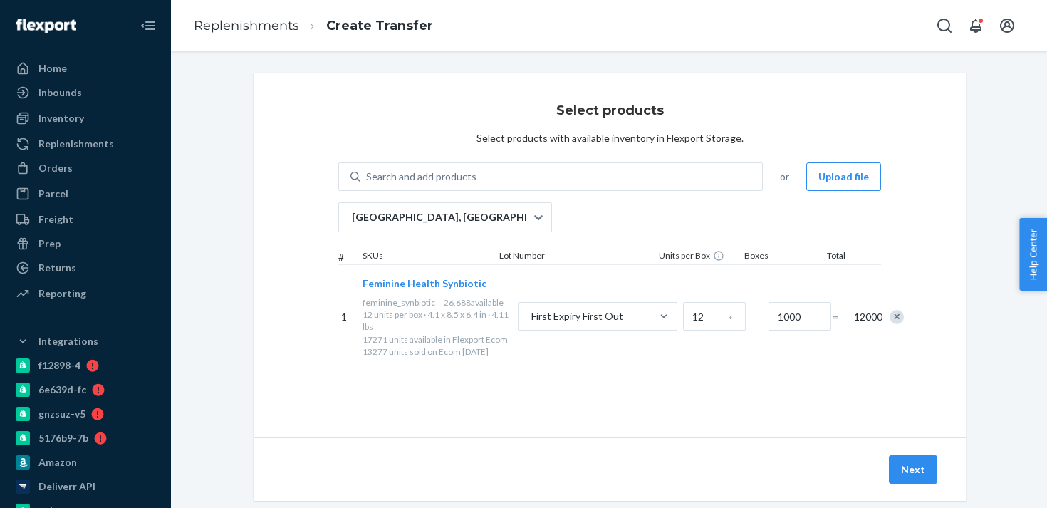
scroll to position [27, 0]
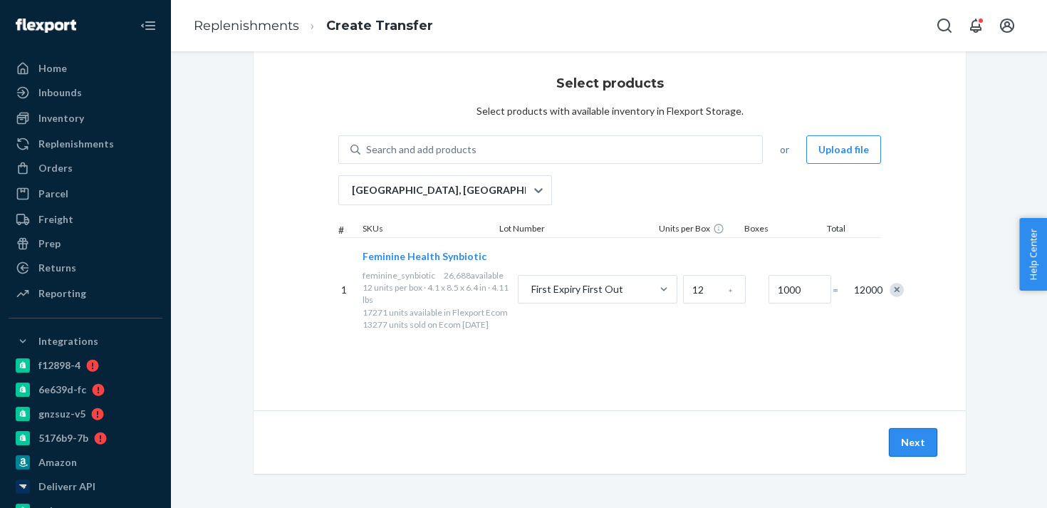
click at [913, 441] on button "Next" at bounding box center [913, 442] width 48 height 28
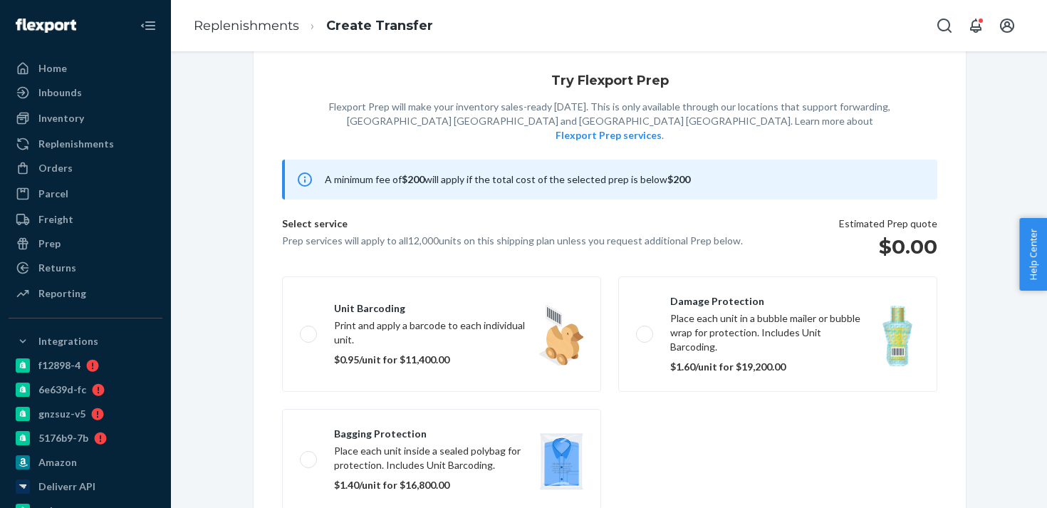
scroll to position [92, 0]
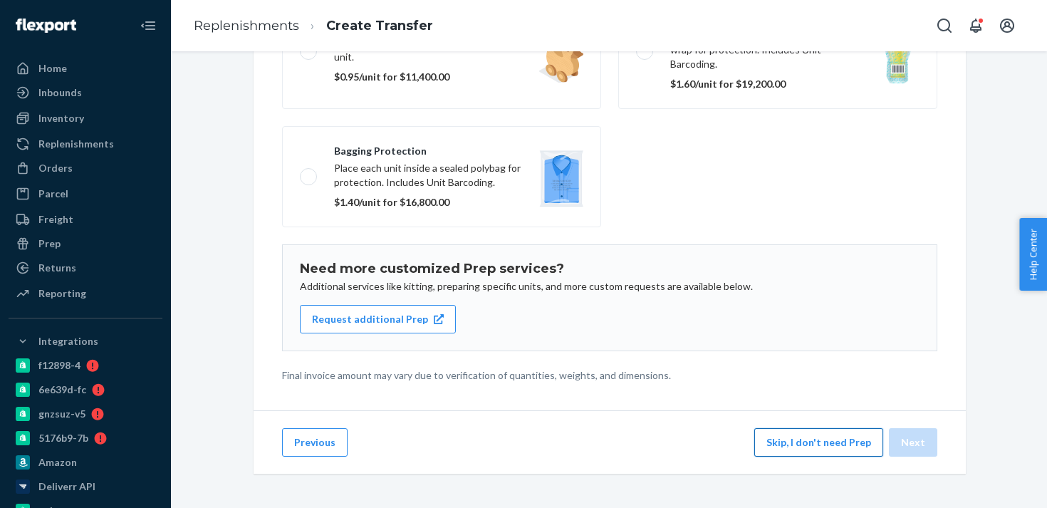
click at [796, 450] on button "Skip, I don't need Prep" at bounding box center [818, 442] width 129 height 28
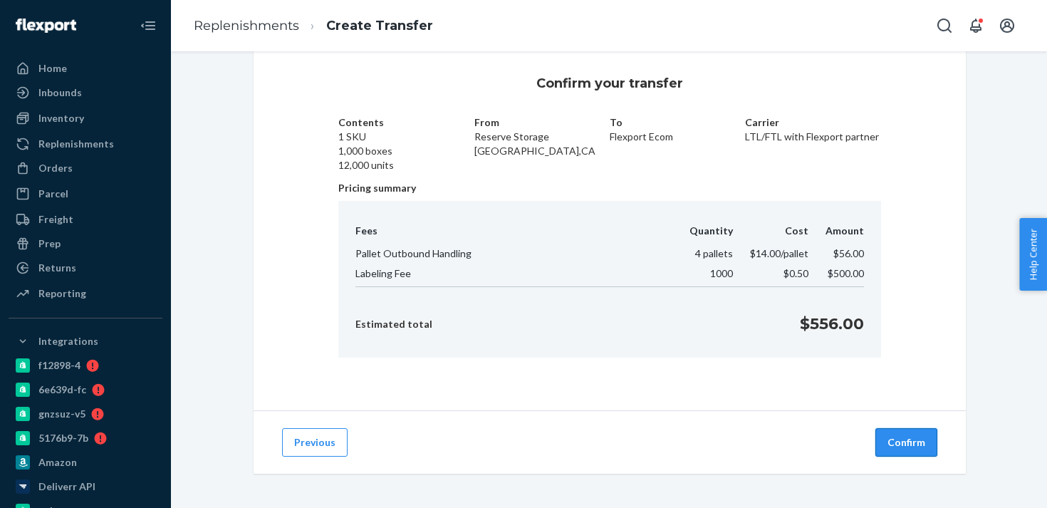
click at [892, 435] on button "Confirm" at bounding box center [906, 442] width 62 height 28
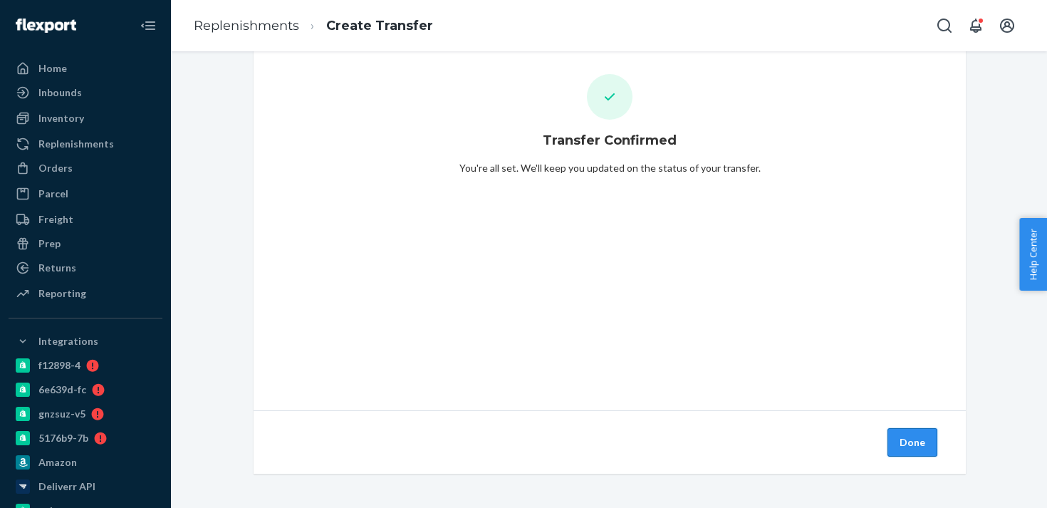
click at [912, 444] on button "Done" at bounding box center [913, 442] width 50 height 28
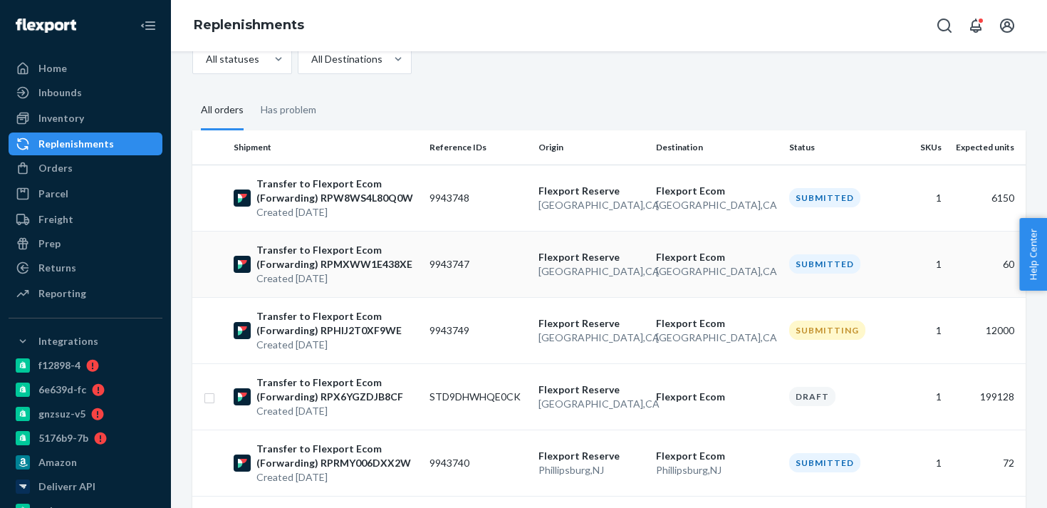
scroll to position [151, 0]
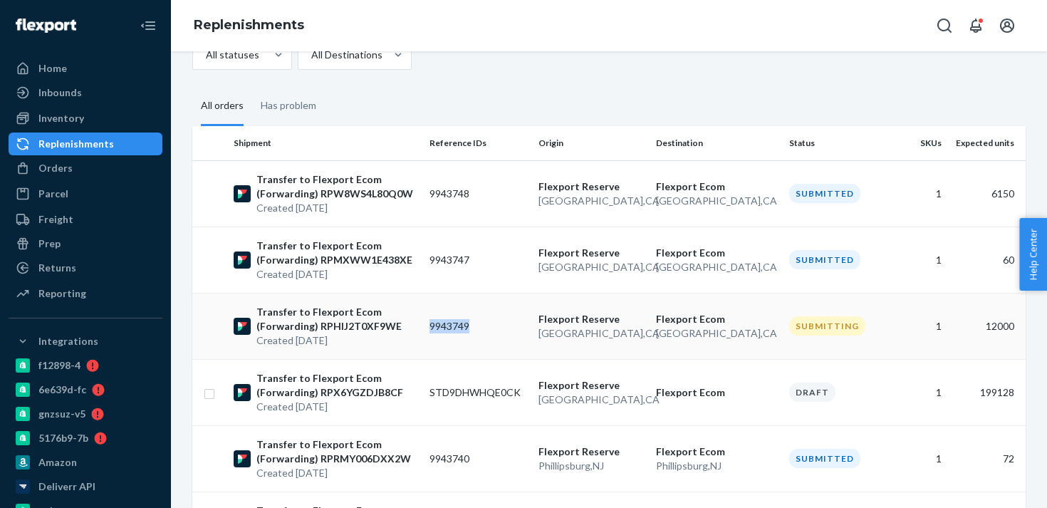
copy td "9943749"
drag, startPoint x: 478, startPoint y: 328, endPoint x: 405, endPoint y: 285, distance: 84.9
click at [541, 398] on p "San Bernardino , CA" at bounding box center [592, 399] width 106 height 14
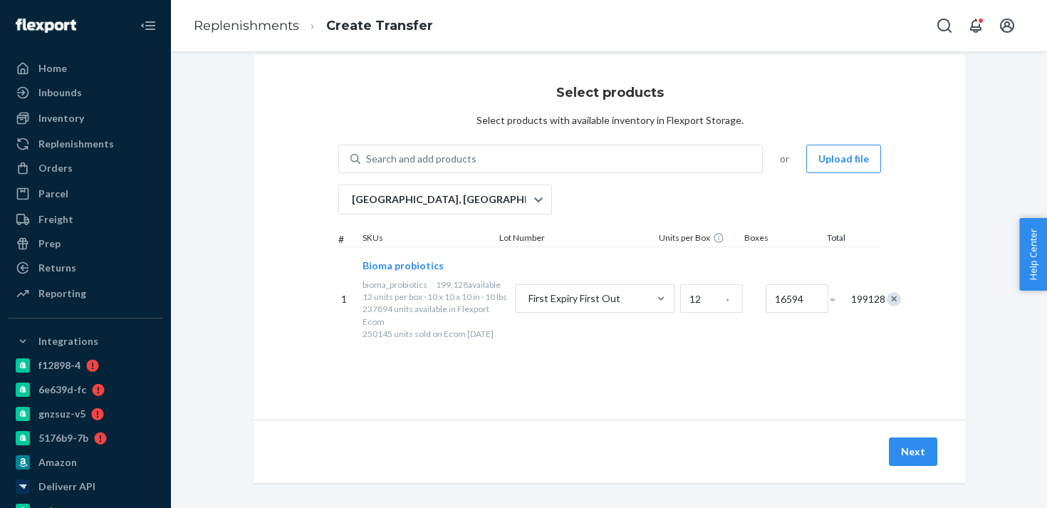
scroll to position [26, 0]
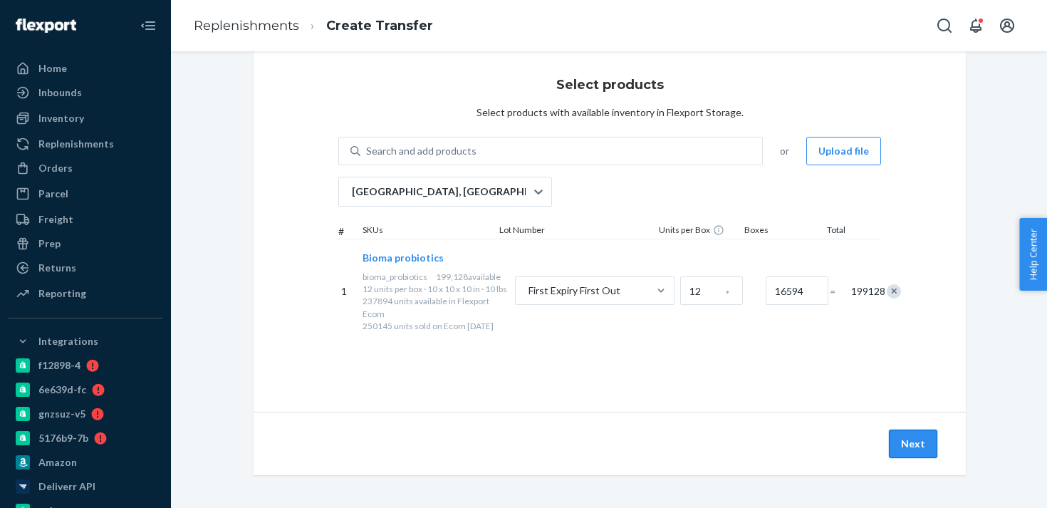
click at [911, 437] on button "Next" at bounding box center [913, 444] width 48 height 28
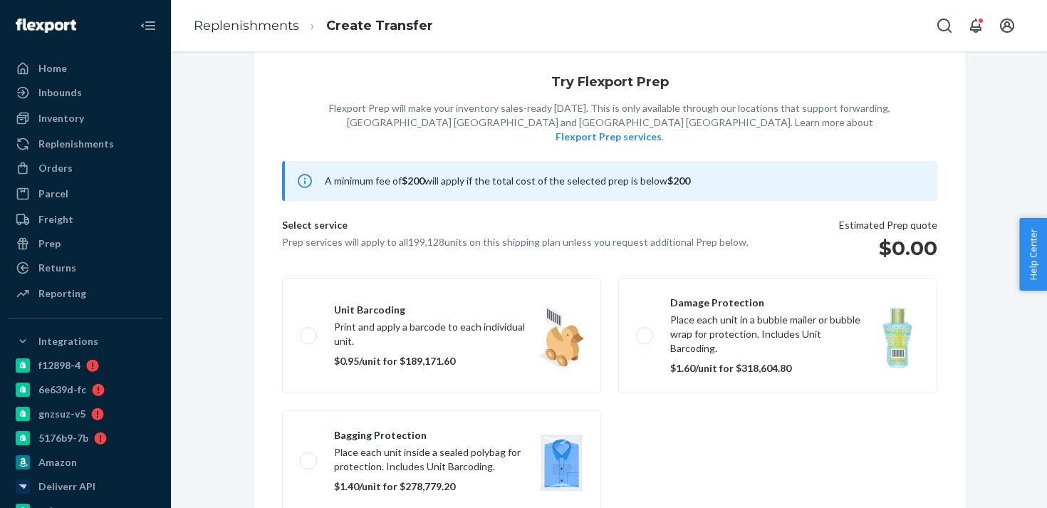
scroll to position [92, 0]
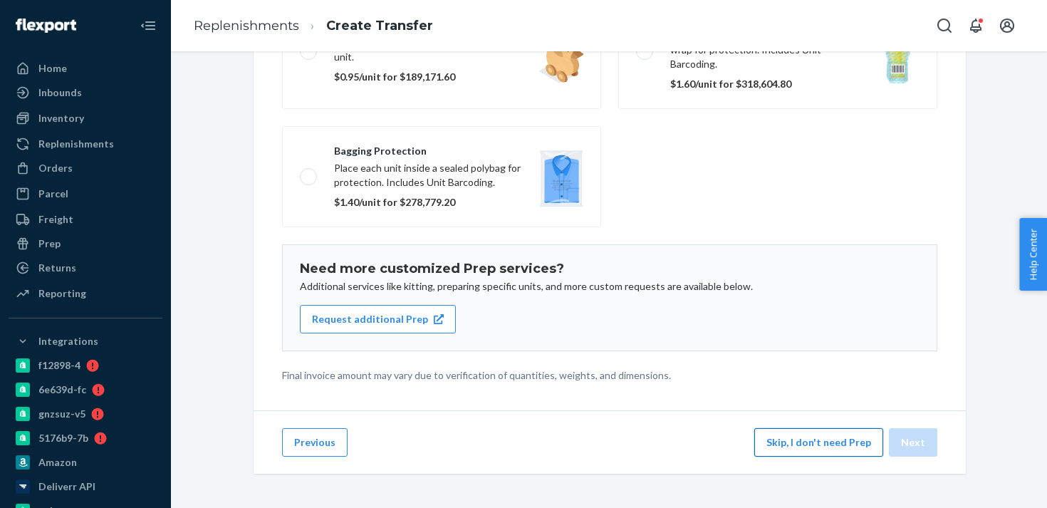
click at [816, 444] on button "Skip, I don't need Prep" at bounding box center [818, 442] width 129 height 28
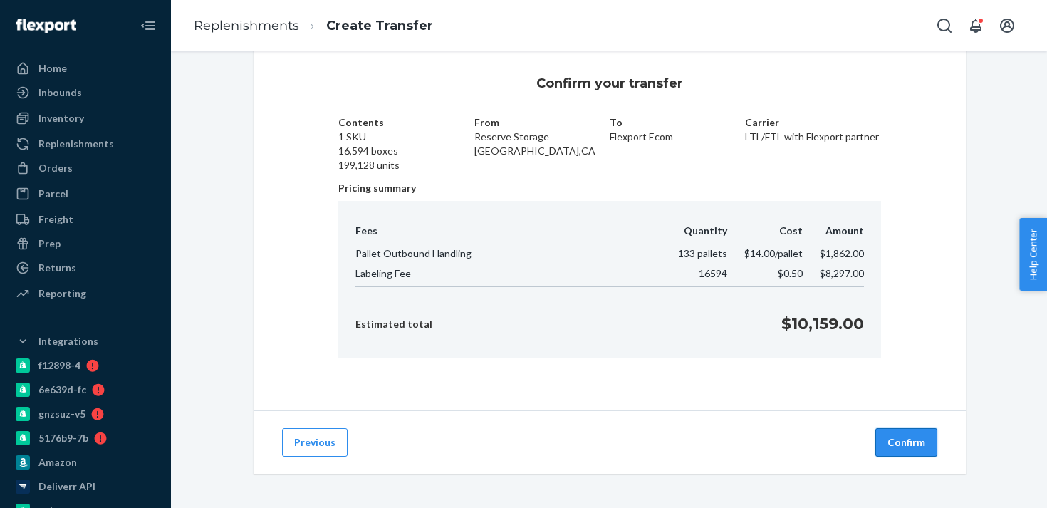
click at [893, 440] on button "Confirm" at bounding box center [906, 442] width 62 height 28
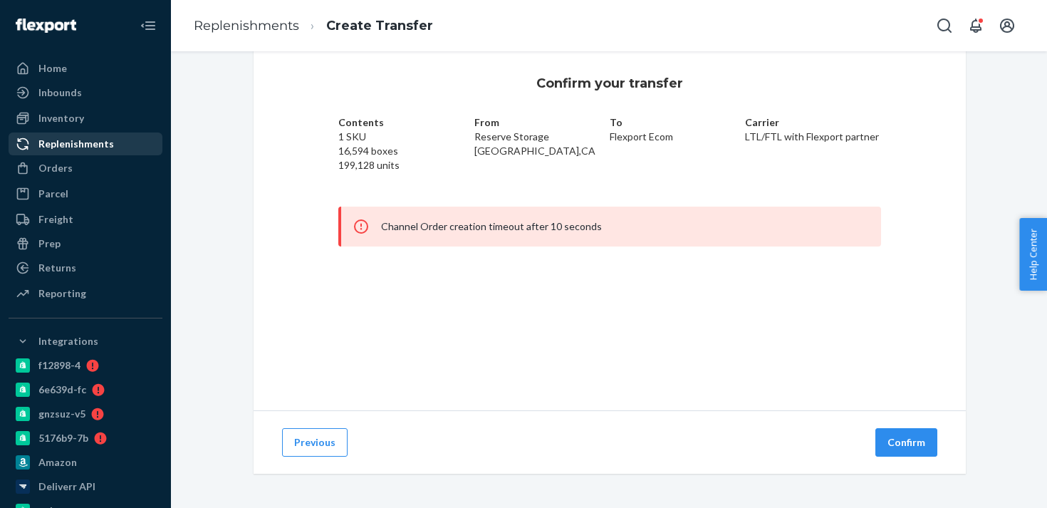
click at [108, 145] on div "Replenishments" at bounding box center [76, 144] width 76 height 14
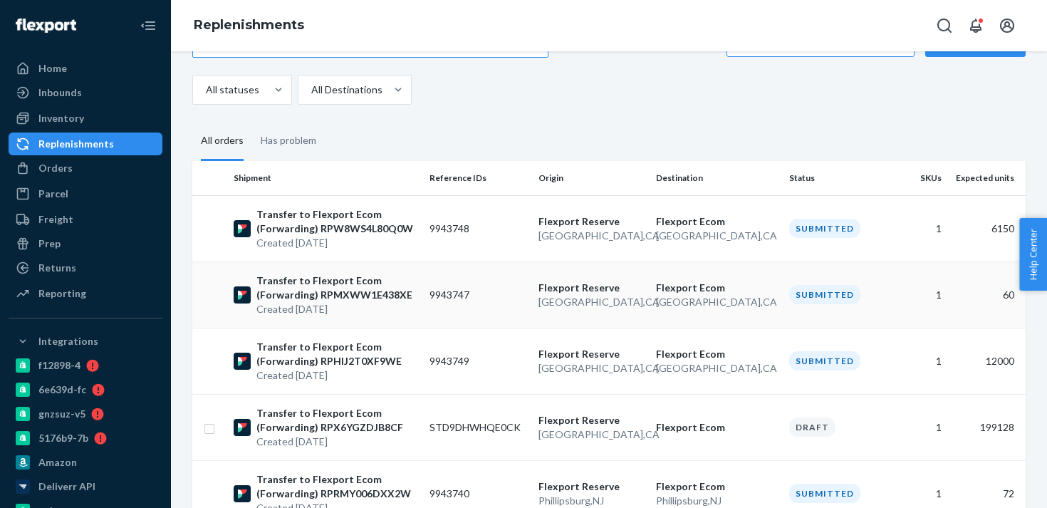
scroll to position [155, 0]
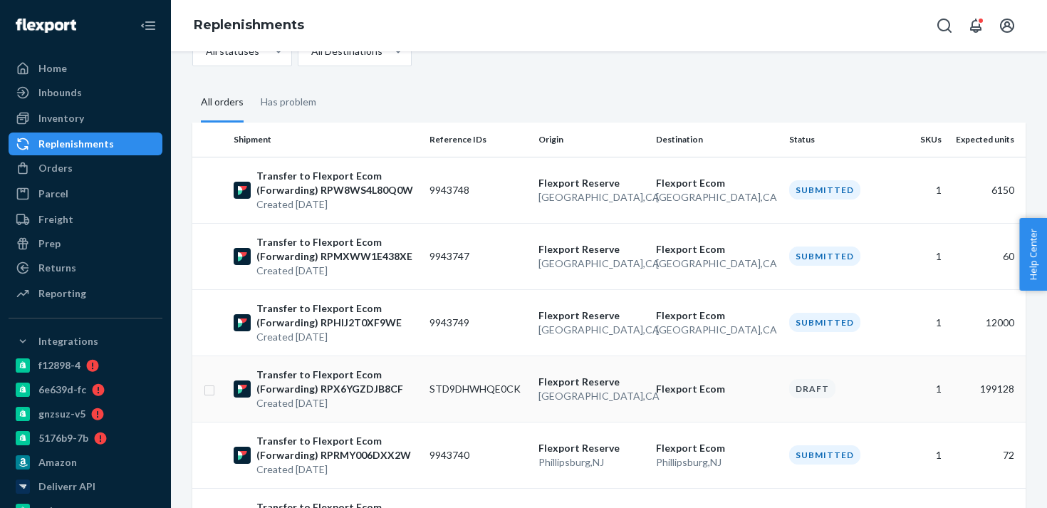
click at [762, 392] on p "Flexport Ecom" at bounding box center [717, 389] width 122 height 14
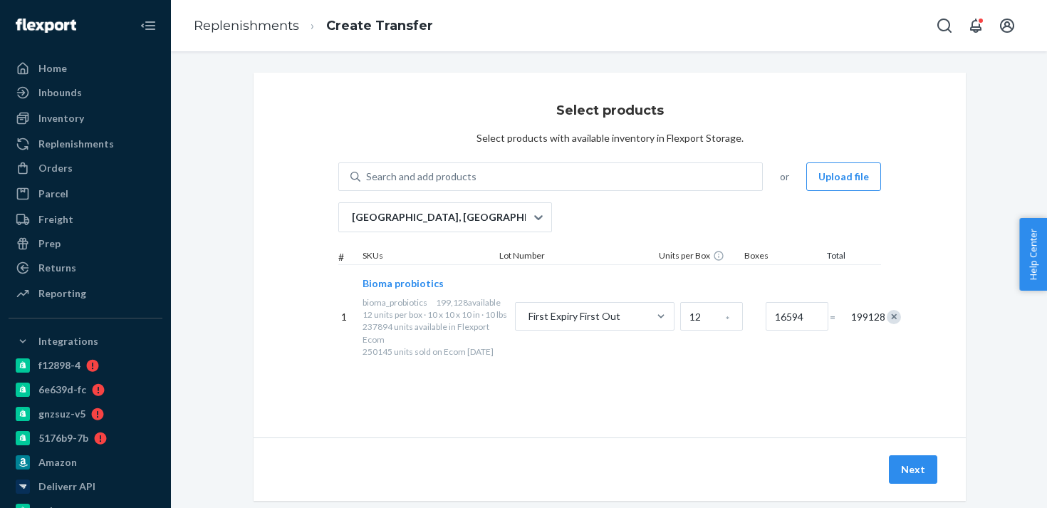
scroll to position [26, 0]
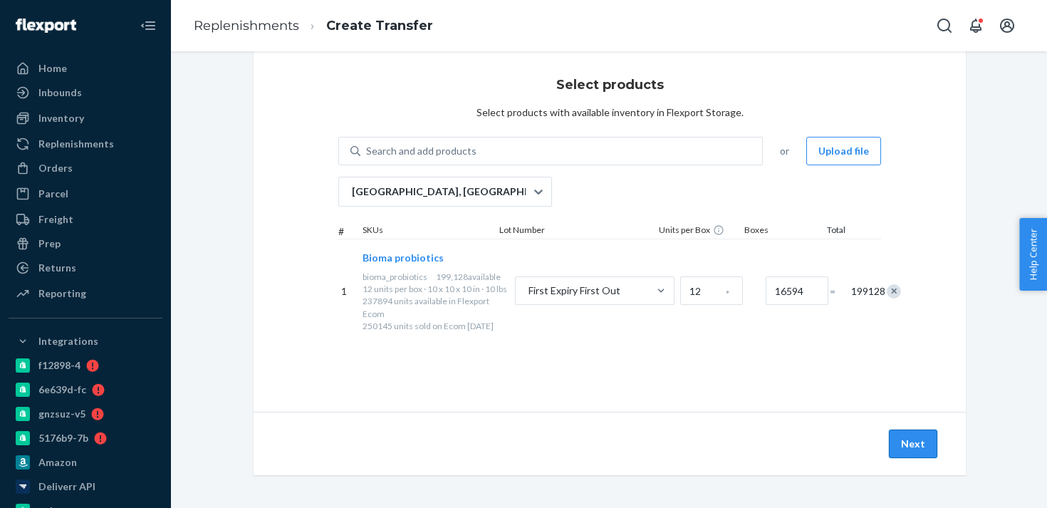
click at [918, 442] on button "Next" at bounding box center [913, 444] width 48 height 28
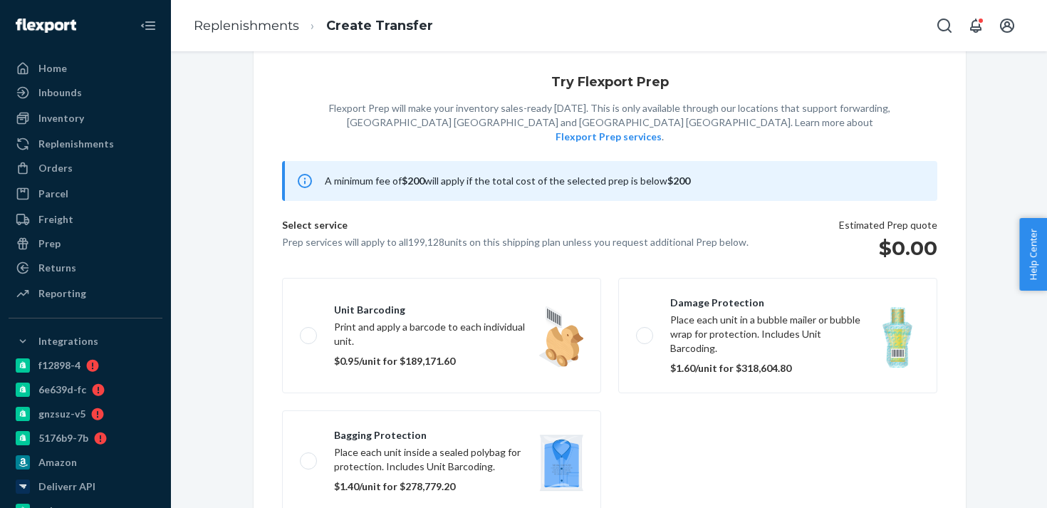
scroll to position [92, 0]
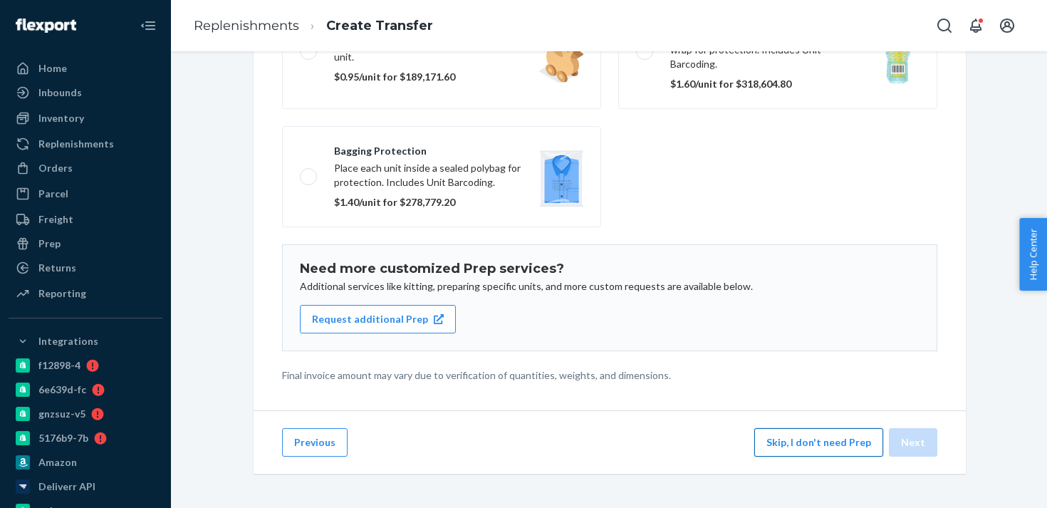
click at [831, 433] on button "Skip, I don't need Prep" at bounding box center [818, 442] width 129 height 28
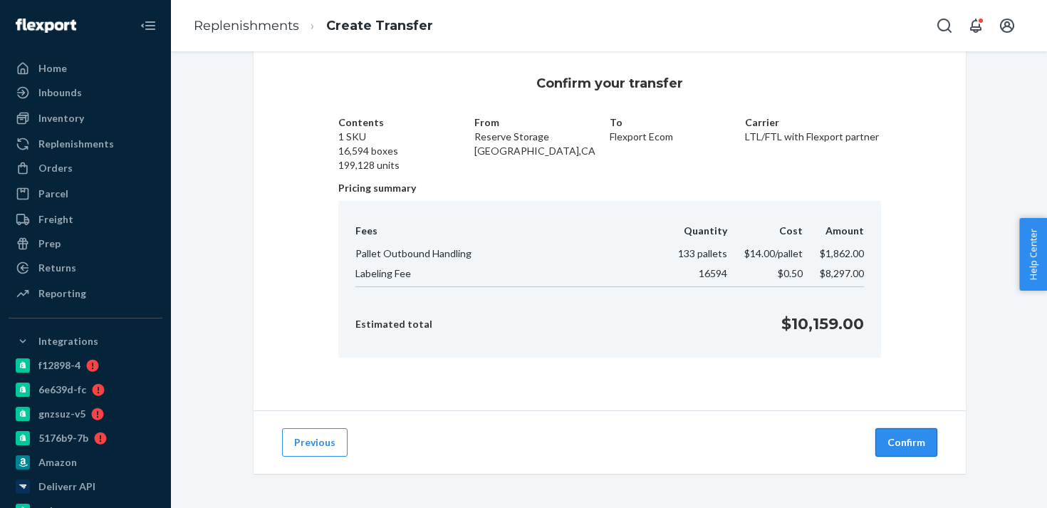
click at [915, 444] on button "Confirm" at bounding box center [906, 442] width 62 height 28
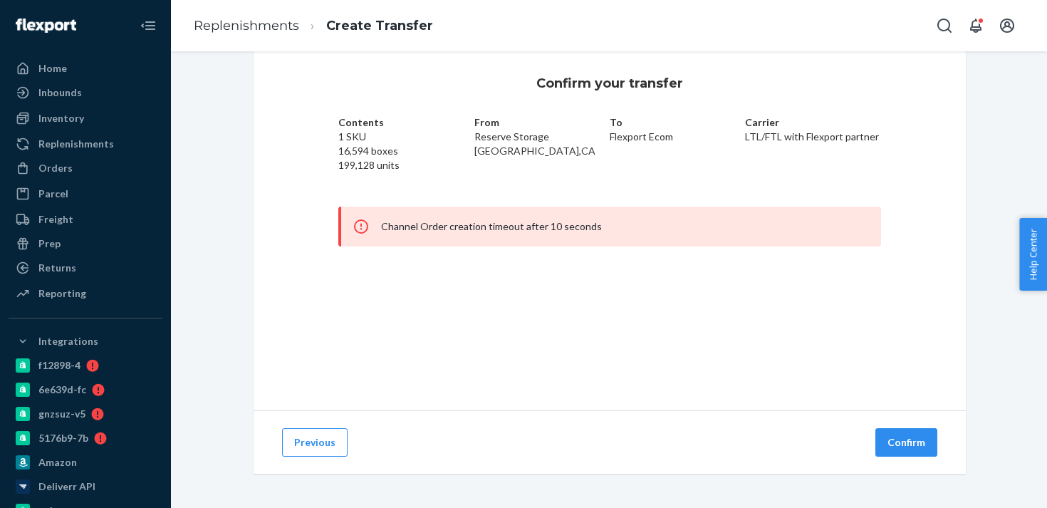
scroll to position [0, 0]
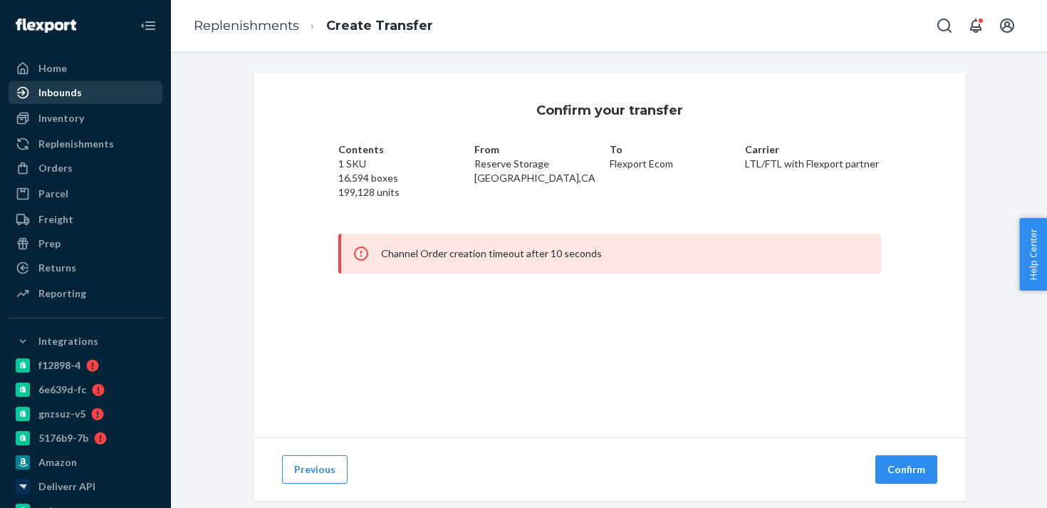
click at [106, 90] on div "Inbounds" at bounding box center [85, 93] width 151 height 20
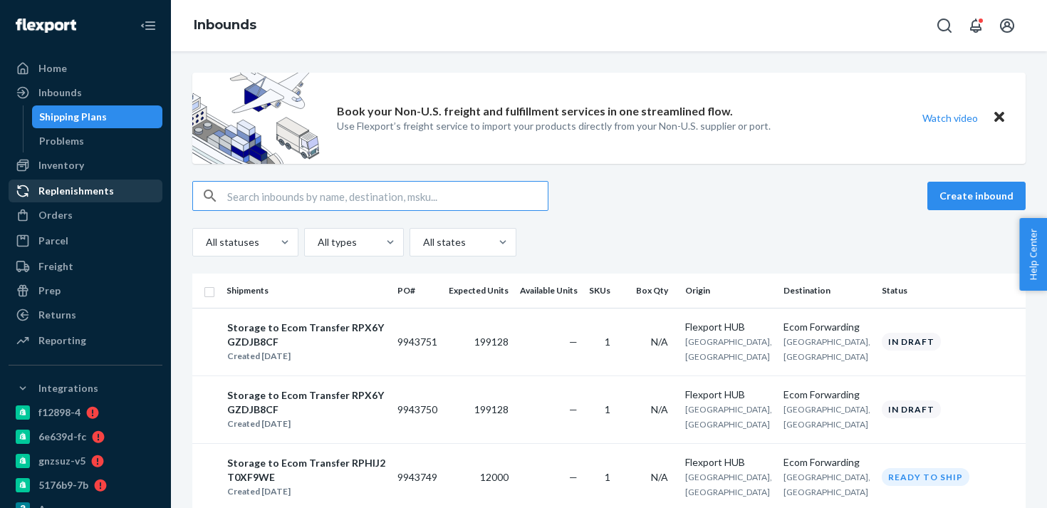
click at [103, 199] on div "Replenishments" at bounding box center [85, 191] width 151 height 20
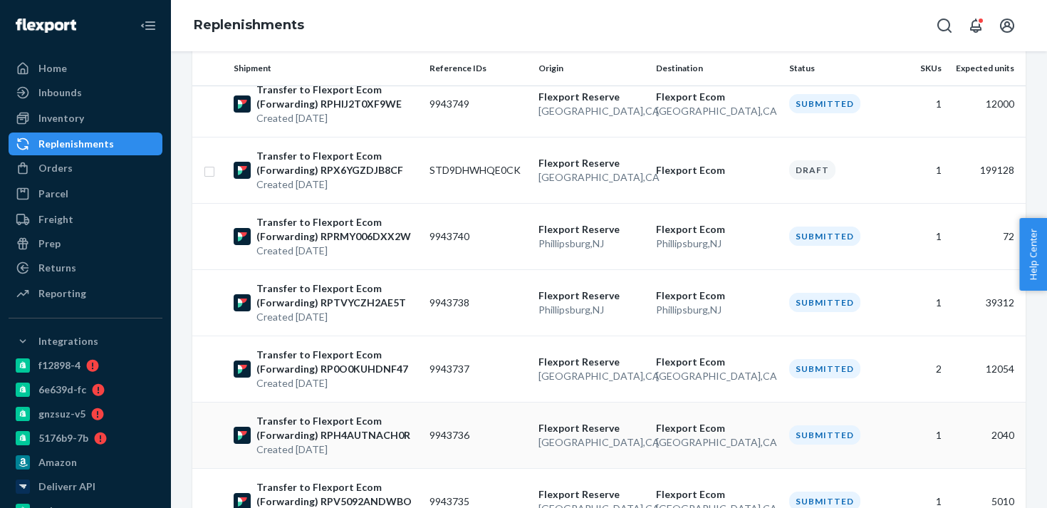
scroll to position [365, 0]
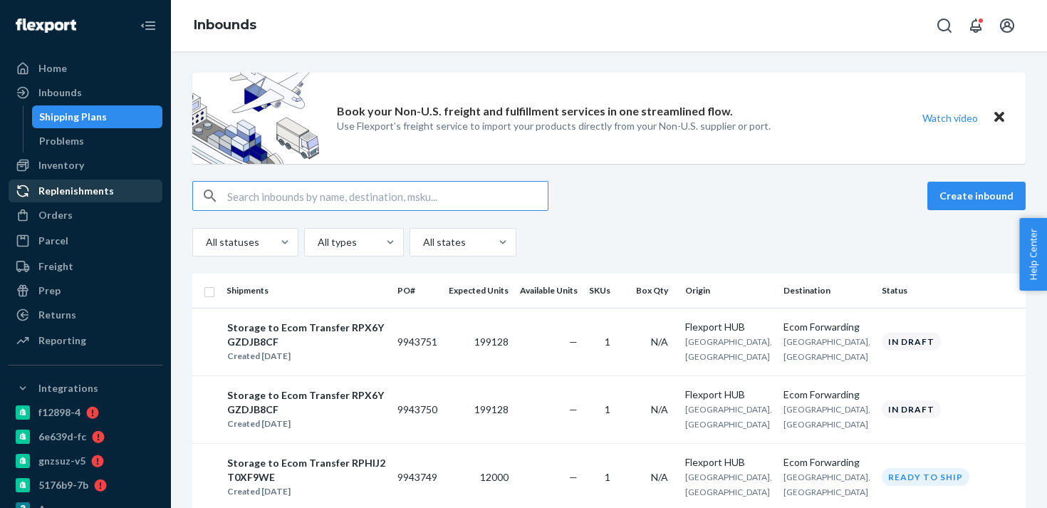
click at [132, 194] on div "Replenishments" at bounding box center [85, 191] width 151 height 20
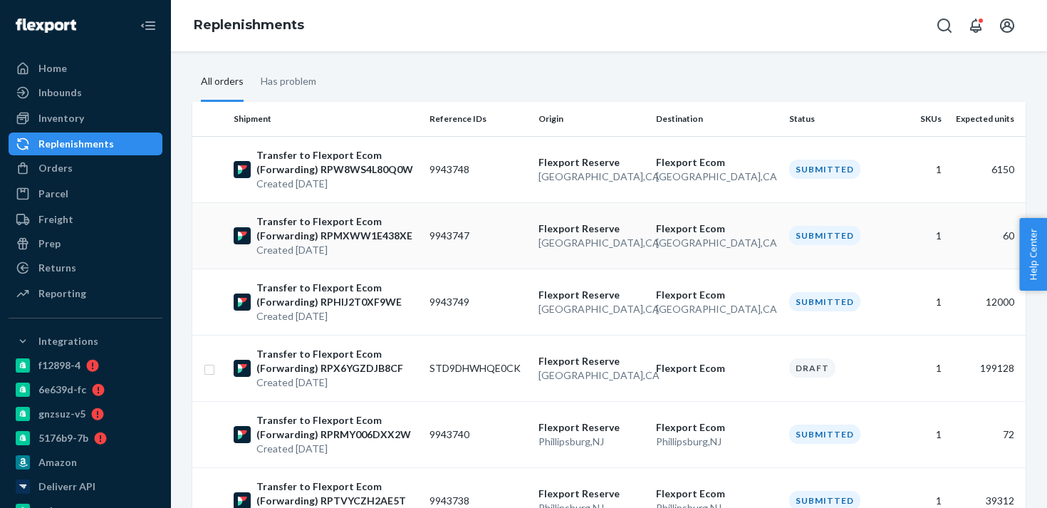
scroll to position [187, 0]
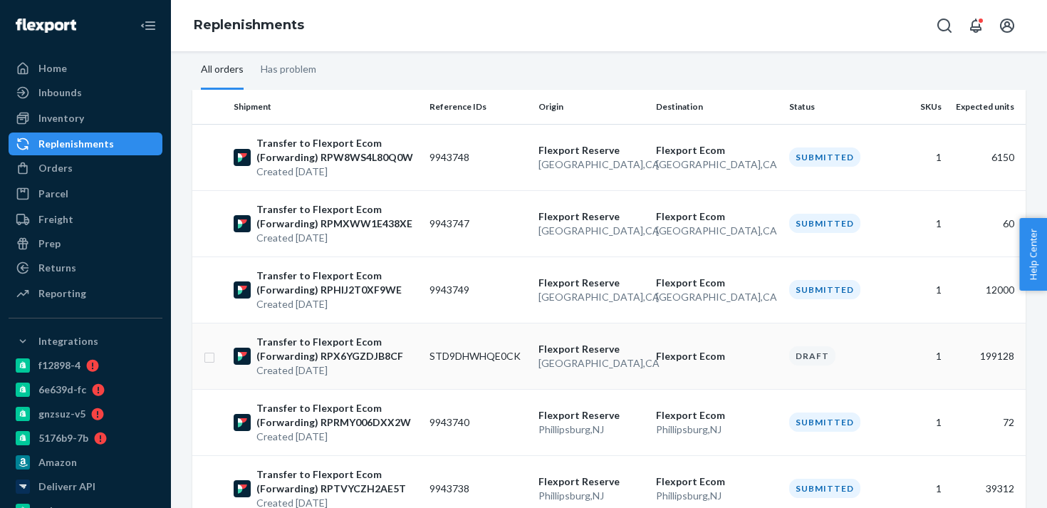
click at [669, 340] on td "Flexport Ecom" at bounding box center [716, 356] width 133 height 66
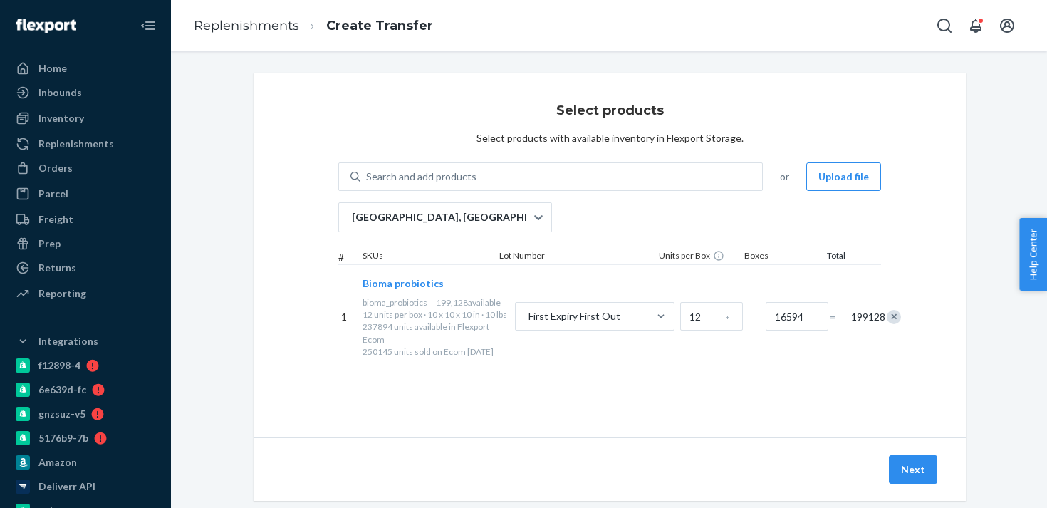
scroll to position [24, 0]
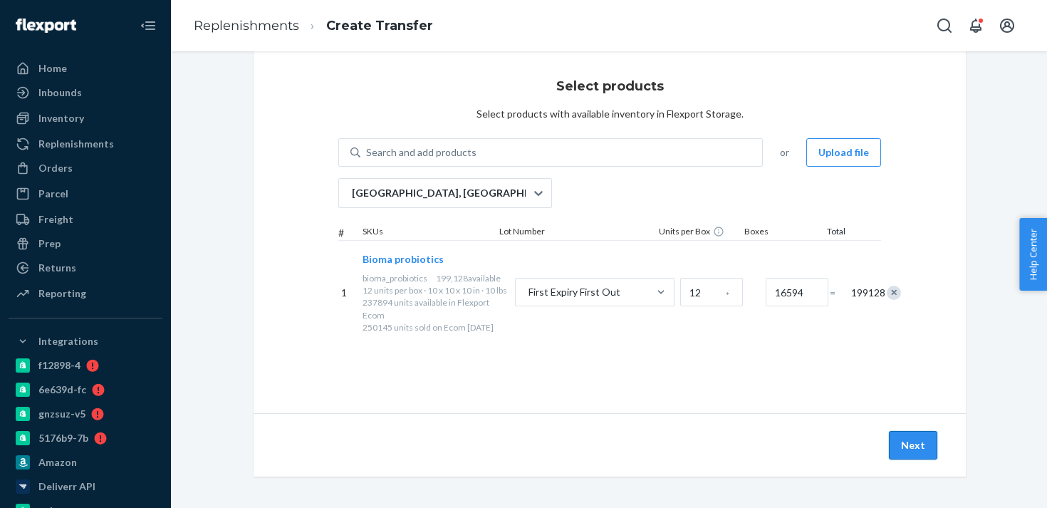
click at [926, 454] on button "Next" at bounding box center [913, 445] width 48 height 28
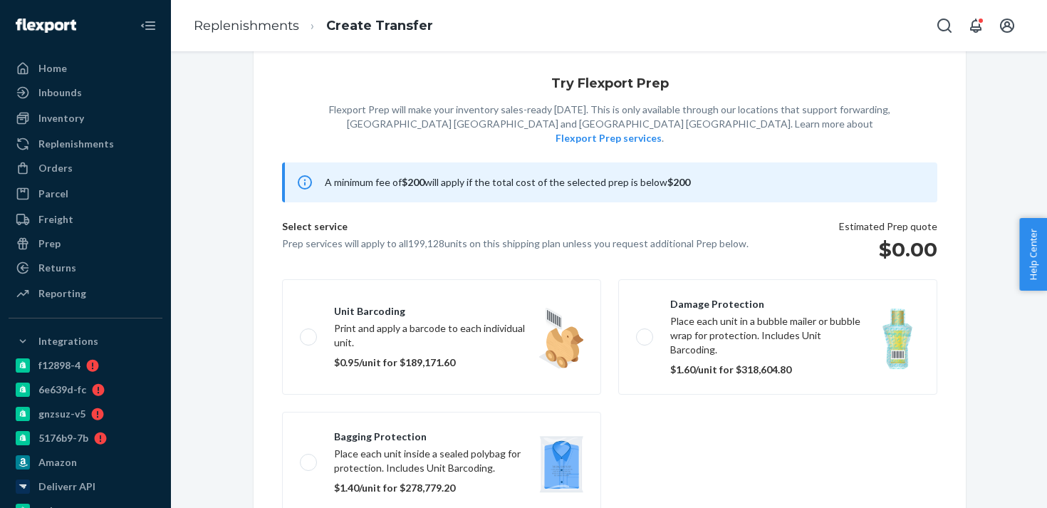
scroll to position [92, 0]
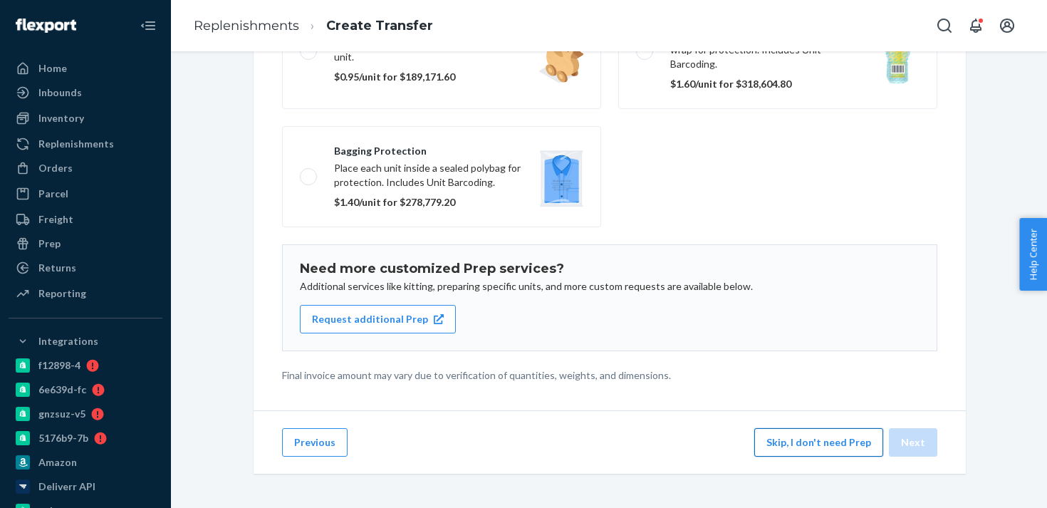
click at [830, 445] on button "Skip, I don't need Prep" at bounding box center [818, 442] width 129 height 28
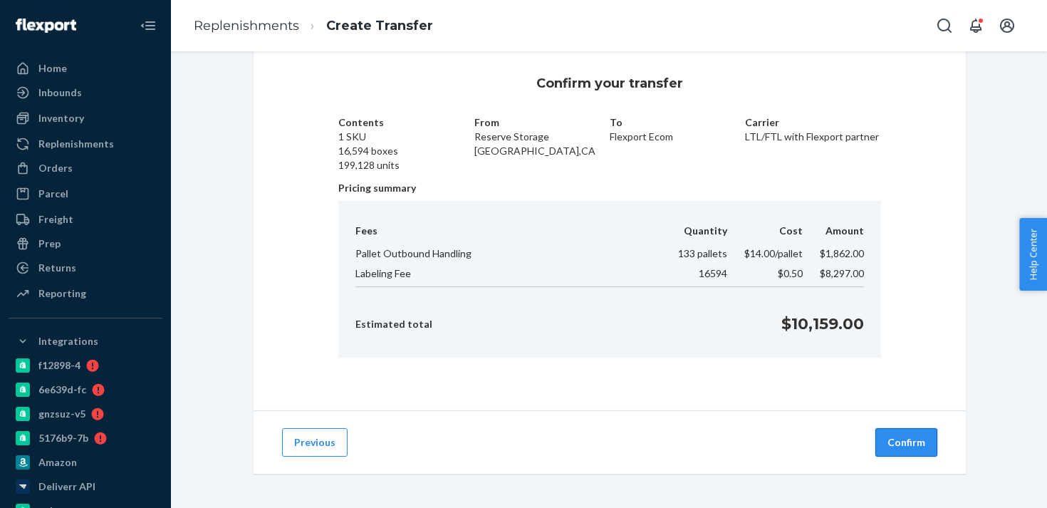
click at [905, 439] on button "Confirm" at bounding box center [906, 442] width 62 height 28
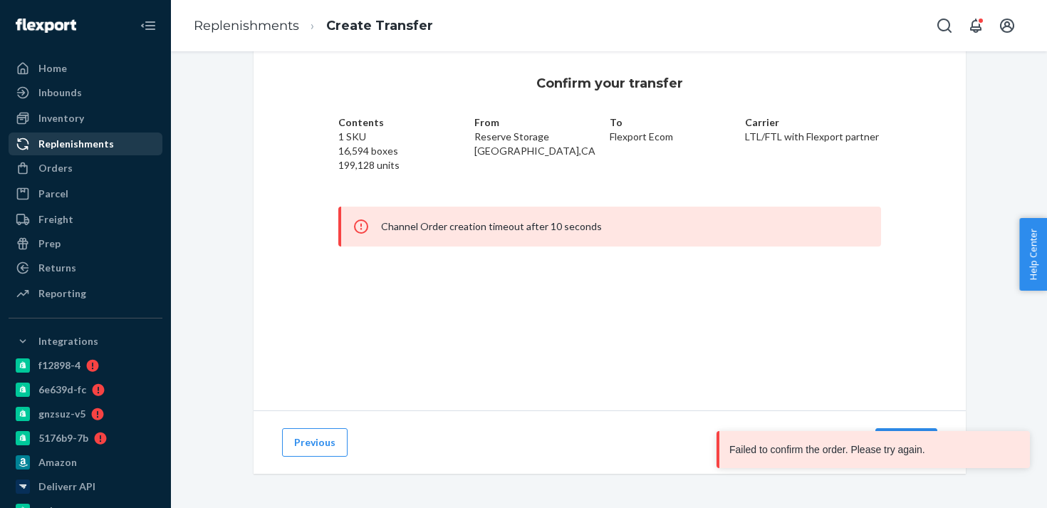
click at [90, 142] on div "Replenishments" at bounding box center [76, 144] width 76 height 14
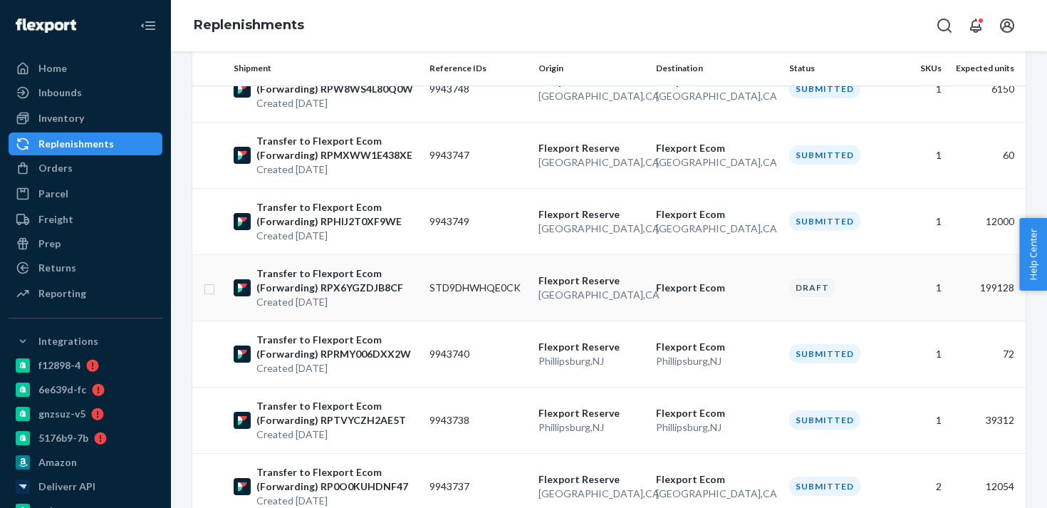
scroll to position [220, 0]
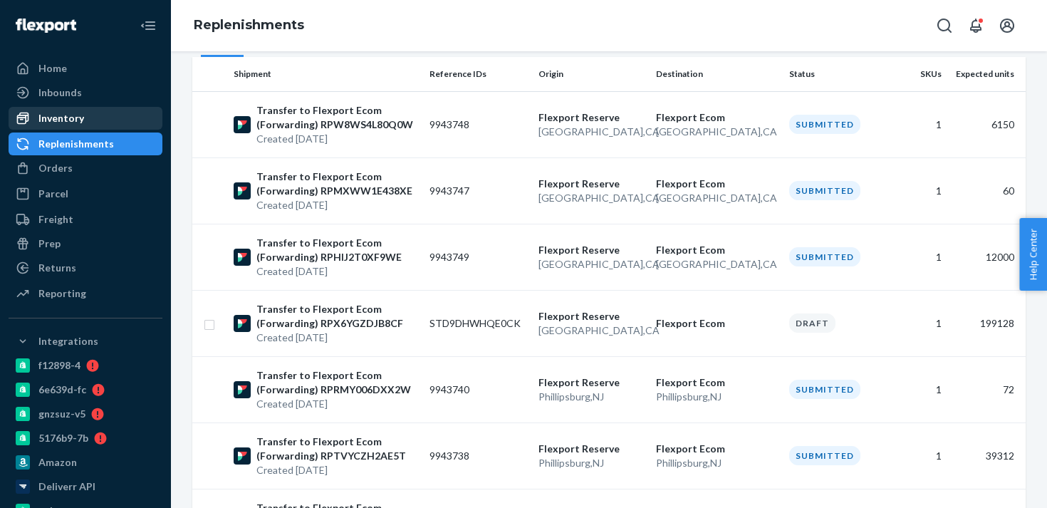
click at [91, 123] on div "Inventory" at bounding box center [85, 118] width 151 height 20
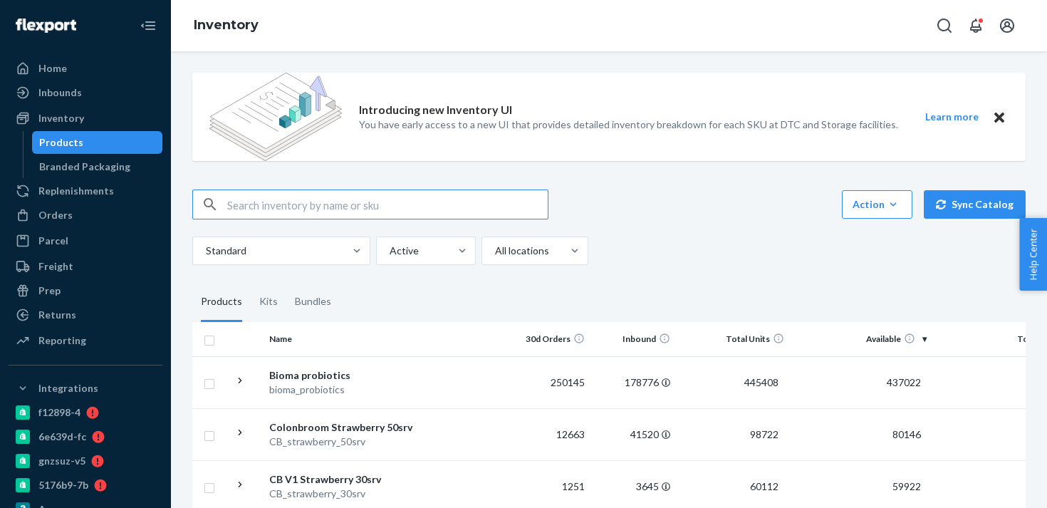
scroll to position [18, 0]
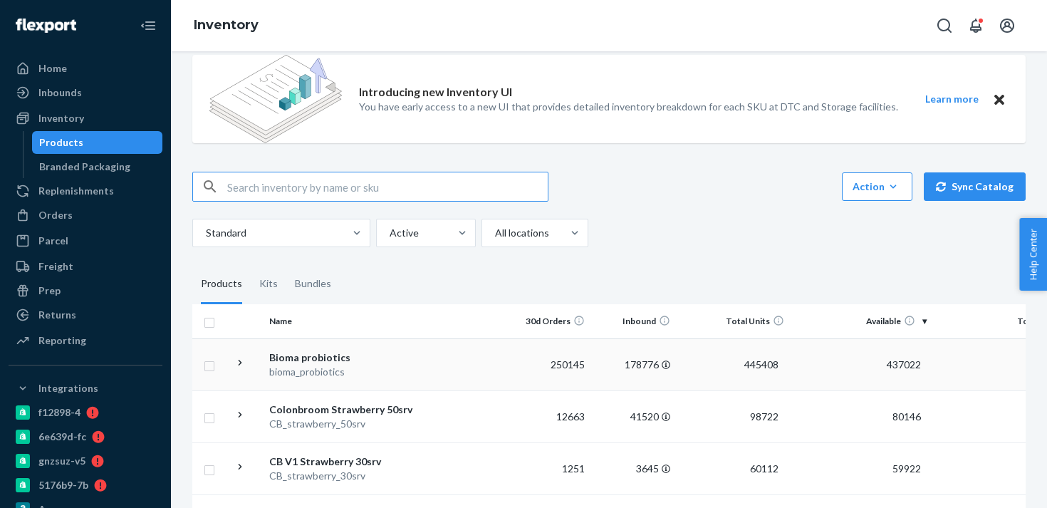
click at [312, 343] on td "Bioma probiotics bioma_probiotics" at bounding box center [344, 364] width 160 height 52
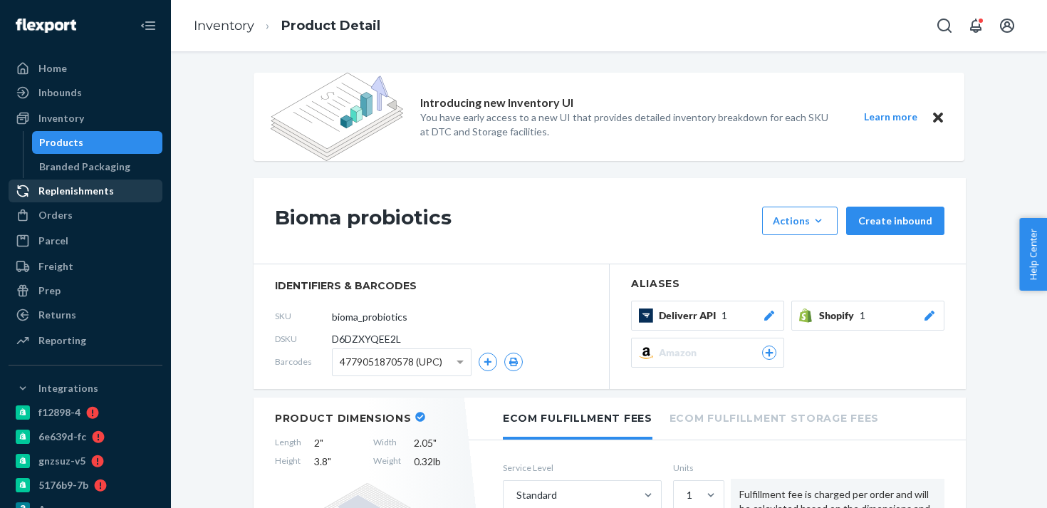
click at [105, 190] on div "Replenishments" at bounding box center [76, 191] width 76 height 14
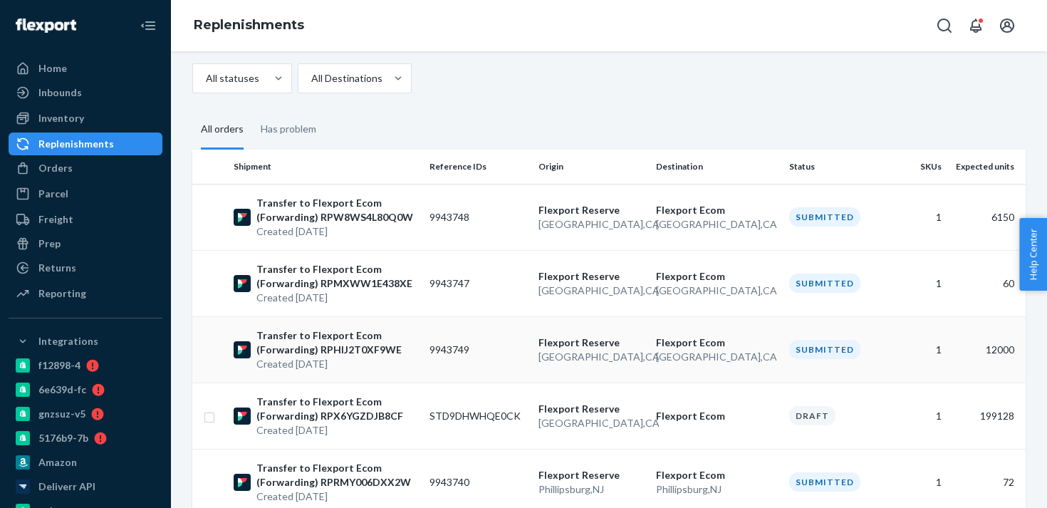
scroll to position [175, 0]
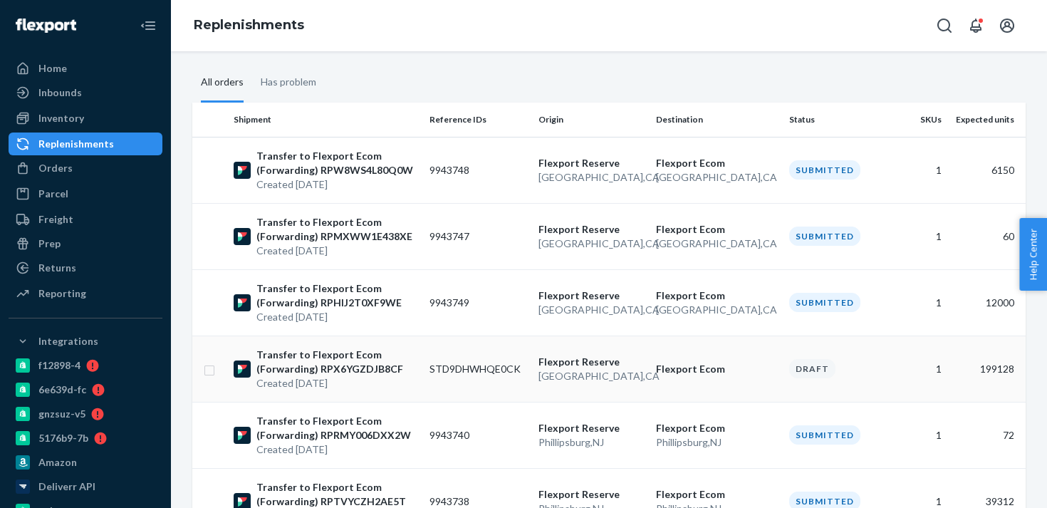
click at [588, 364] on p "Flexport Reserve" at bounding box center [592, 362] width 106 height 14
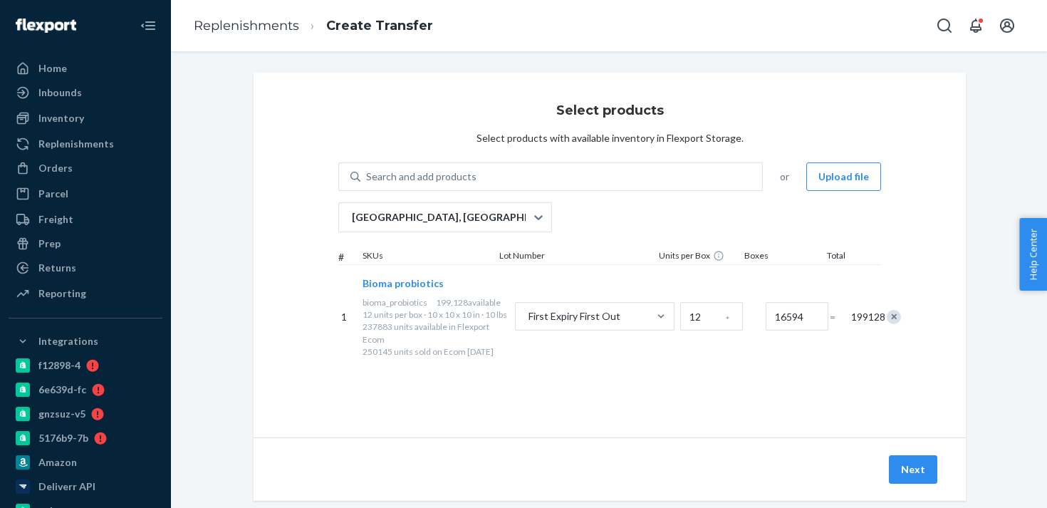
scroll to position [14, 0]
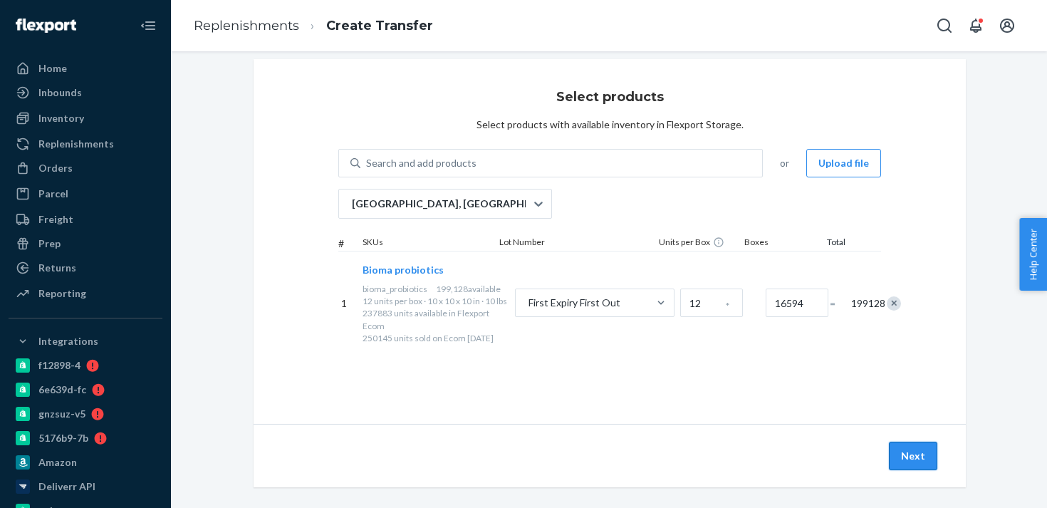
click at [915, 466] on button "Next" at bounding box center [913, 456] width 48 height 28
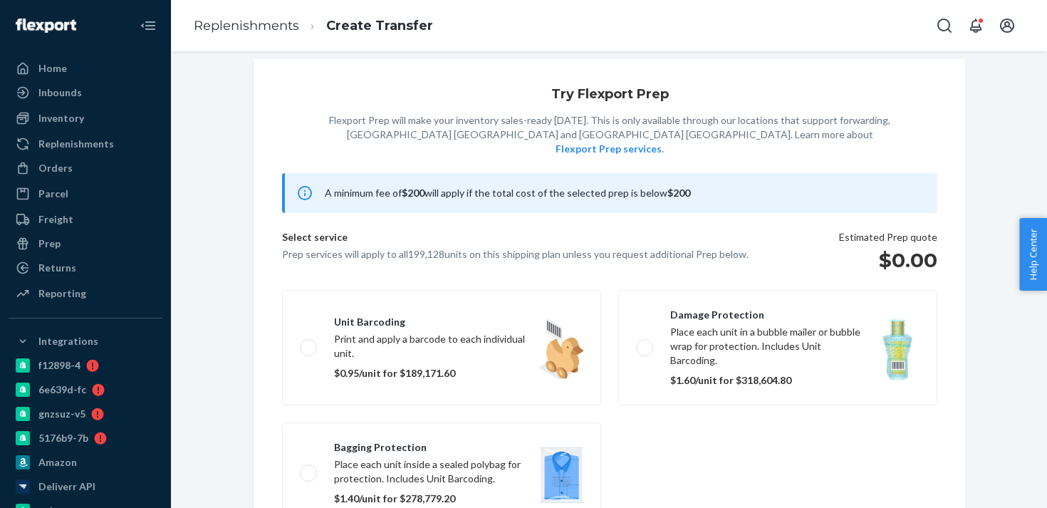
scroll to position [92, 0]
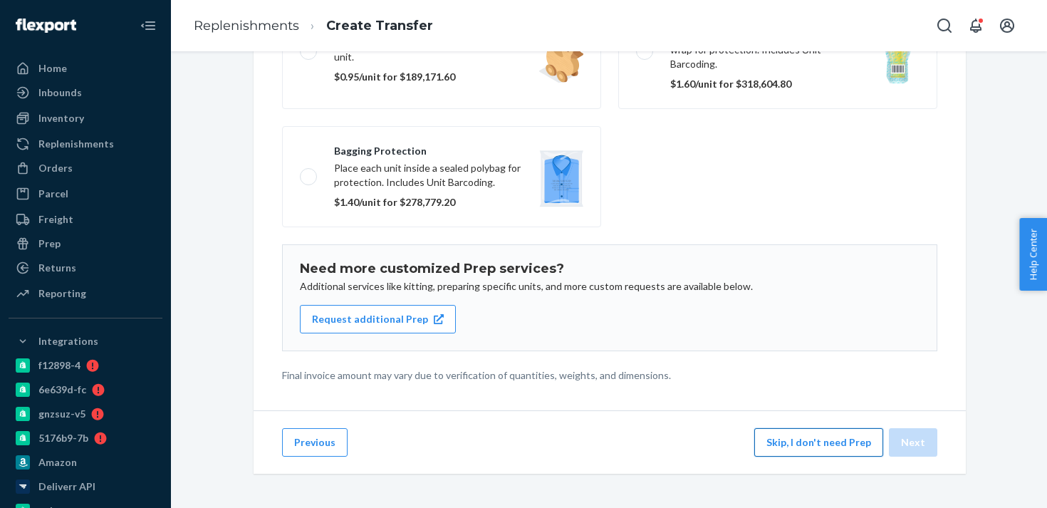
click at [811, 445] on button "Skip, I don't need Prep" at bounding box center [818, 442] width 129 height 28
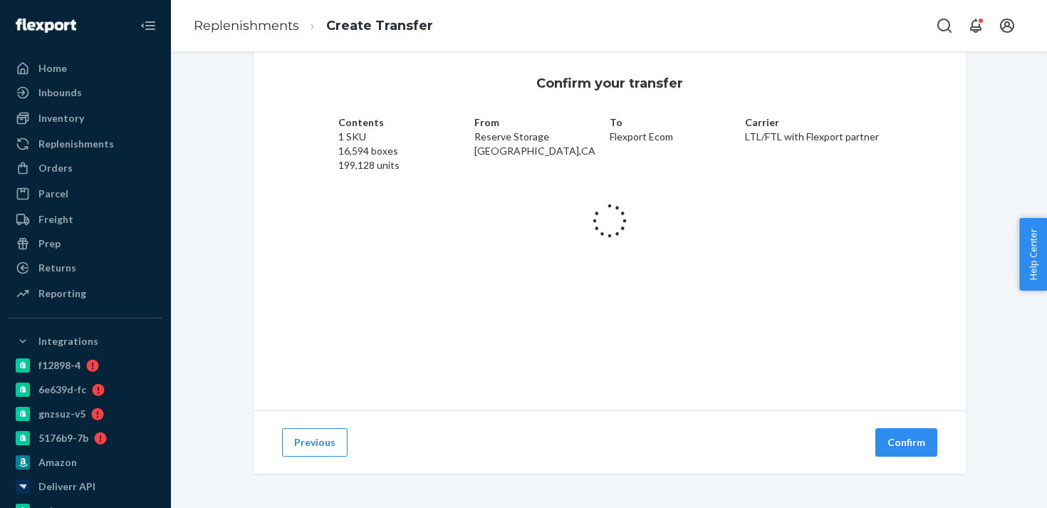
scroll to position [27, 0]
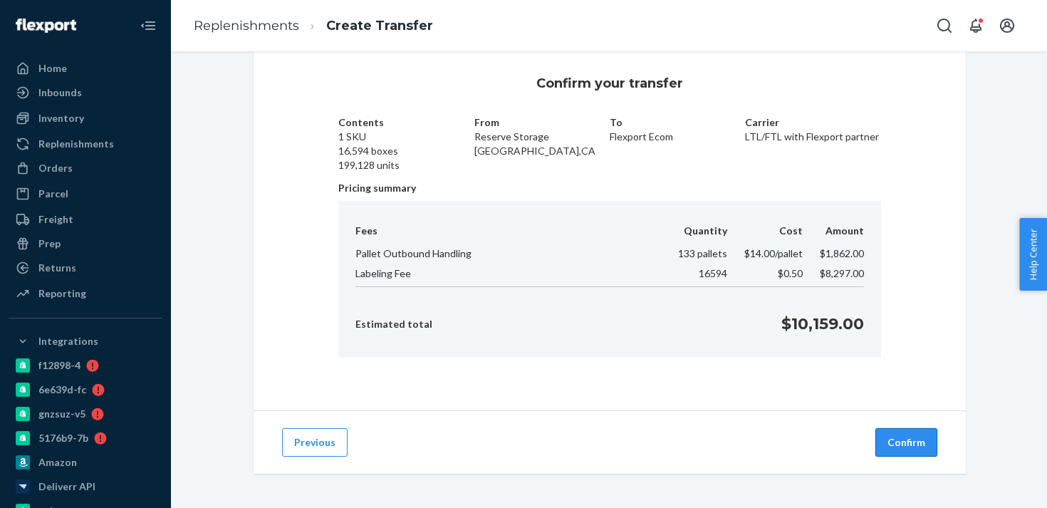
click at [885, 446] on button "Confirm" at bounding box center [906, 442] width 62 height 28
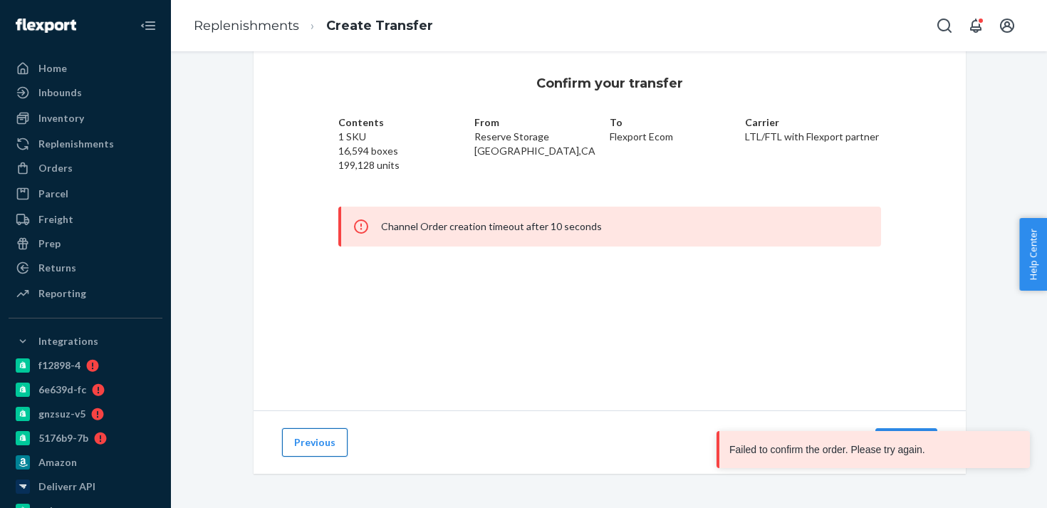
click at [335, 437] on button "Previous" at bounding box center [315, 442] width 66 height 28
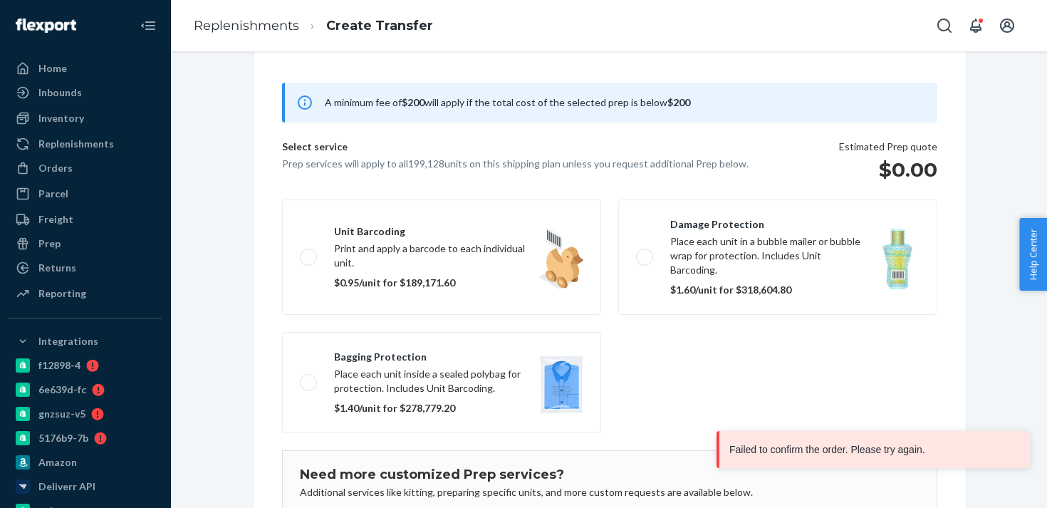
scroll to position [92, 0]
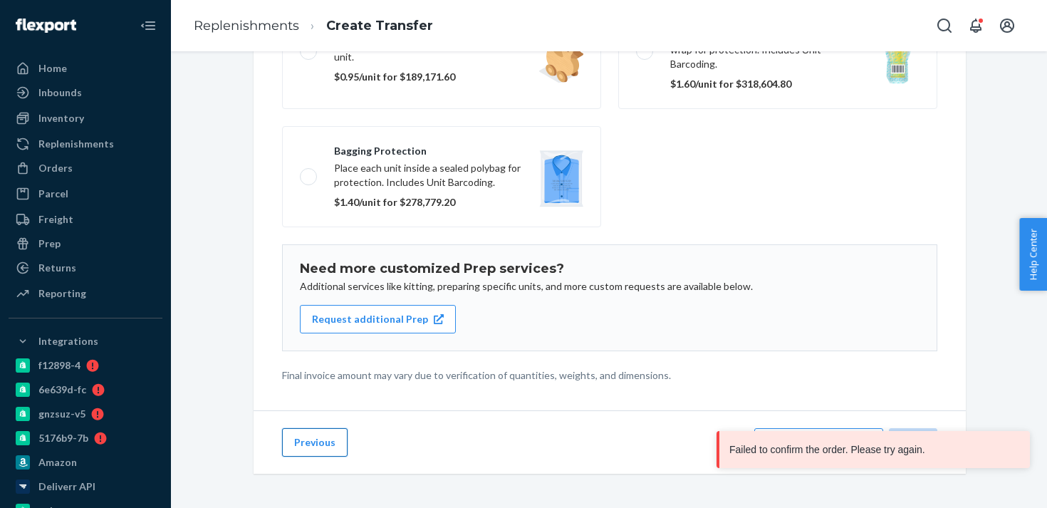
click at [323, 446] on button "Previous" at bounding box center [315, 442] width 66 height 28
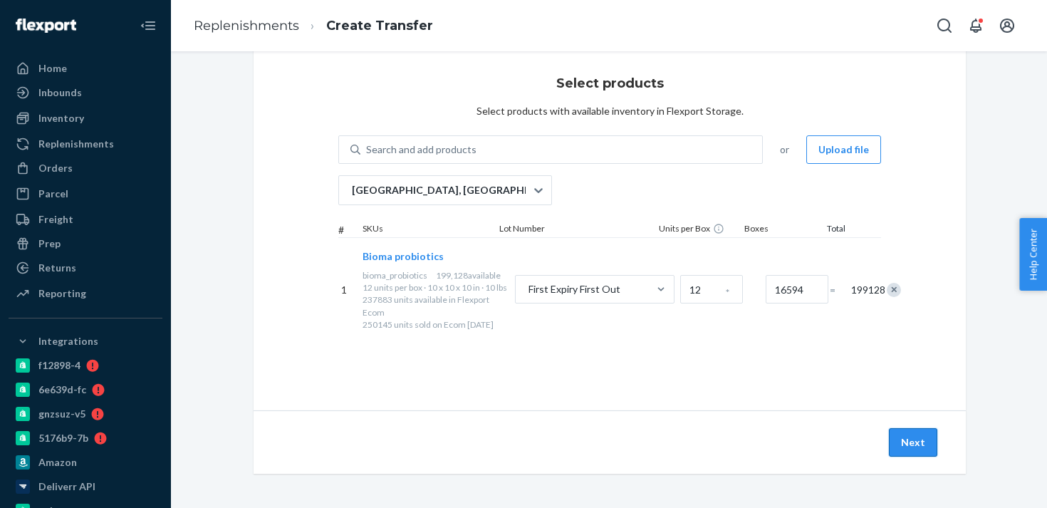
click at [928, 452] on button "Next" at bounding box center [913, 442] width 48 height 28
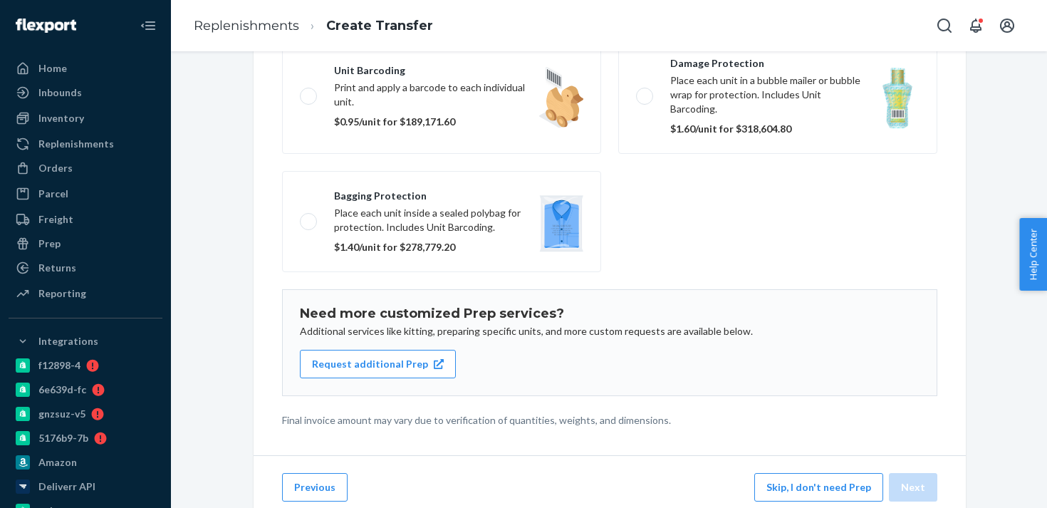
scroll to position [218, 0]
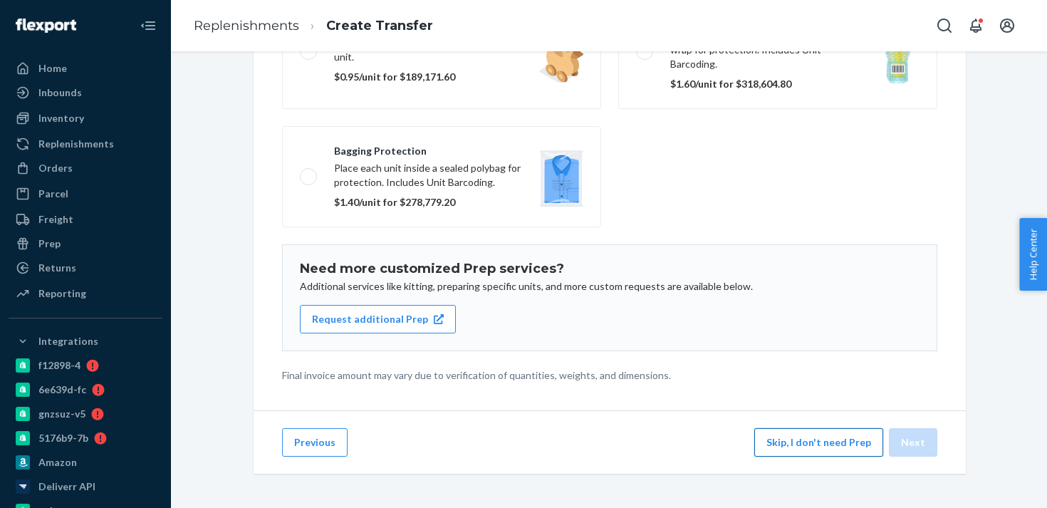
click at [858, 452] on button "Skip, I don't need Prep" at bounding box center [818, 442] width 129 height 28
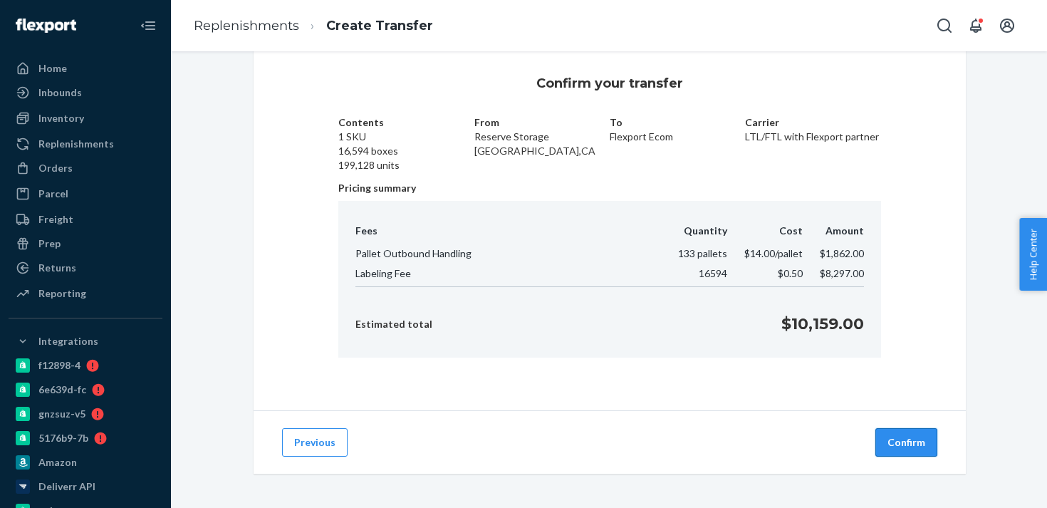
click at [910, 444] on button "Confirm" at bounding box center [906, 442] width 62 height 28
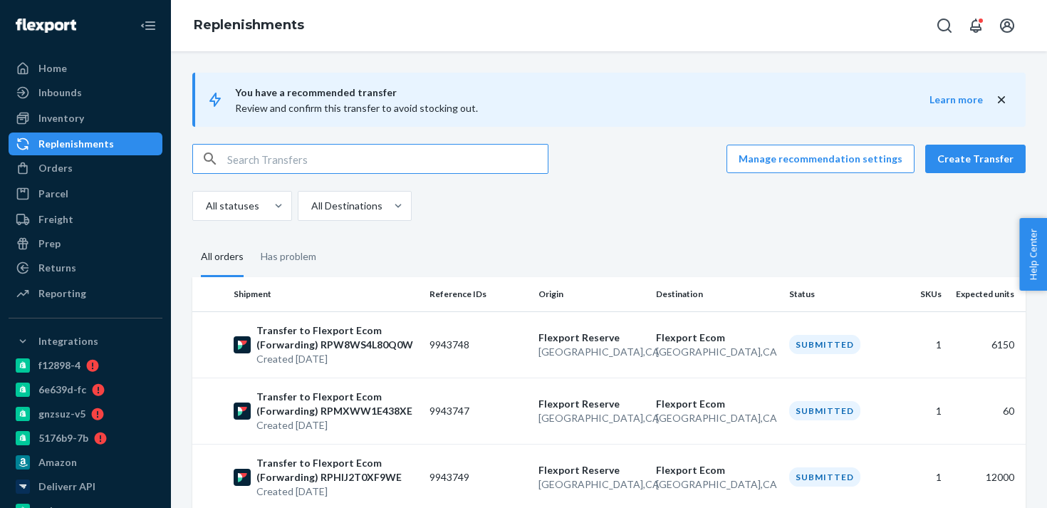
click at [83, 106] on ul "Home Inbounds Shipping Plans Problems Inventory Products Branded Packaging Repl…" at bounding box center [86, 181] width 154 height 249
click at [82, 120] on div "Inventory" at bounding box center [61, 118] width 46 height 14
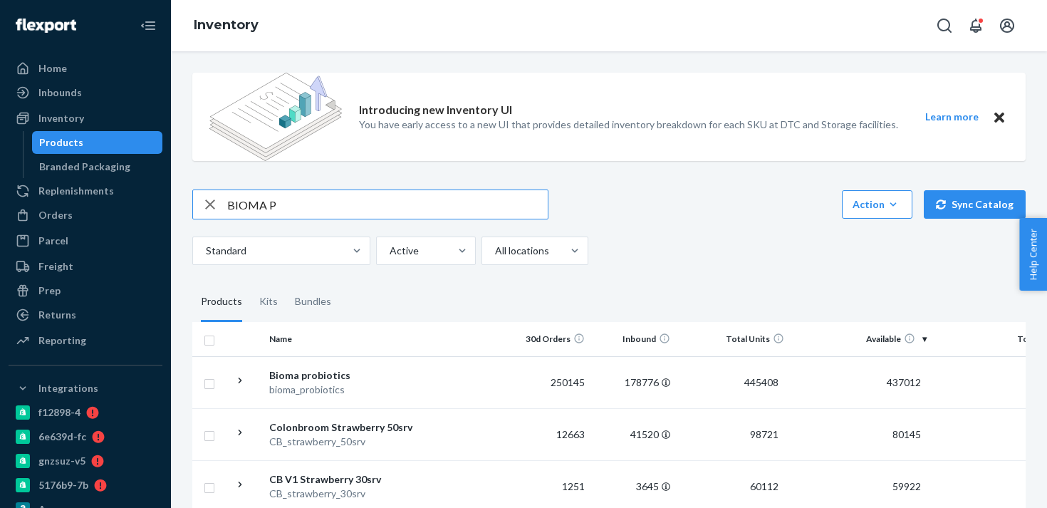
type input "BIOMA PR"
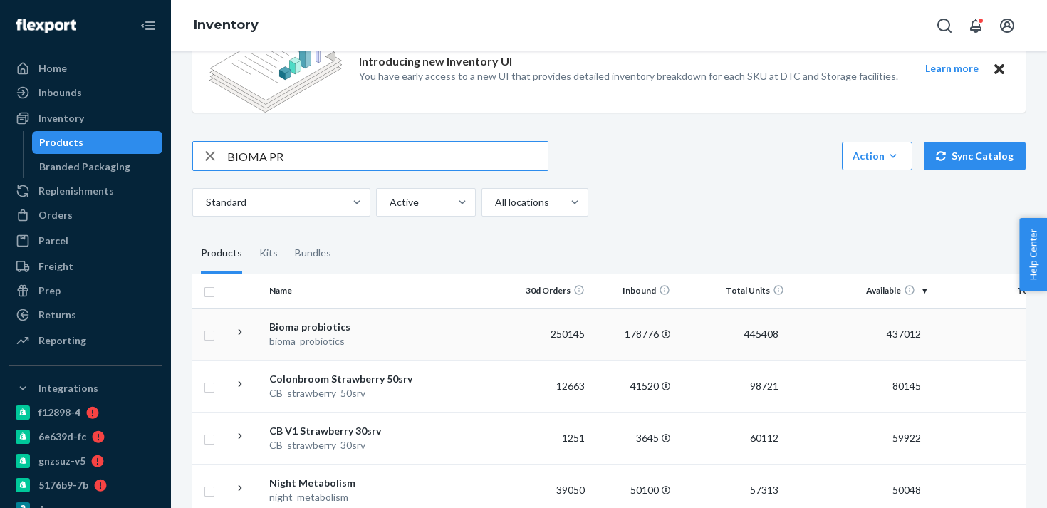
scroll to position [48, 0]
click at [421, 349] on td "Bioma probiotics bioma_probiotics" at bounding box center [344, 334] width 160 height 52
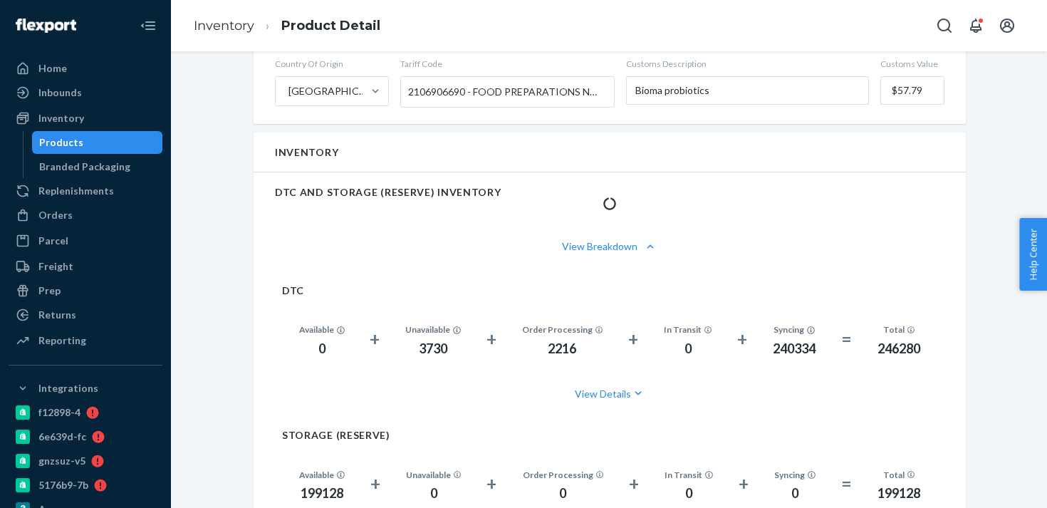
scroll to position [667, 0]
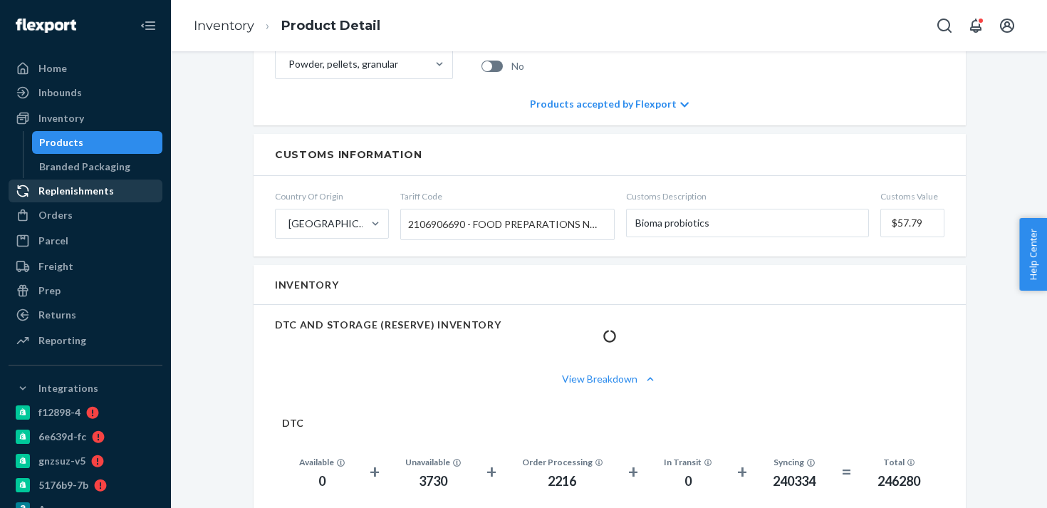
click at [117, 194] on div "Replenishments" at bounding box center [85, 191] width 151 height 20
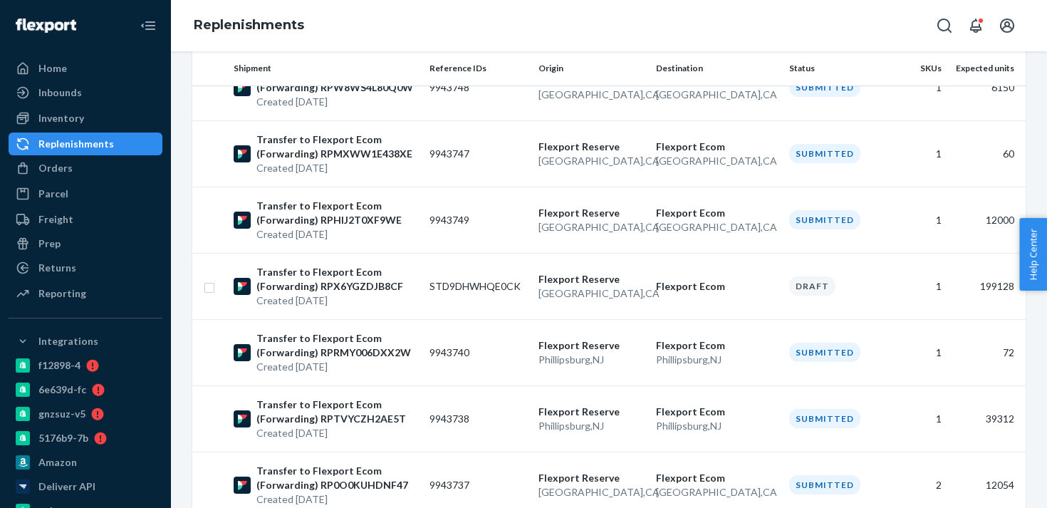
scroll to position [270, 0]
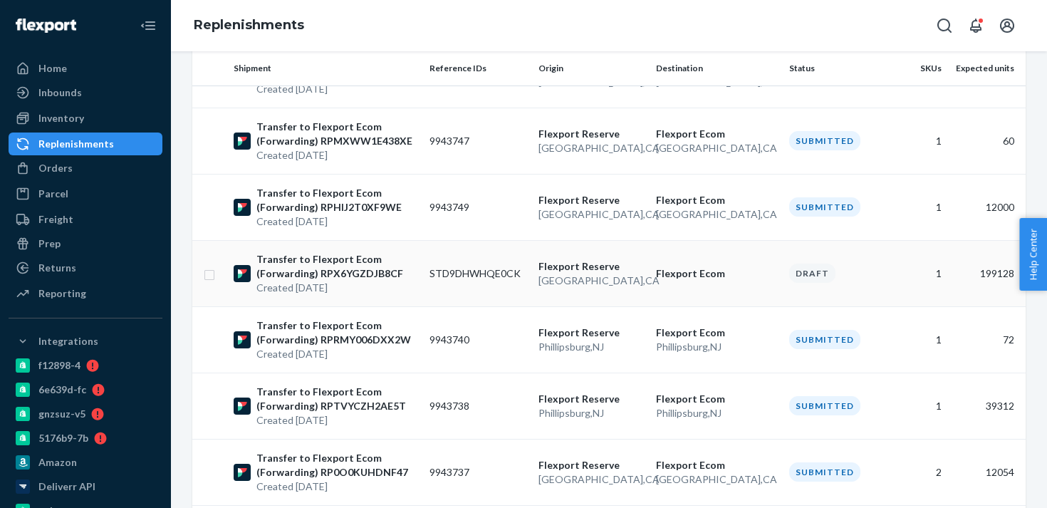
click at [574, 285] on p "San Bernardino , CA" at bounding box center [592, 281] width 106 height 14
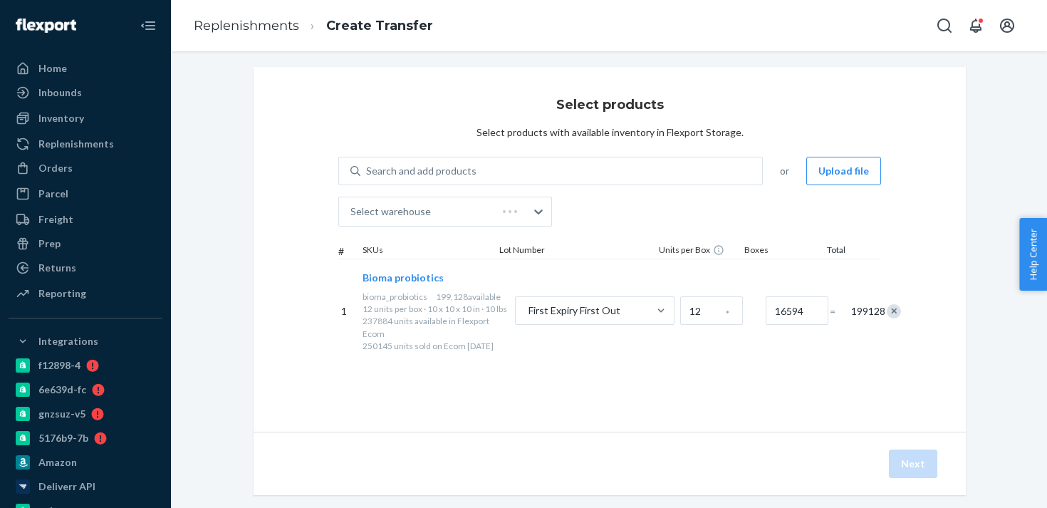
scroll to position [11, 0]
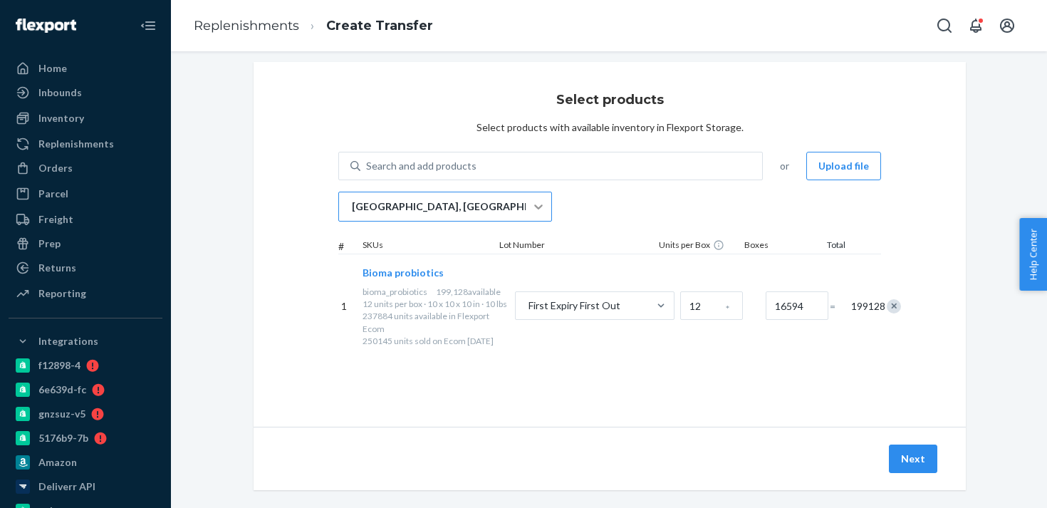
click at [540, 210] on icon at bounding box center [538, 206] width 14 height 14
click at [352, 210] on input "San Bernardino, CA" at bounding box center [350, 206] width 1 height 14
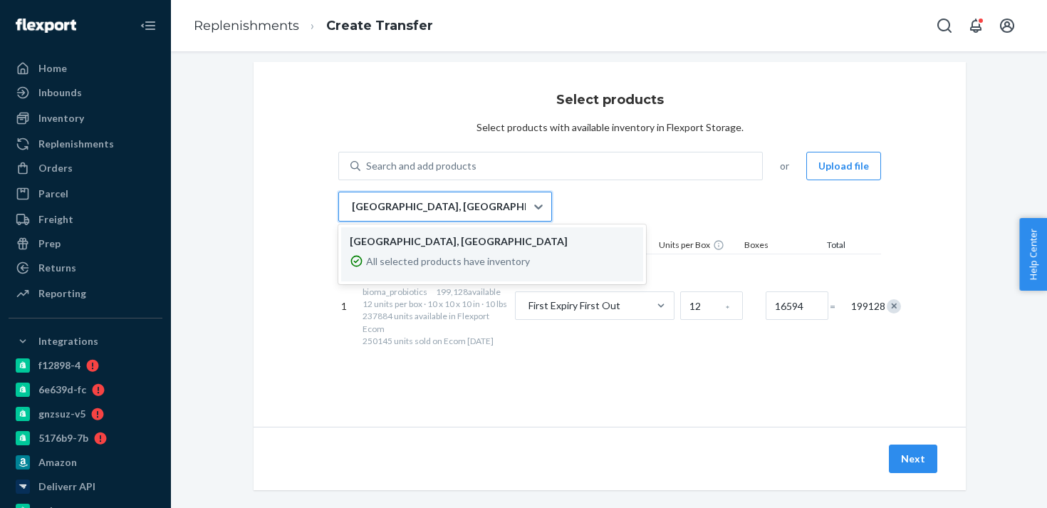
click at [228, 270] on div "Select products Select products with available inventory in Flexport Storage. S…" at bounding box center [609, 293] width 855 height 462
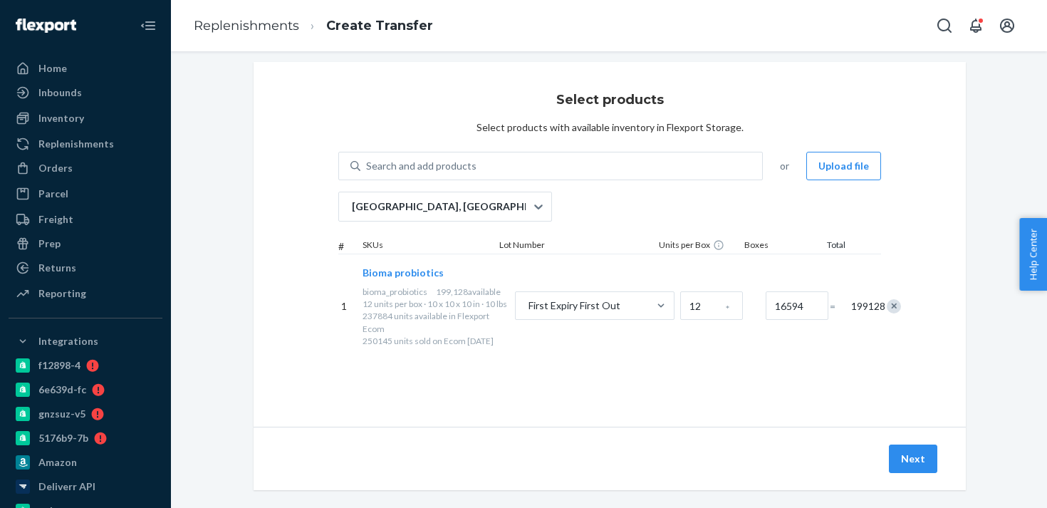
click at [293, 271] on div "Select products Select products with available inventory in Flexport Storage. S…" at bounding box center [610, 244] width 712 height 365
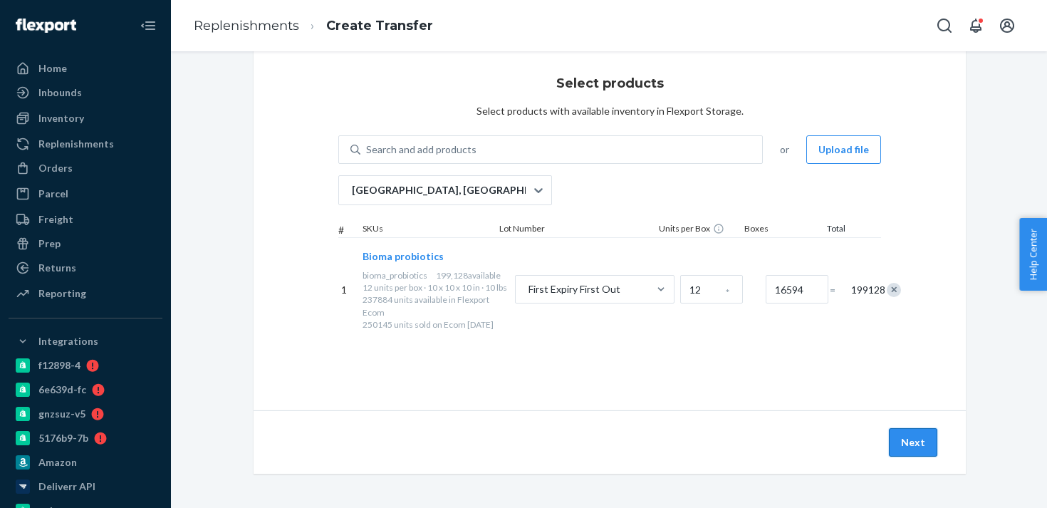
click at [906, 444] on button "Next" at bounding box center [913, 442] width 48 height 28
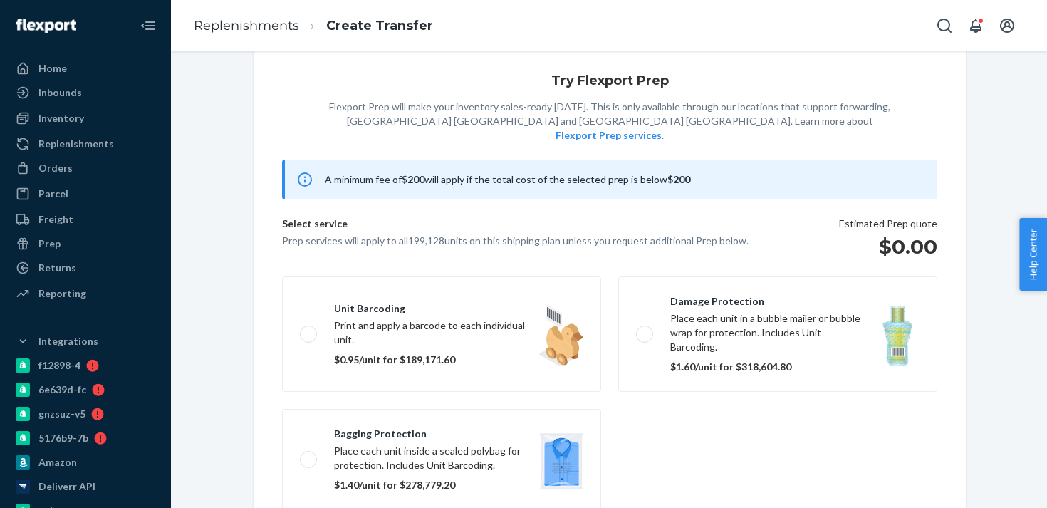
scroll to position [92, 0]
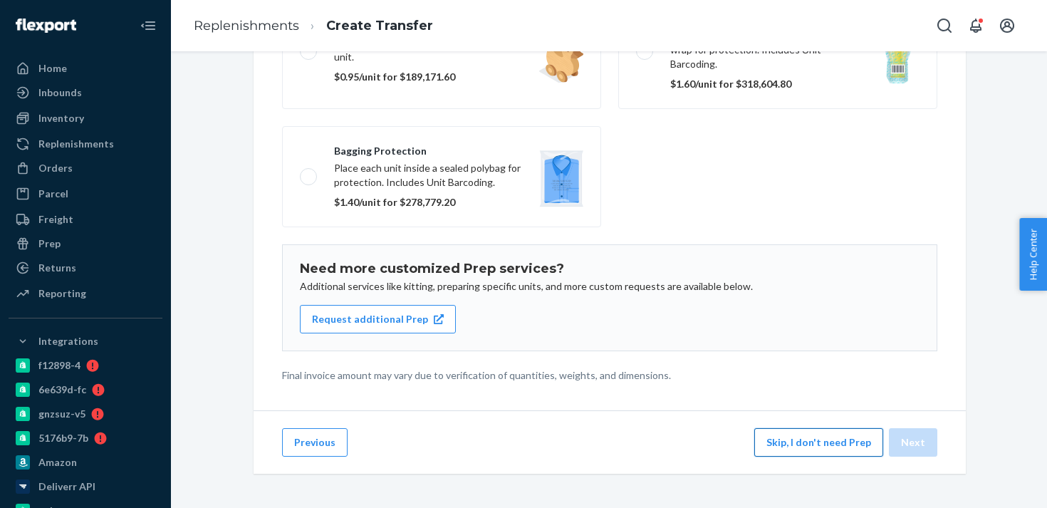
click at [789, 441] on button "Skip, I don't need Prep" at bounding box center [818, 442] width 129 height 28
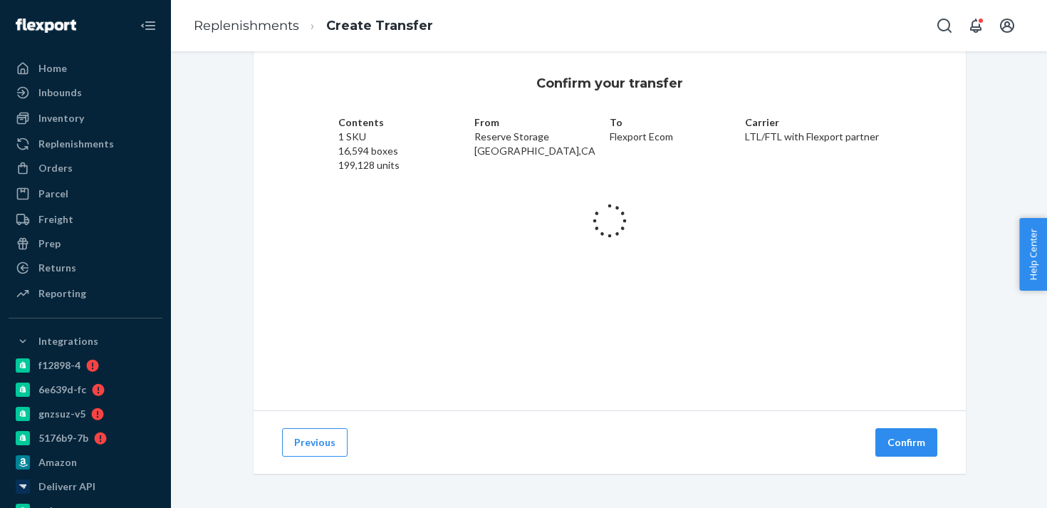
scroll to position [27, 0]
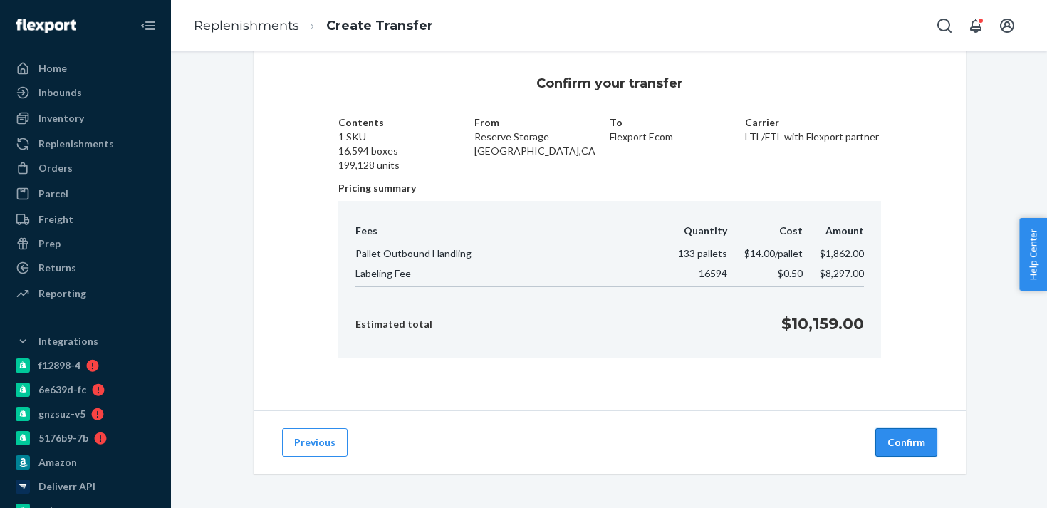
click at [900, 447] on button "Confirm" at bounding box center [906, 442] width 62 height 28
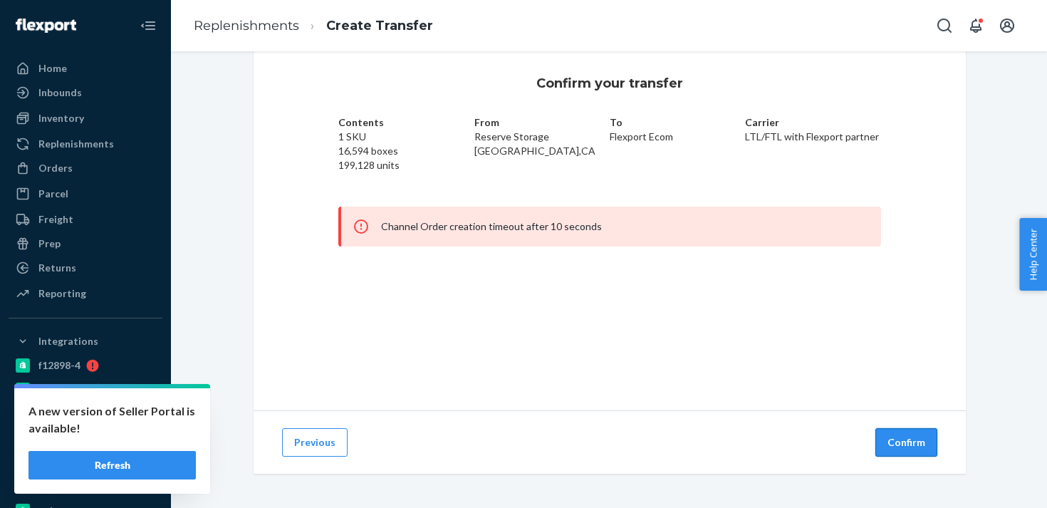
click at [882, 454] on button "Confirm" at bounding box center [906, 442] width 62 height 28
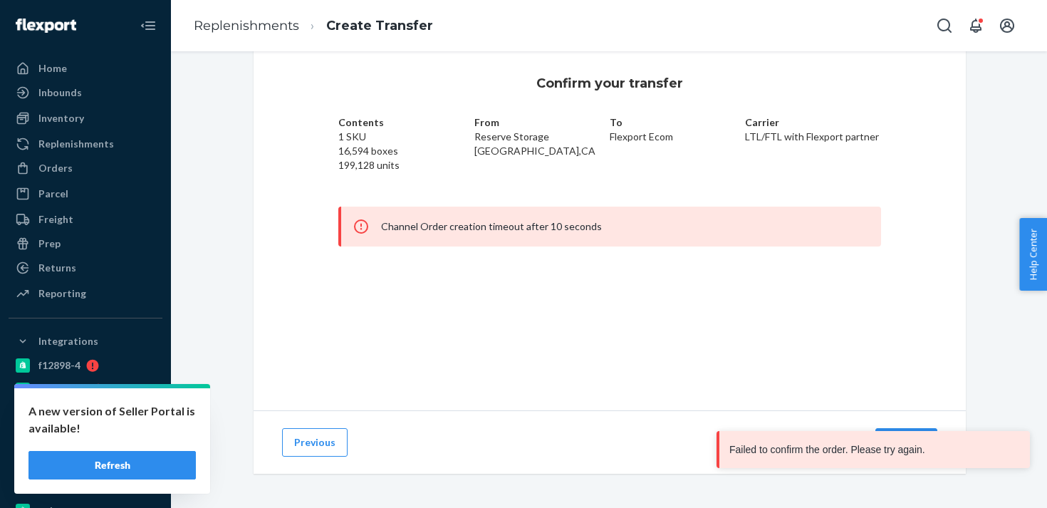
scroll to position [0, 0]
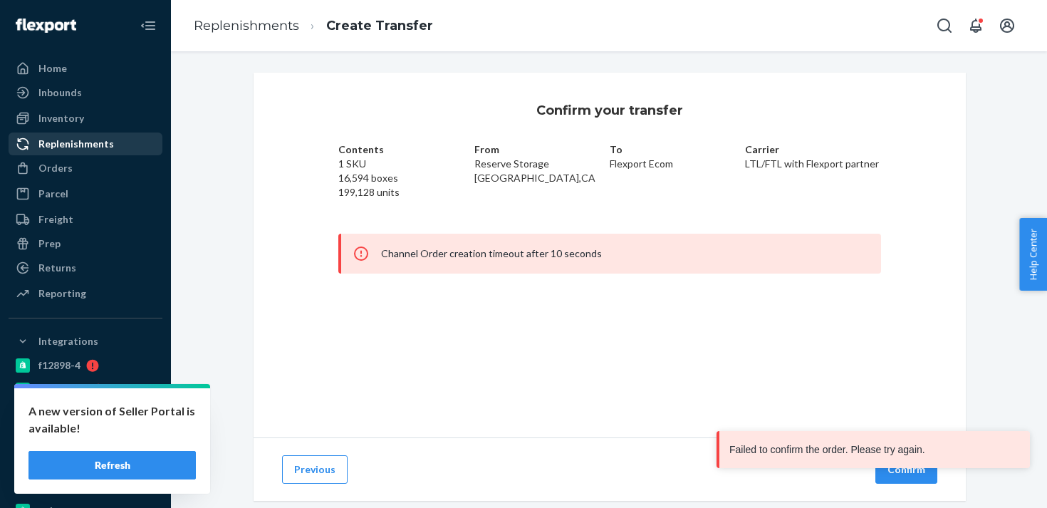
click at [82, 143] on div "Replenishments" at bounding box center [76, 144] width 76 height 14
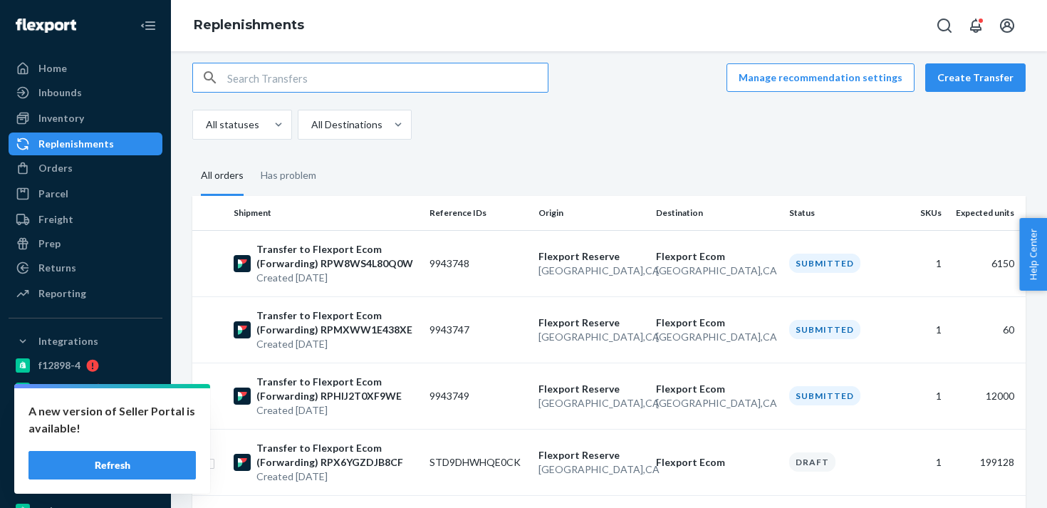
scroll to position [84, 0]
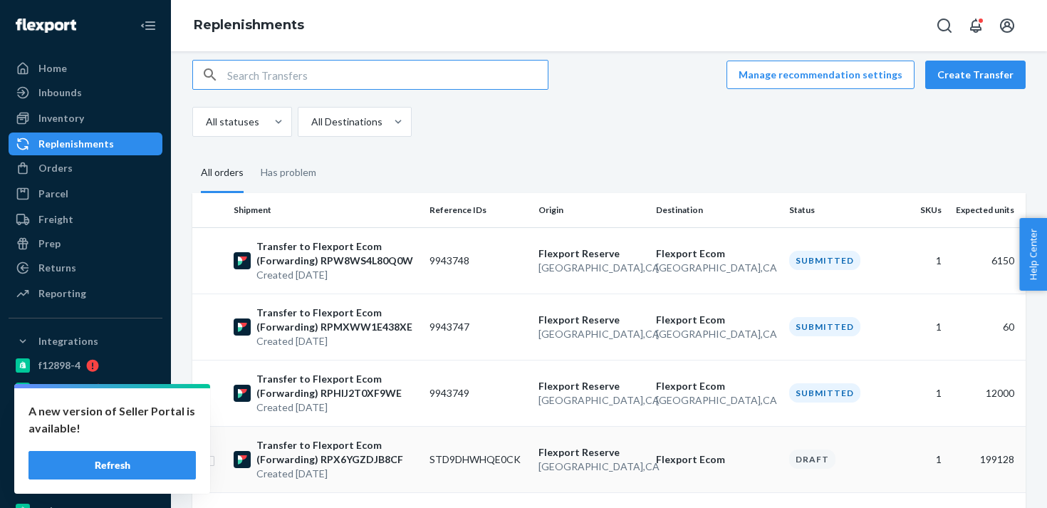
click at [700, 449] on td "Flexport Ecom" at bounding box center [716, 459] width 133 height 66
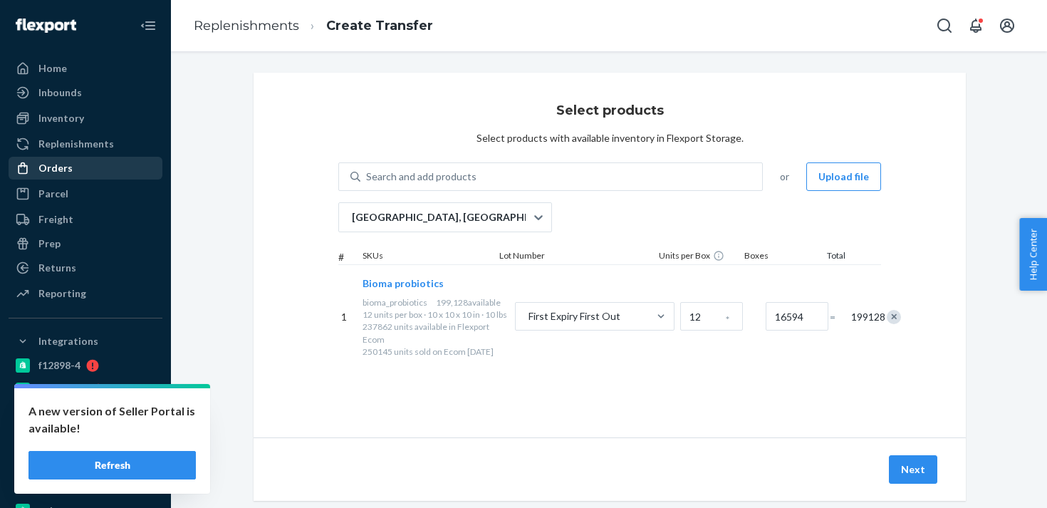
click at [116, 175] on div "Orders" at bounding box center [85, 168] width 151 height 20
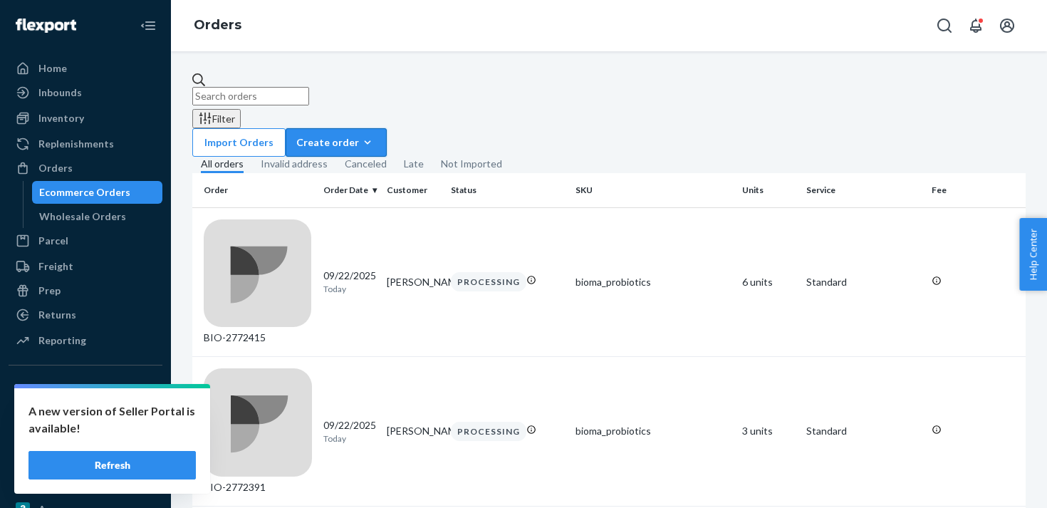
click at [376, 135] on div "Create order" at bounding box center [336, 142] width 80 height 14
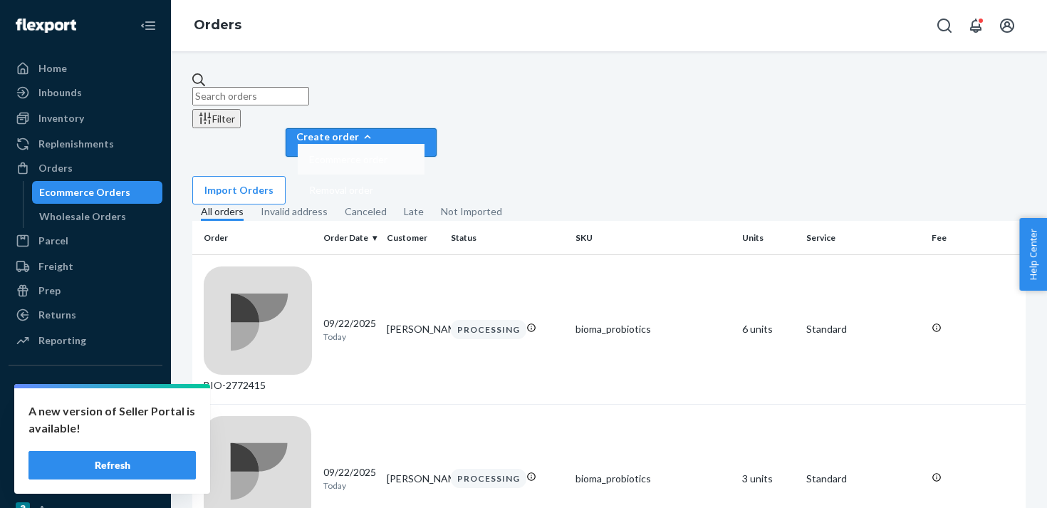
click at [387, 155] on span "Ecommerce order" at bounding box center [348, 160] width 78 height 10
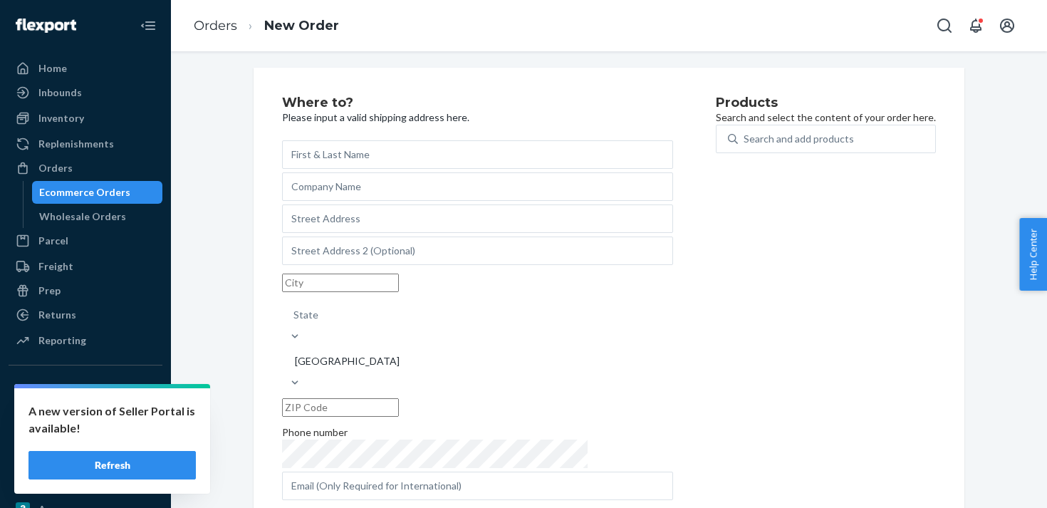
scroll to position [4, 0]
click at [744, 147] on div "Search and add products" at bounding box center [799, 139] width 110 height 14
click at [744, 147] on input "Search and add products" at bounding box center [744, 139] width 1 height 14
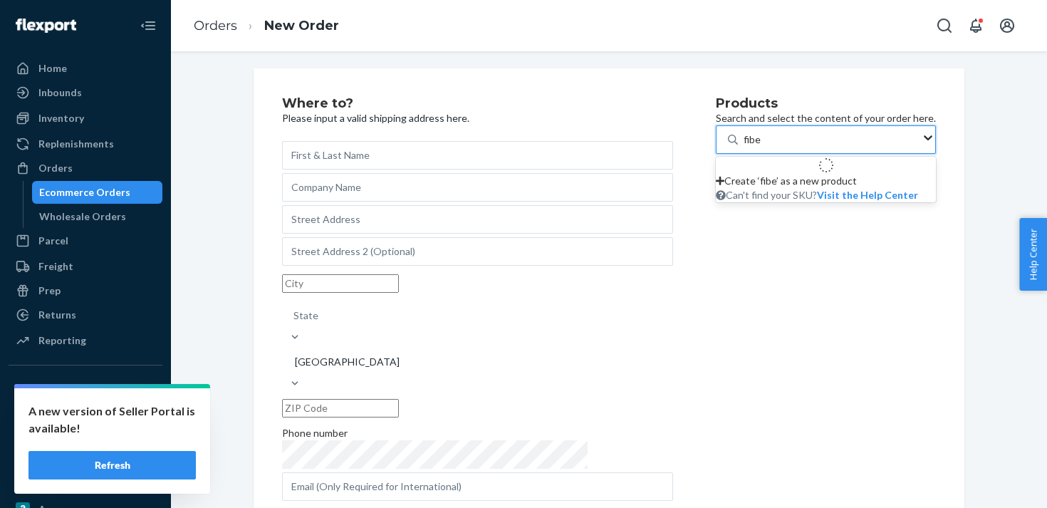
type input "fiber"
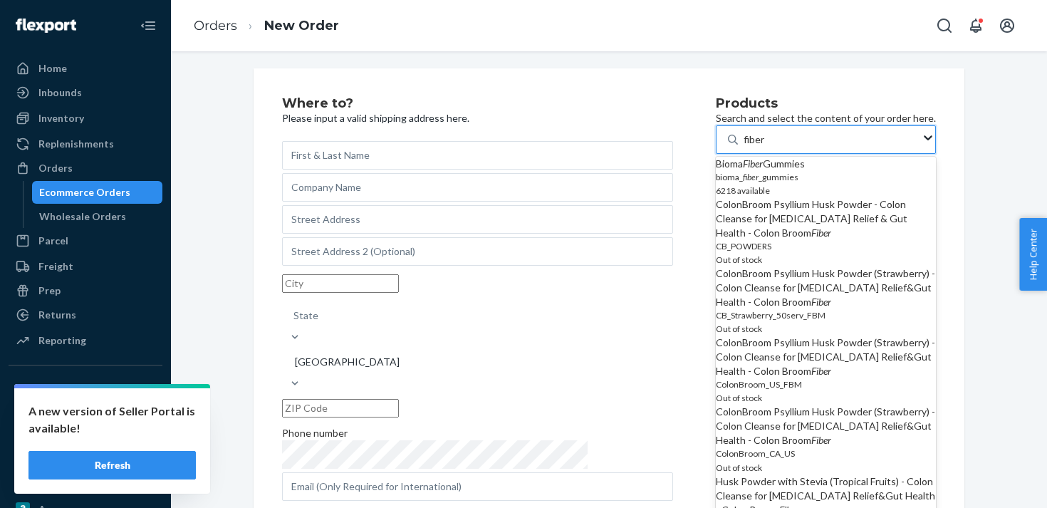
click at [743, 182] on em "fiber" at bounding box center [751, 177] width 16 height 11
click at [744, 147] on input "fiber" at bounding box center [755, 139] width 22 height 14
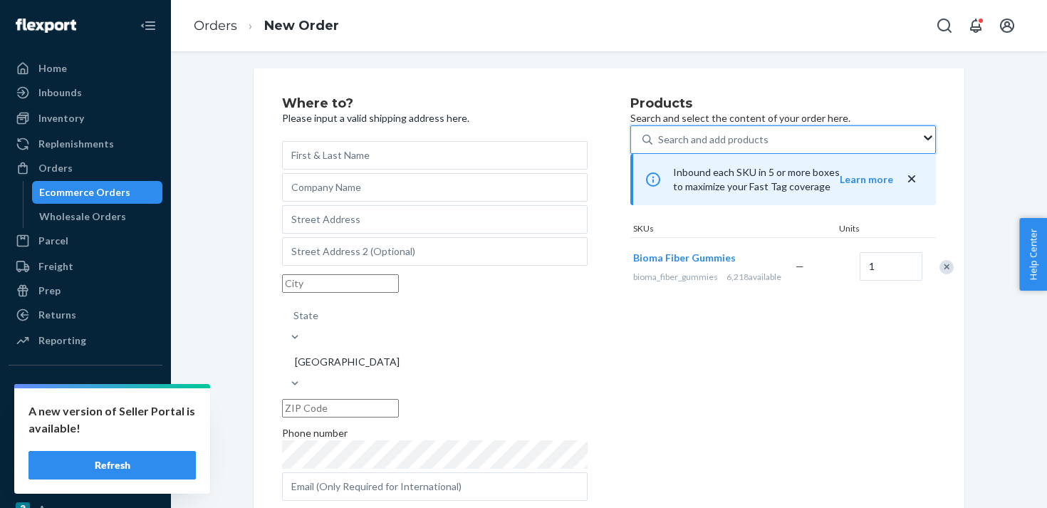
click at [940, 274] on div "Remove Item" at bounding box center [947, 267] width 14 height 14
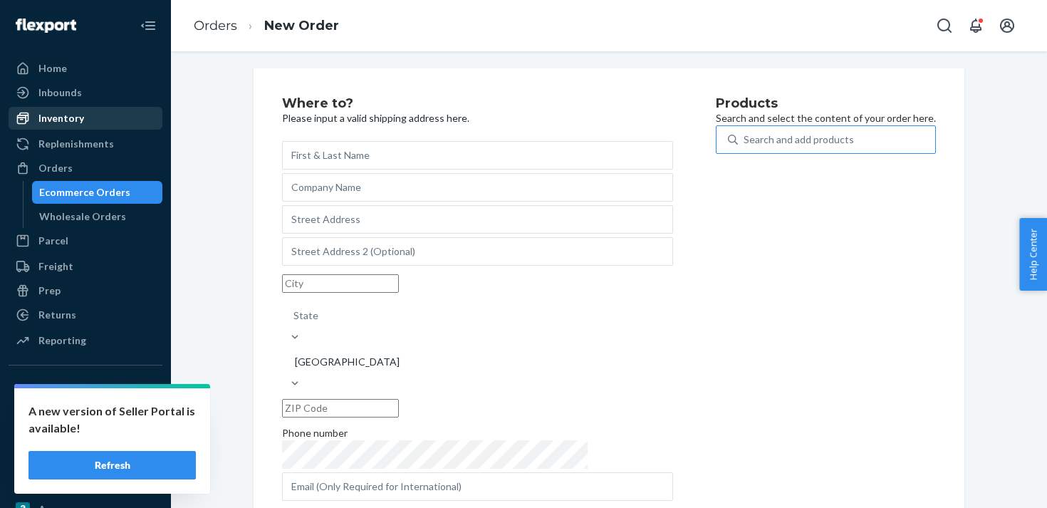
click at [78, 111] on div "Inventory" at bounding box center [61, 118] width 46 height 14
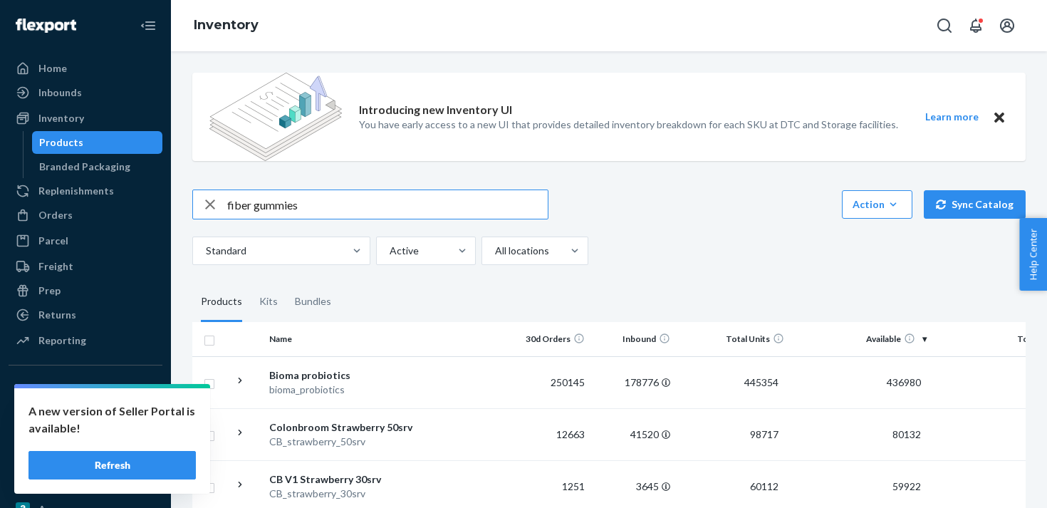
type input "fiber gummies"
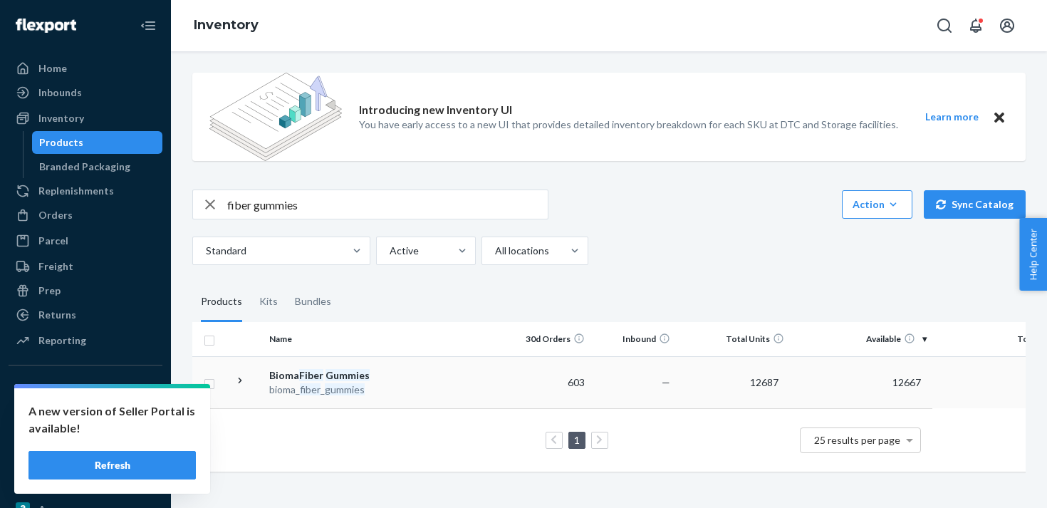
click at [513, 384] on td "603" at bounding box center [547, 382] width 85 height 52
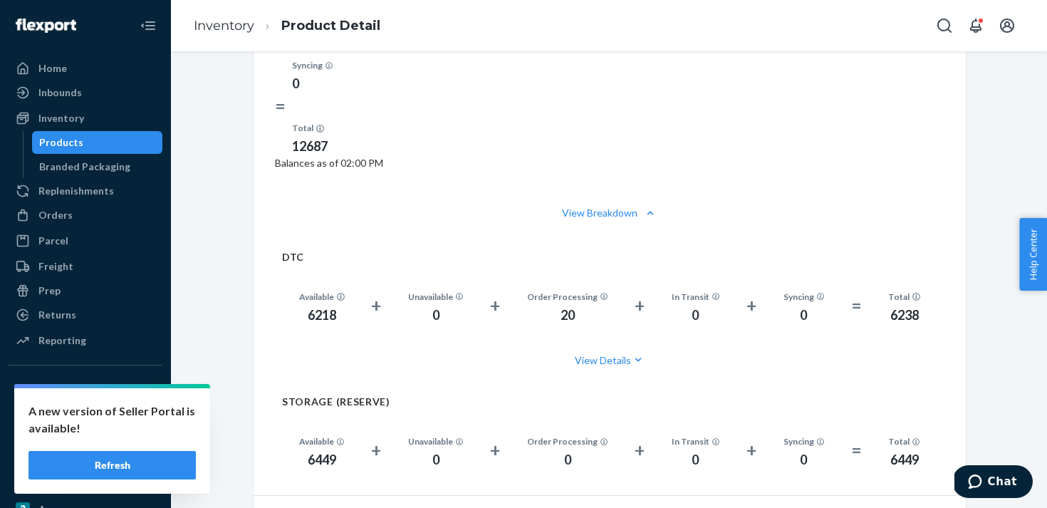
scroll to position [1207, 0]
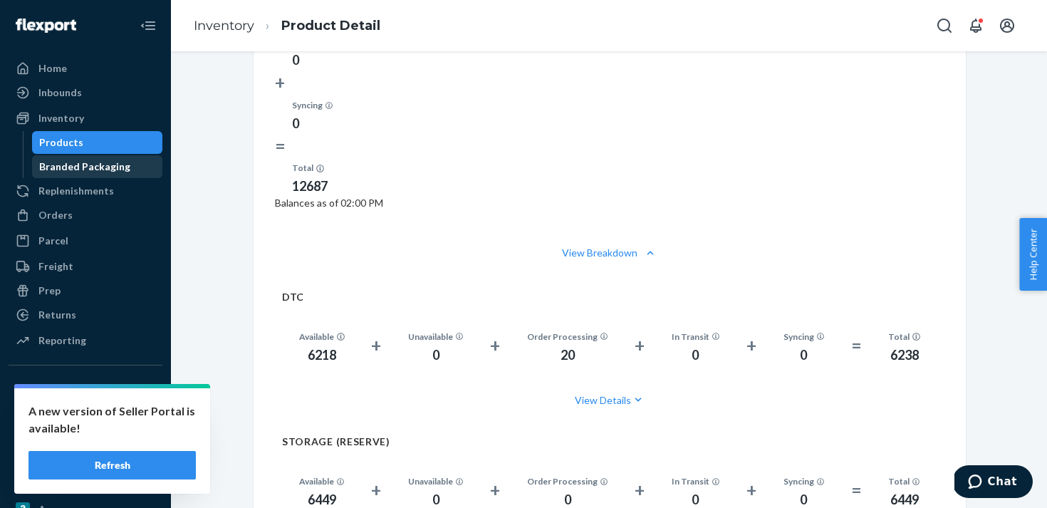
click at [103, 161] on div "Branded Packaging" at bounding box center [84, 167] width 91 height 14
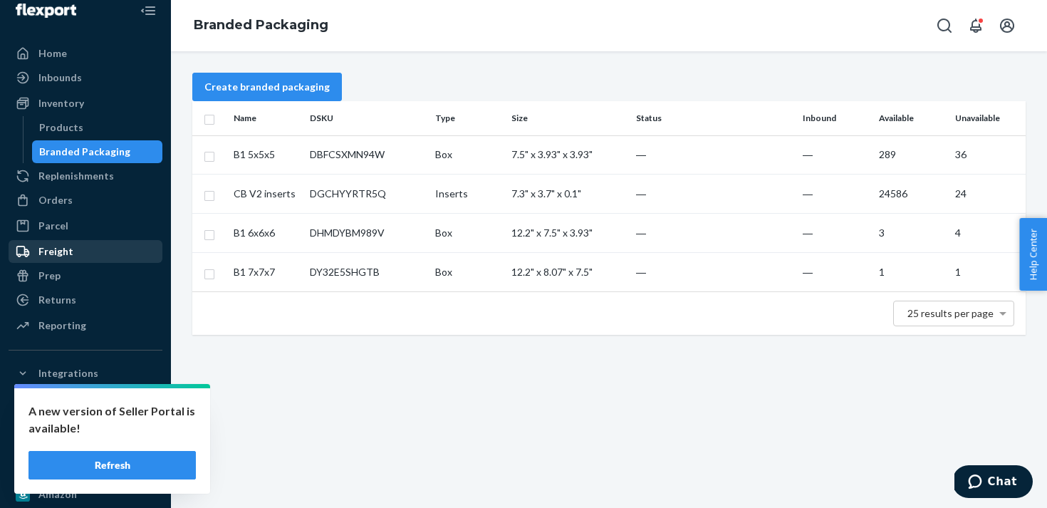
scroll to position [14, 0]
click at [91, 251] on div "Freight" at bounding box center [85, 252] width 151 height 20
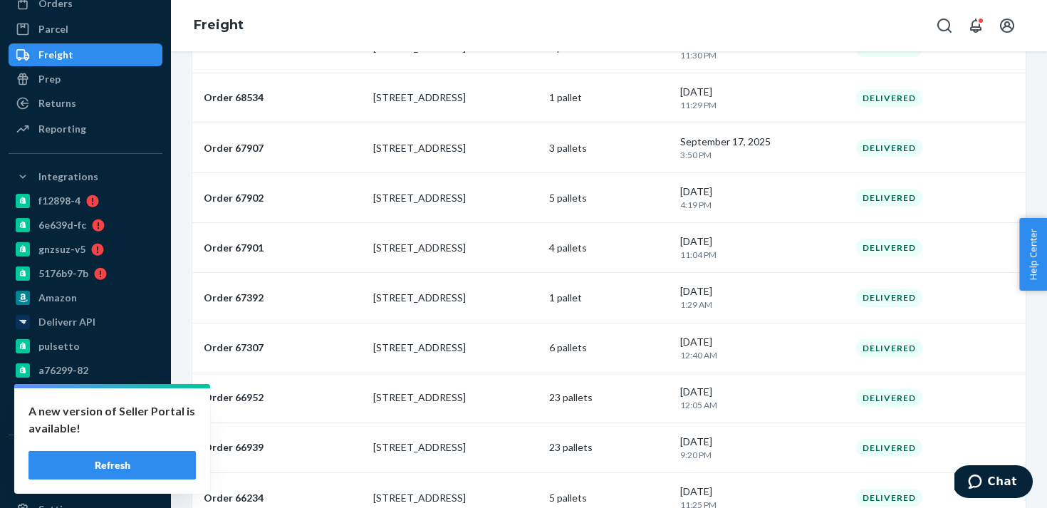
scroll to position [267, 0]
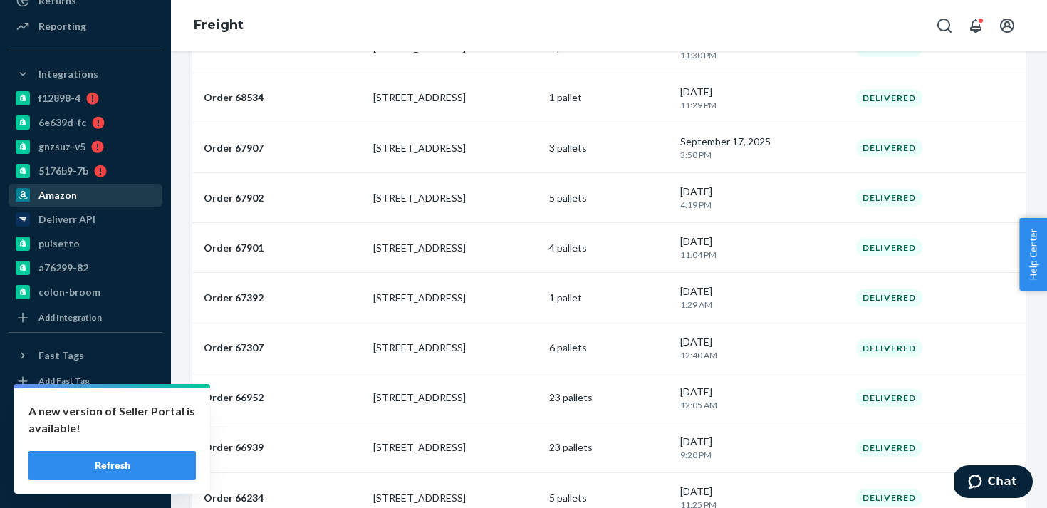
click at [62, 199] on div "Amazon" at bounding box center [57, 195] width 38 height 14
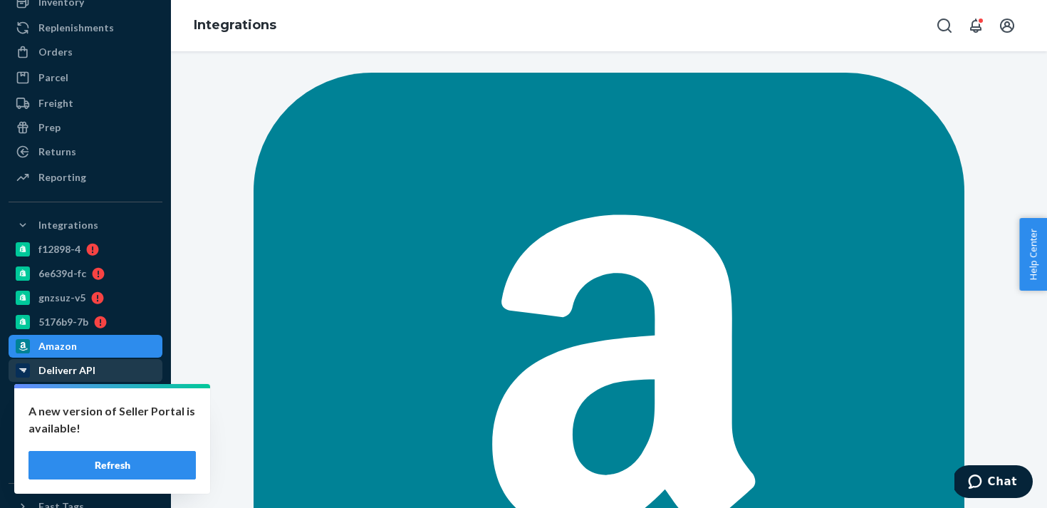
scroll to position [115, 0]
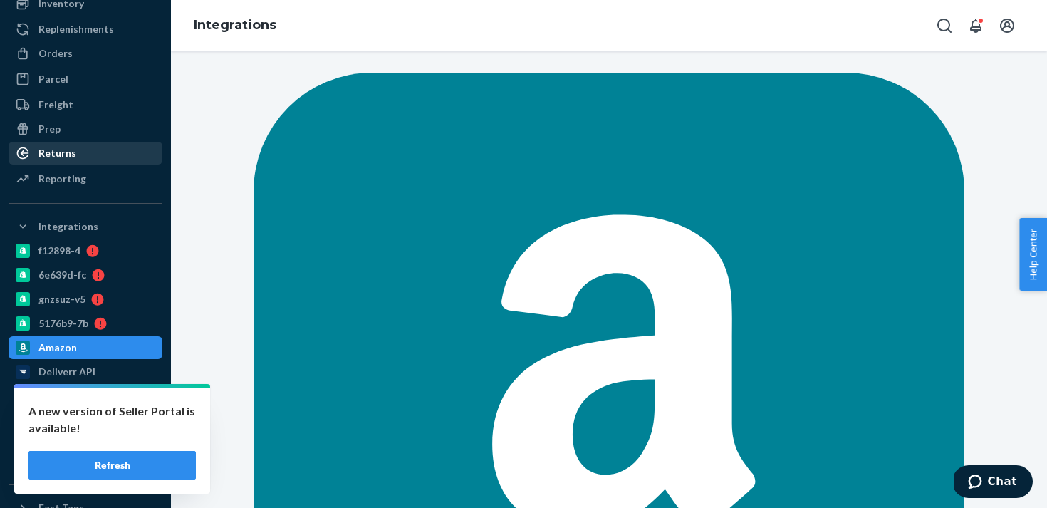
click at [69, 162] on div "Returns" at bounding box center [85, 153] width 151 height 20
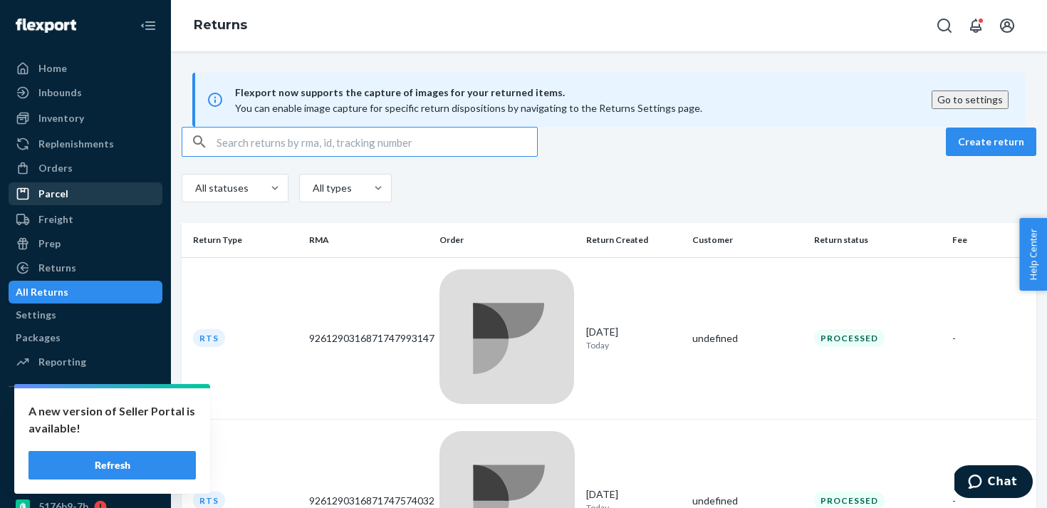
click at [73, 192] on div "Parcel" at bounding box center [85, 194] width 151 height 20
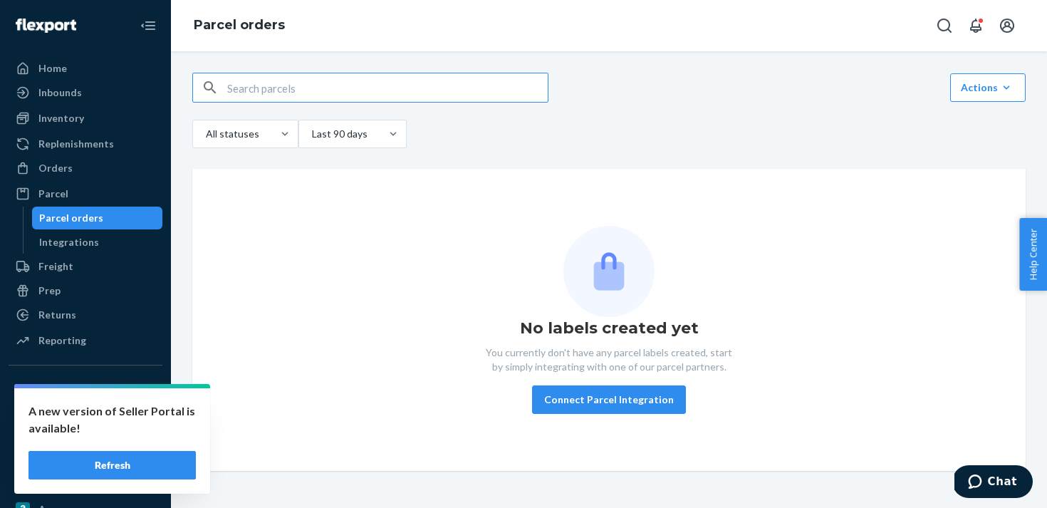
click at [351, 170] on div "Link Parcels to Flexport Freight Shipments Cancel Parcel Orders Create Parcel O…" at bounding box center [609, 272] width 855 height 398
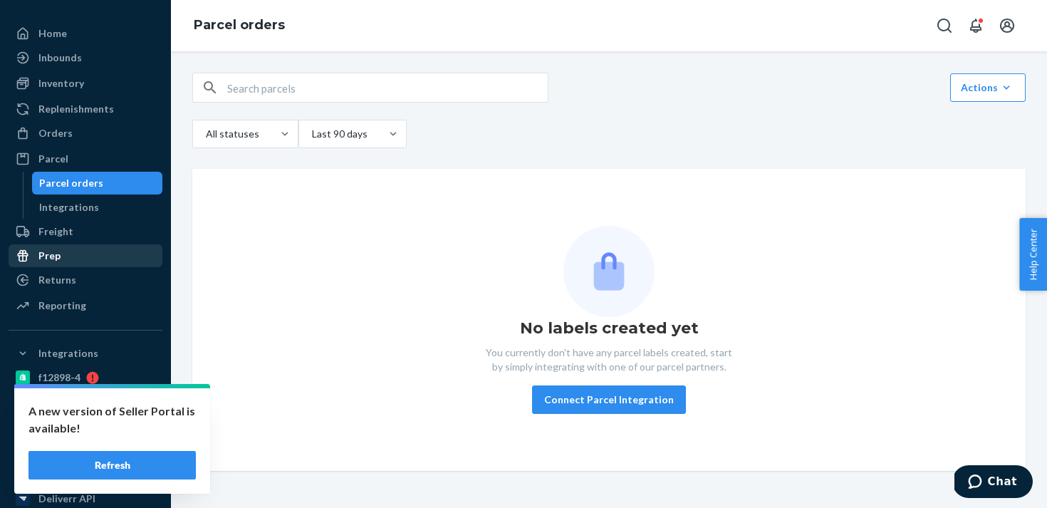
scroll to position [34, 0]
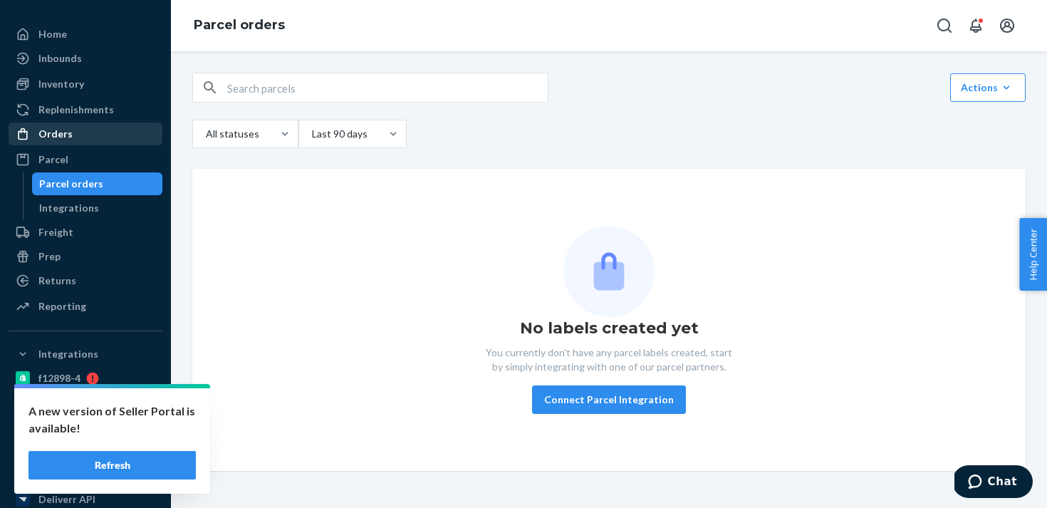
click at [94, 137] on div "Orders" at bounding box center [85, 134] width 151 height 20
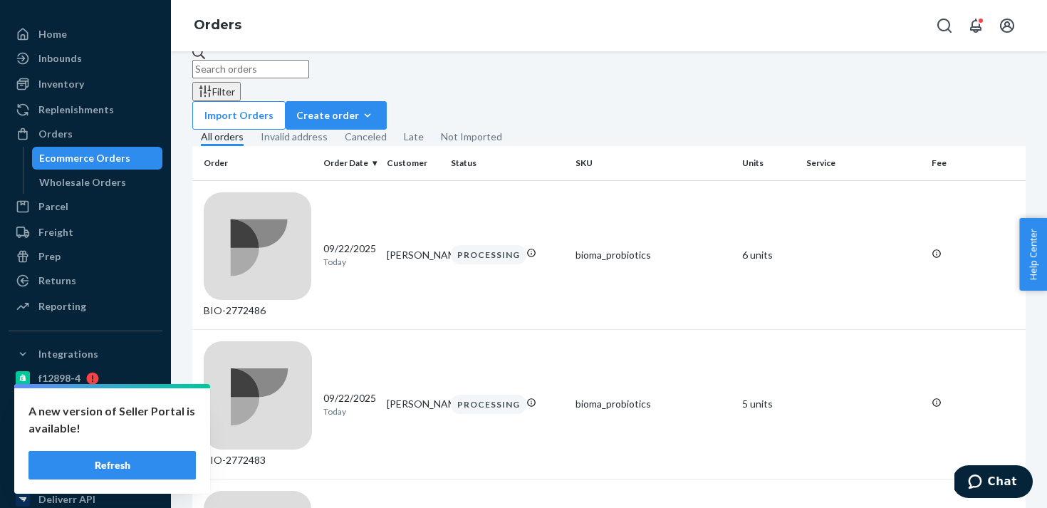
scroll to position [28, 0]
click at [89, 110] on div "Replenishments" at bounding box center [76, 110] width 76 height 14
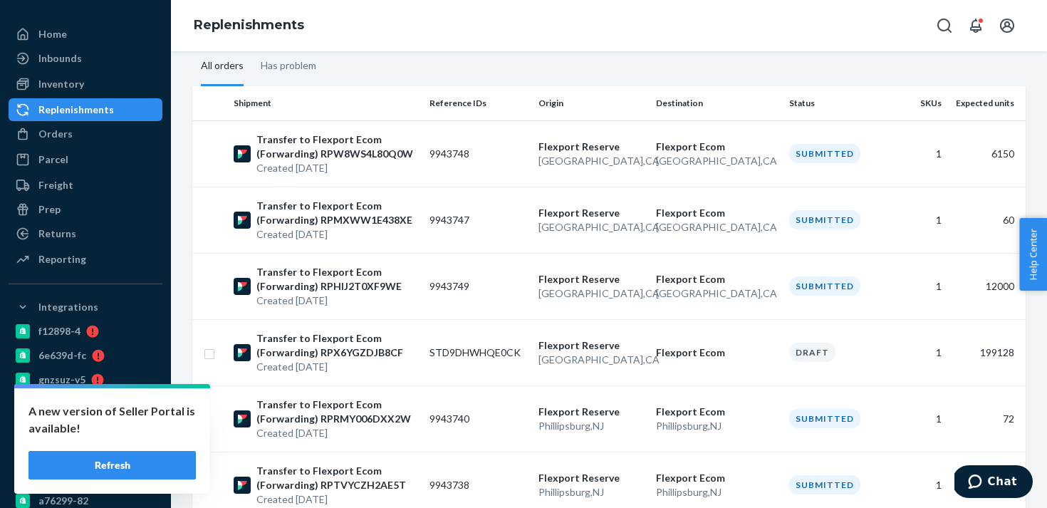
scroll to position [220, 0]
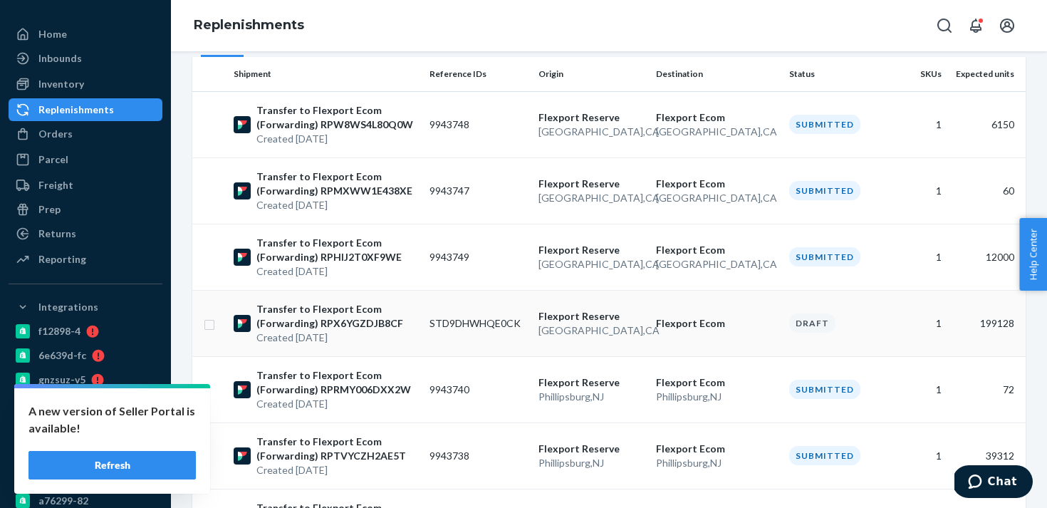
click at [527, 333] on td "STD9DHWHQE0CK" at bounding box center [479, 323] width 110 height 66
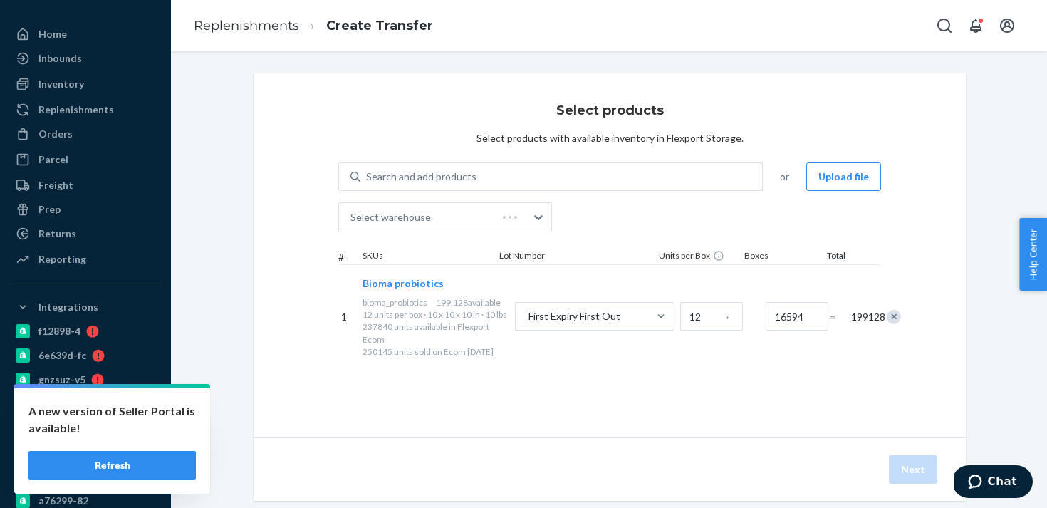
scroll to position [27, 0]
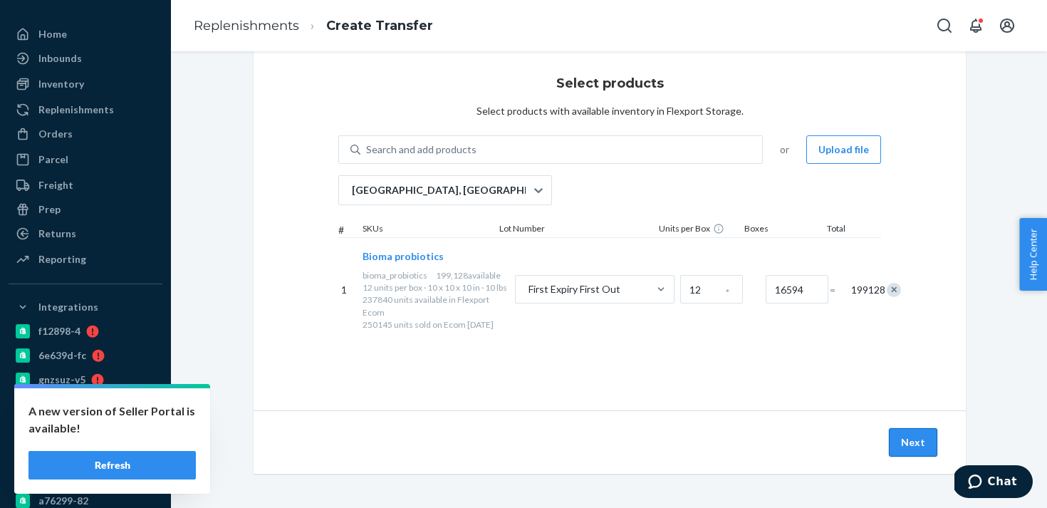
click at [910, 441] on button "Next" at bounding box center [913, 442] width 48 height 28
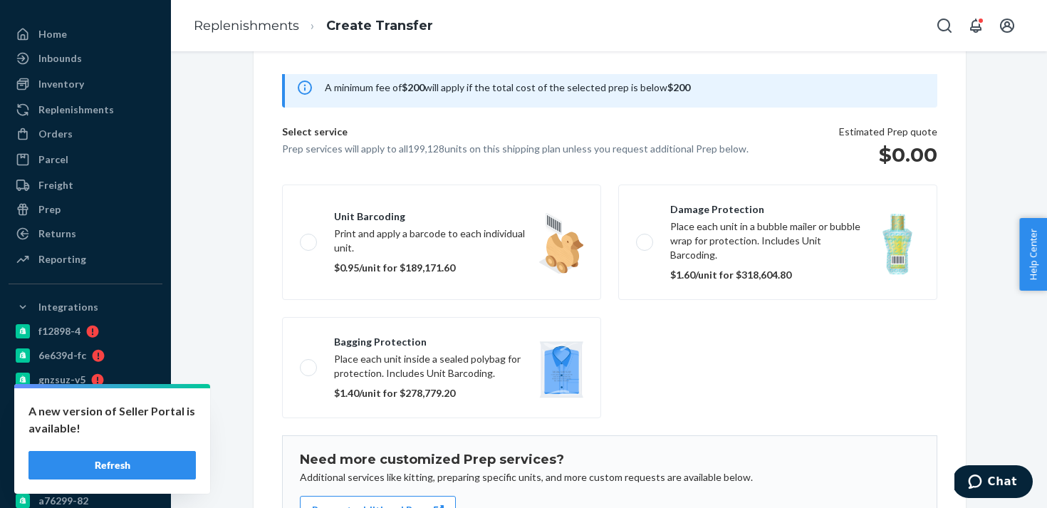
scroll to position [218, 0]
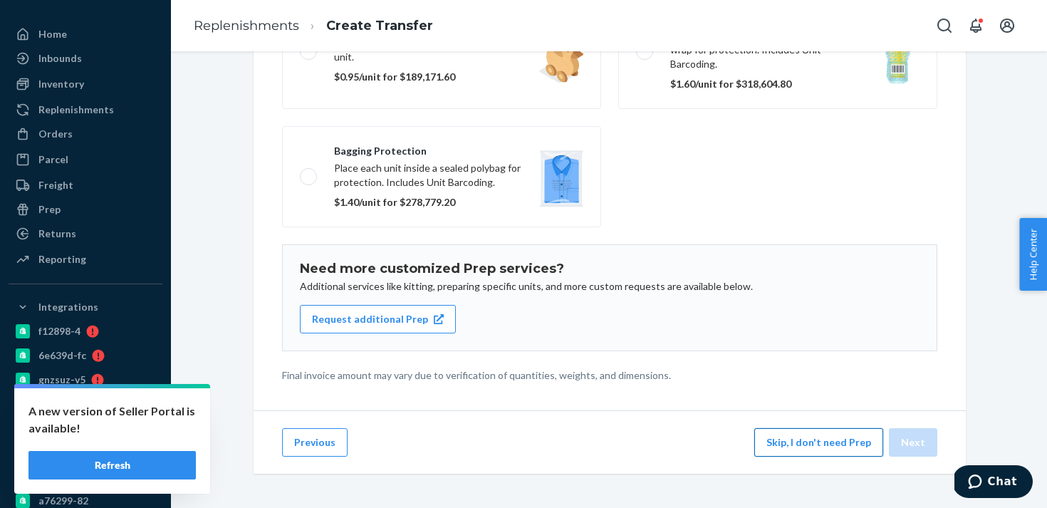
click at [878, 439] on button "Skip, I don't need Prep" at bounding box center [818, 442] width 129 height 28
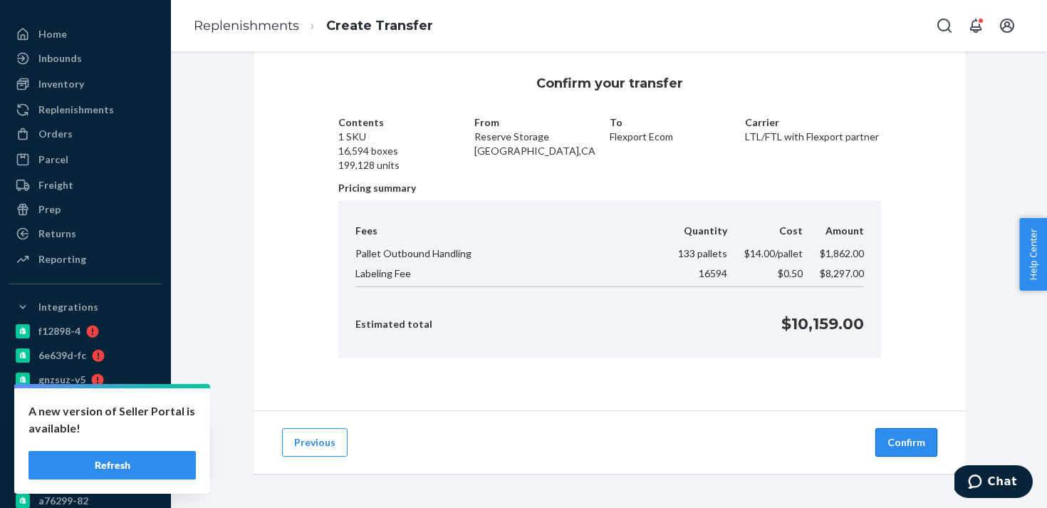
click at [903, 447] on button "Confirm" at bounding box center [906, 442] width 62 height 28
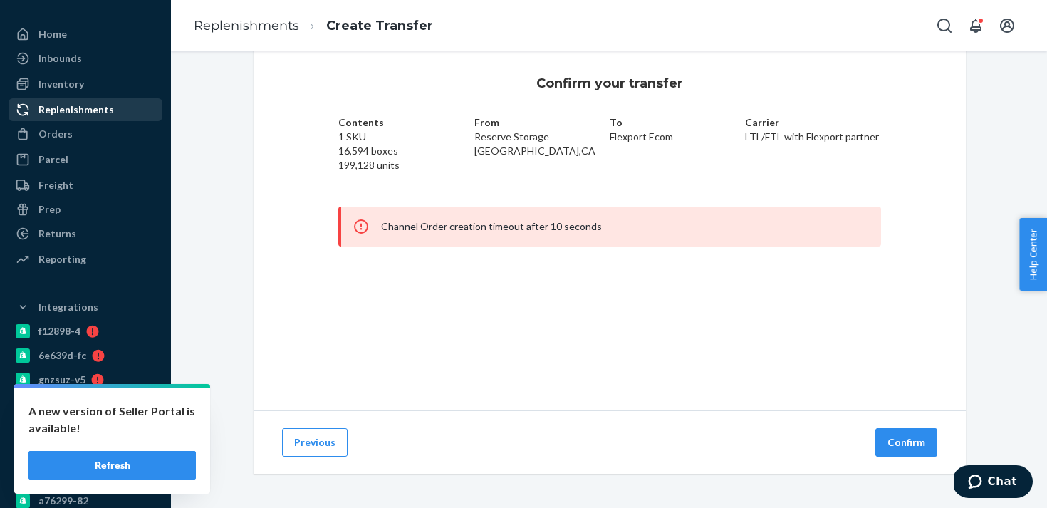
click at [118, 111] on div "Replenishments" at bounding box center [85, 110] width 151 height 20
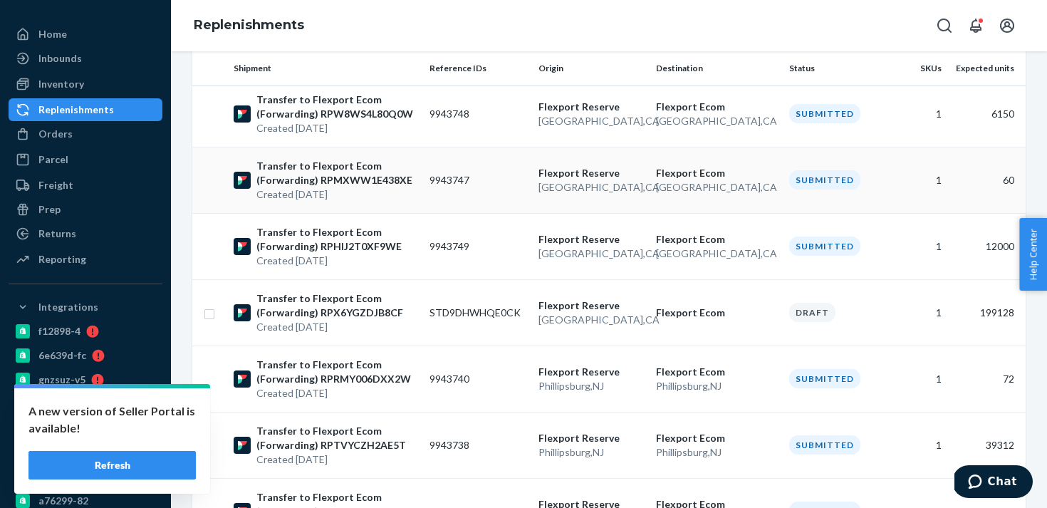
scroll to position [240, 0]
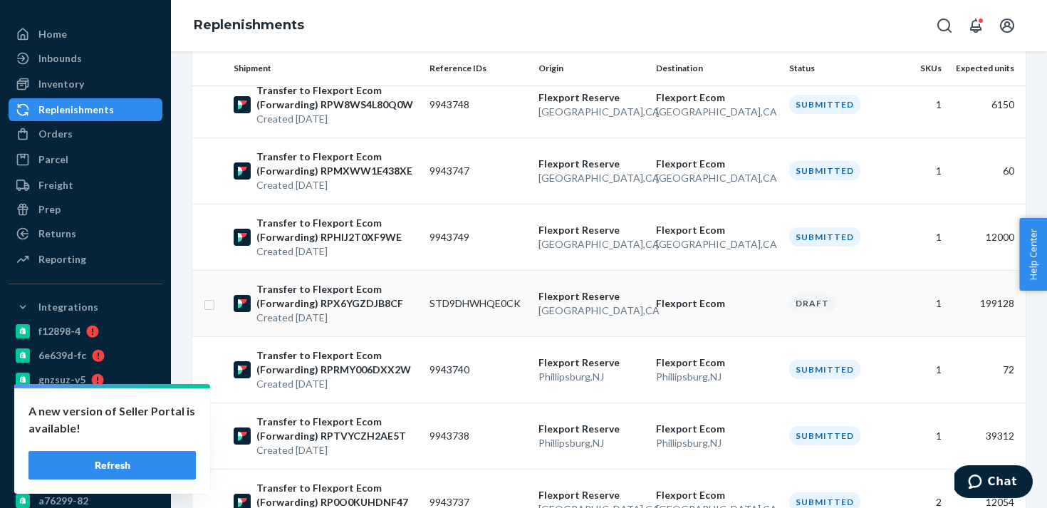
click at [486, 300] on td "STD9DHWHQE0CK" at bounding box center [479, 303] width 110 height 66
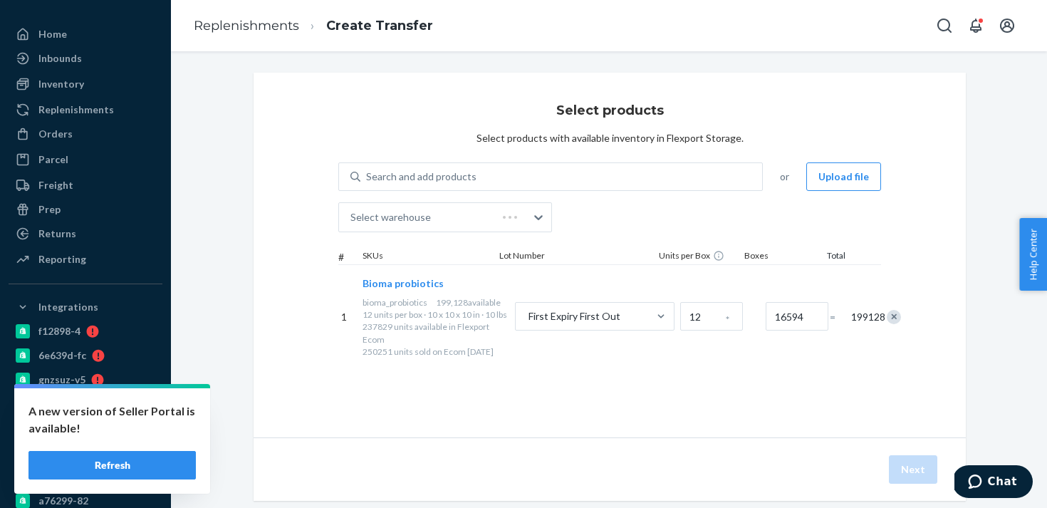
scroll to position [27, 0]
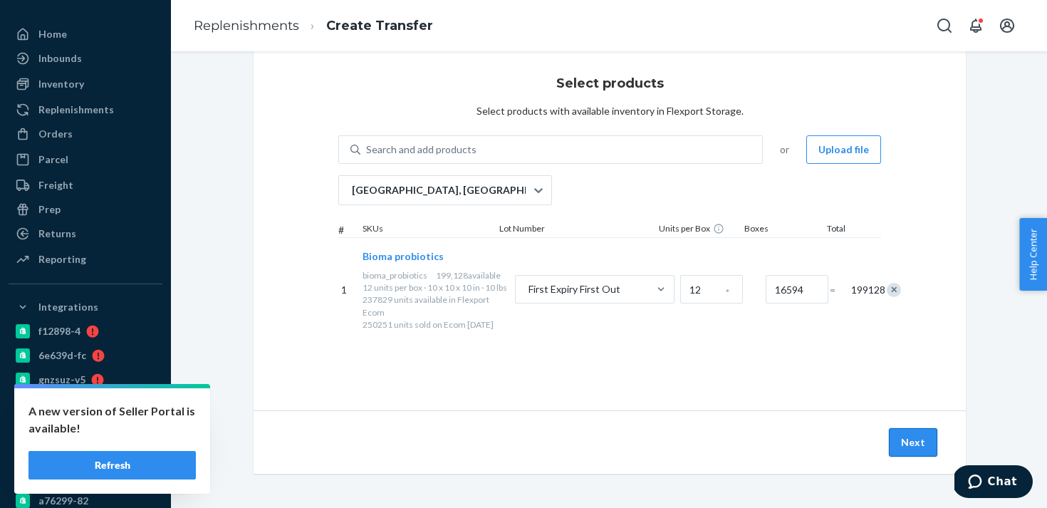
click at [907, 437] on button "Next" at bounding box center [913, 442] width 48 height 28
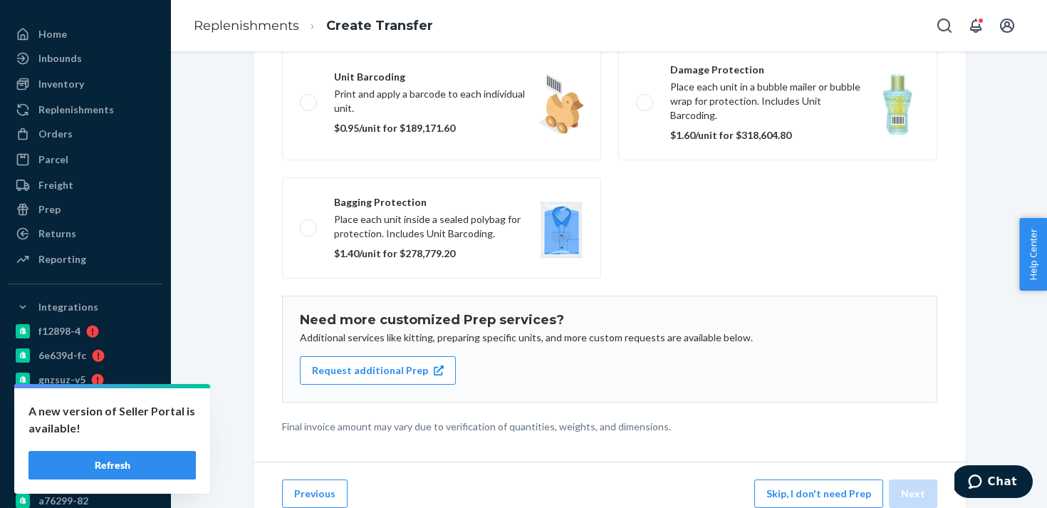
scroll to position [218, 0]
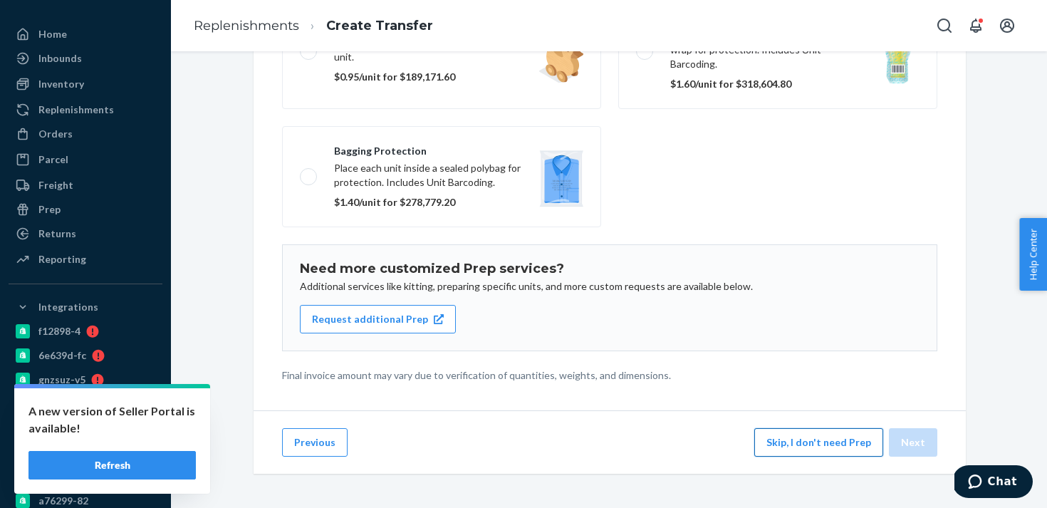
click at [811, 441] on button "Skip, I don't need Prep" at bounding box center [818, 442] width 129 height 28
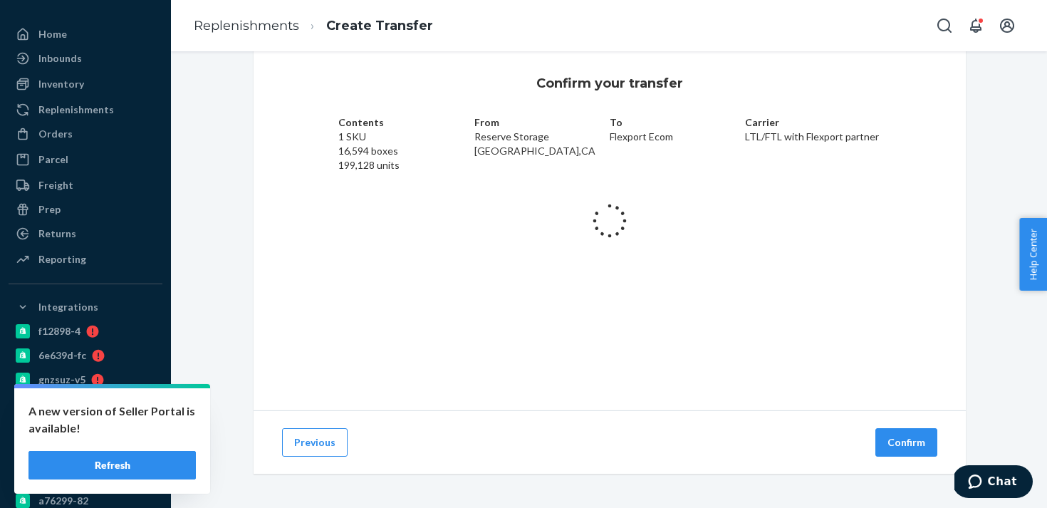
scroll to position [27, 0]
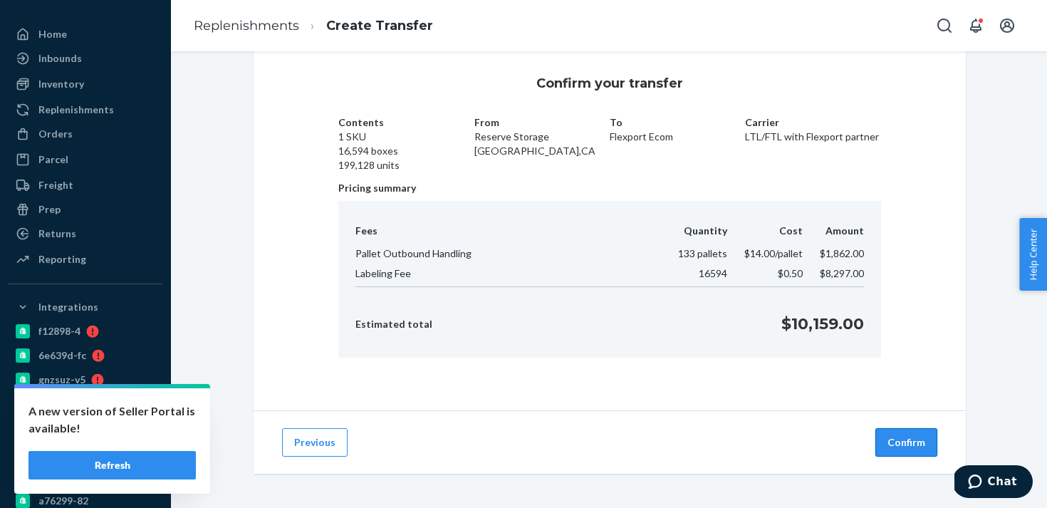
click at [892, 447] on button "Confirm" at bounding box center [906, 442] width 62 height 28
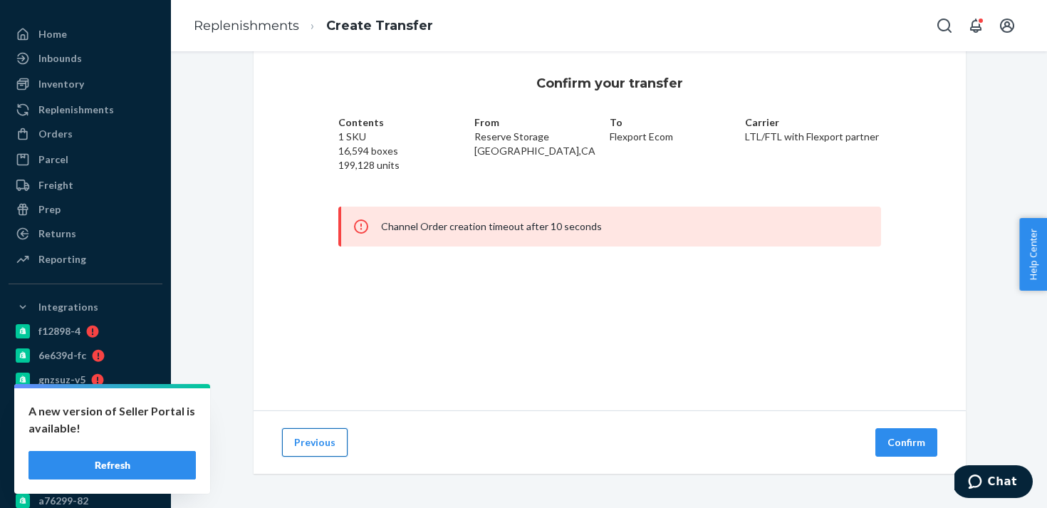
click at [308, 437] on button "Previous" at bounding box center [315, 442] width 66 height 28
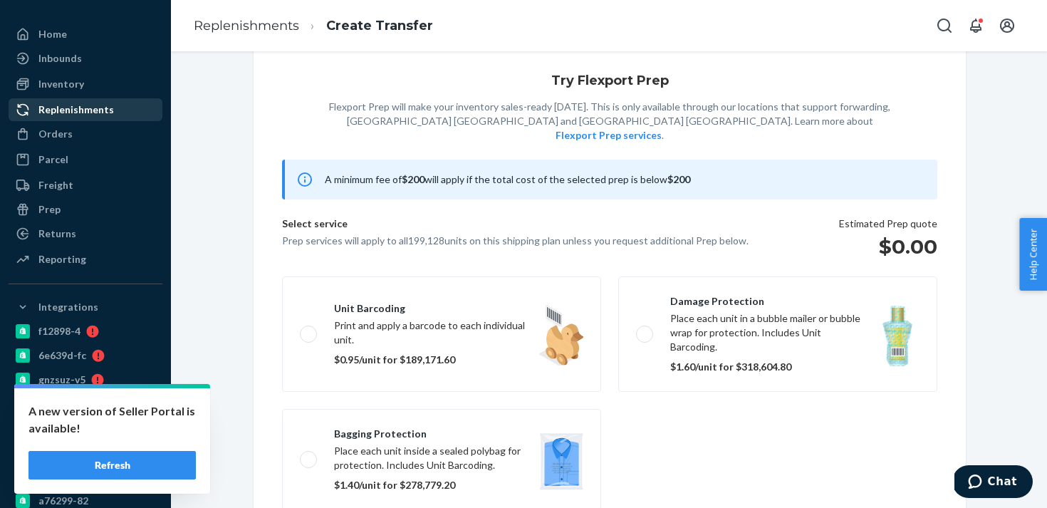
click at [108, 110] on div "Replenishments" at bounding box center [76, 110] width 76 height 14
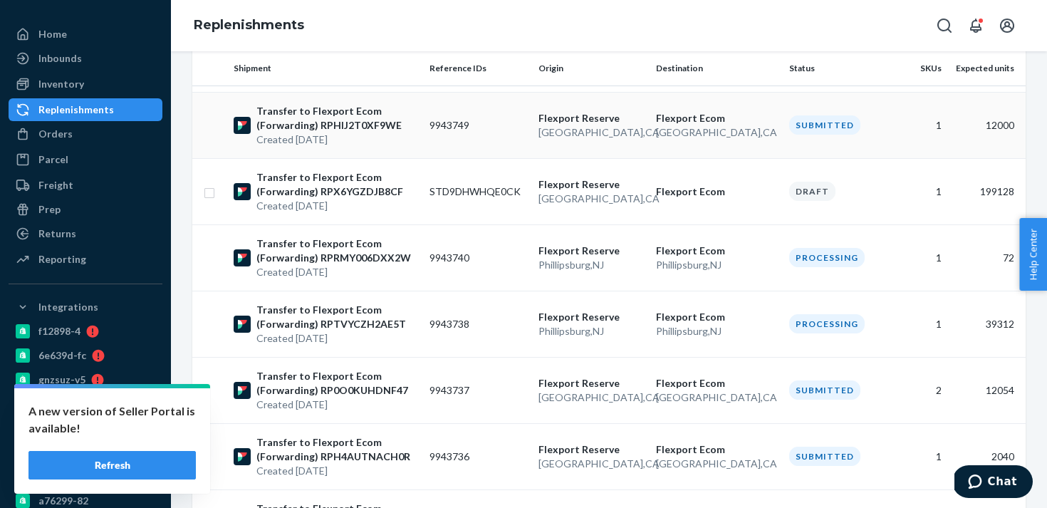
scroll to position [350, 0]
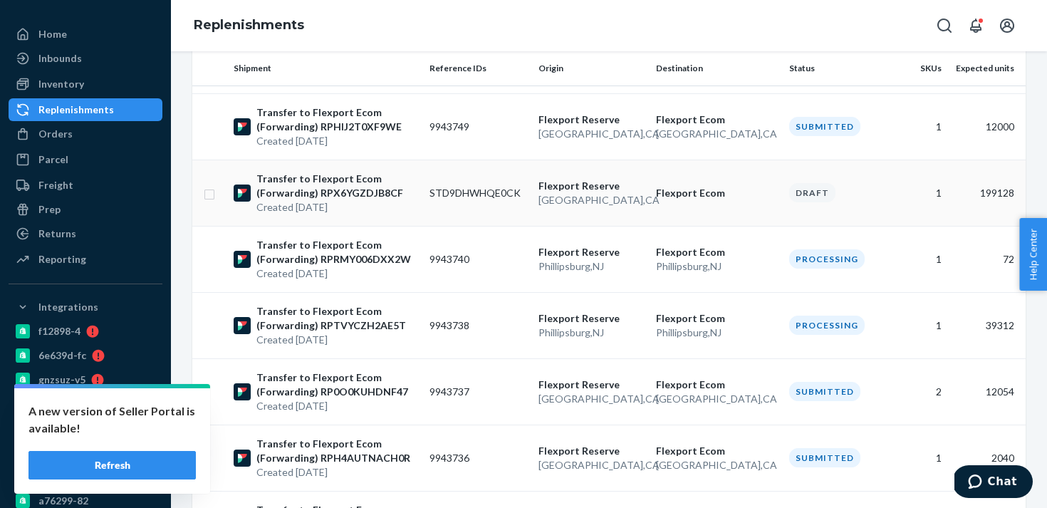
click at [850, 207] on td "Draft" at bounding box center [839, 193] width 110 height 66
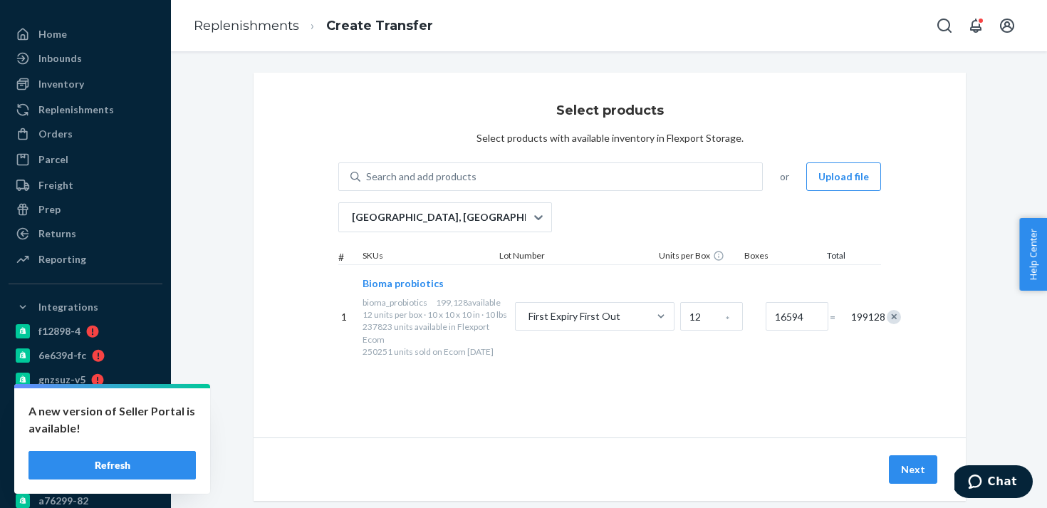
scroll to position [27, 0]
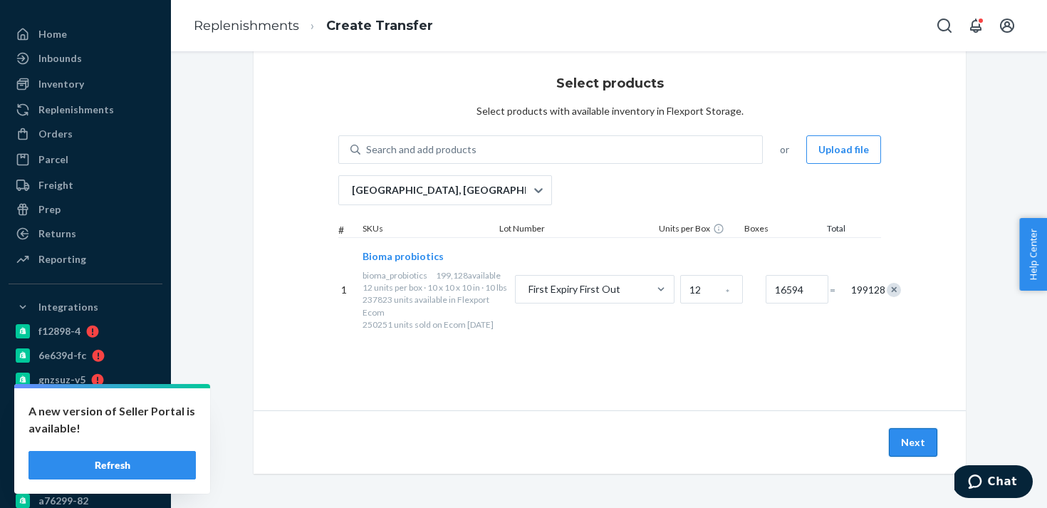
click at [908, 445] on button "Next" at bounding box center [913, 442] width 48 height 28
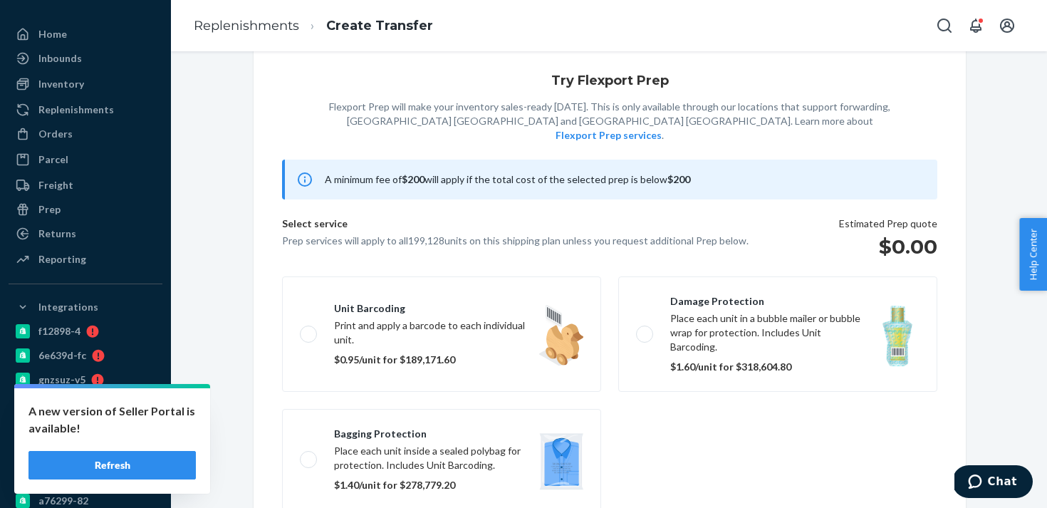
scroll to position [92, 0]
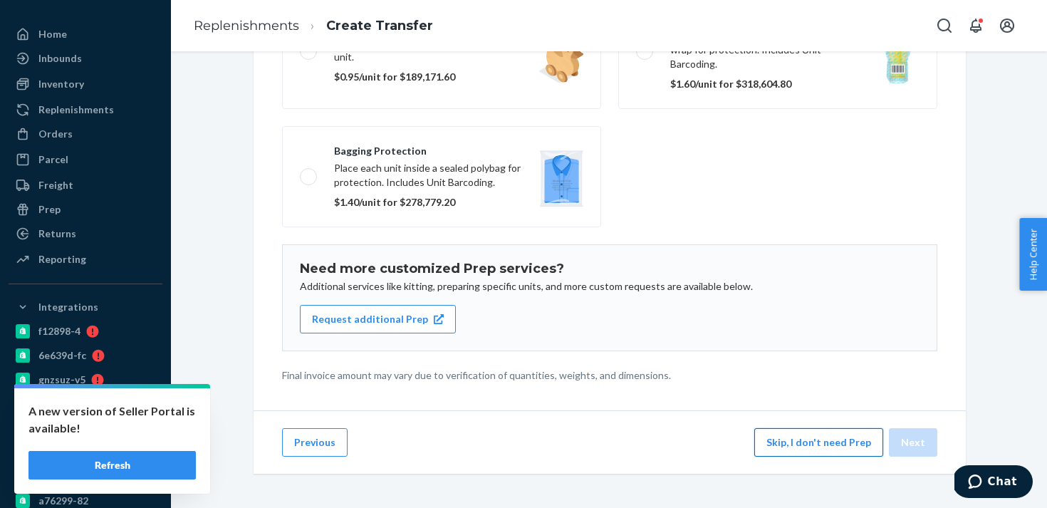
click at [798, 444] on button "Skip, I don't need Prep" at bounding box center [818, 442] width 129 height 28
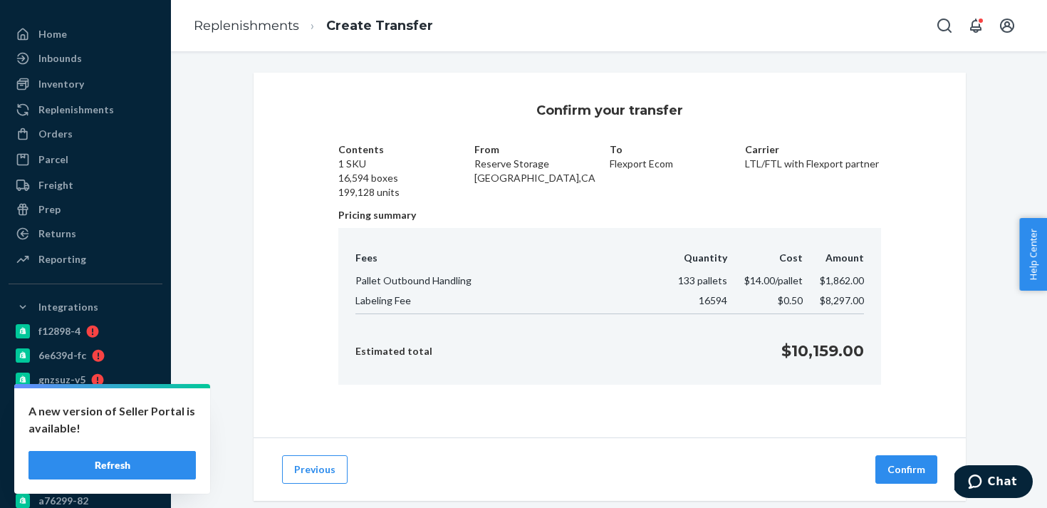
scroll to position [27, 0]
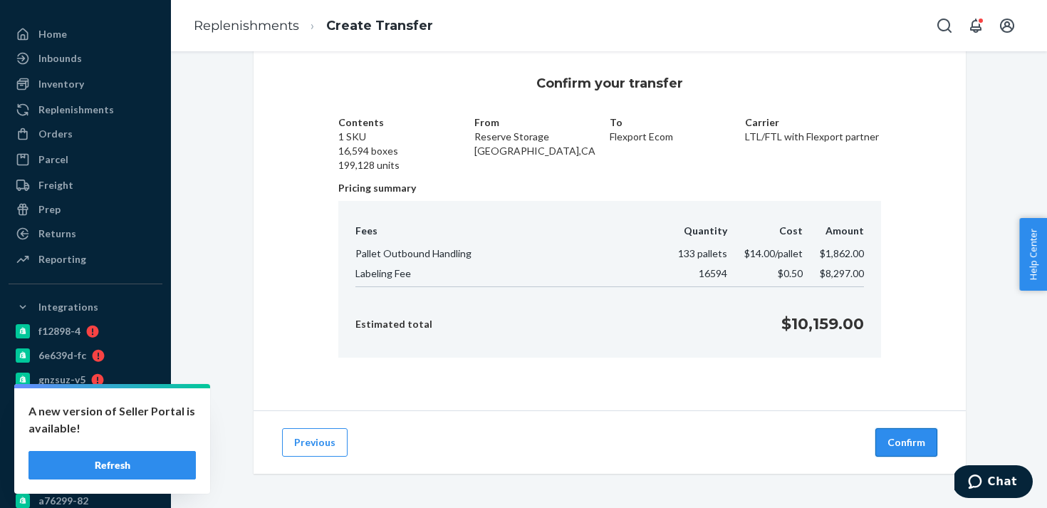
click at [906, 438] on button "Confirm" at bounding box center [906, 442] width 62 height 28
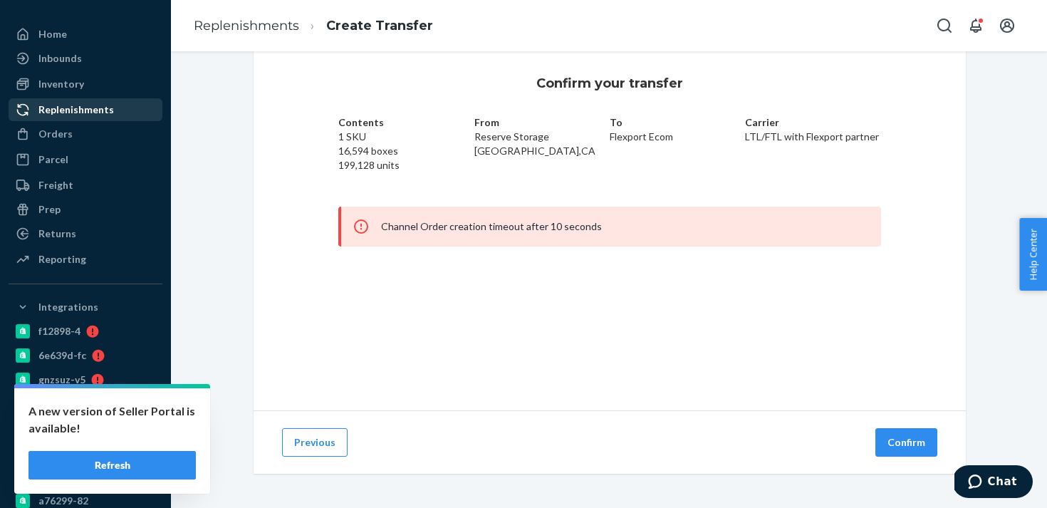
click at [88, 109] on div "Replenishments" at bounding box center [76, 110] width 76 height 14
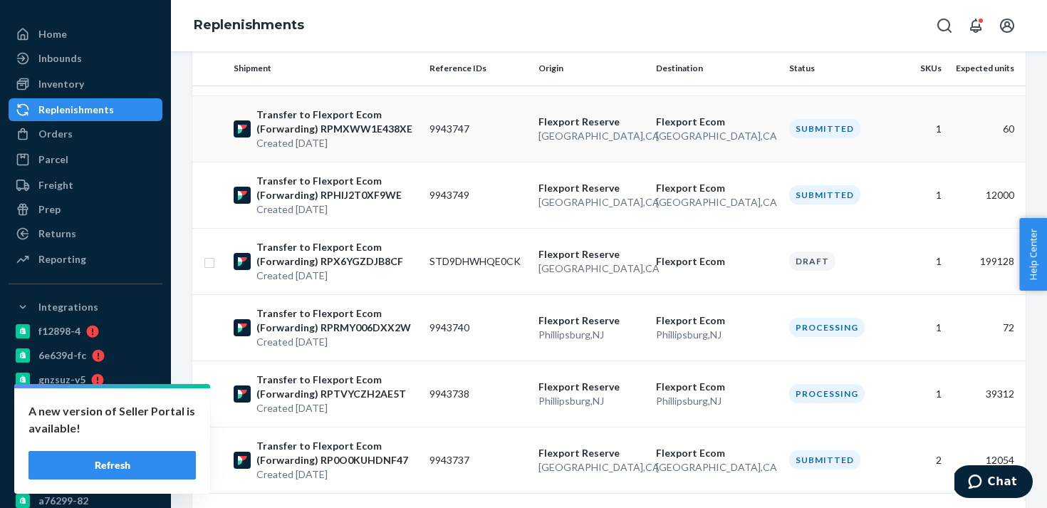
scroll to position [316, 0]
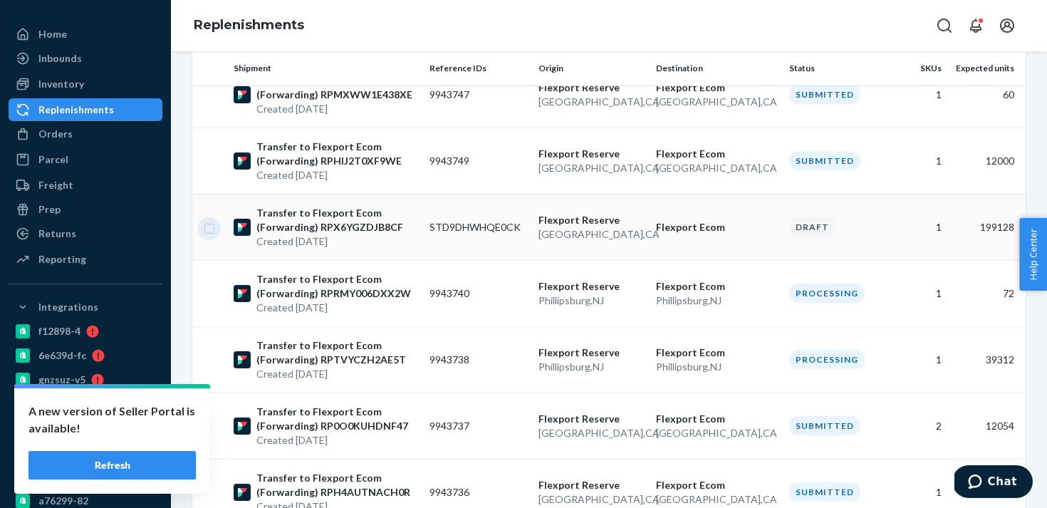
click at [208, 232] on input "checkbox" at bounding box center [209, 226] width 11 height 15
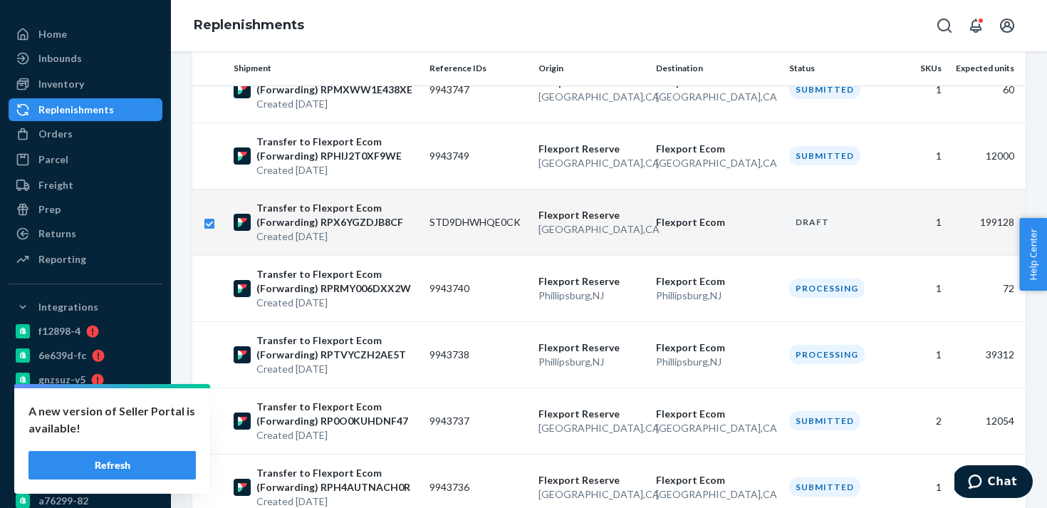
scroll to position [342, 0]
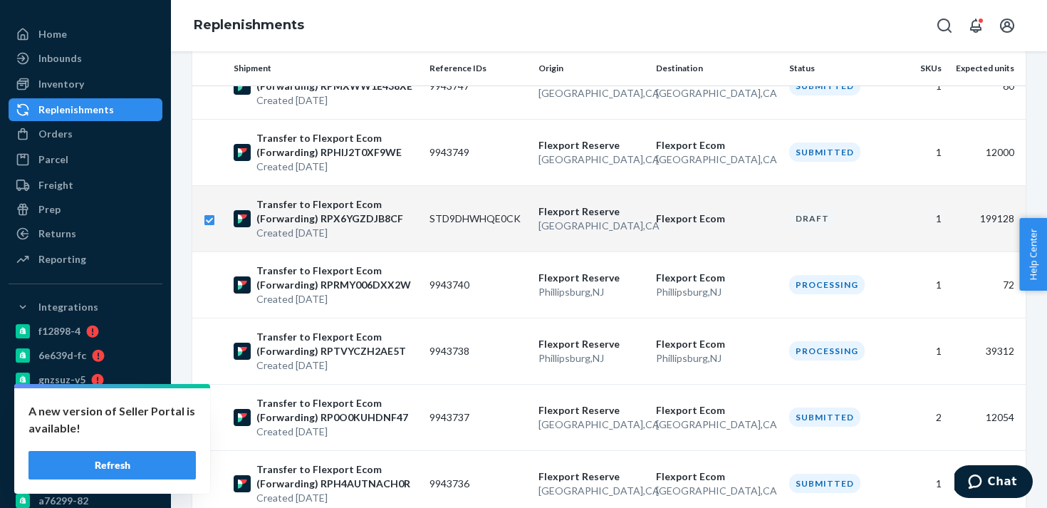
click at [210, 211] on input "checkbox" at bounding box center [209, 218] width 11 height 15
checkbox input "false"
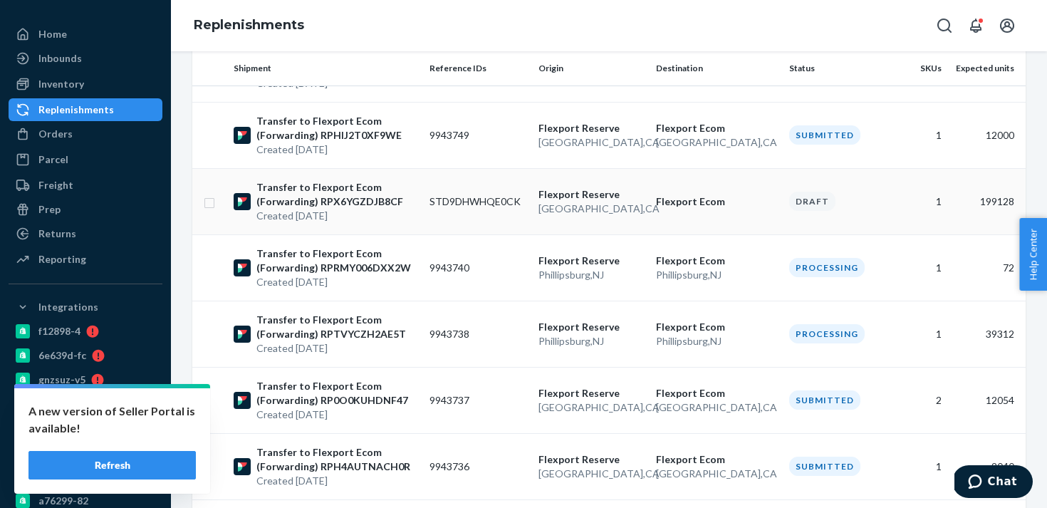
click at [838, 223] on td "Draft" at bounding box center [839, 201] width 110 height 66
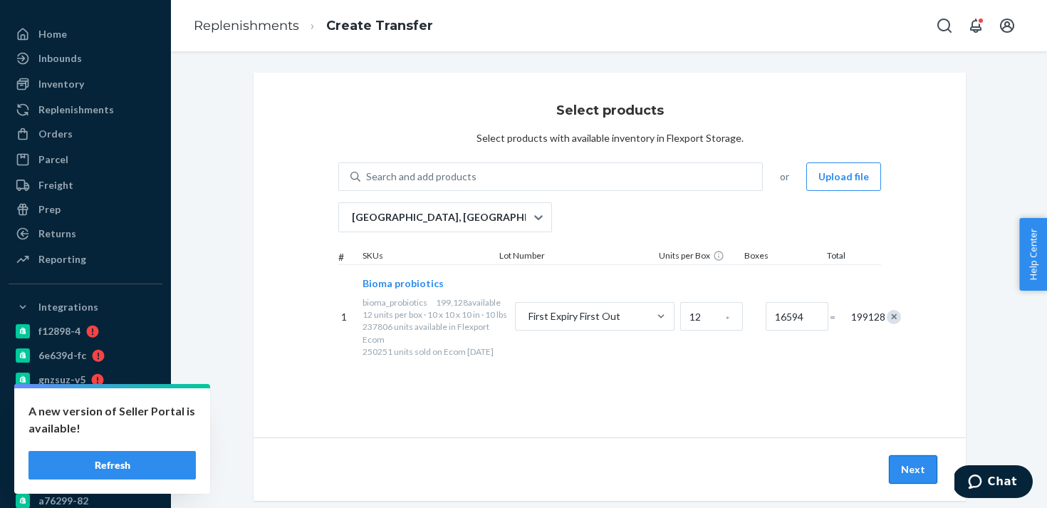
click at [923, 472] on button "Next" at bounding box center [913, 469] width 48 height 28
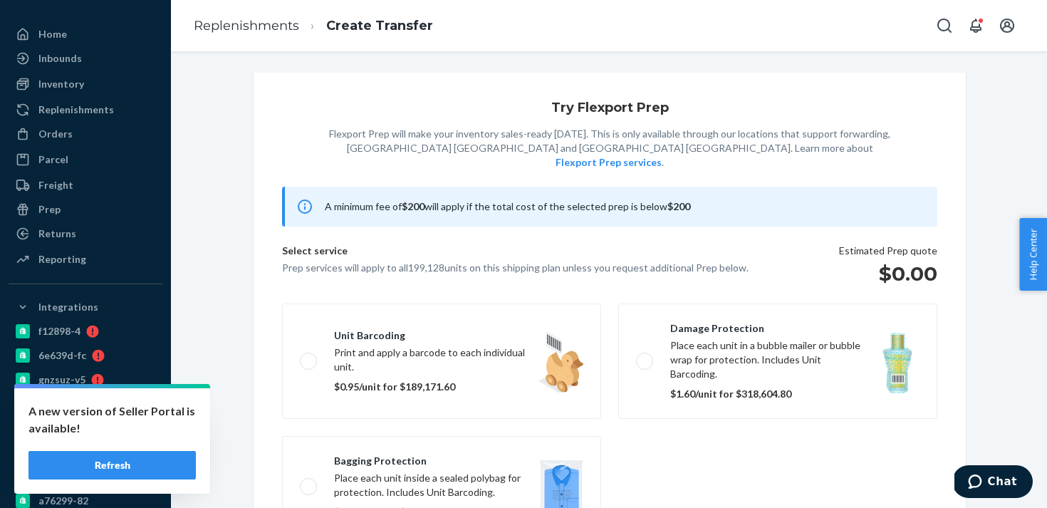
scroll to position [92, 0]
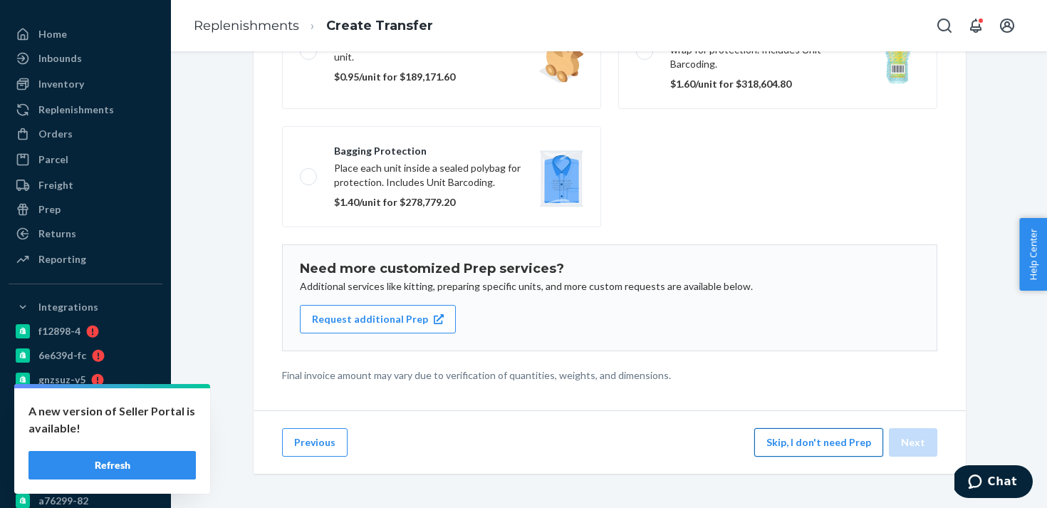
click at [812, 449] on button "Skip, I don't need Prep" at bounding box center [818, 442] width 129 height 28
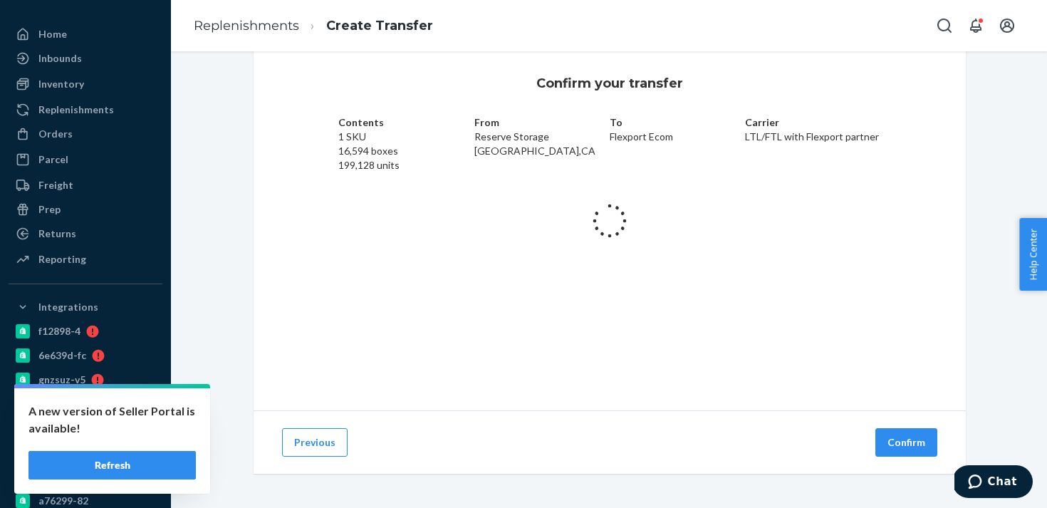
scroll to position [27, 0]
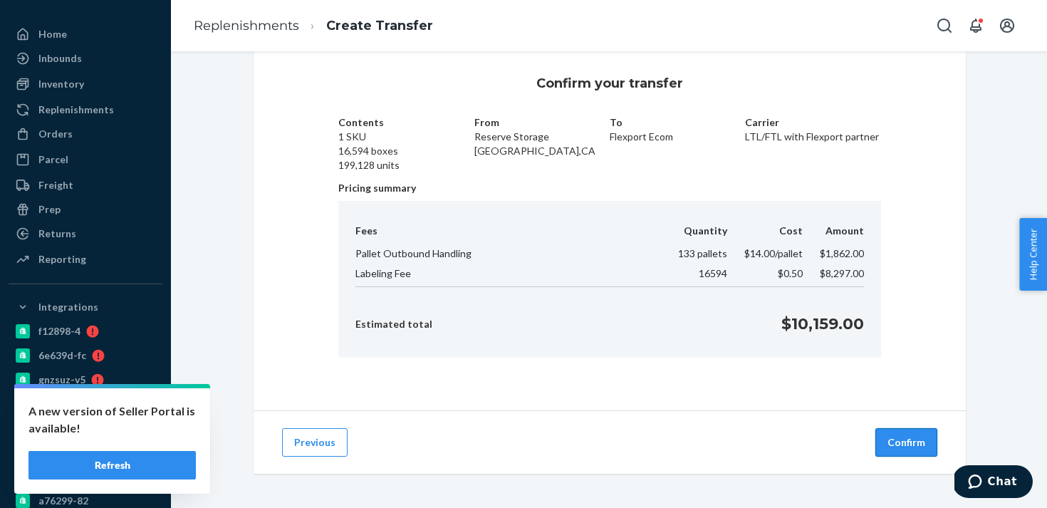
click at [913, 440] on button "Confirm" at bounding box center [906, 442] width 62 height 28
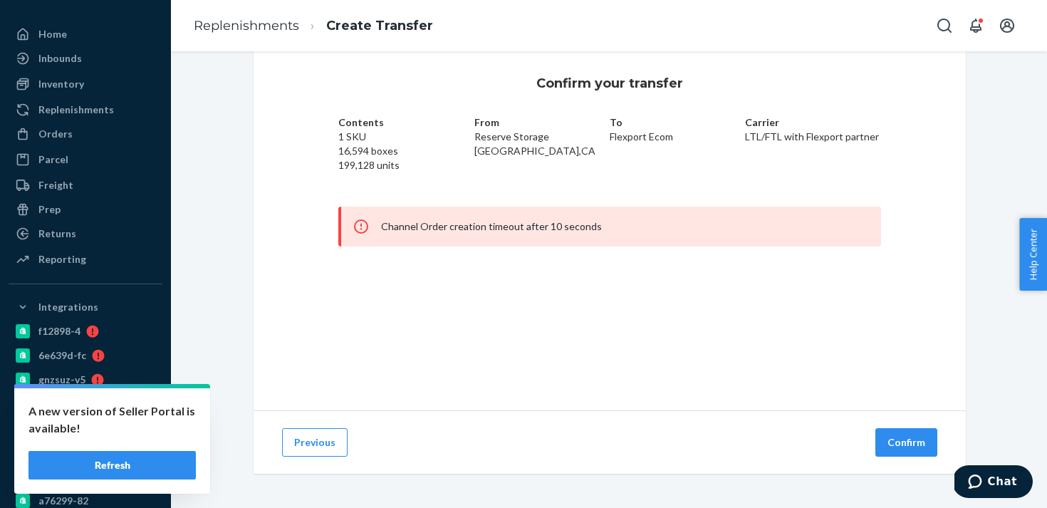
scroll to position [0, 0]
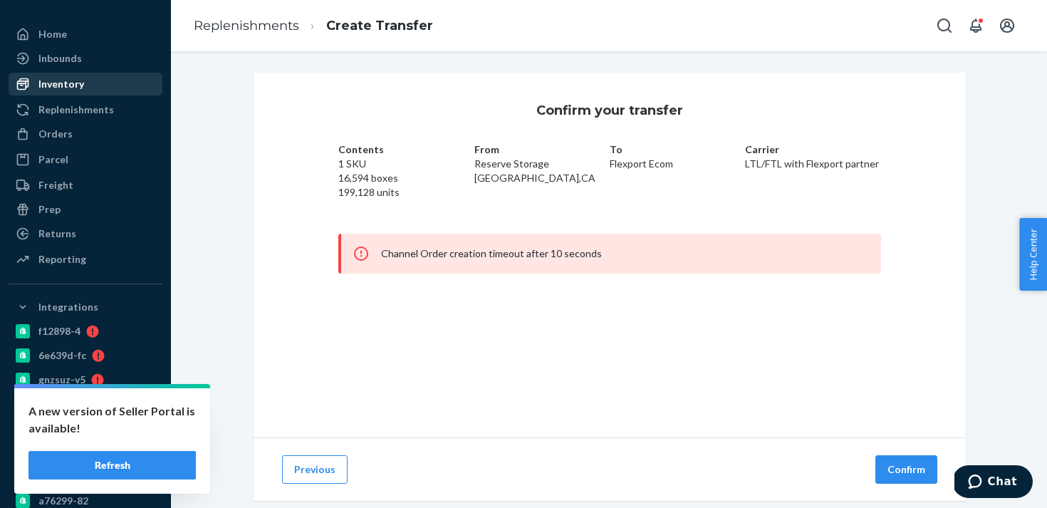
click at [71, 78] on div "Inventory" at bounding box center [61, 84] width 46 height 14
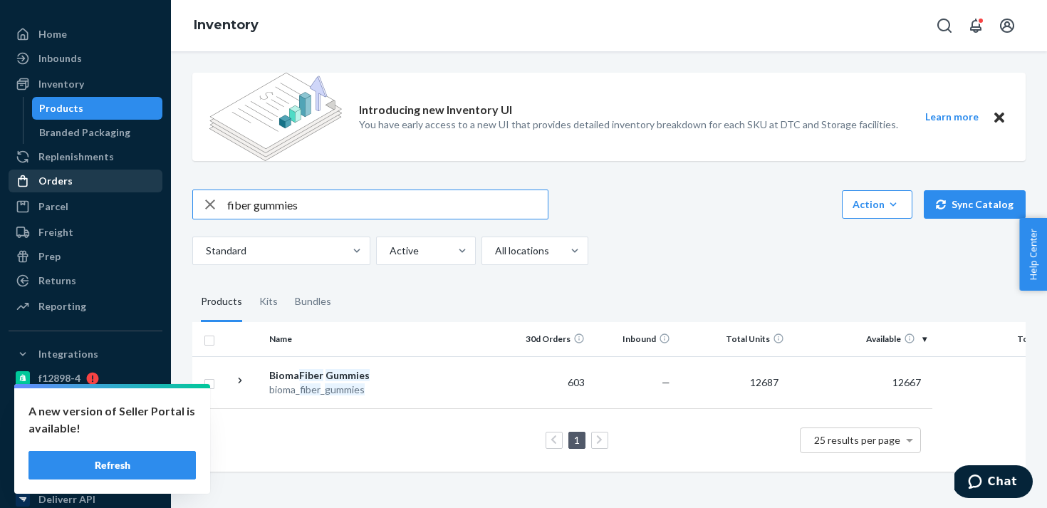
drag, startPoint x: 321, startPoint y: 198, endPoint x: 115, endPoint y: 192, distance: 206.0
click at [115, 192] on div "Home Inbounds Shipping Plans Problems Inventory Products Branded Packaging Repl…" at bounding box center [523, 254] width 1047 height 508
type input "bioma probiotics"
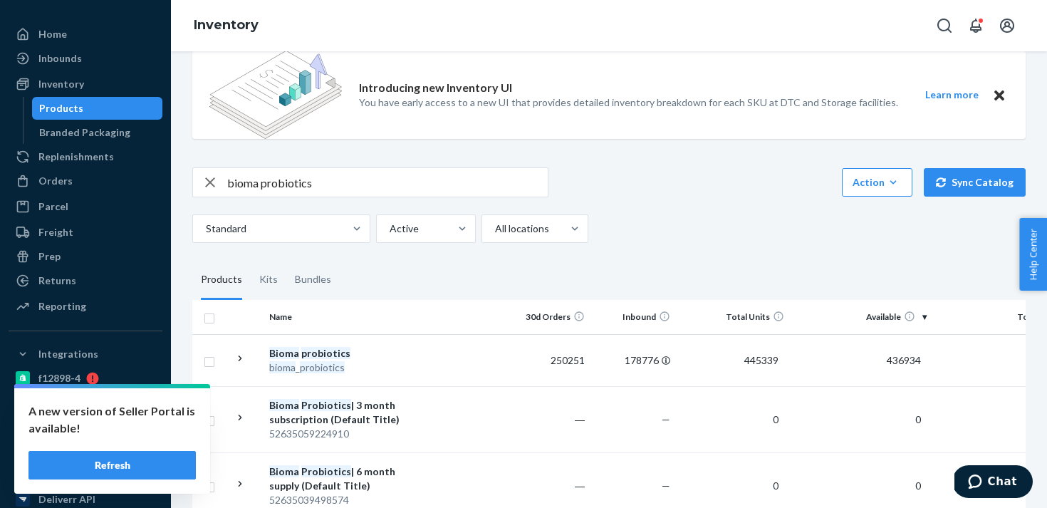
scroll to position [36, 0]
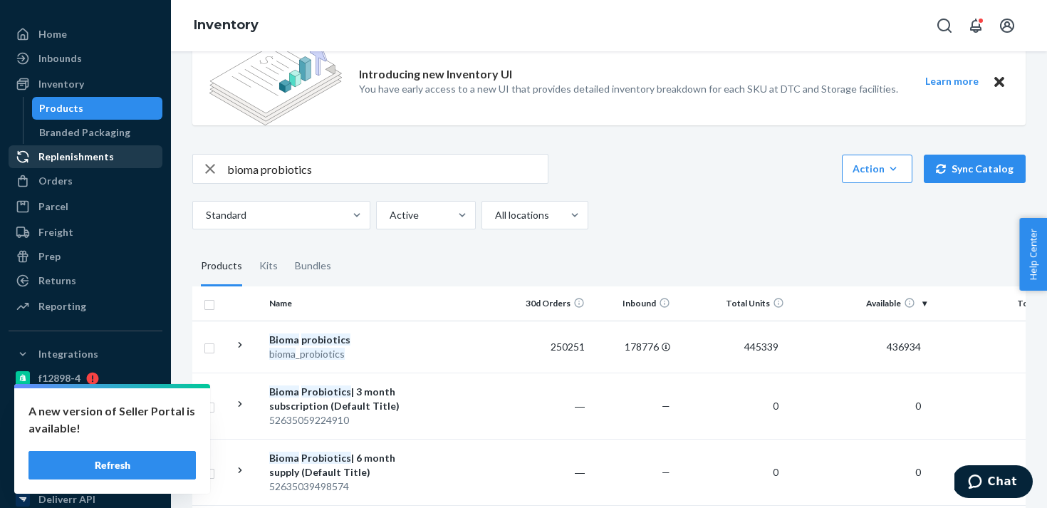
click at [118, 158] on div "Replenishments" at bounding box center [85, 157] width 151 height 20
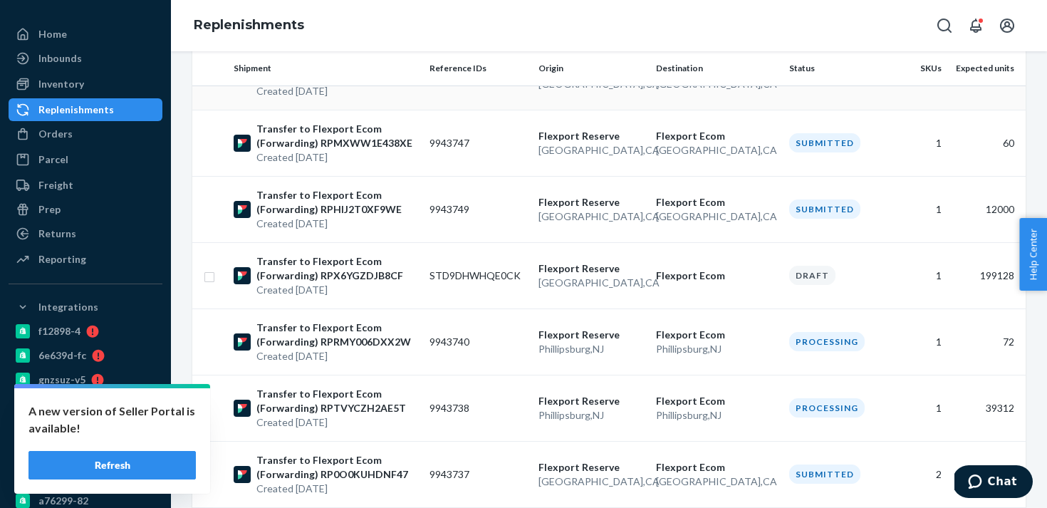
scroll to position [302, 0]
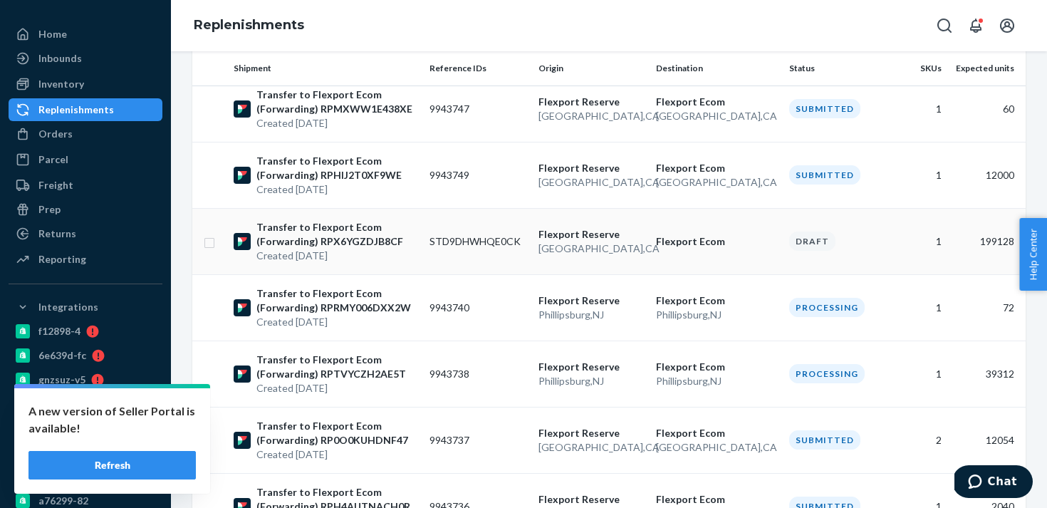
click at [649, 257] on td "Flexport Reserve San Bernardino , CA" at bounding box center [592, 241] width 118 height 66
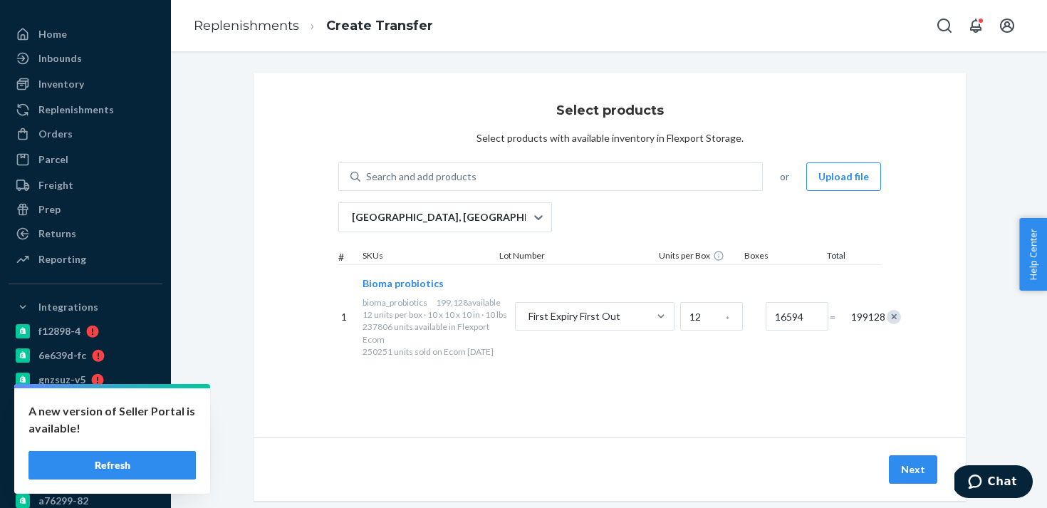
scroll to position [27, 0]
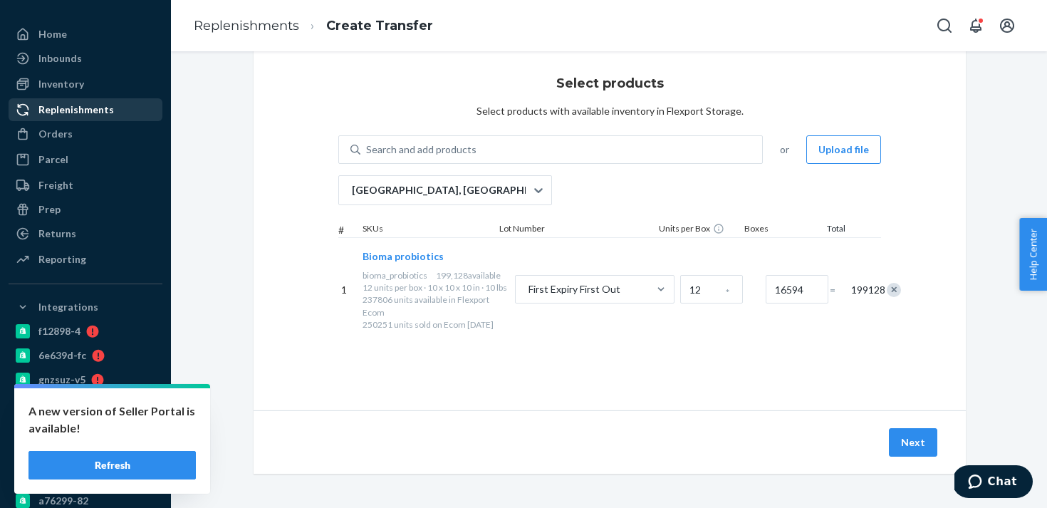
click at [60, 107] on div "Replenishments" at bounding box center [76, 110] width 76 height 14
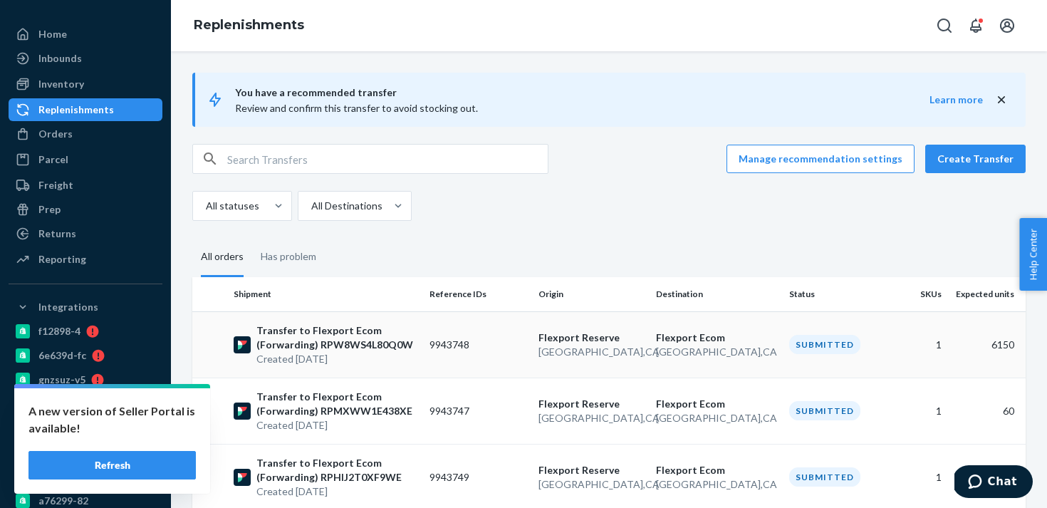
click at [566, 353] on p "San Bernardino , CA" at bounding box center [592, 352] width 106 height 14
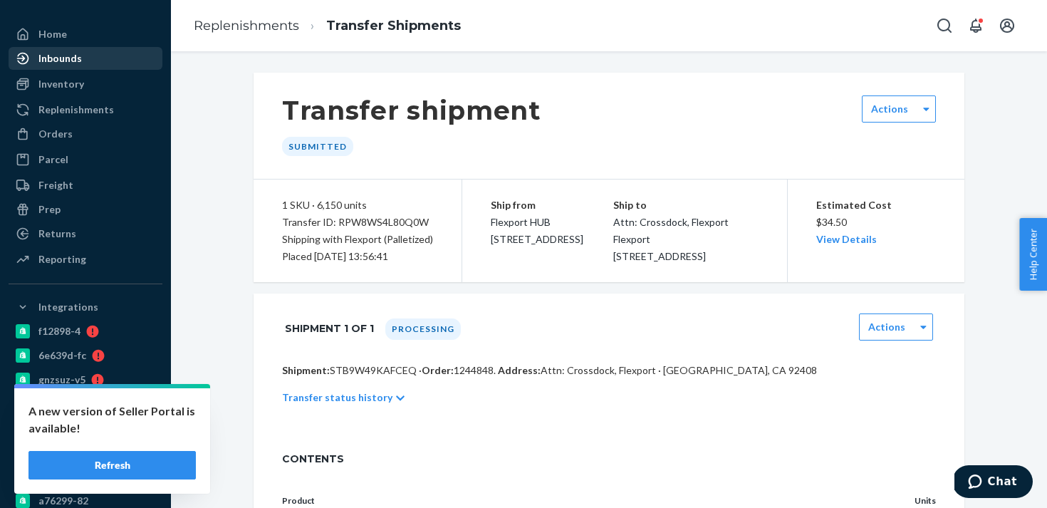
click at [104, 58] on div "Inbounds" at bounding box center [85, 58] width 151 height 20
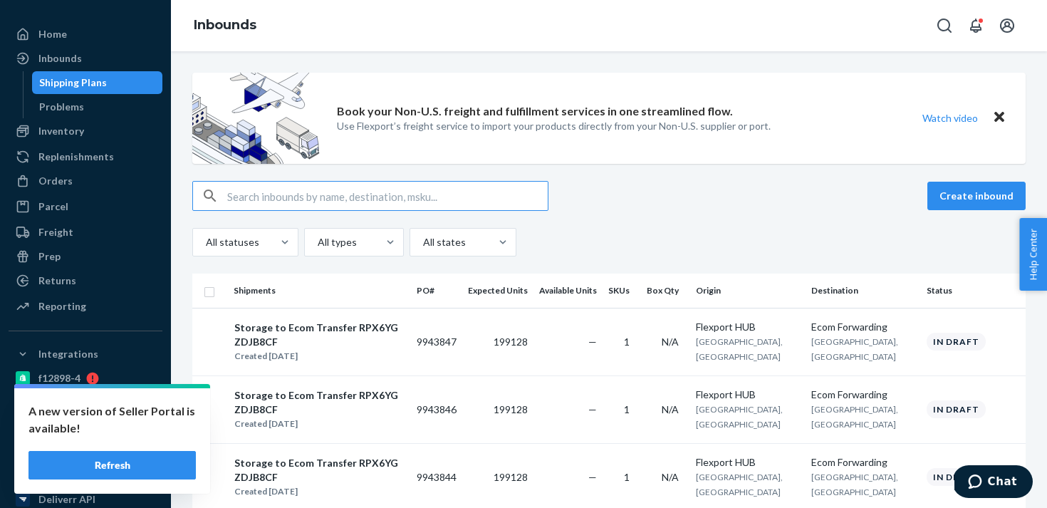
click at [299, 199] on input "text" at bounding box center [387, 196] width 321 height 28
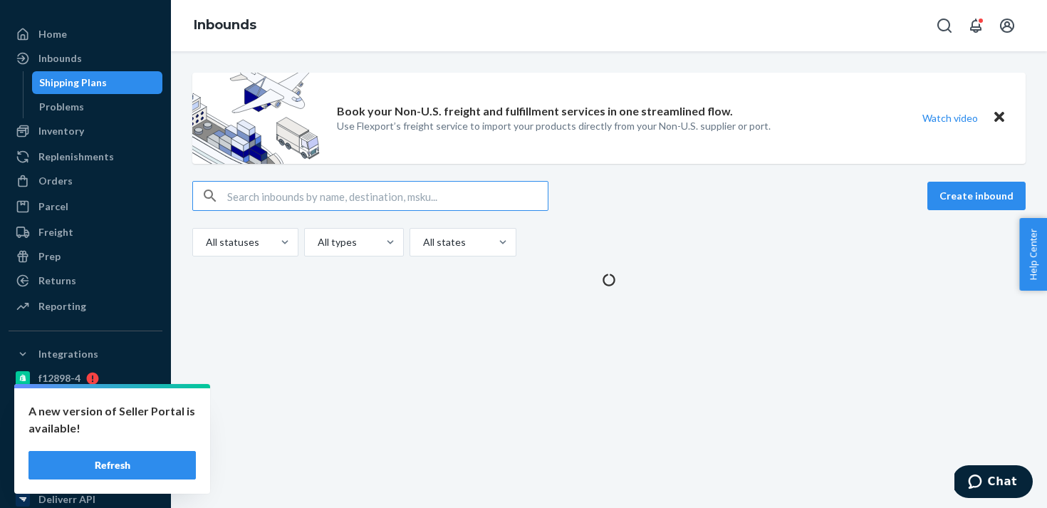
type input "9934113"
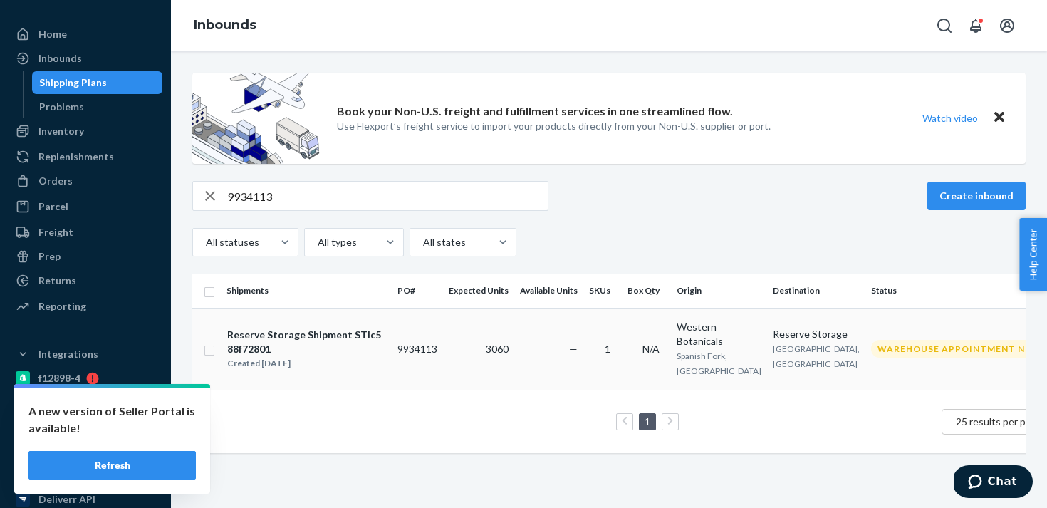
click at [526, 357] on td "—" at bounding box center [548, 349] width 69 height 82
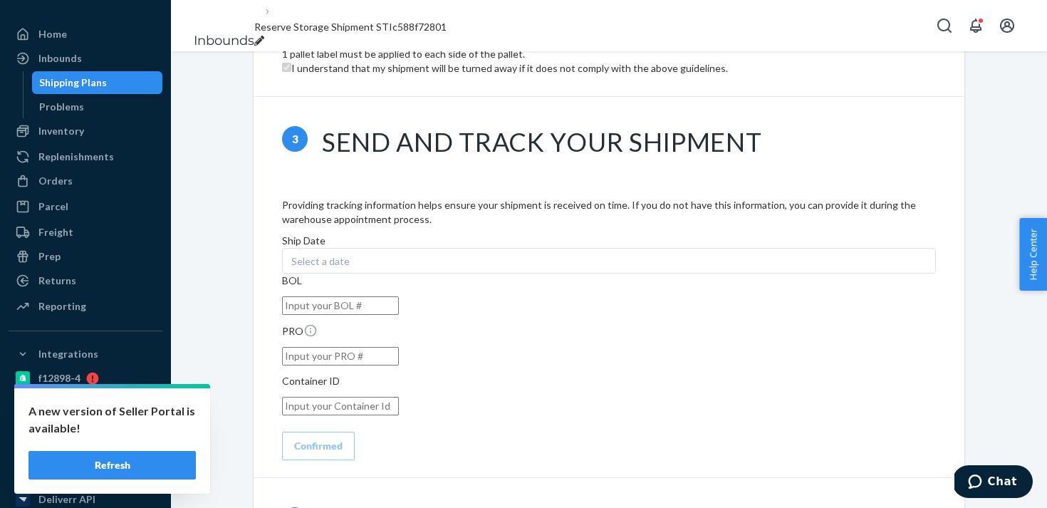
scroll to position [1543, 0]
